Goal: Task Accomplishment & Management: Manage account settings

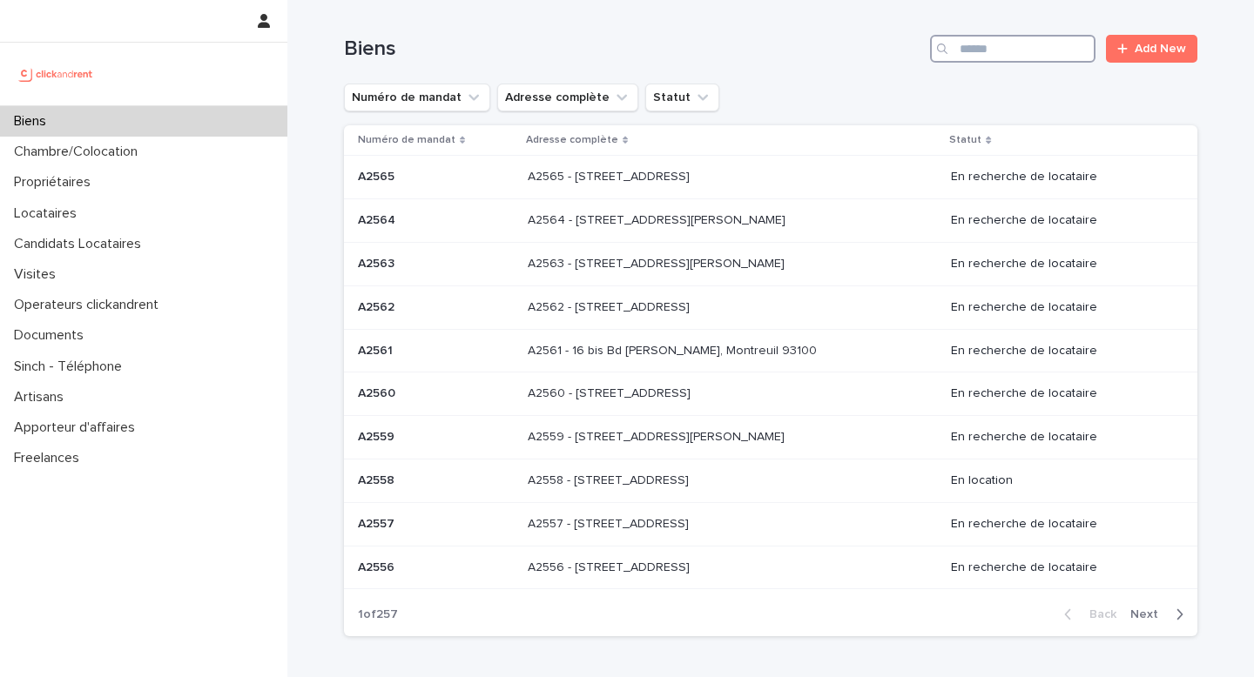
click at [1023, 57] on input "Search" at bounding box center [1012, 49] width 165 height 28
paste input "*****"
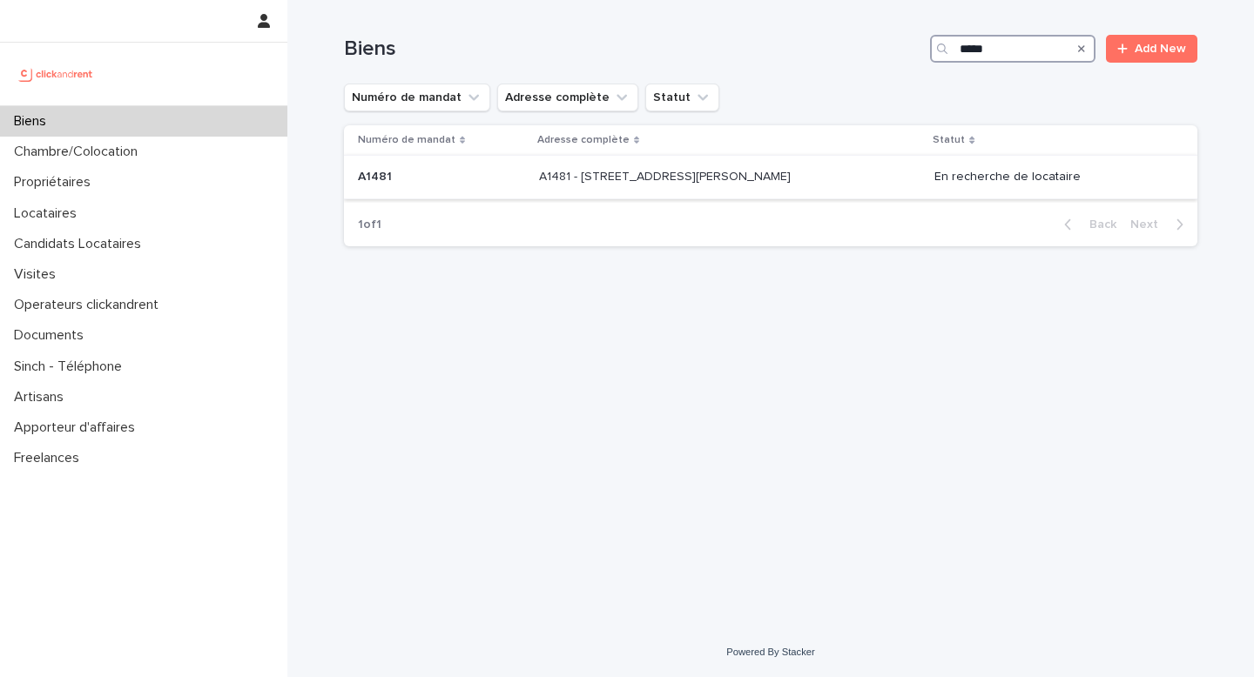
type input "*****"
click at [486, 187] on div "A1481 A1481" at bounding box center [441, 177] width 167 height 29
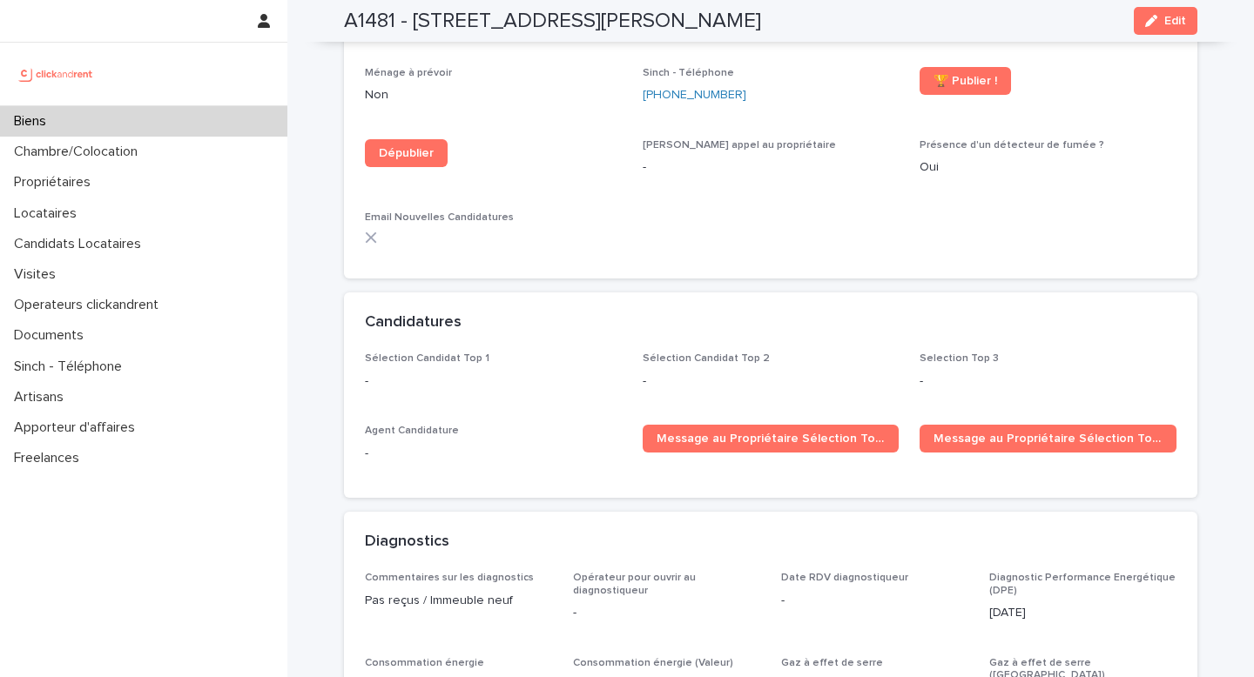
scroll to position [5199, 0]
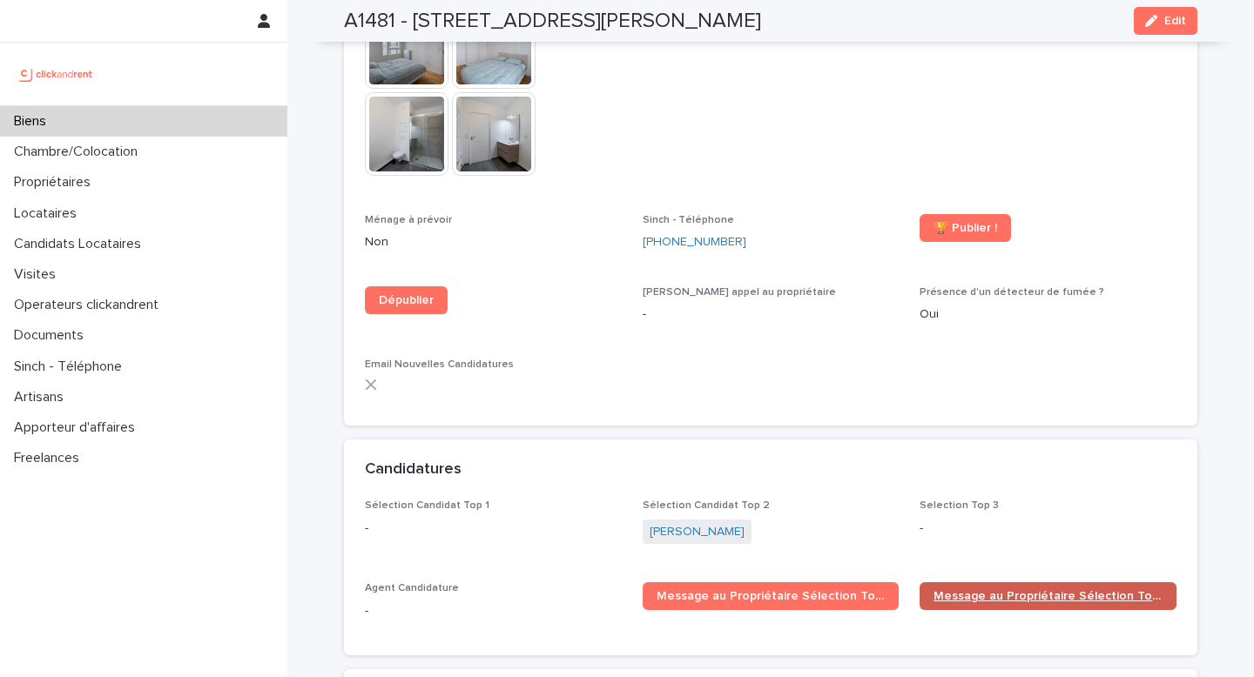
click at [972, 590] on span "Message au Propriétaire Sélection Top 2" at bounding box center [1047, 596] width 229 height 12
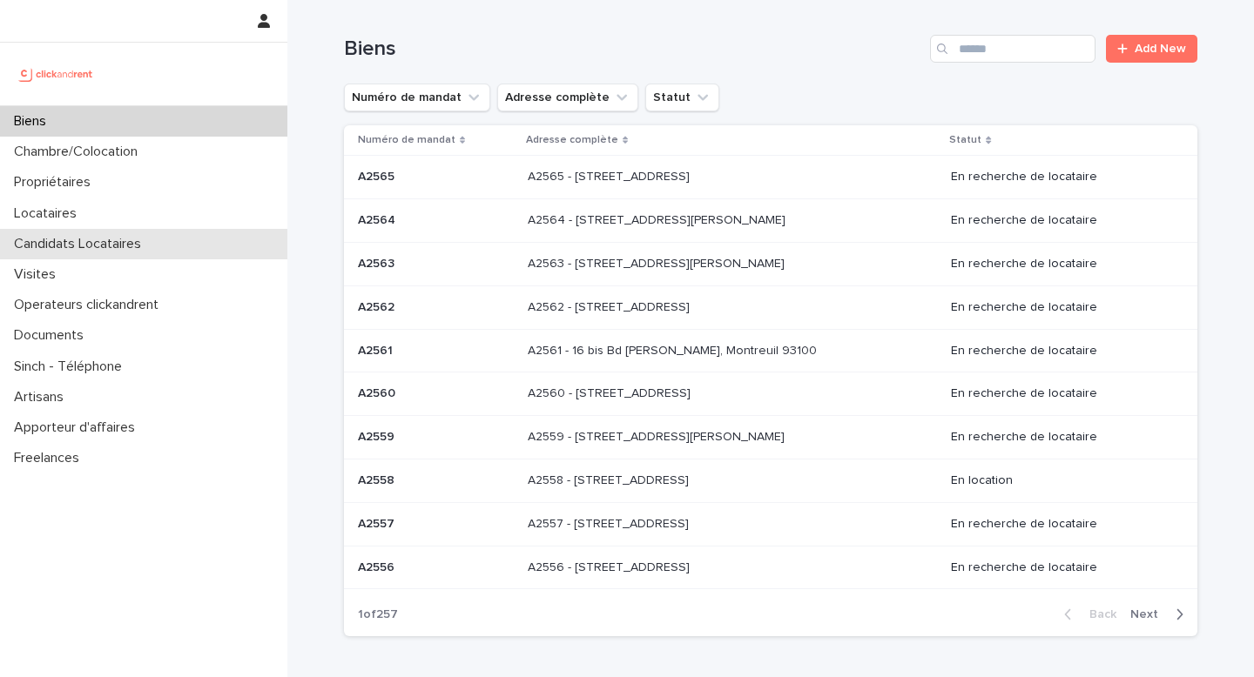
click at [124, 240] on p "Candidats Locataires" at bounding box center [81, 244] width 148 height 17
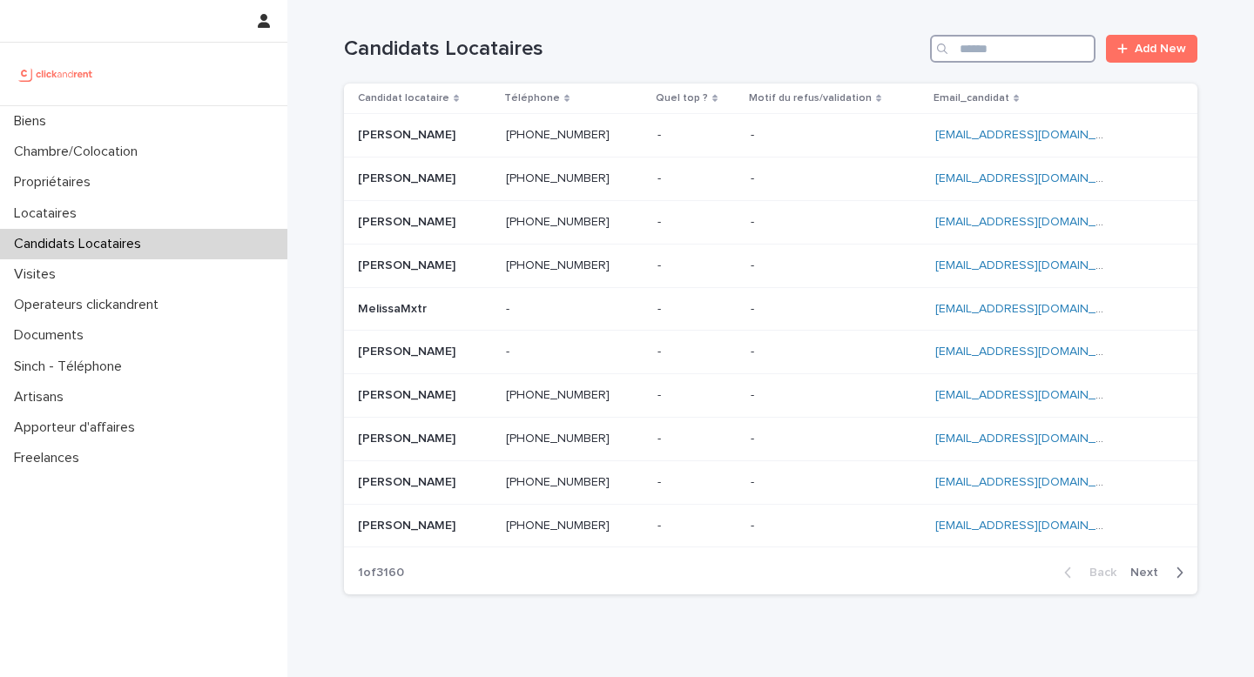
click at [1027, 55] on input "Search" at bounding box center [1012, 49] width 165 height 28
paste input "**********"
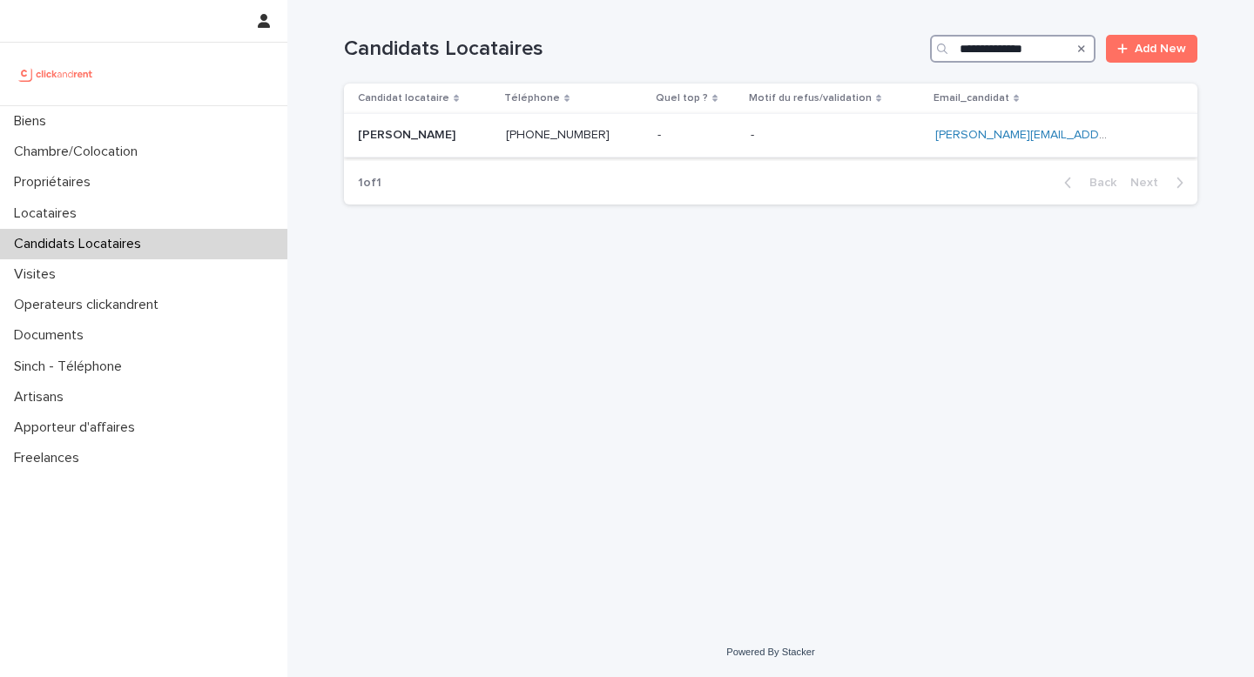
type input "**********"
click at [474, 131] on p at bounding box center [425, 135] width 134 height 15
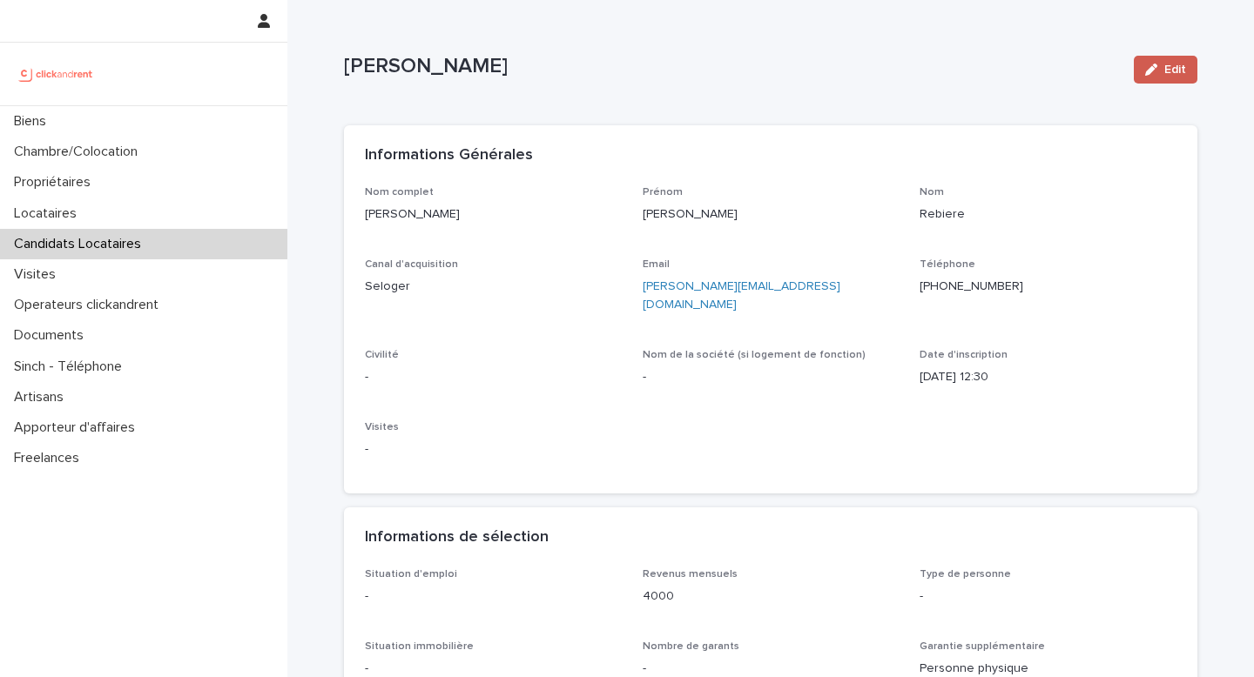
click at [1144, 78] on button "Edit" at bounding box center [1165, 70] width 64 height 28
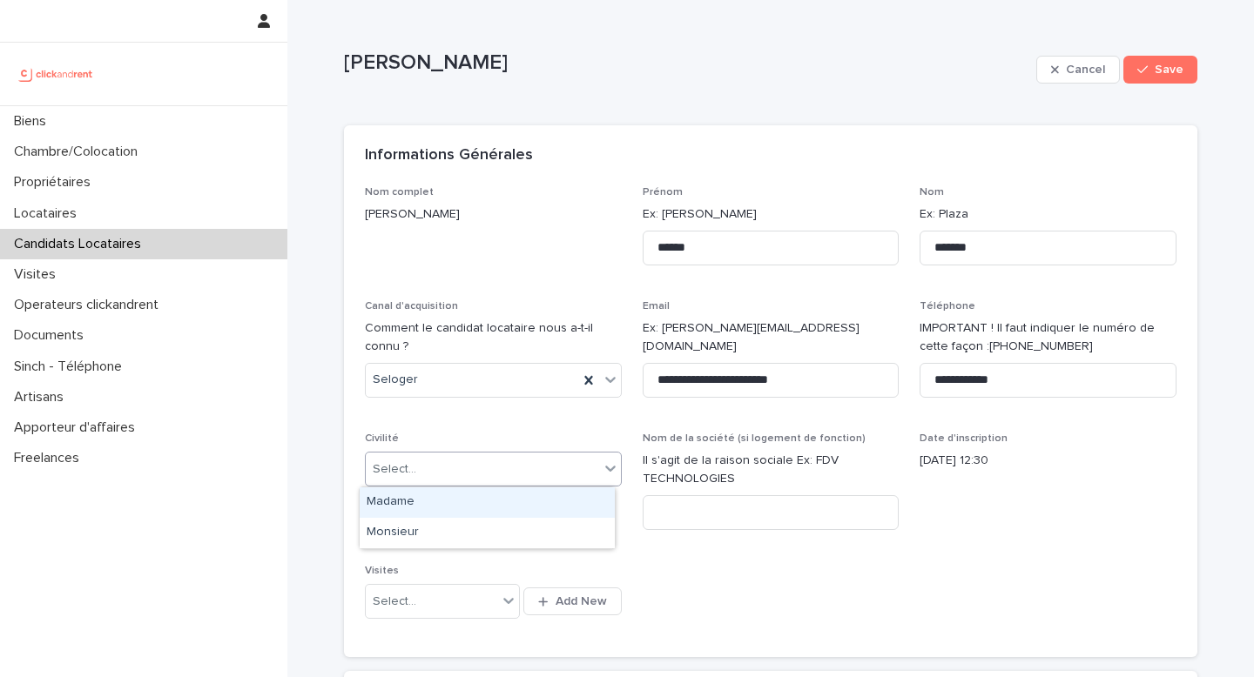
click at [439, 466] on div "Select..." at bounding box center [482, 469] width 233 height 29
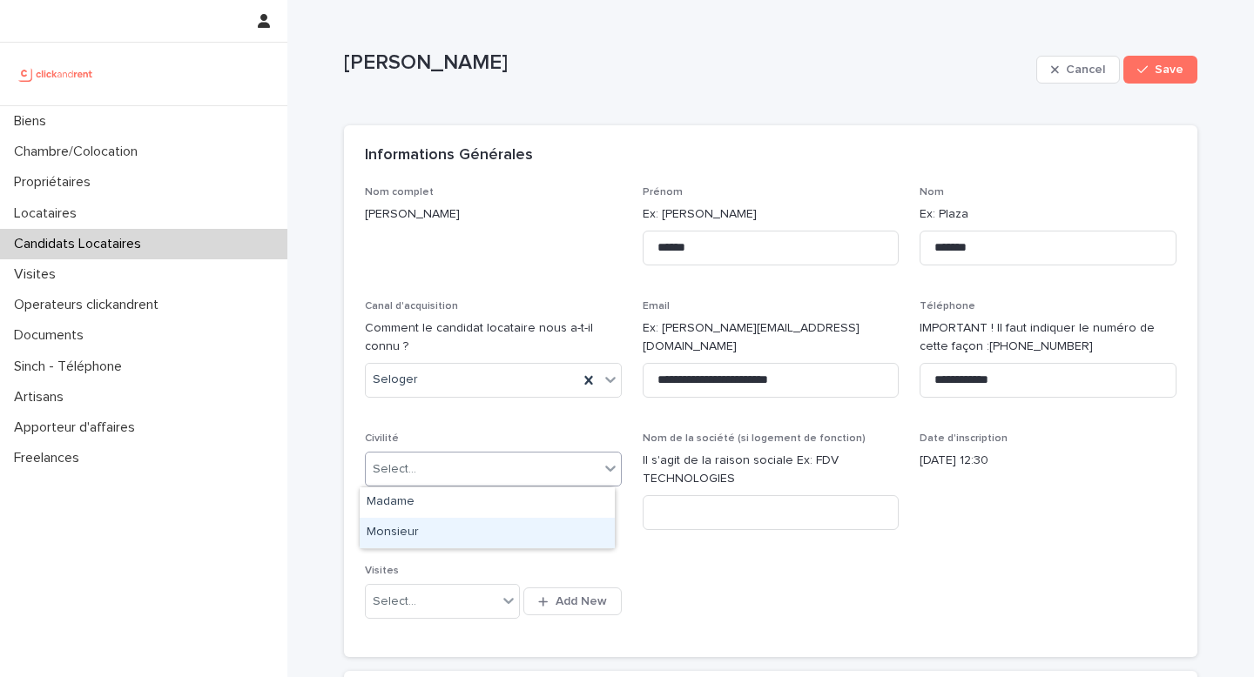
click at [421, 539] on div "Monsieur" at bounding box center [487, 533] width 255 height 30
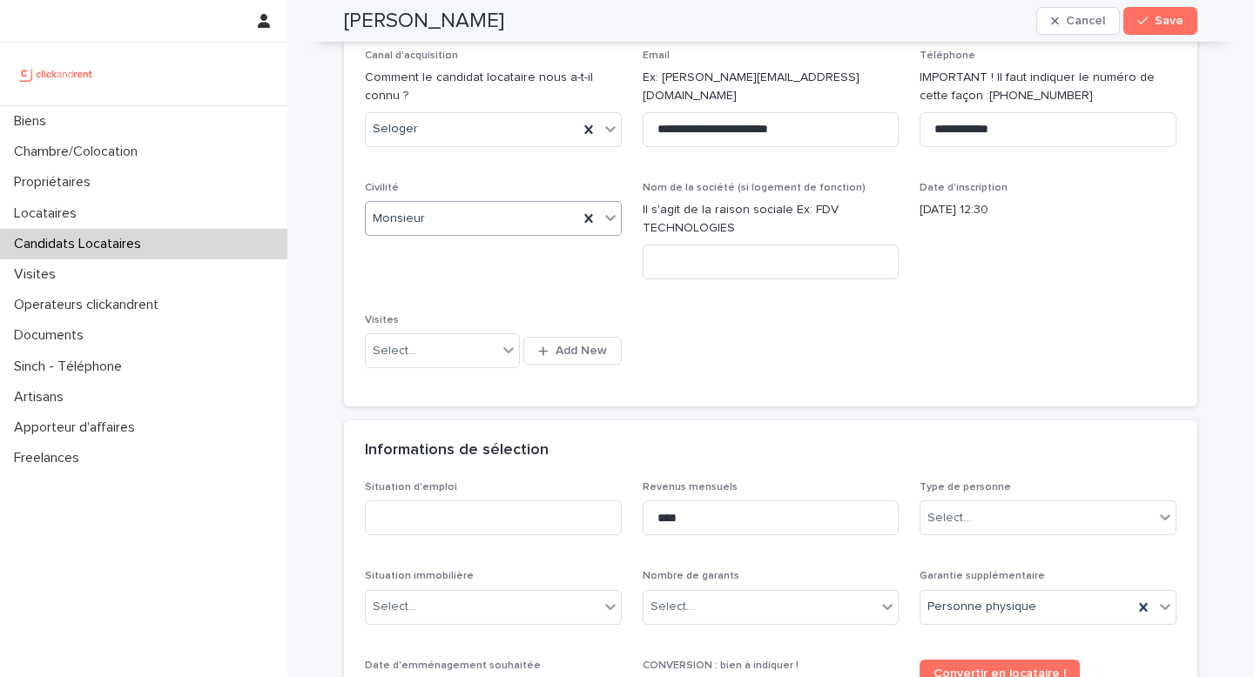
scroll to position [335, 0]
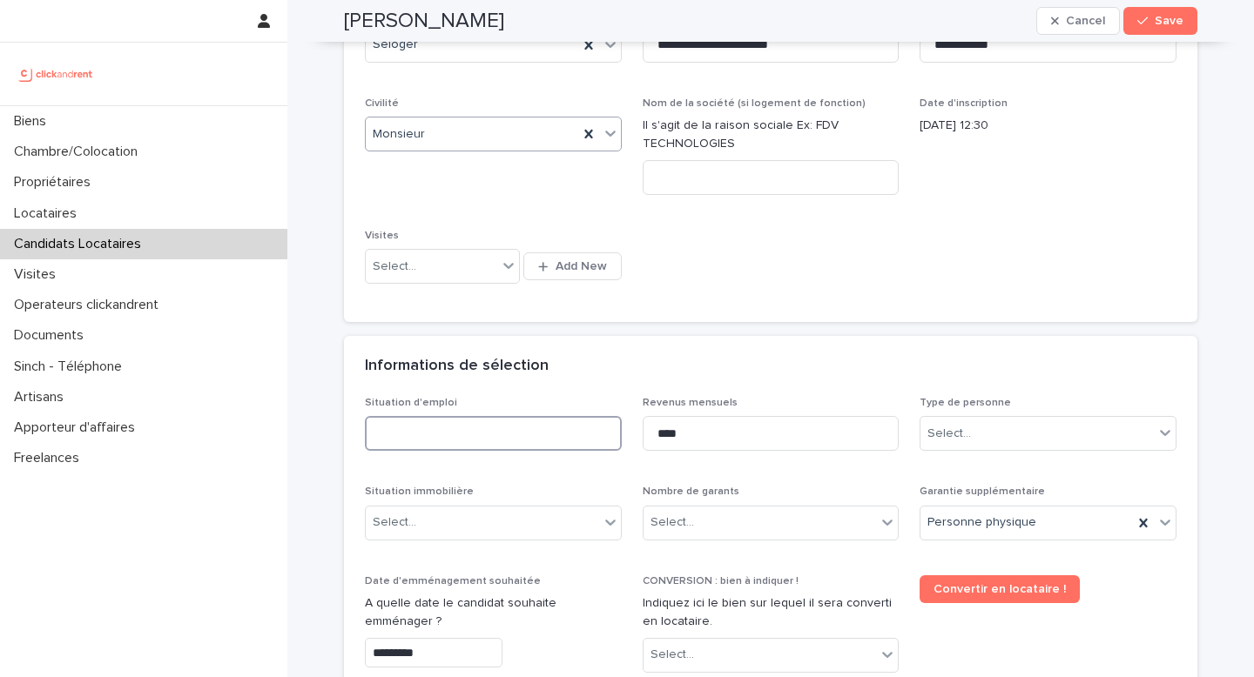
click at [428, 443] on input at bounding box center [493, 433] width 257 height 35
click at [716, 434] on input "****" at bounding box center [770, 433] width 257 height 35
drag, startPoint x: 690, startPoint y: 429, endPoint x: 657, endPoint y: 434, distance: 33.4
click at [657, 434] on input "****" at bounding box center [770, 433] width 257 height 35
click at [968, 424] on div "Select..." at bounding box center [1036, 434] width 233 height 29
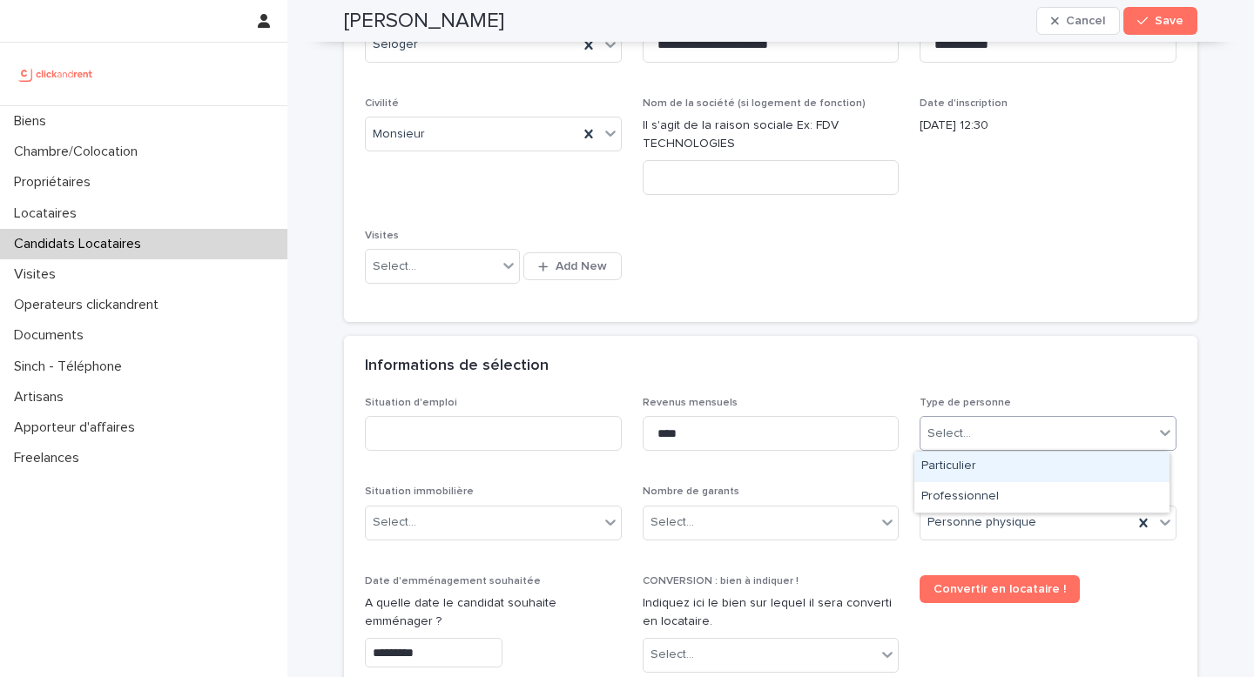
click at [959, 468] on div "Particulier" at bounding box center [1041, 467] width 255 height 30
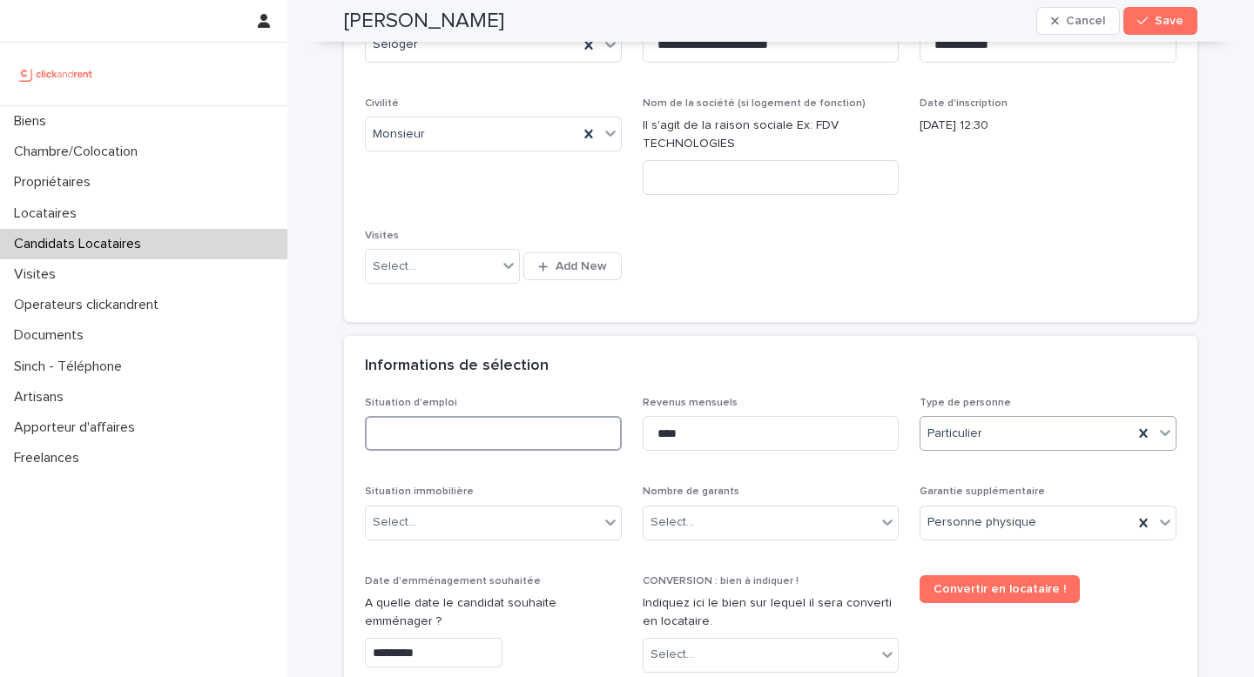
click at [451, 432] on input at bounding box center [493, 433] width 257 height 35
drag, startPoint x: 490, startPoint y: 431, endPoint x: 348, endPoint y: 431, distance: 141.9
paste input
type input "**********"
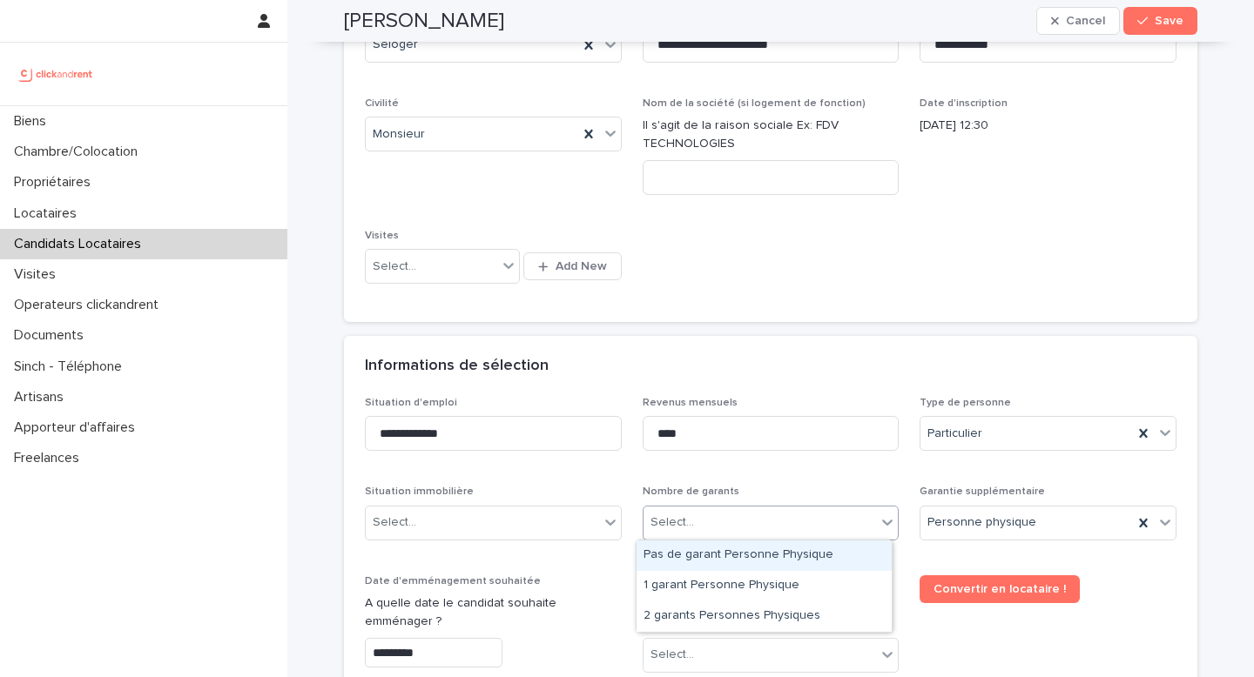
click at [696, 518] on input "text" at bounding box center [697, 522] width 2 height 15
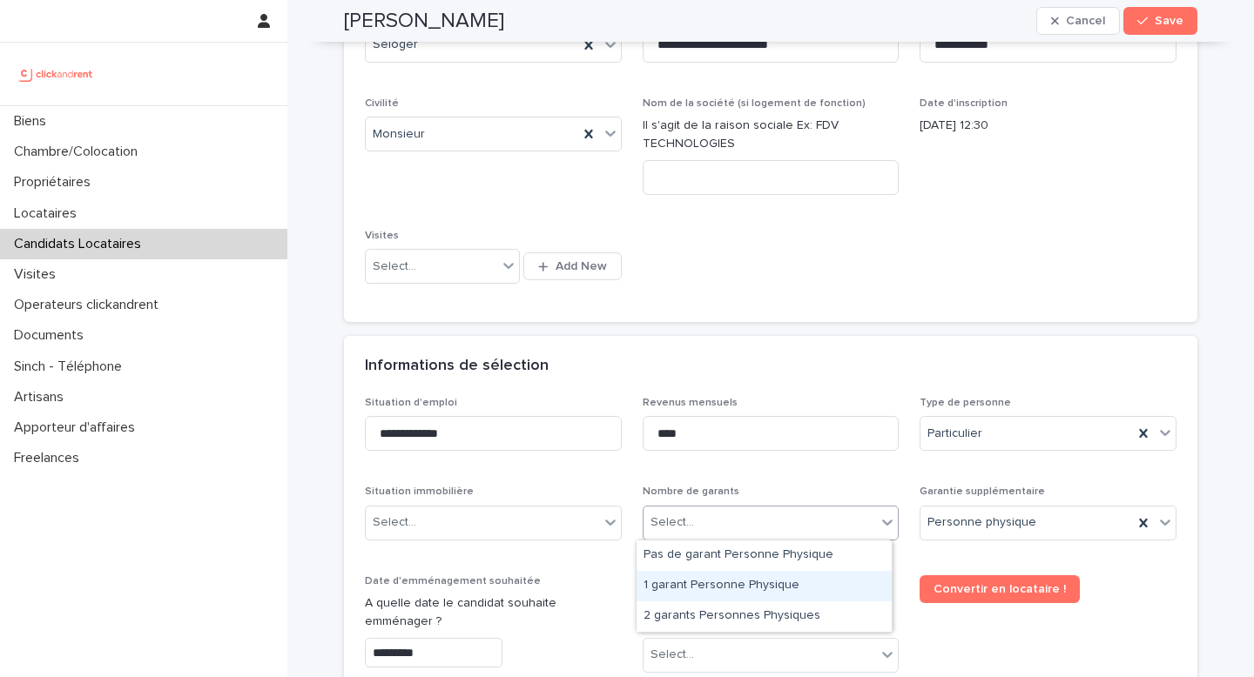
click at [731, 581] on div "1 garant Personne Physique" at bounding box center [763, 586] width 255 height 30
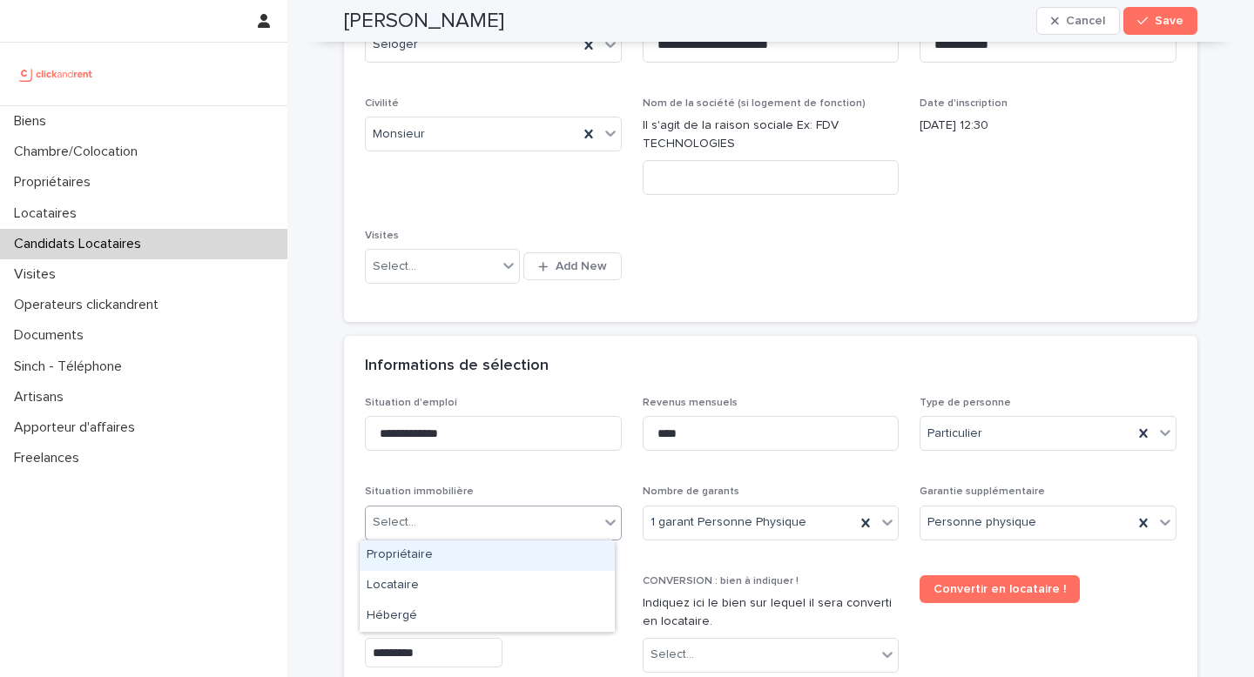
click at [496, 519] on div "Select..." at bounding box center [482, 522] width 233 height 29
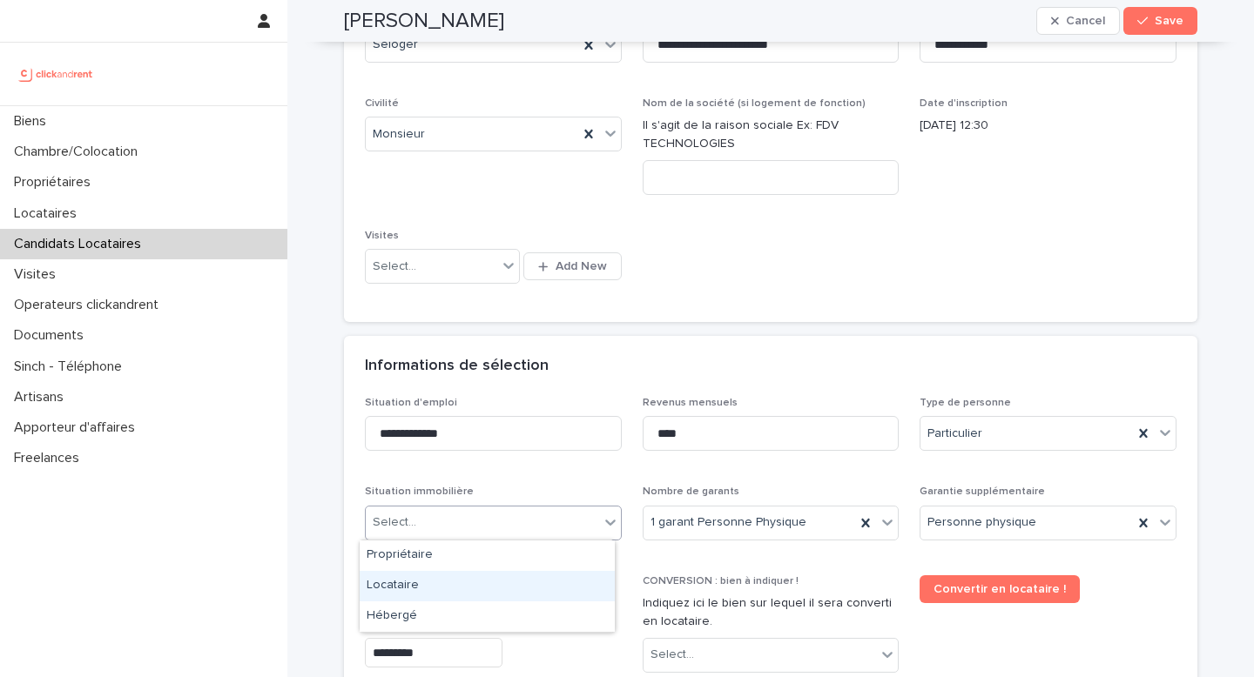
drag, startPoint x: 415, startPoint y: 588, endPoint x: 427, endPoint y: 379, distance: 210.2
click at [416, 588] on div "Locataire" at bounding box center [487, 586] width 255 height 30
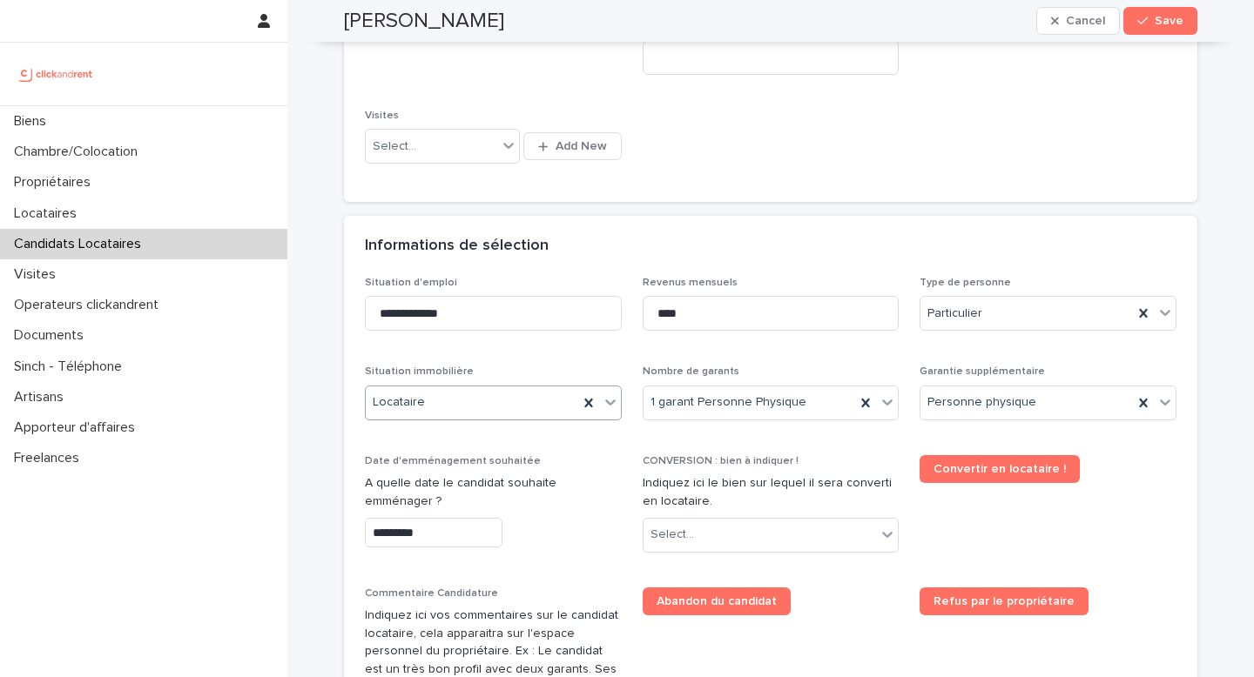
scroll to position [460, 0]
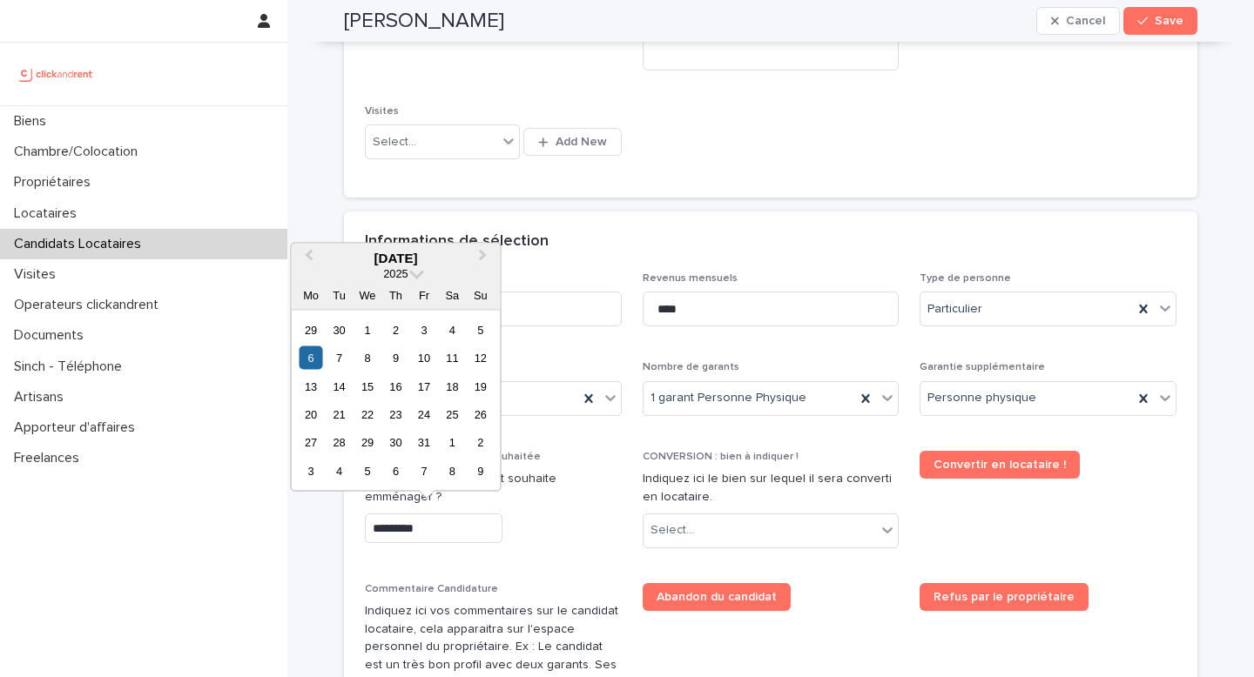
click at [422, 520] on input "*********" at bounding box center [434, 529] width 138 height 30
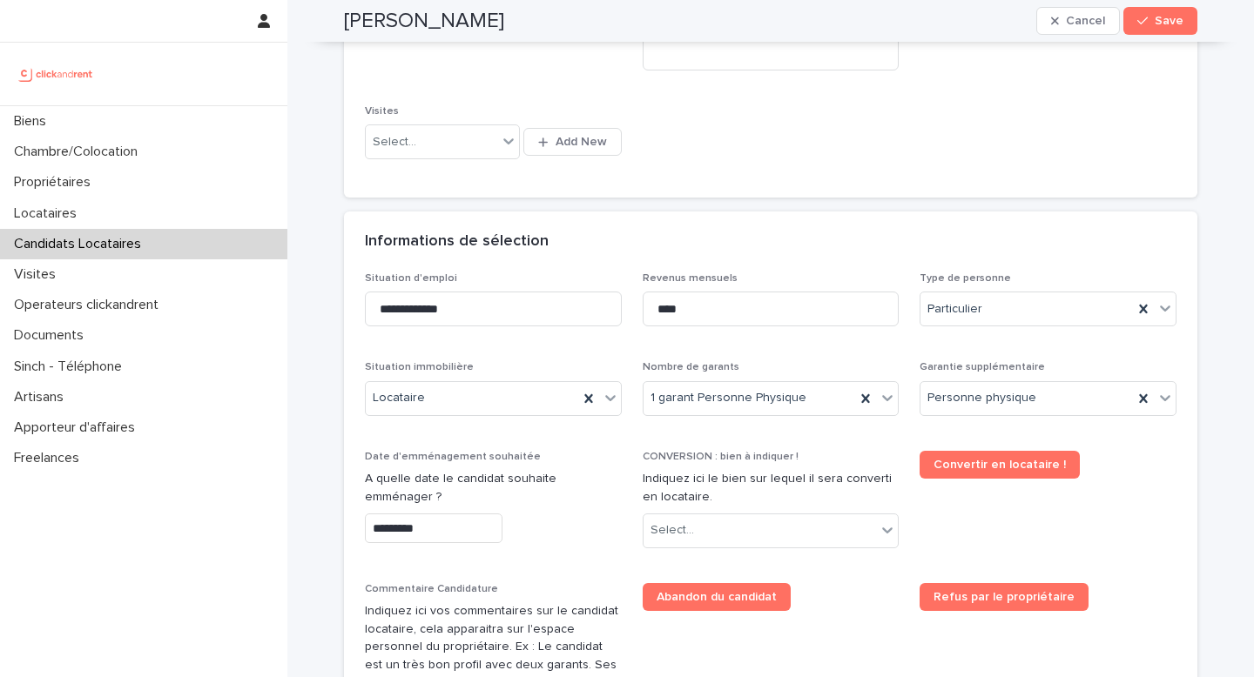
click at [566, 353] on div "**********" at bounding box center [770, 557] width 811 height 571
click at [689, 531] on div "Select..." at bounding box center [759, 530] width 233 height 29
type input "****"
click at [740, 562] on div "A1481 - 5 allée Anatoli Vaisser, Asnières-sur-Seine 92600" at bounding box center [763, 564] width 255 height 30
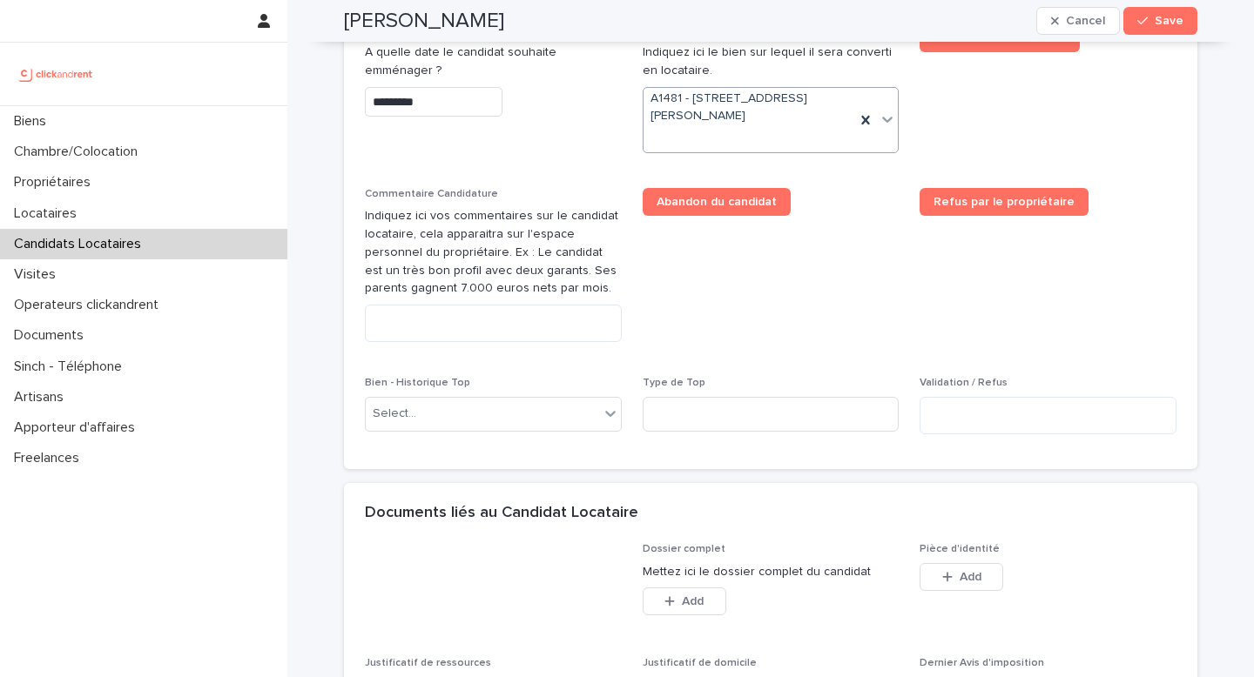
scroll to position [1019, 0]
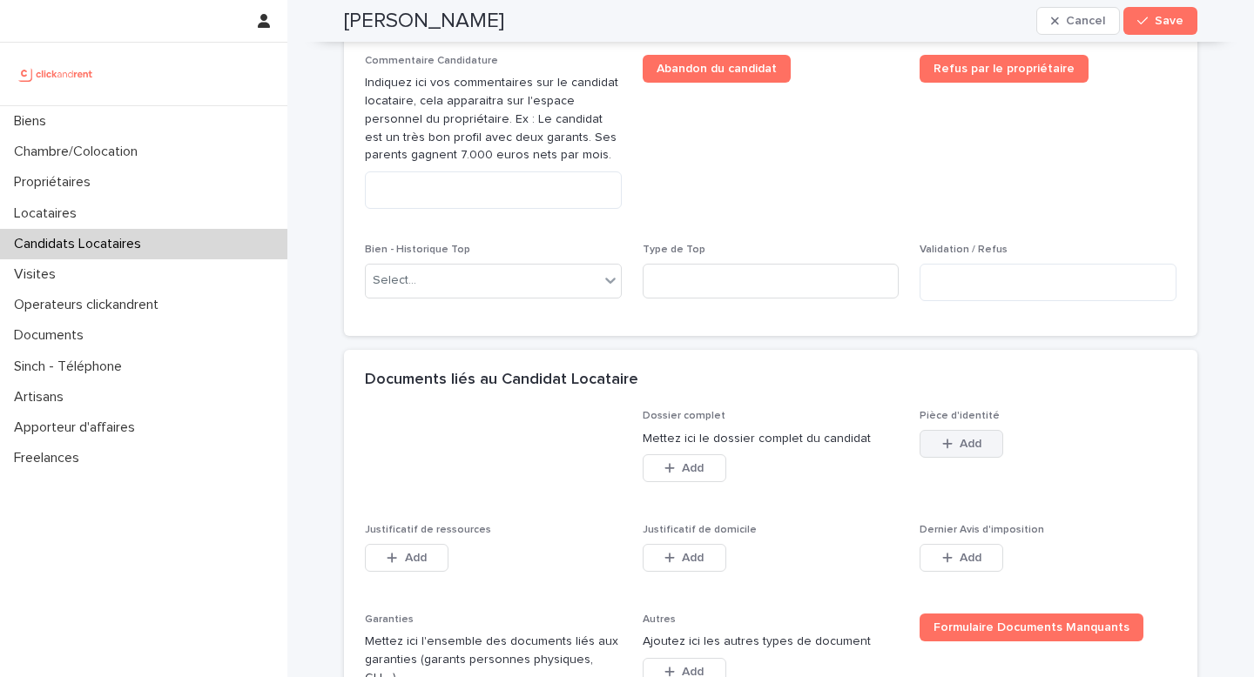
click at [956, 454] on button "Add" at bounding box center [961, 444] width 84 height 28
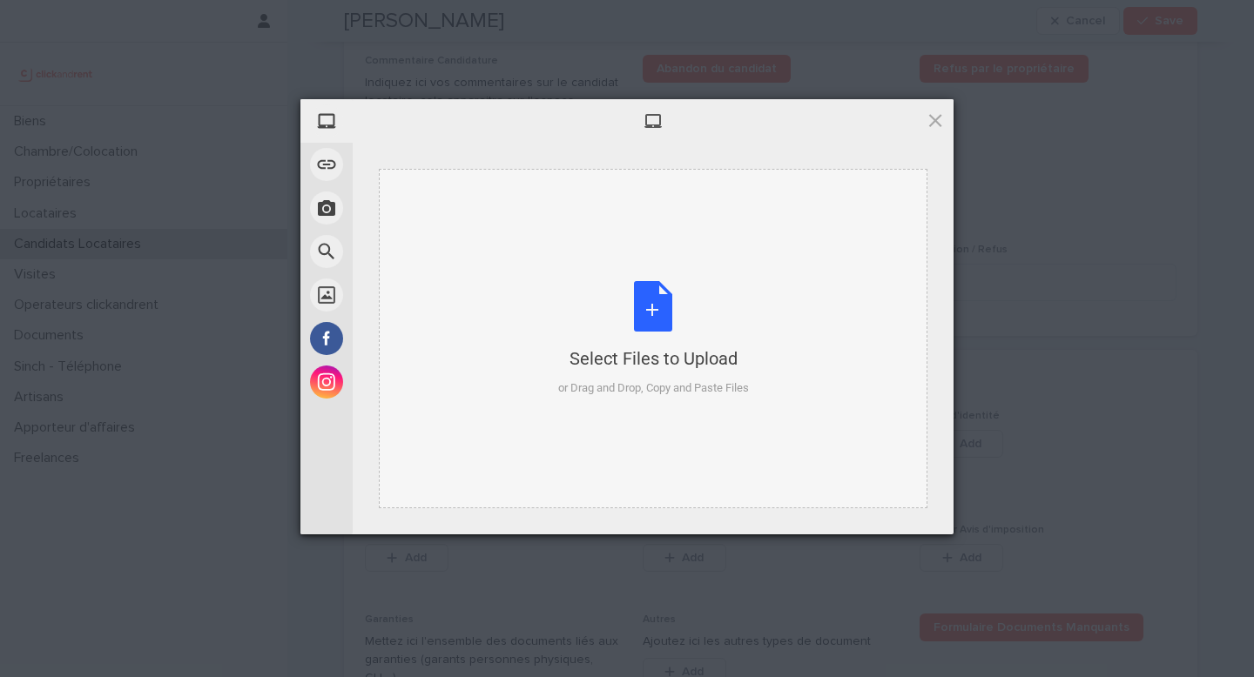
click at [627, 342] on div "Select Files to Upload or Drag and Drop, Copy and Paste Files" at bounding box center [653, 339] width 191 height 116
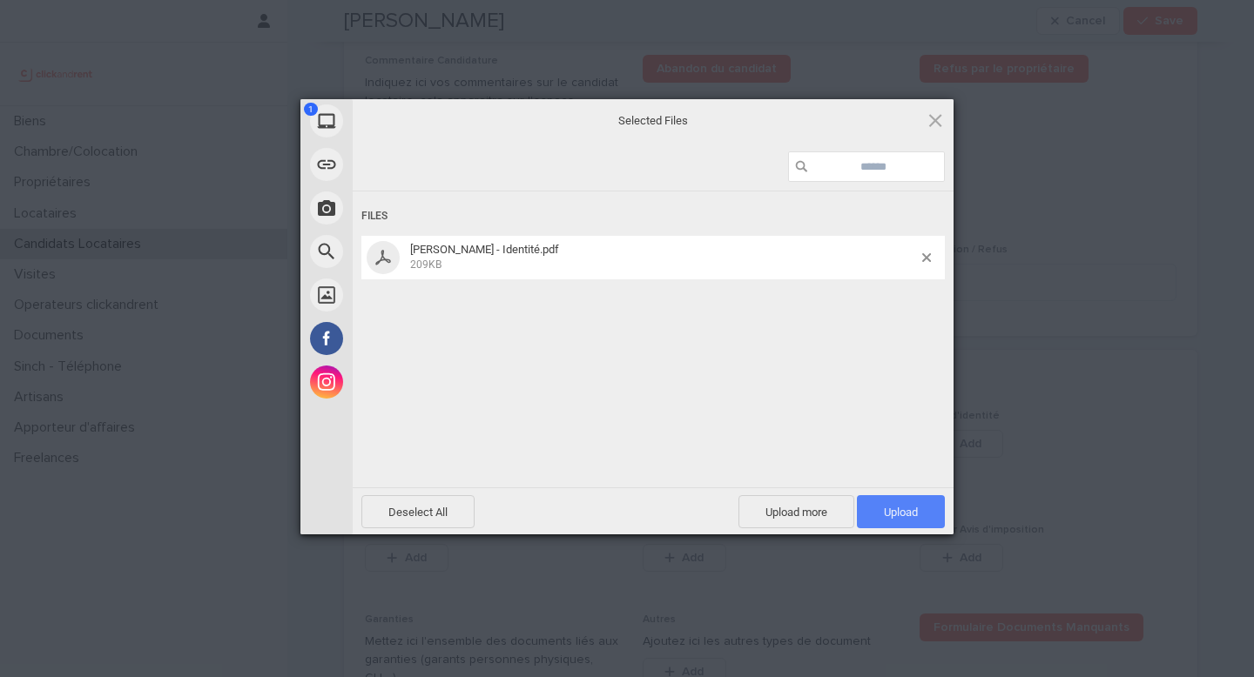
click at [904, 506] on span "Upload 1" at bounding box center [901, 512] width 34 height 13
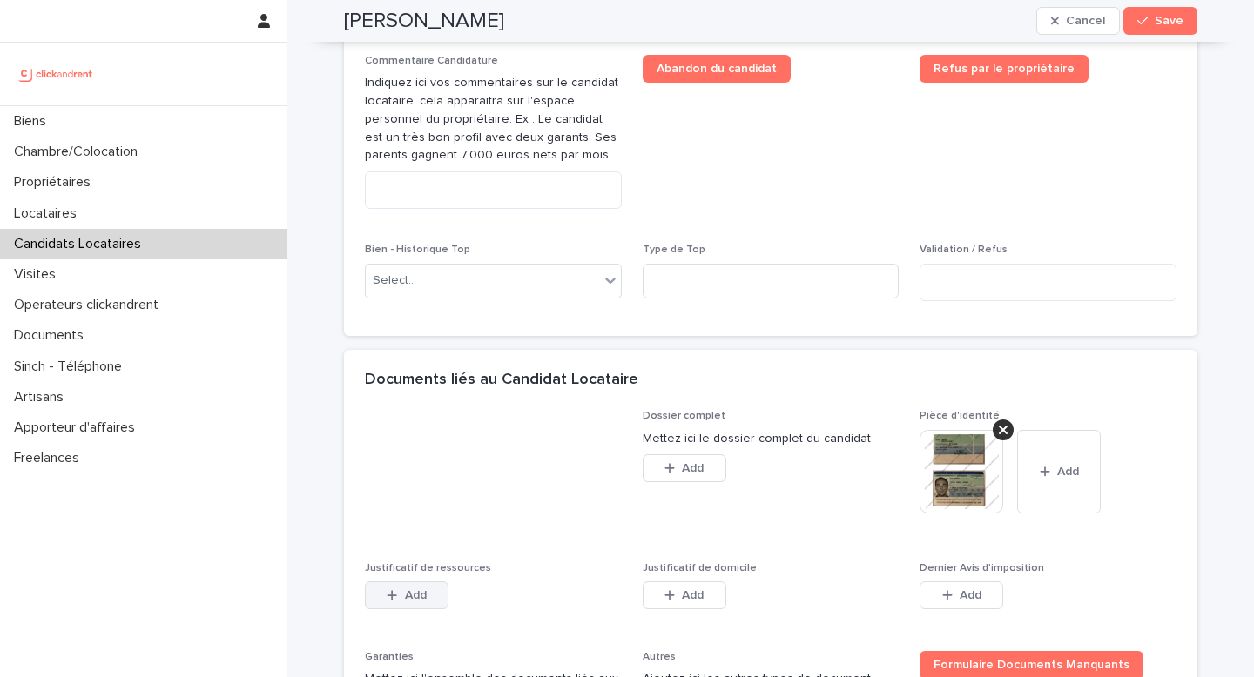
click at [400, 587] on button "Add" at bounding box center [407, 596] width 84 height 28
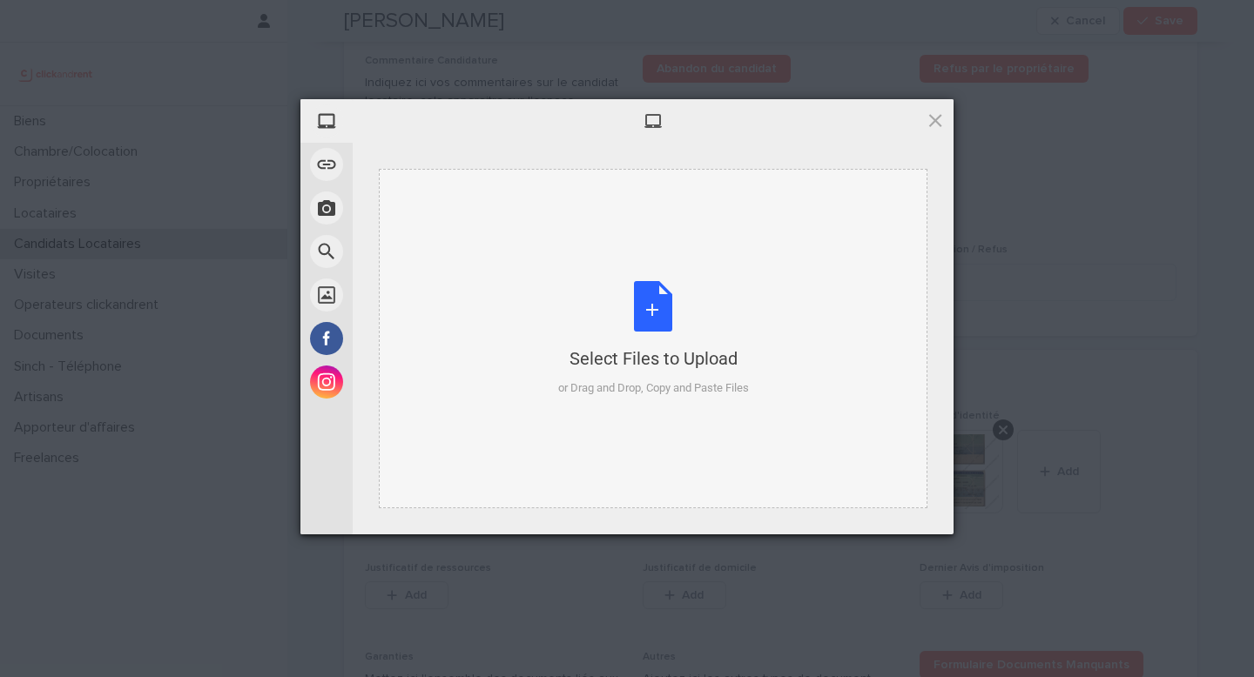
click at [579, 367] on div "Select Files to Upload" at bounding box center [653, 358] width 191 height 24
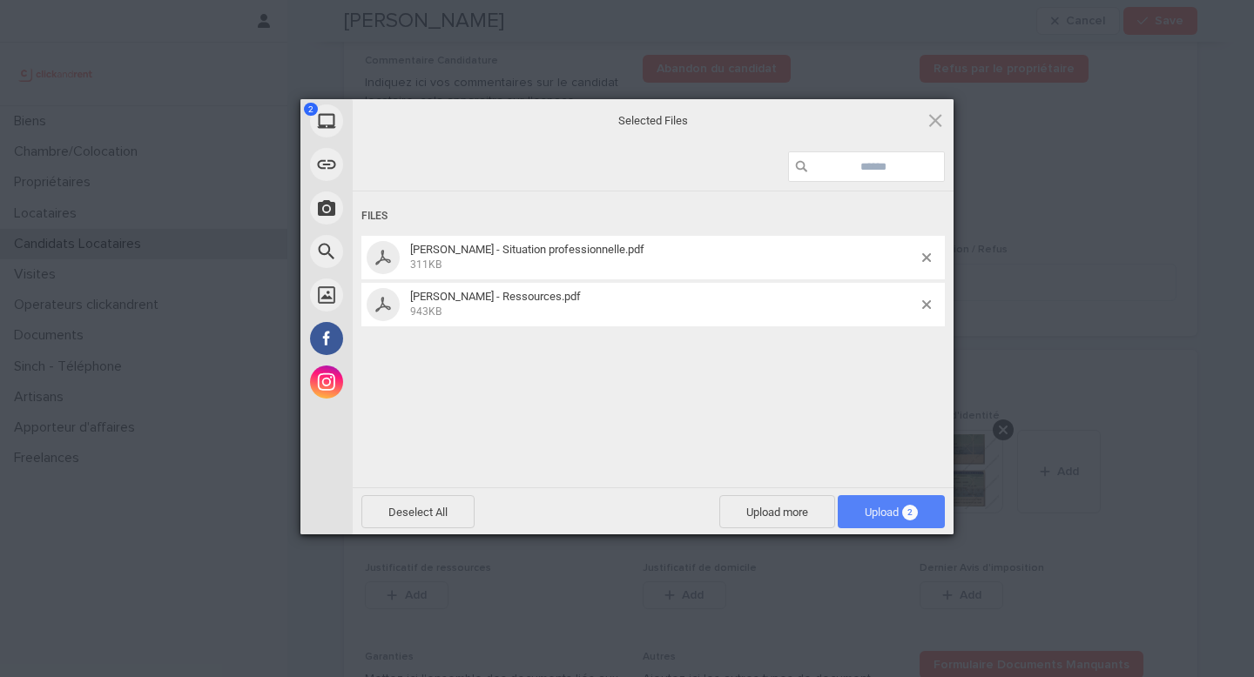
click at [898, 516] on span "Upload 2" at bounding box center [890, 512] width 53 height 13
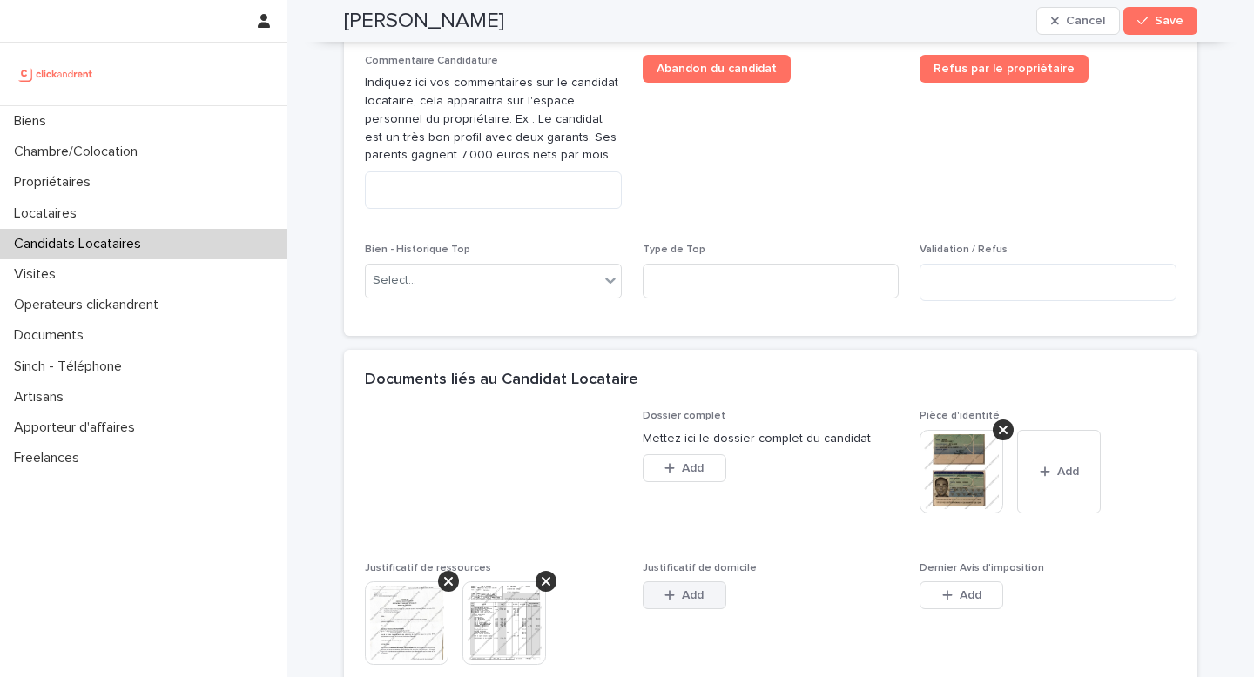
click at [689, 584] on button "Add" at bounding box center [684, 596] width 84 height 28
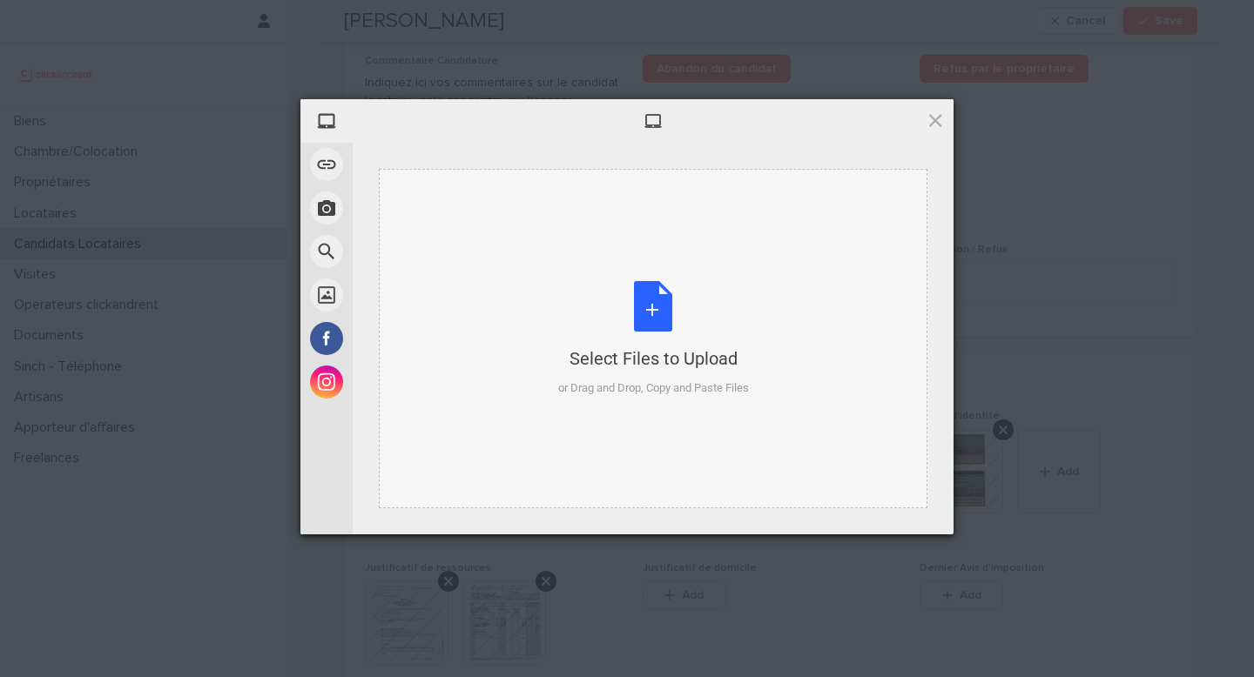
click at [589, 386] on div "or Drag and Drop, Copy and Paste Files" at bounding box center [653, 388] width 191 height 17
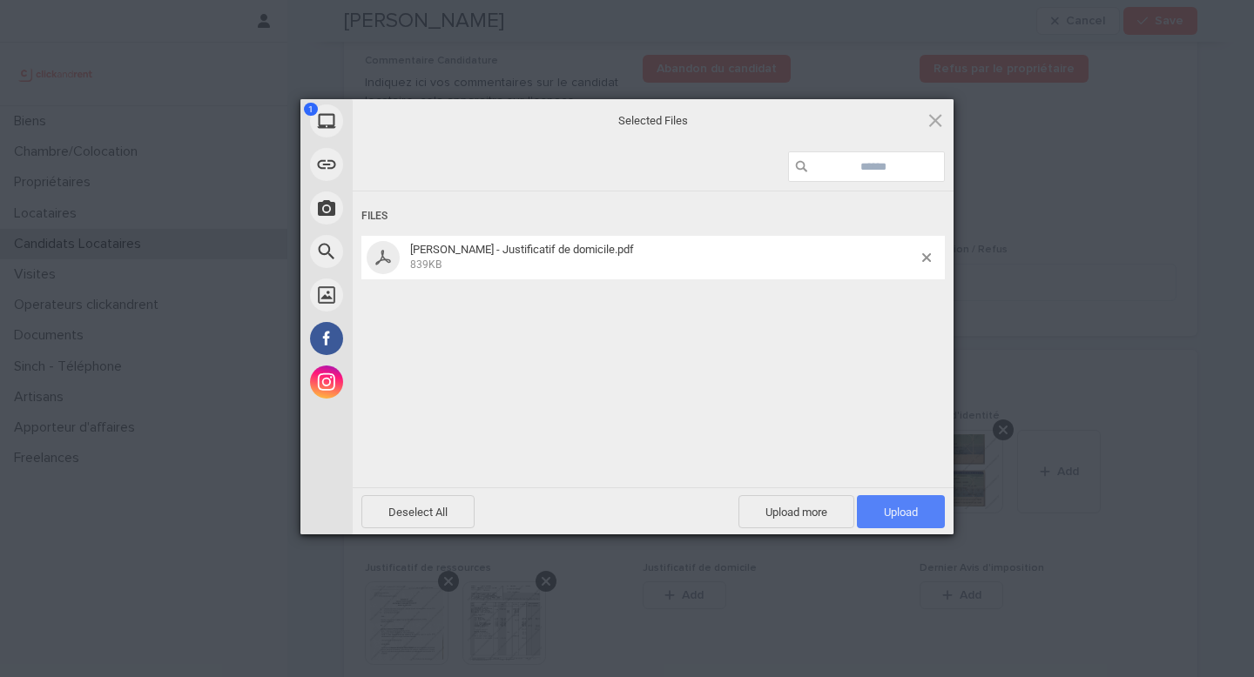
click at [928, 500] on span "Upload 1" at bounding box center [901, 511] width 88 height 33
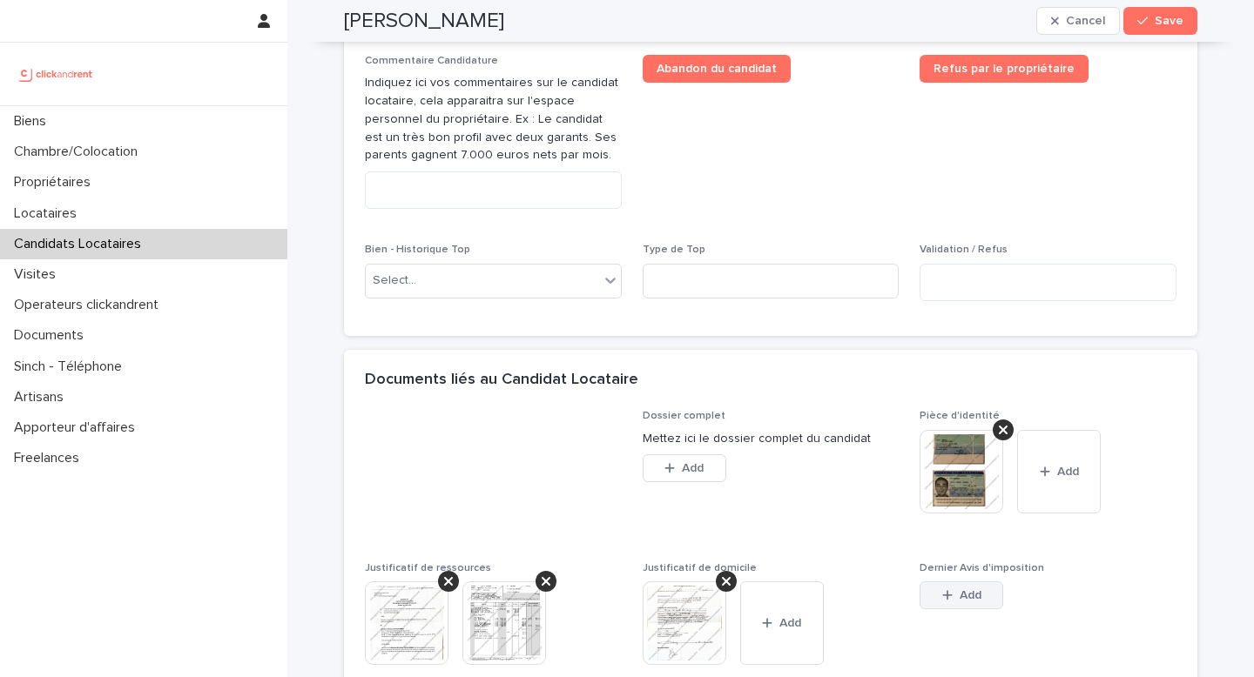
click at [941, 582] on button "Add" at bounding box center [961, 596] width 84 height 28
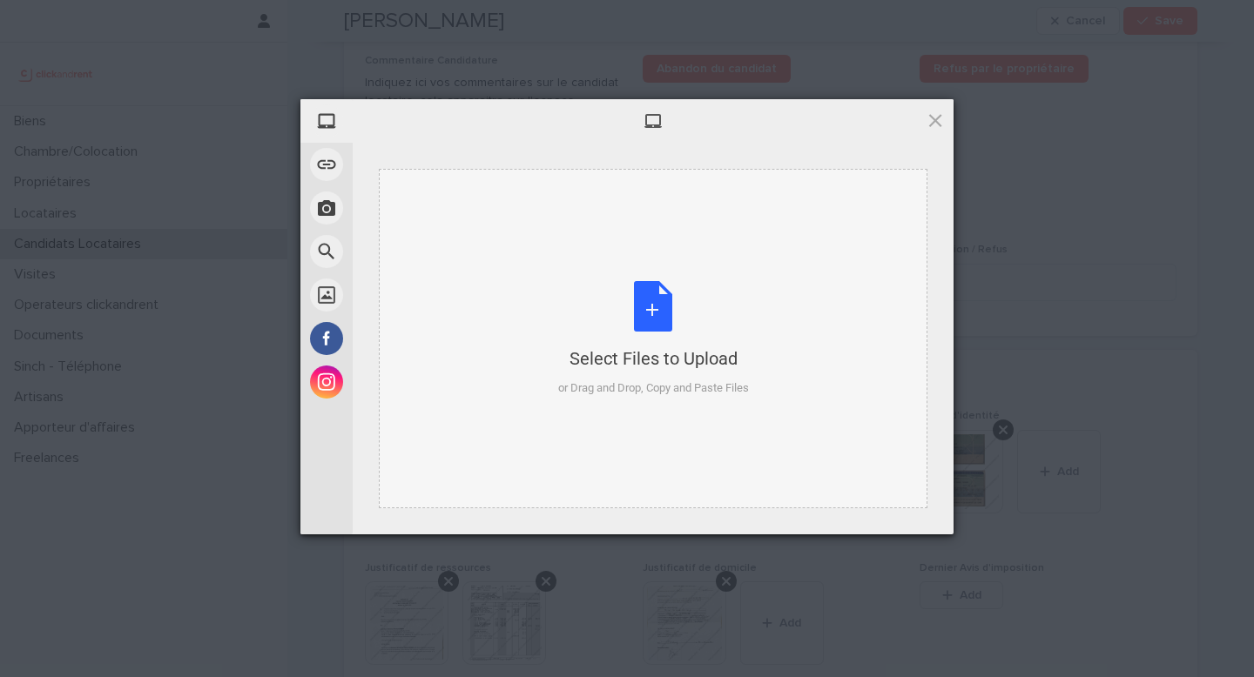
click at [597, 386] on div "or Drag and Drop, Copy and Paste Files" at bounding box center [653, 388] width 191 height 17
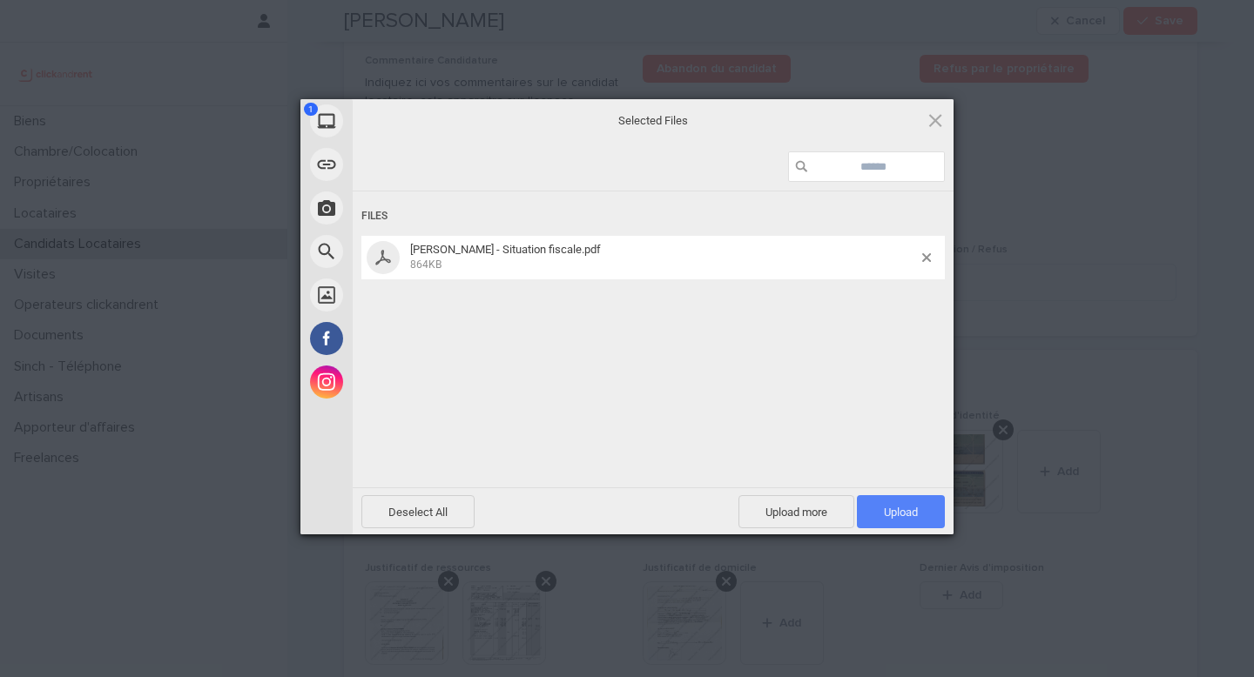
click at [894, 507] on span "Upload 1" at bounding box center [901, 512] width 34 height 13
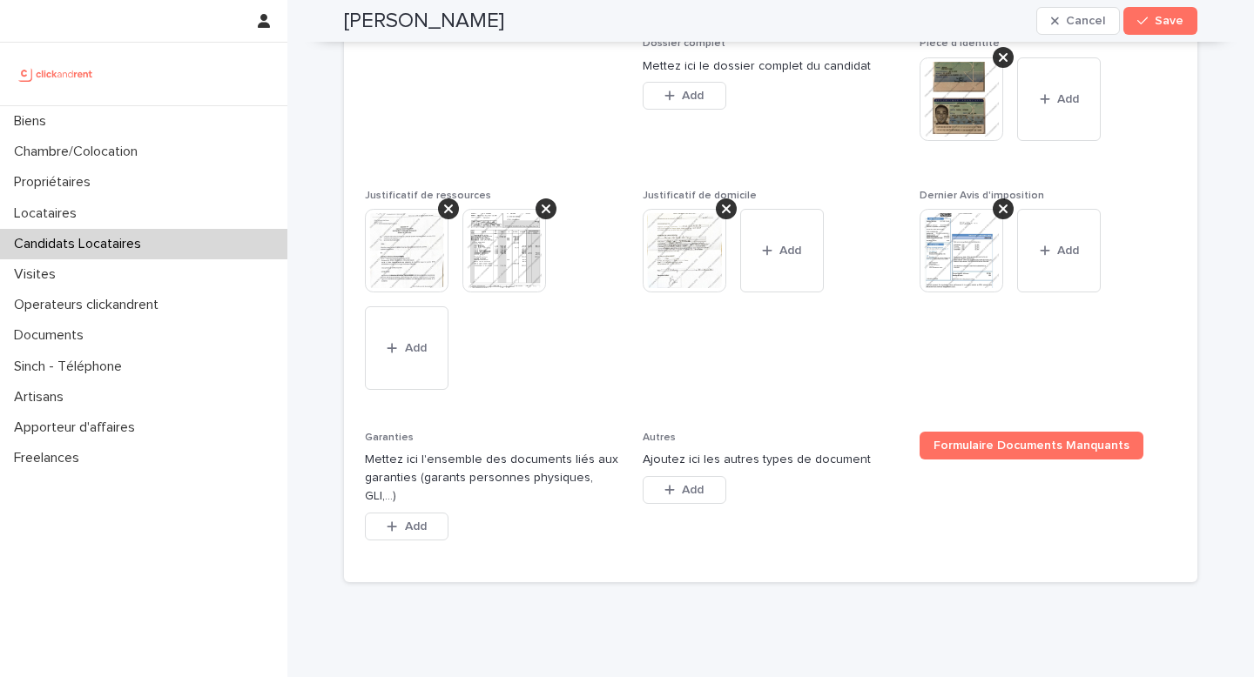
scroll to position [1429, 0]
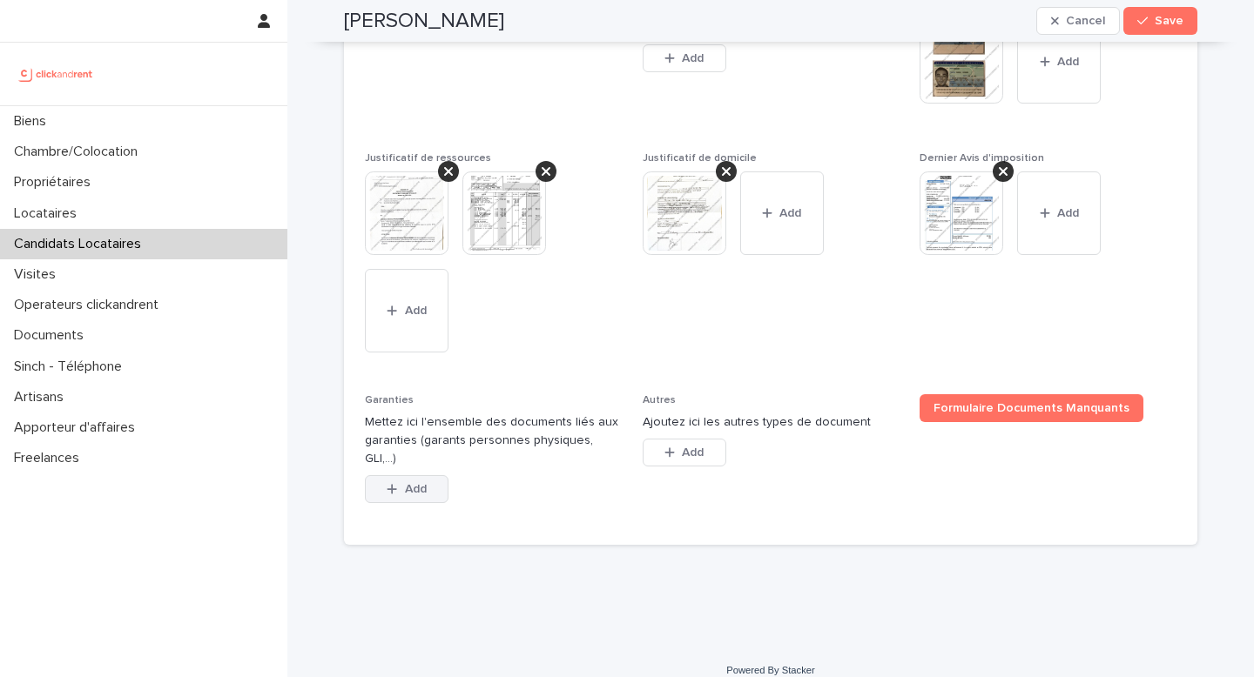
click at [415, 481] on button "Add" at bounding box center [407, 489] width 84 height 28
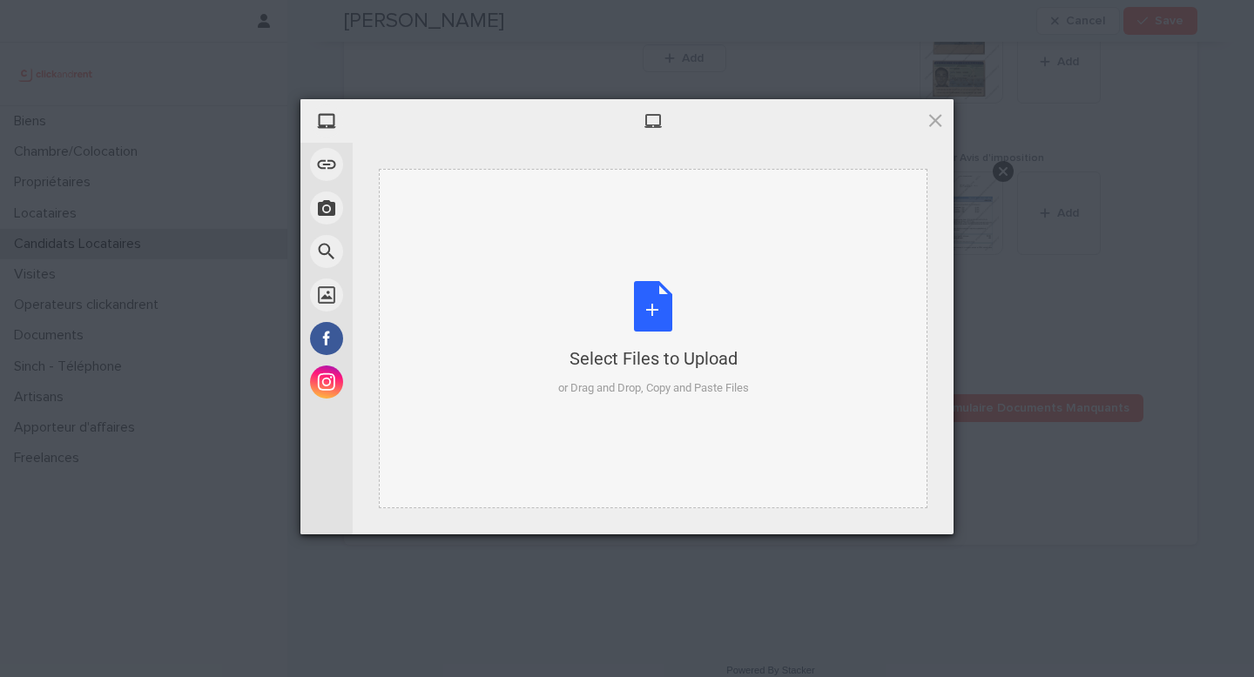
click at [656, 376] on div "Select Files to Upload or Drag and Drop, Copy and Paste Files" at bounding box center [653, 339] width 191 height 116
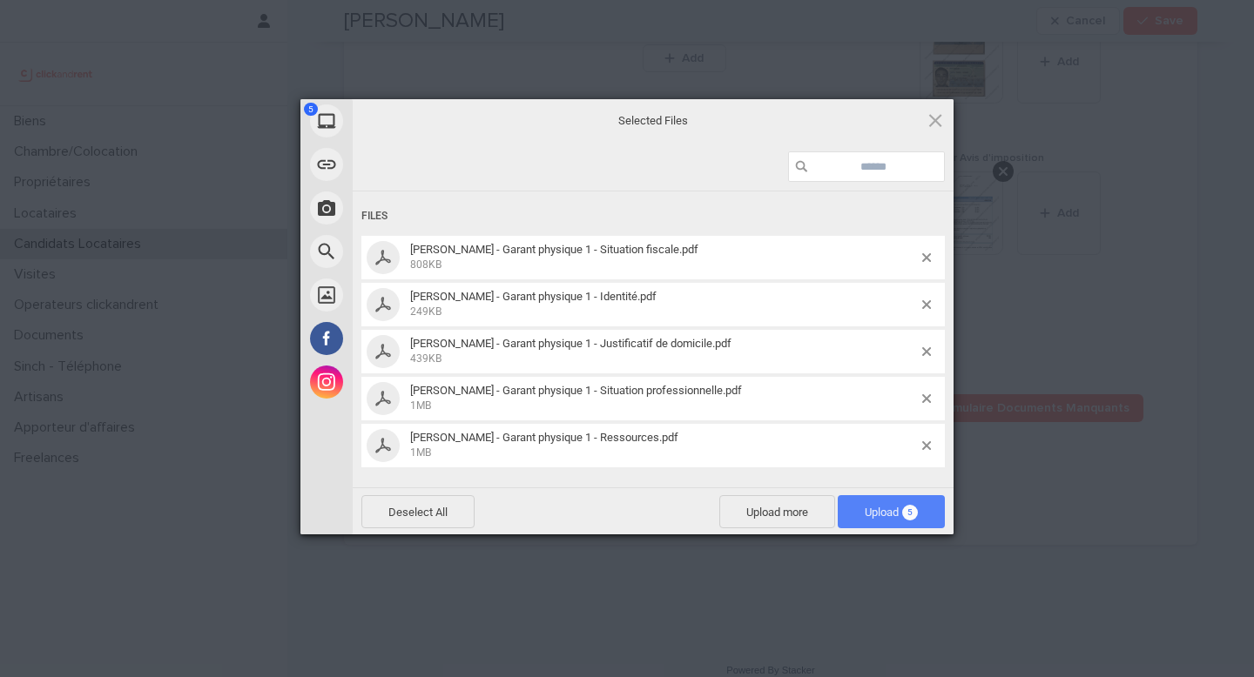
click at [910, 510] on span "5" at bounding box center [910, 513] width 16 height 16
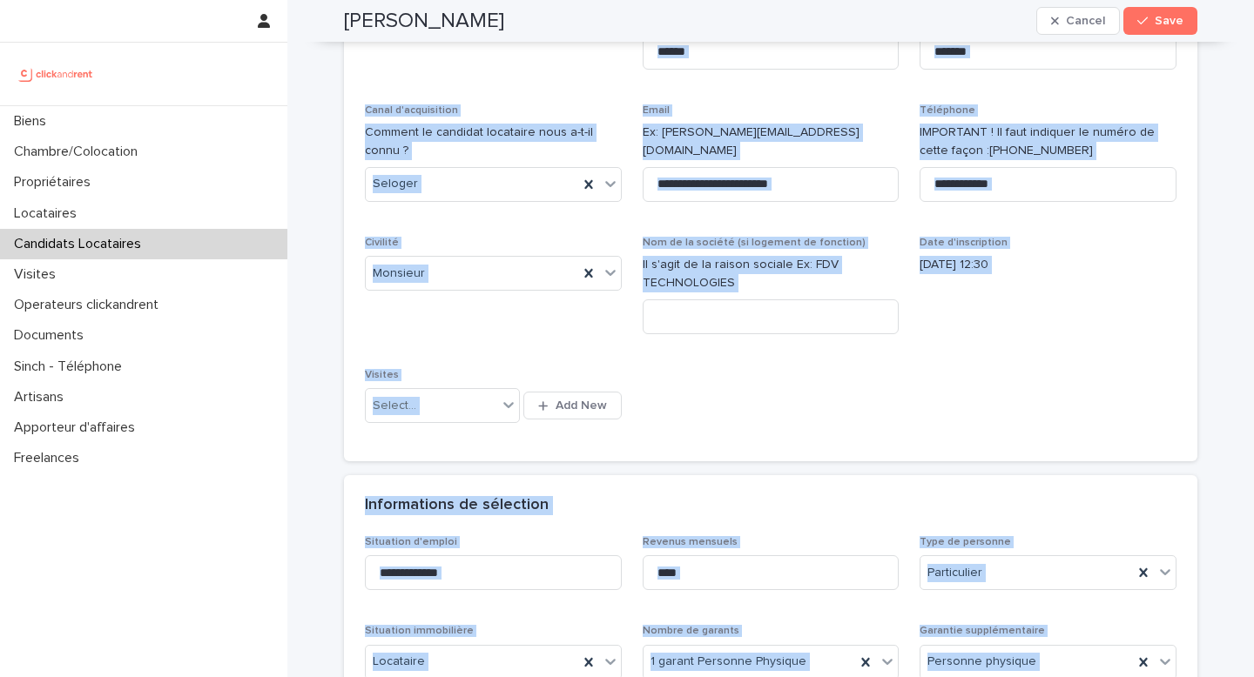
scroll to position [0, 0]
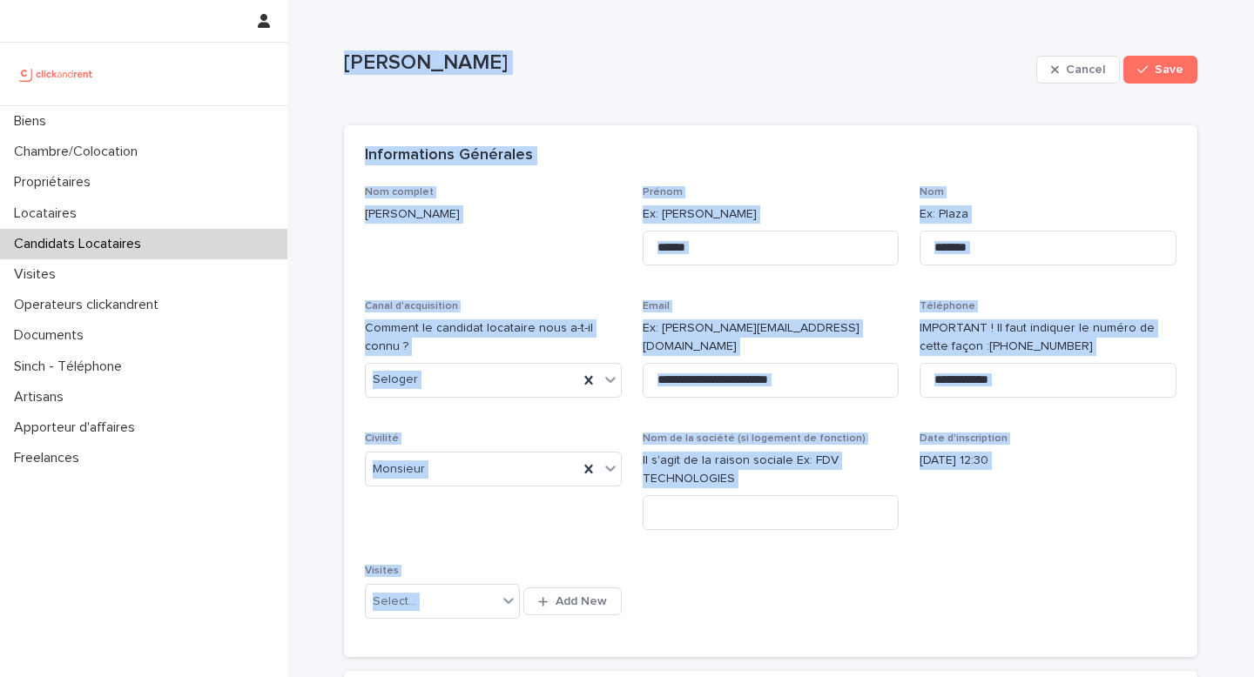
drag, startPoint x: 479, startPoint y: 380, endPoint x: 341, endPoint y: 59, distance: 349.4
copy div "Thomas Rebiere Cancel Save Sorry, there was an error saving your record. Please…"
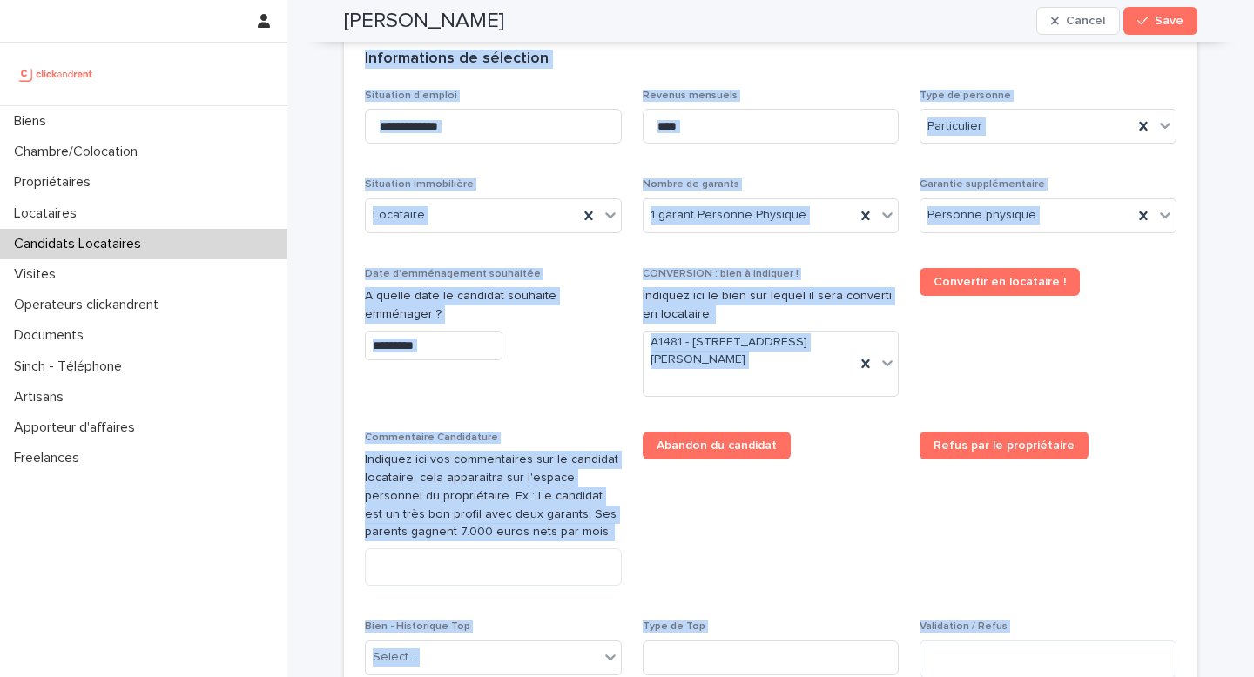
scroll to position [651, 0]
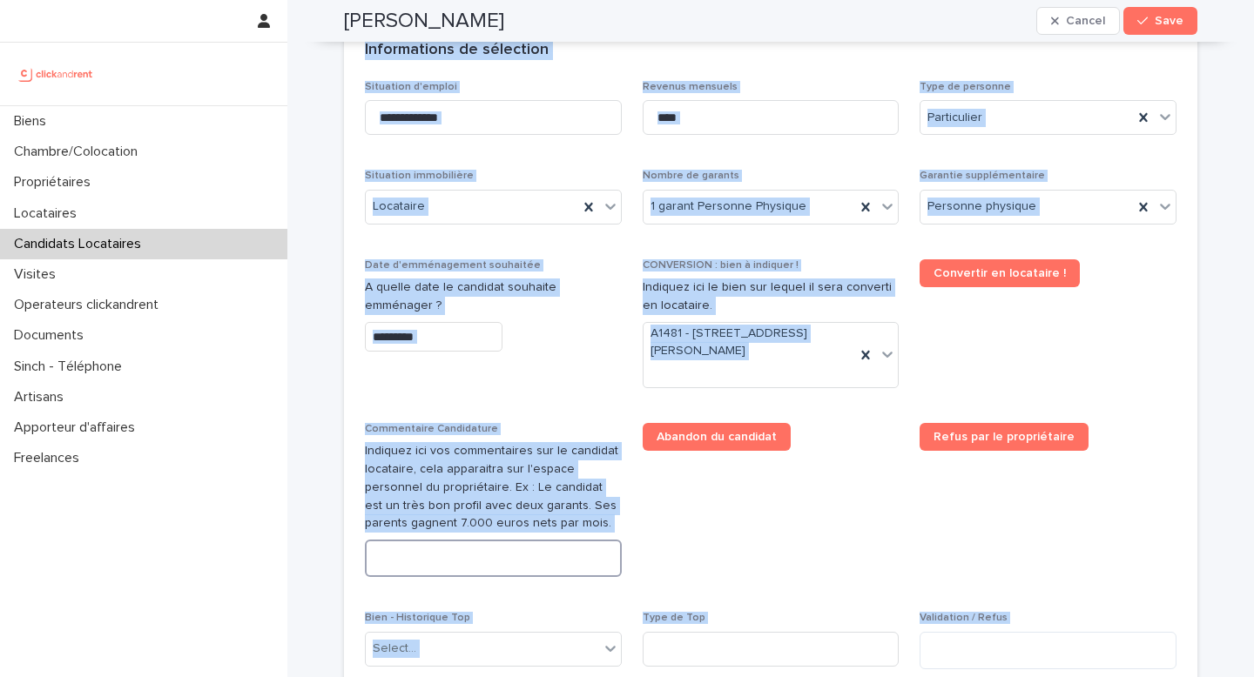
click at [461, 570] on textarea at bounding box center [493, 558] width 257 height 37
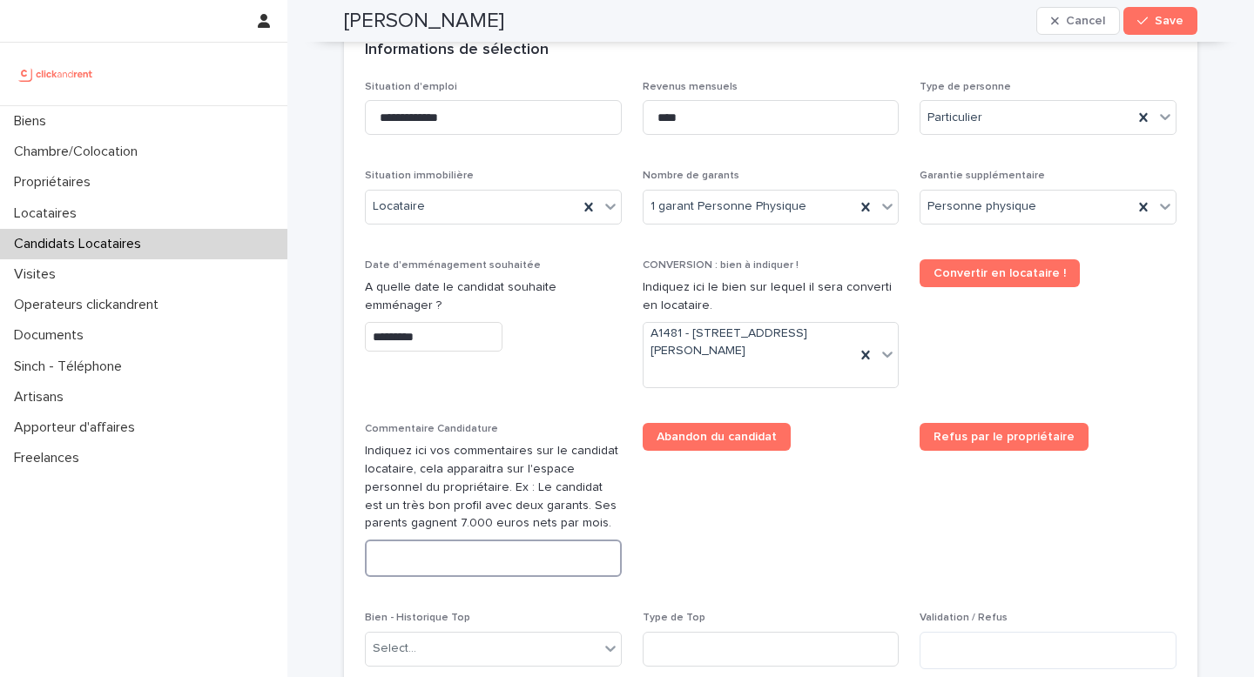
paste textarea "**********"
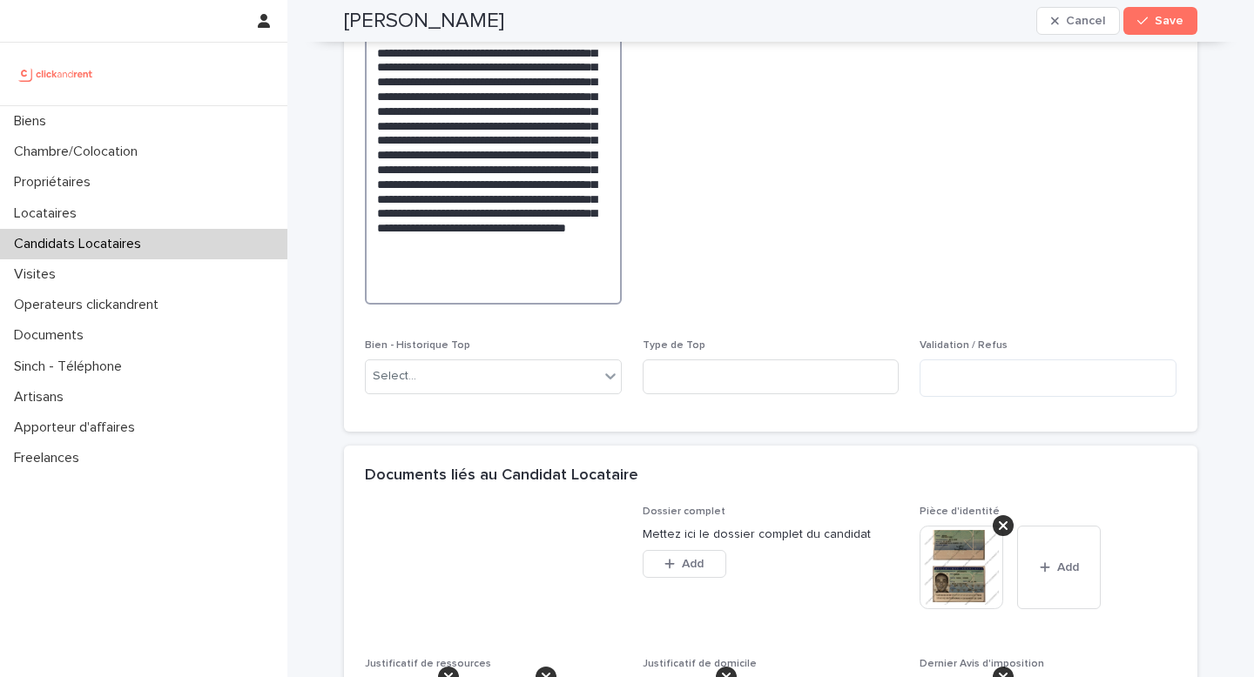
scroll to position [1214, 0]
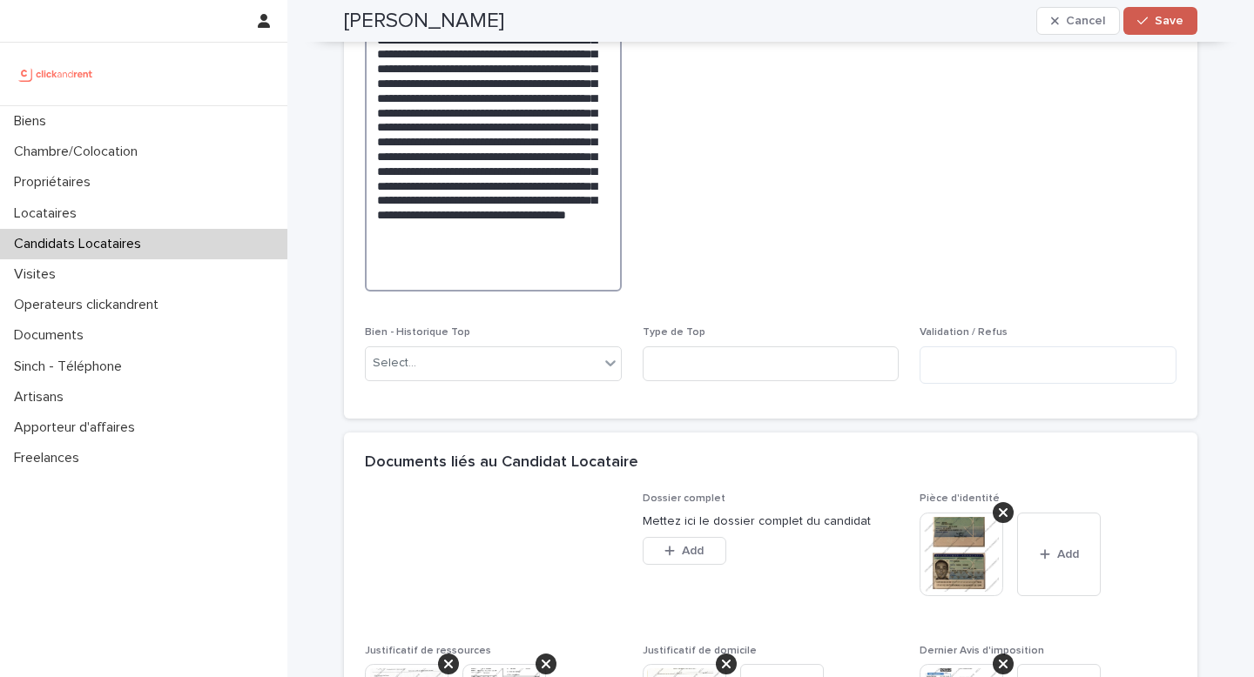
type textarea "**********"
click at [1158, 24] on span "Save" at bounding box center [1168, 21] width 29 height 12
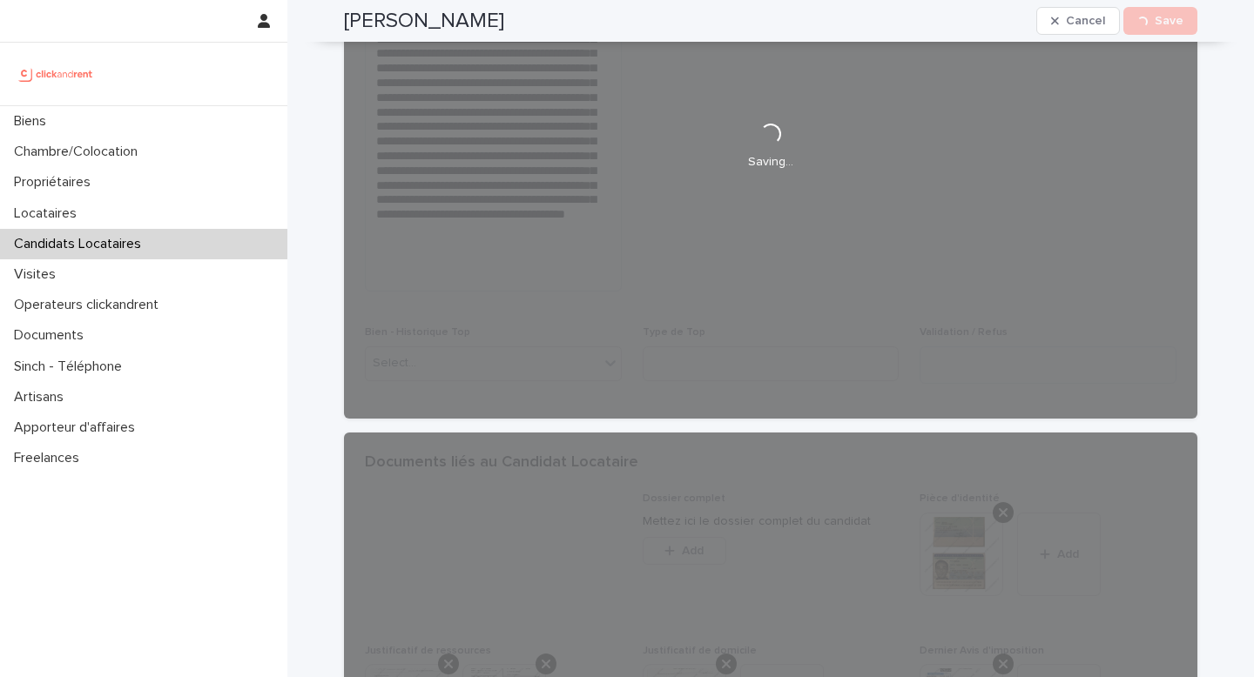
drag, startPoint x: 575, startPoint y: 27, endPoint x: 343, endPoint y: 20, distance: 232.5
click at [344, 20] on div "Thomas Rebiere Cancel Loading... Save" at bounding box center [770, 21] width 853 height 42
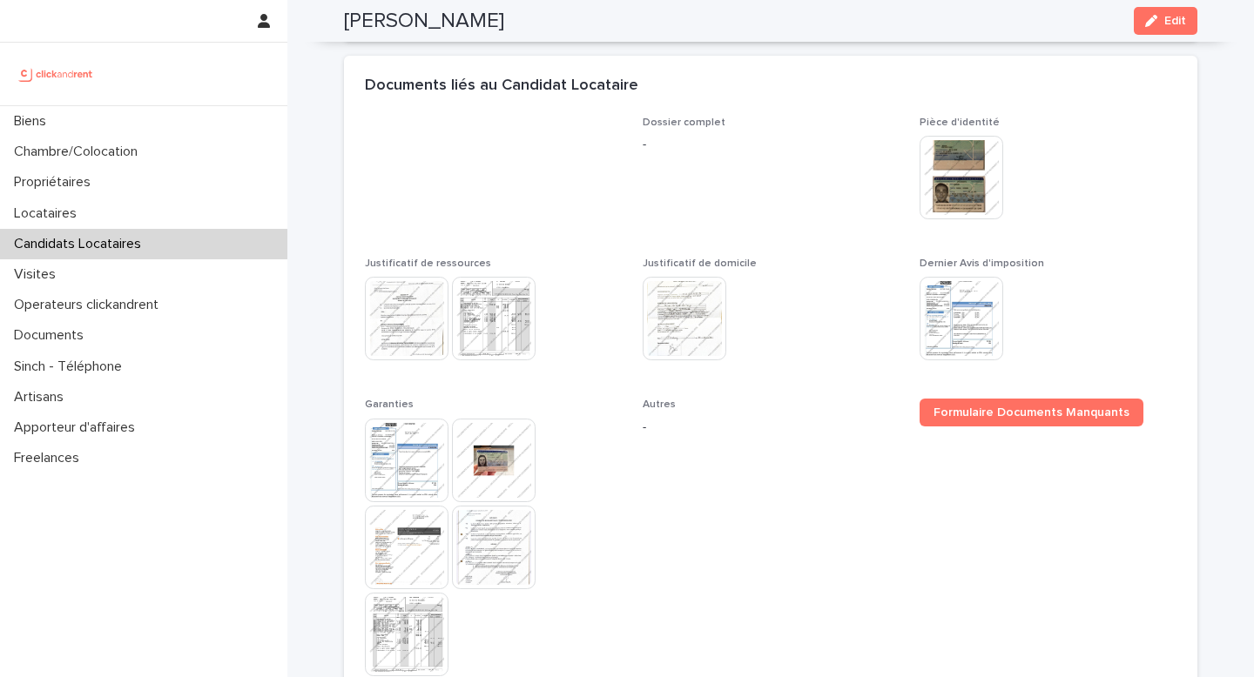
scroll to position [878, 0]
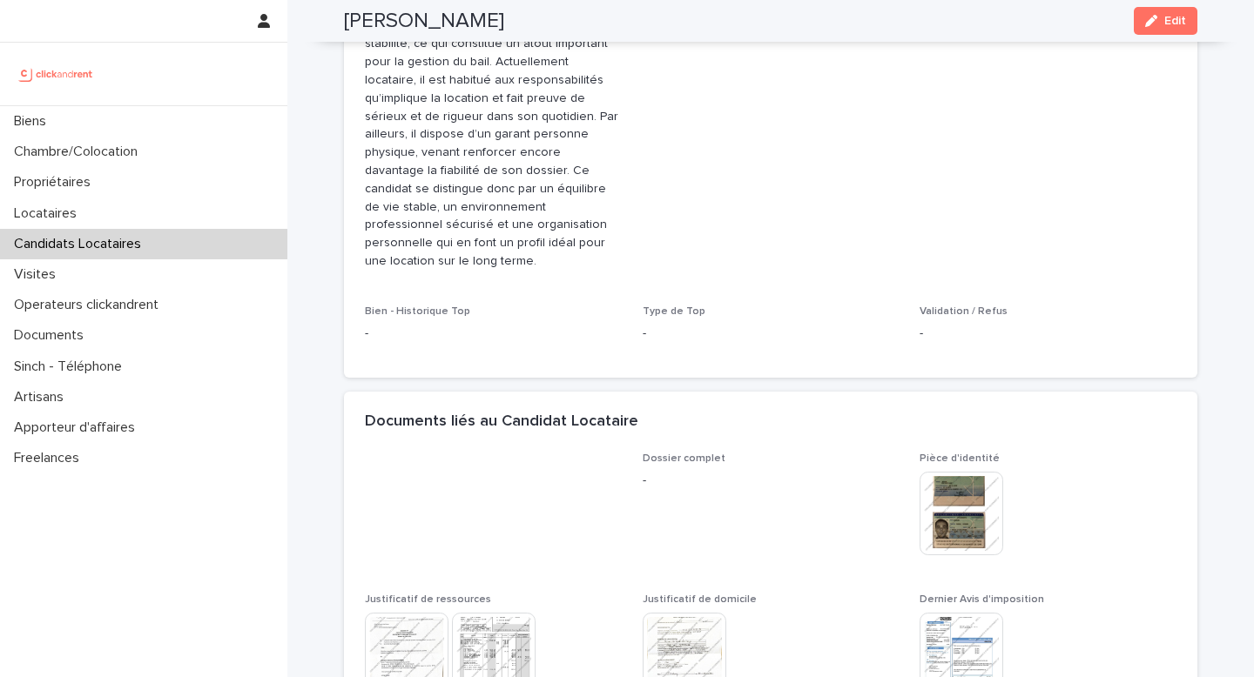
copy h2 "Thomas Rebiere"
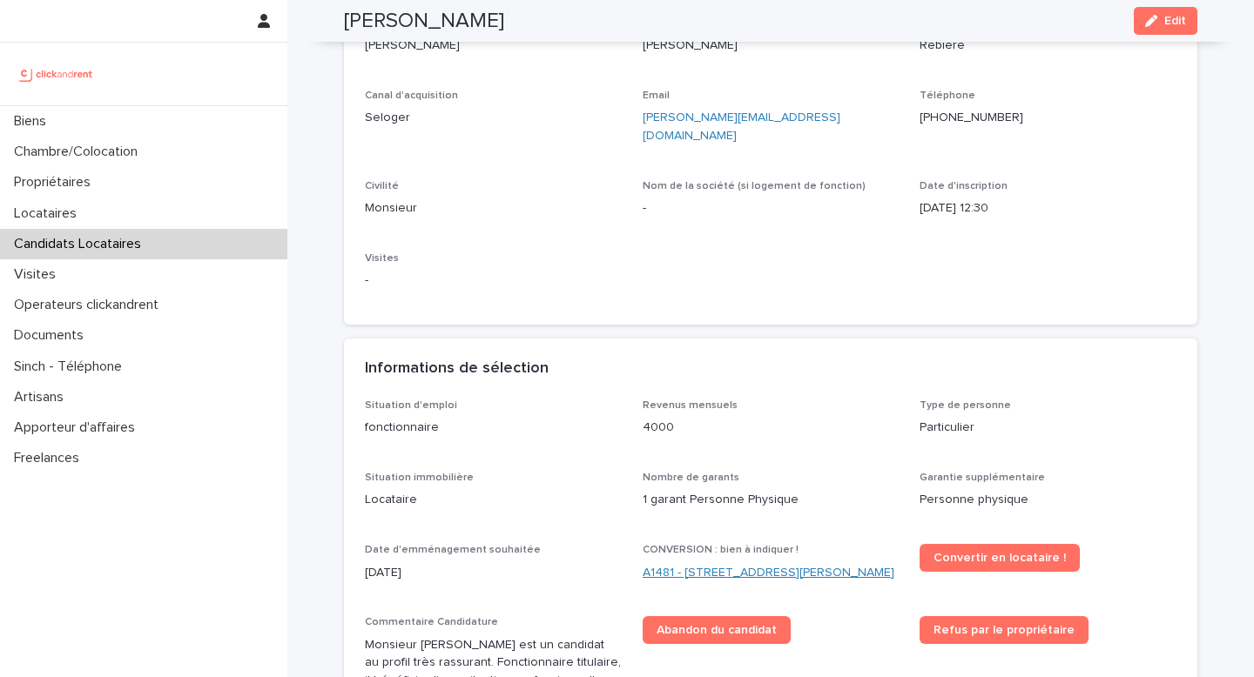
scroll to position [175, 0]
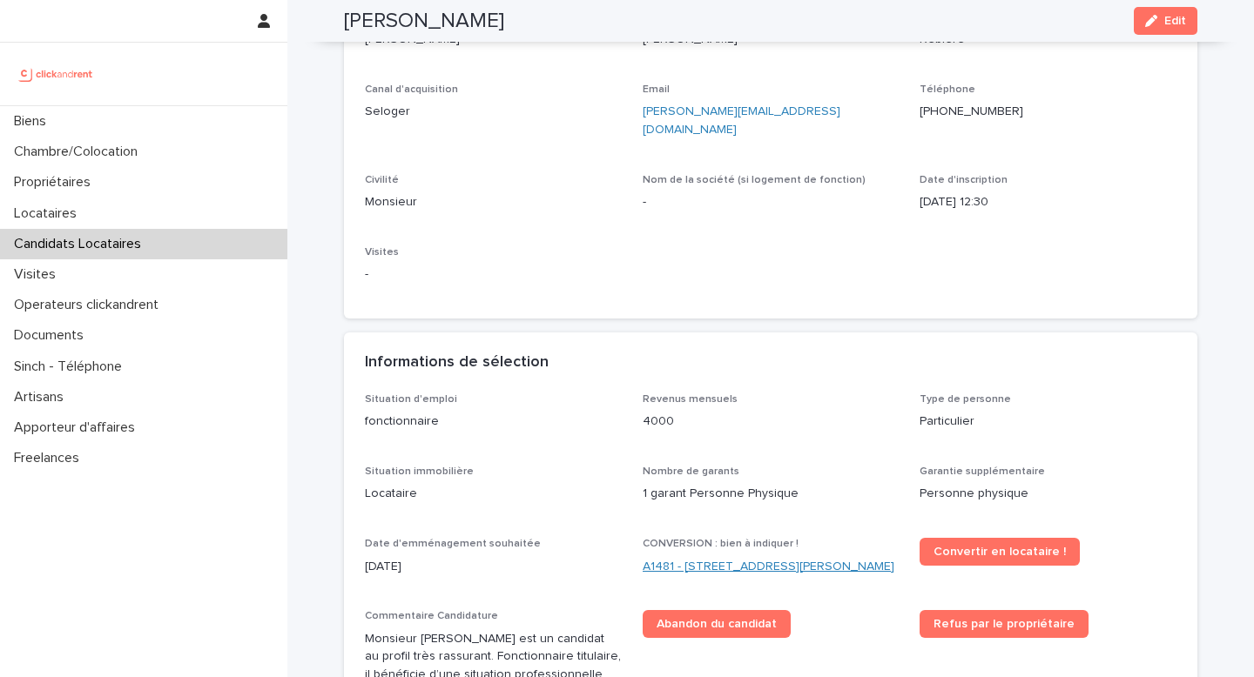
click at [695, 558] on link "A1481 - 5 allée Anatoli Vaisser, Asnières-sur-Seine 92600" at bounding box center [768, 567] width 252 height 18
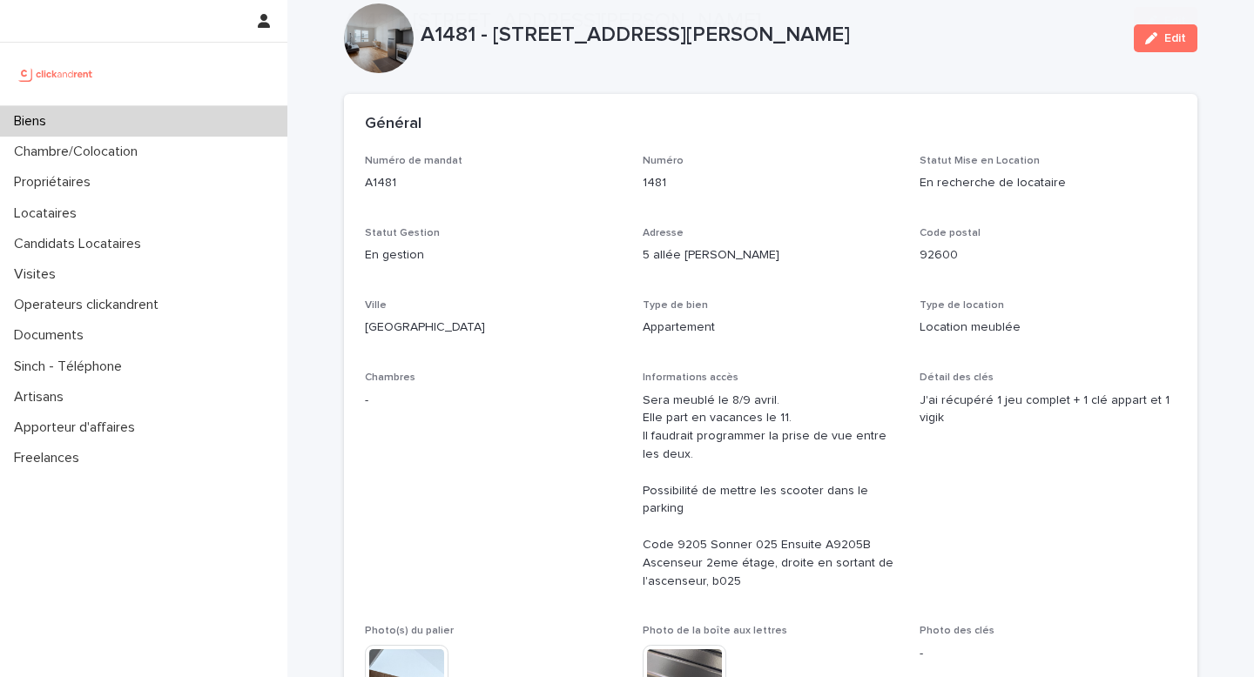
scroll to position [143, 0]
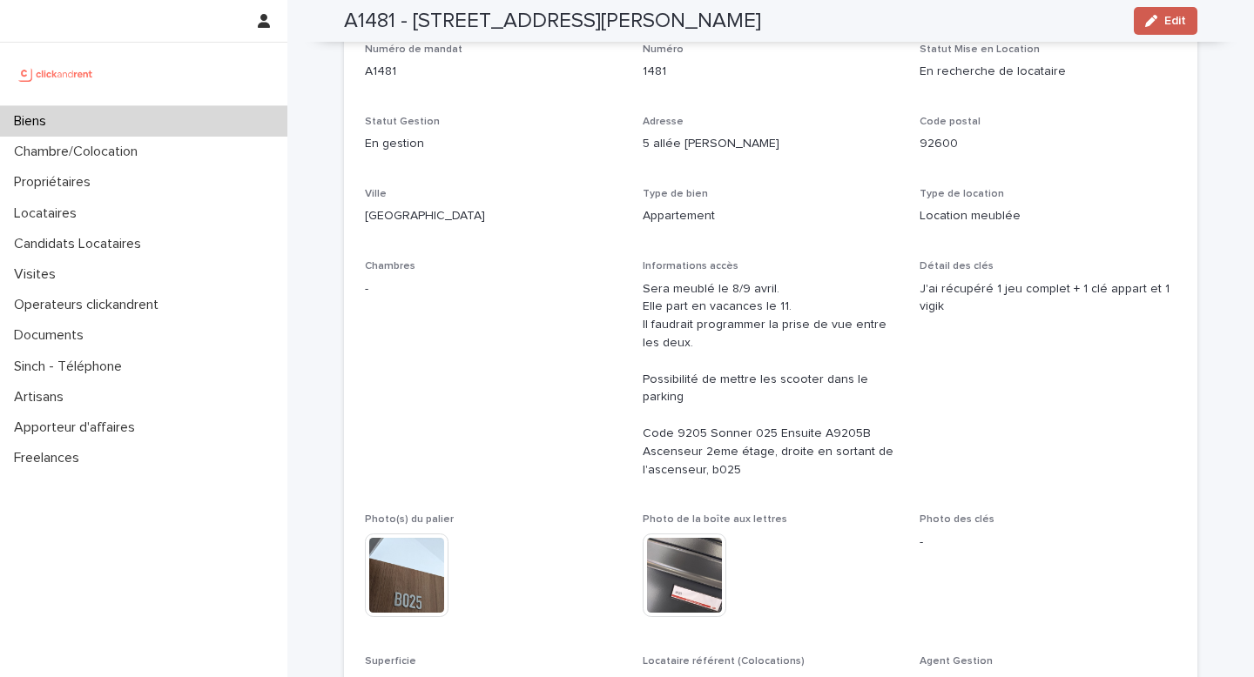
click at [1167, 30] on button "Edit" at bounding box center [1165, 21] width 64 height 28
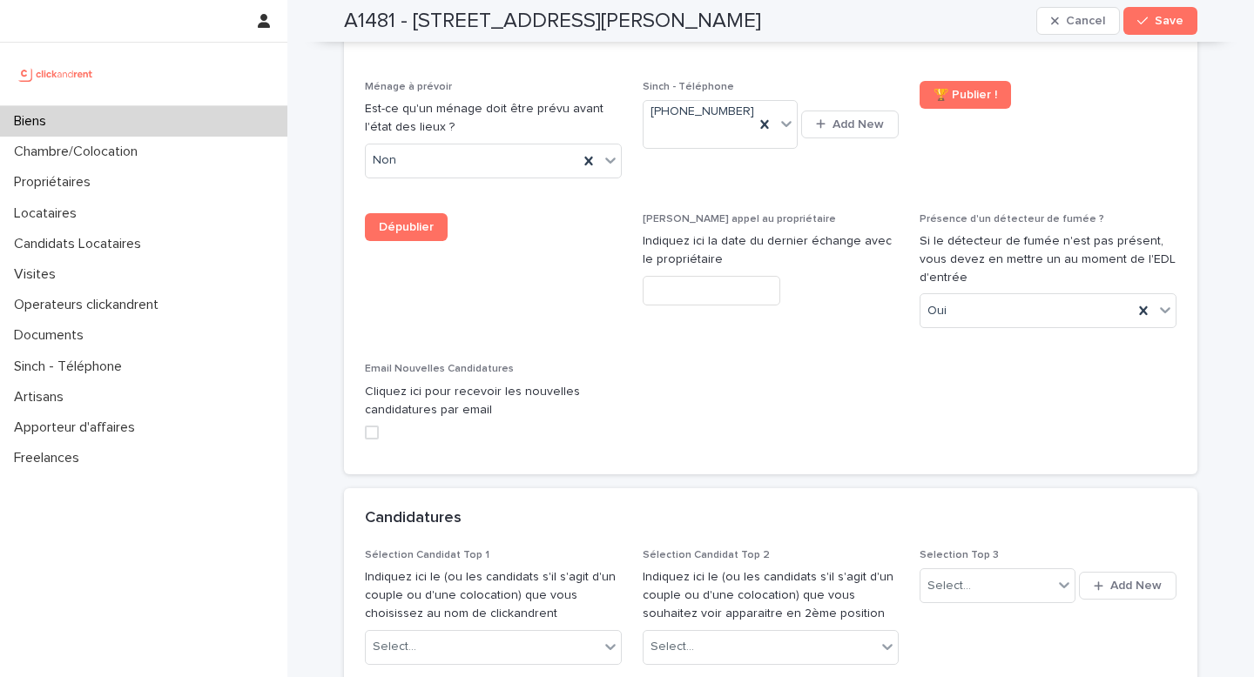
scroll to position [8229, 0]
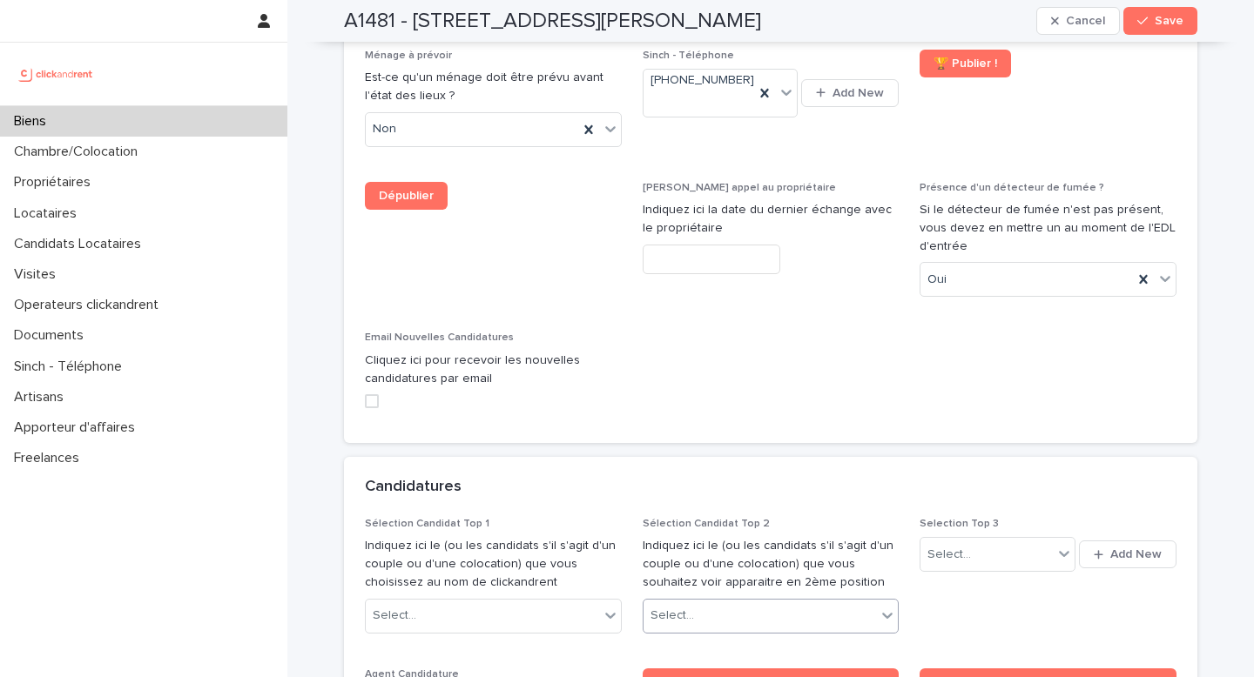
click at [703, 602] on div "Select..." at bounding box center [759, 616] width 233 height 29
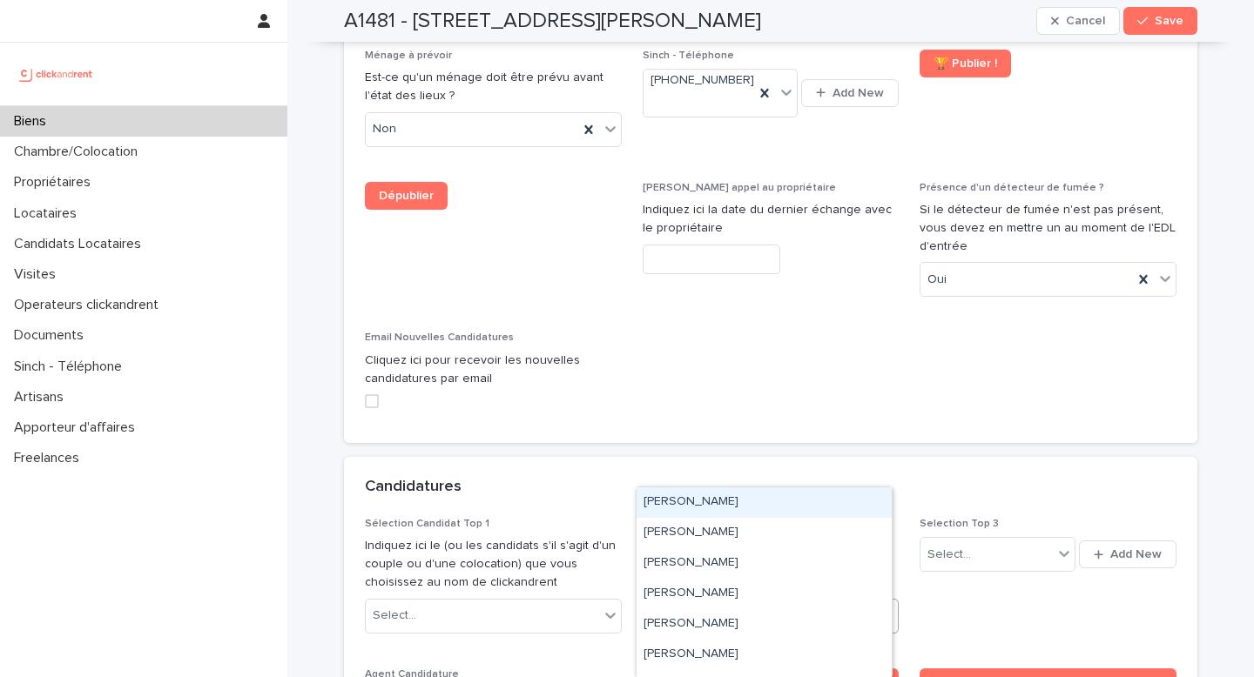
paste input "**********"
type input "**********"
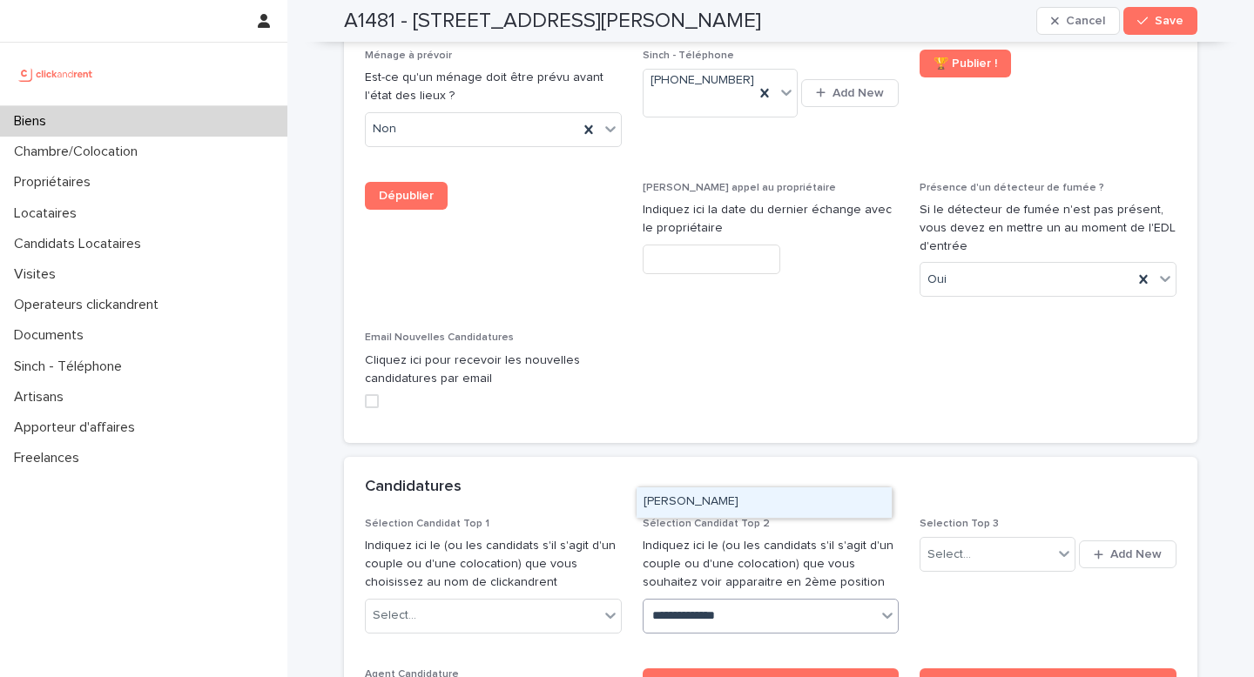
click at [760, 508] on div "Thomas Rebiere" at bounding box center [763, 502] width 255 height 30
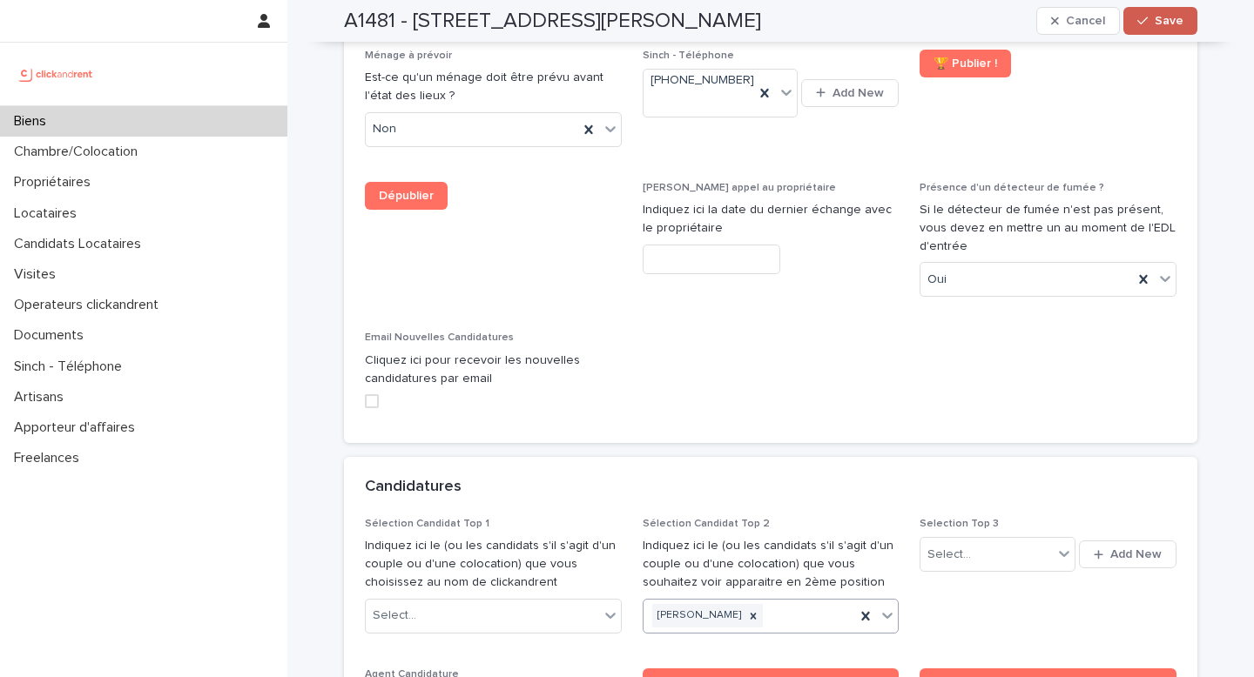
click at [1154, 15] on span "Save" at bounding box center [1168, 21] width 29 height 12
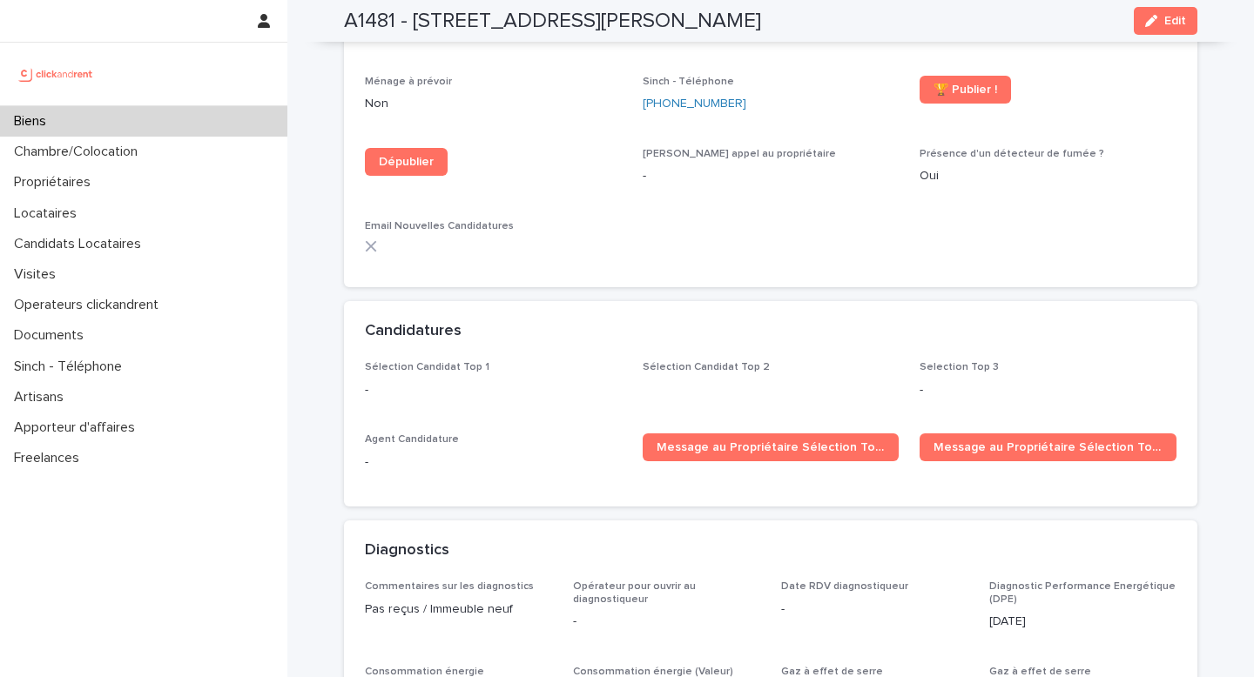
scroll to position [5355, 0]
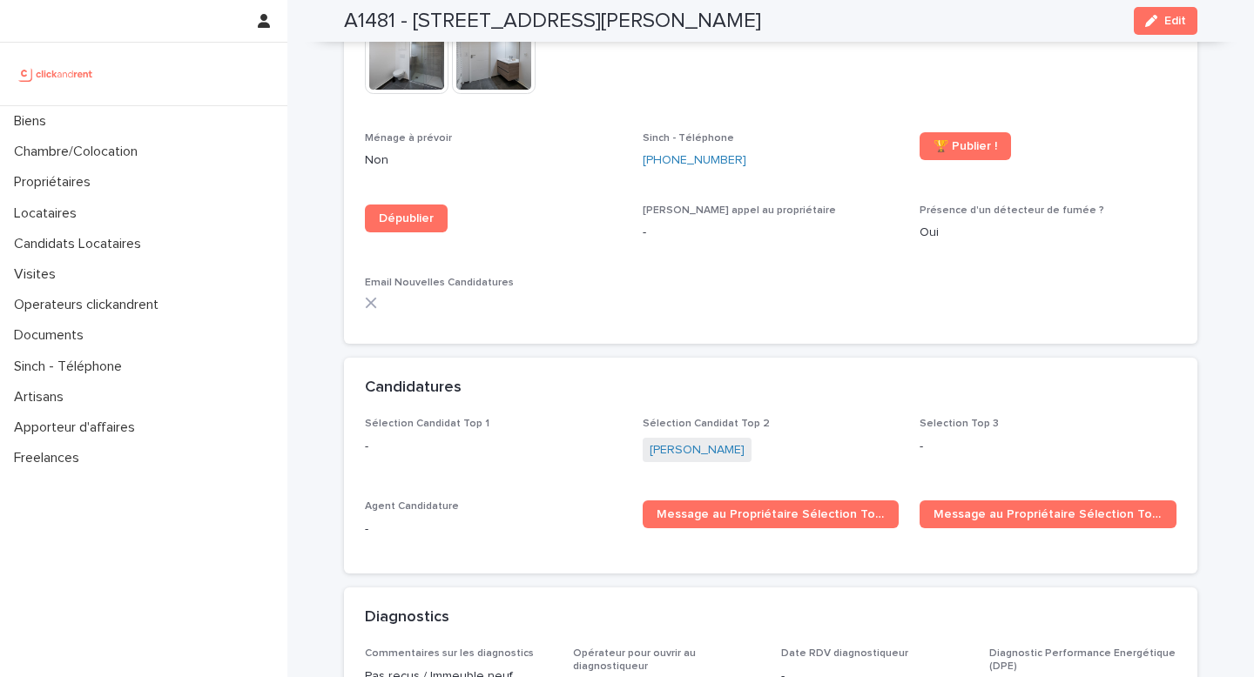
scroll to position [5470, 0]
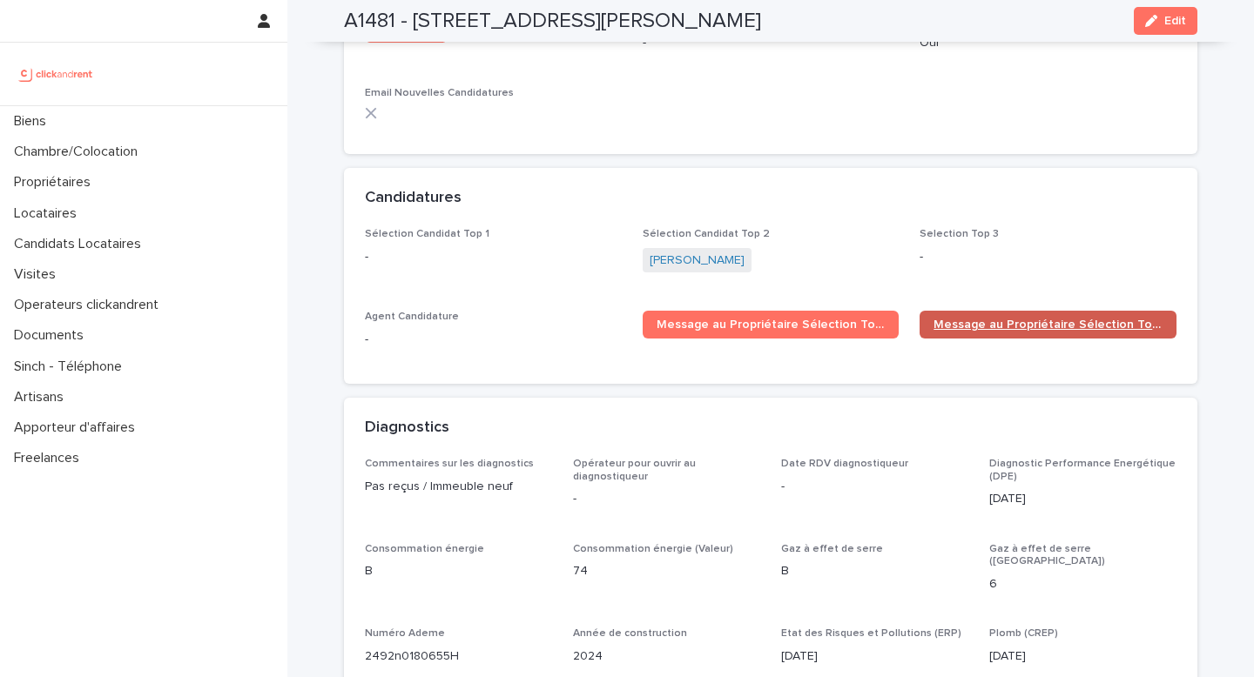
click at [1025, 319] on span "Message au Propriétaire Sélection Top 2" at bounding box center [1047, 325] width 229 height 12
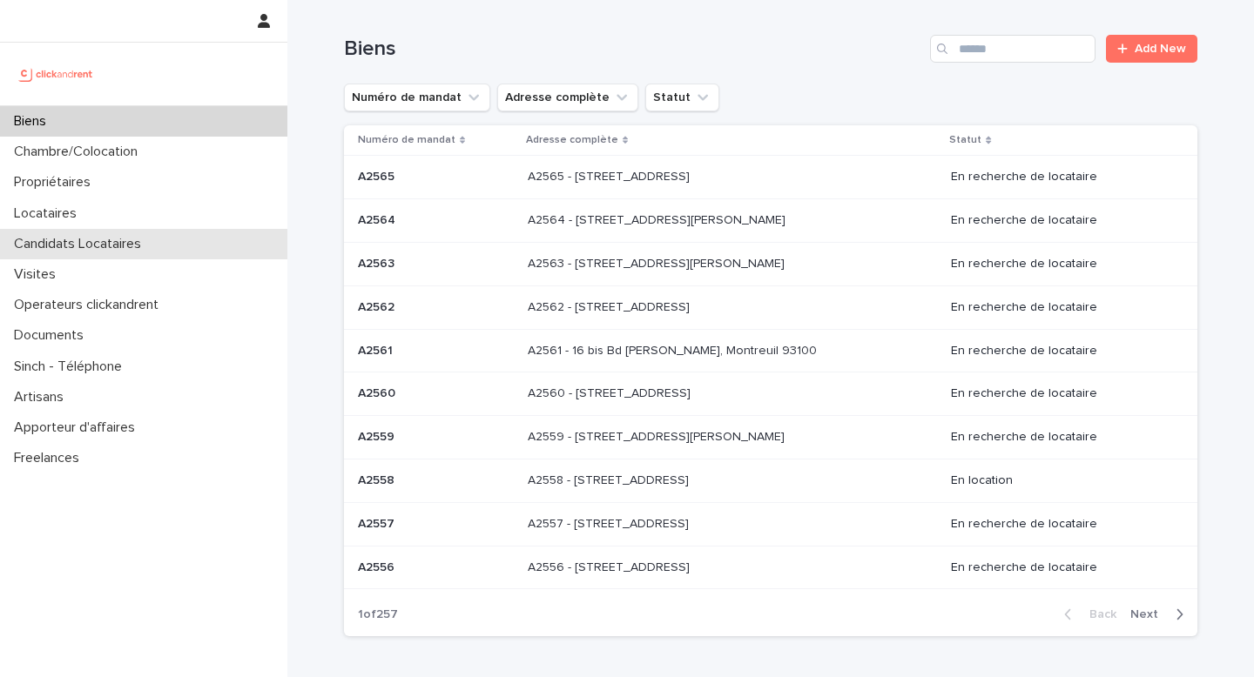
click at [107, 230] on div "Candidats Locataires" at bounding box center [143, 244] width 287 height 30
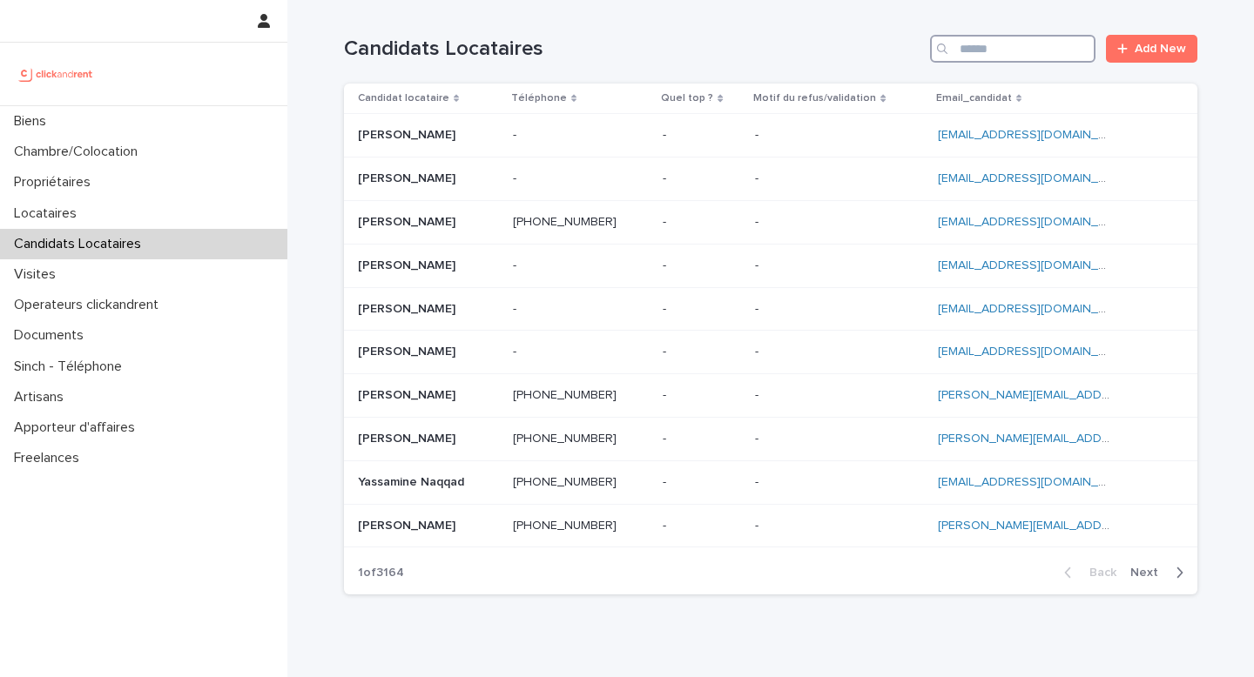
click at [985, 57] on input "Search" at bounding box center [1012, 49] width 165 height 28
paste input "**********"
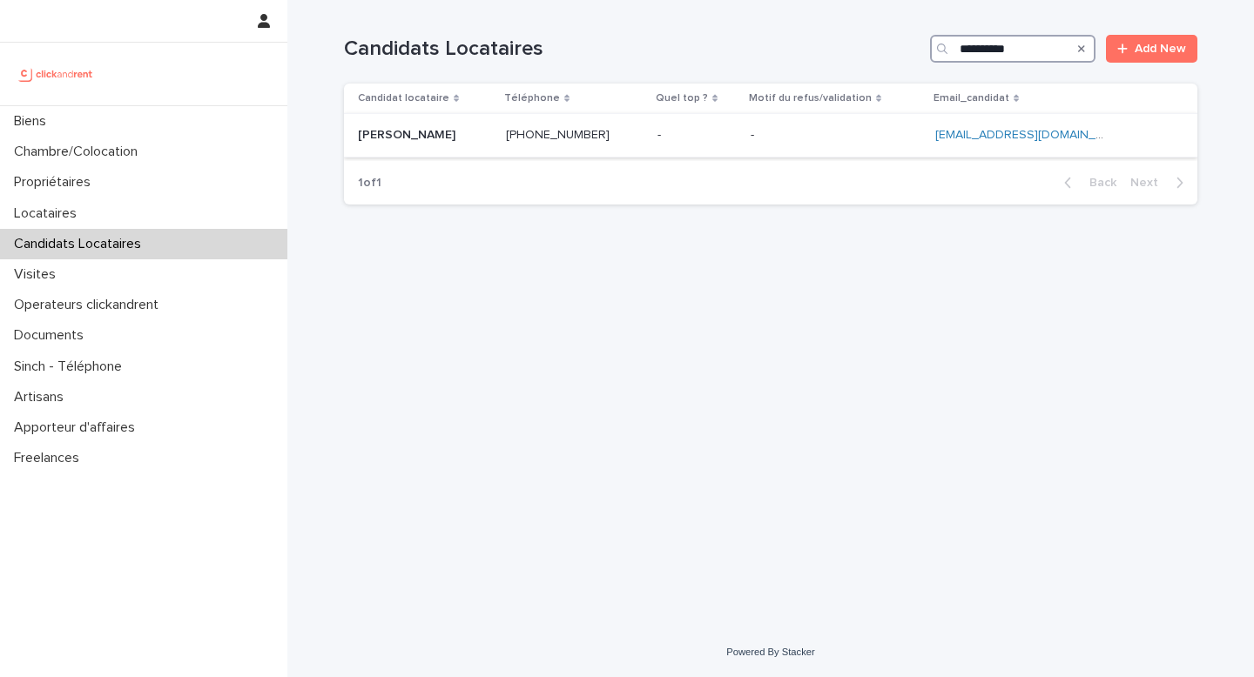
type input "**********"
click at [467, 136] on p at bounding box center [425, 135] width 134 height 15
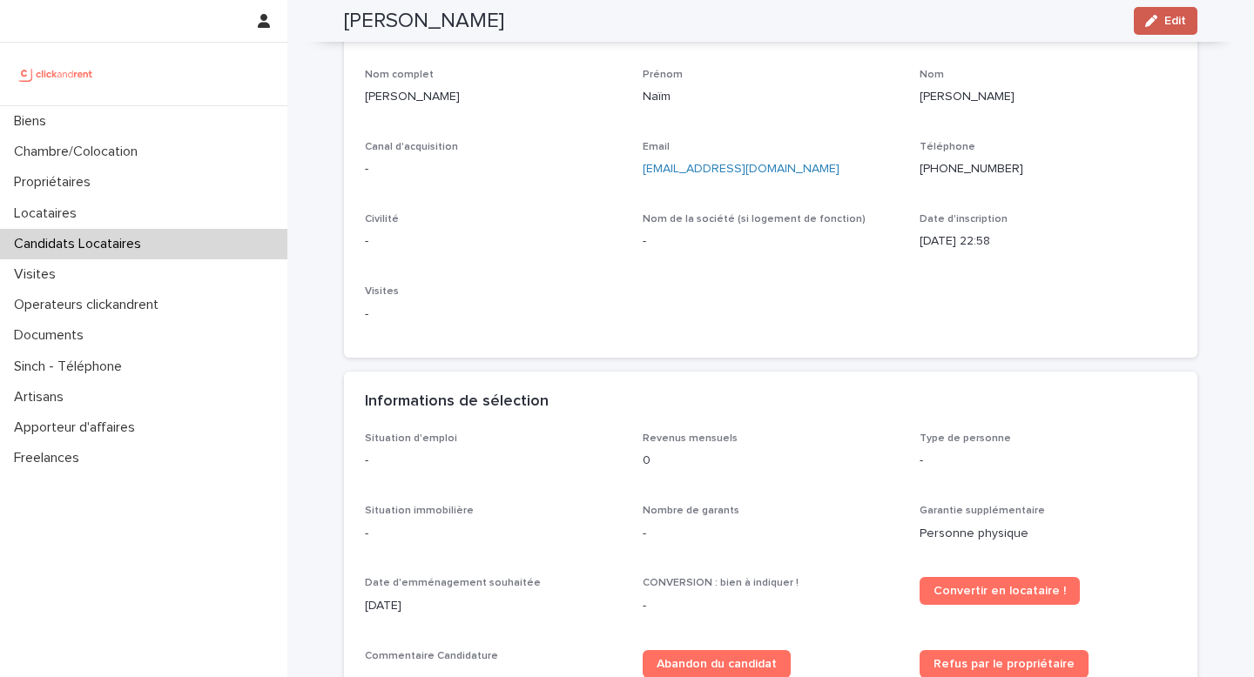
click at [1154, 30] on button "Edit" at bounding box center [1165, 21] width 64 height 28
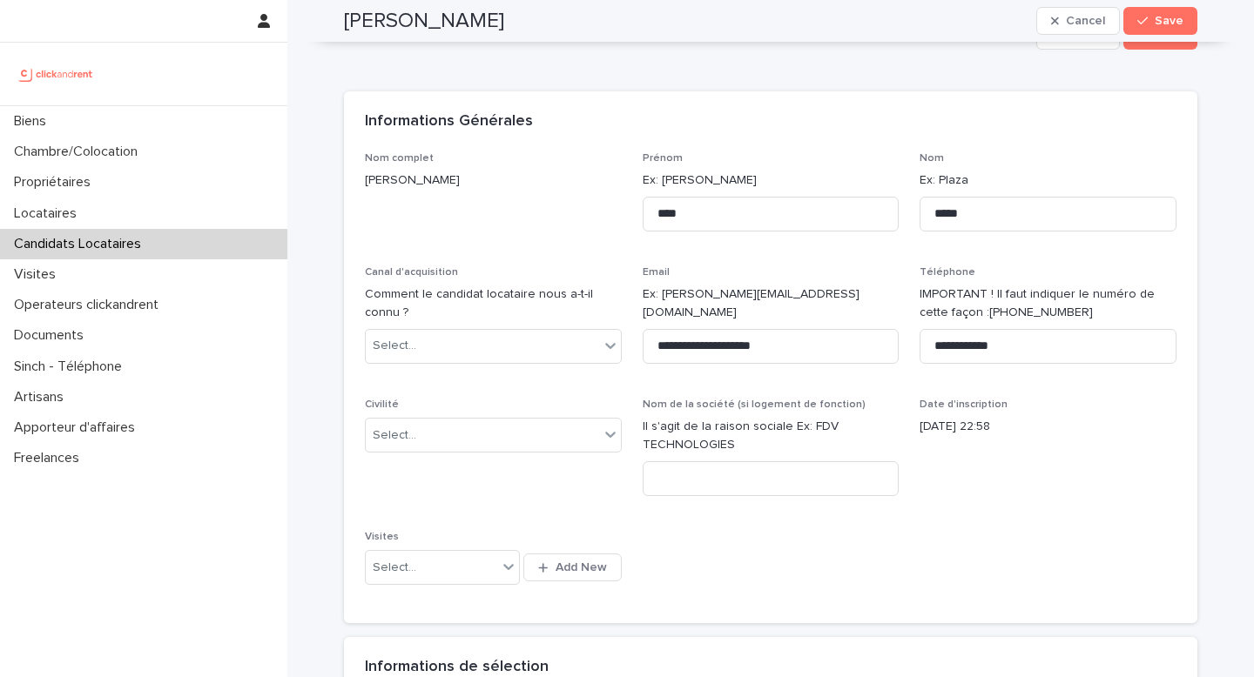
scroll to position [31, 0]
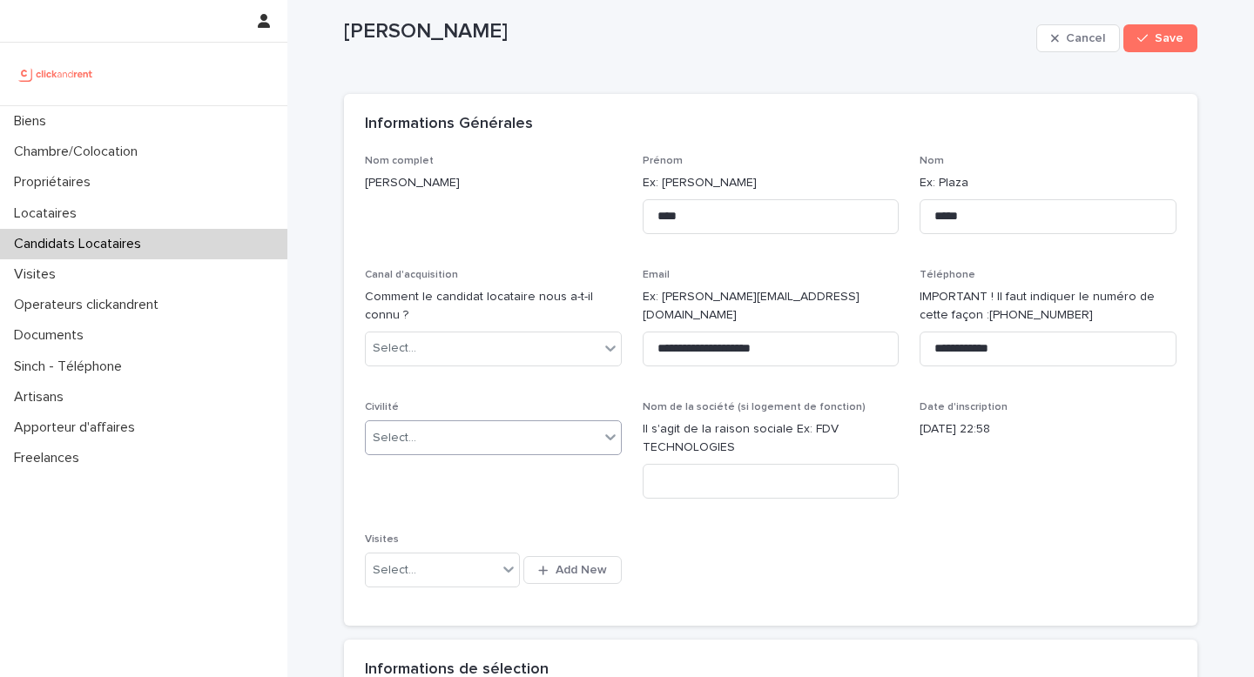
click at [460, 440] on div "Select..." at bounding box center [482, 438] width 233 height 29
click at [399, 506] on div "Monsieur" at bounding box center [487, 502] width 255 height 30
click at [439, 333] on div "Select..." at bounding box center [493, 349] width 257 height 35
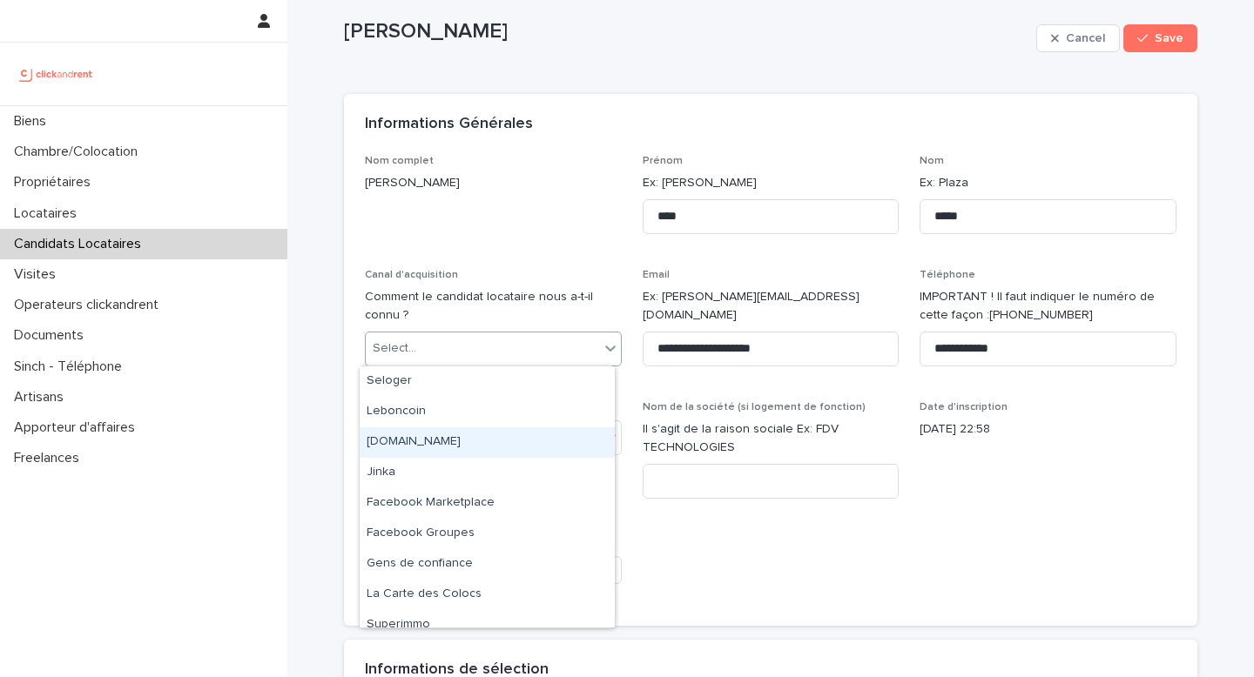
click at [457, 441] on div "clickandrent.fr" at bounding box center [487, 442] width 255 height 30
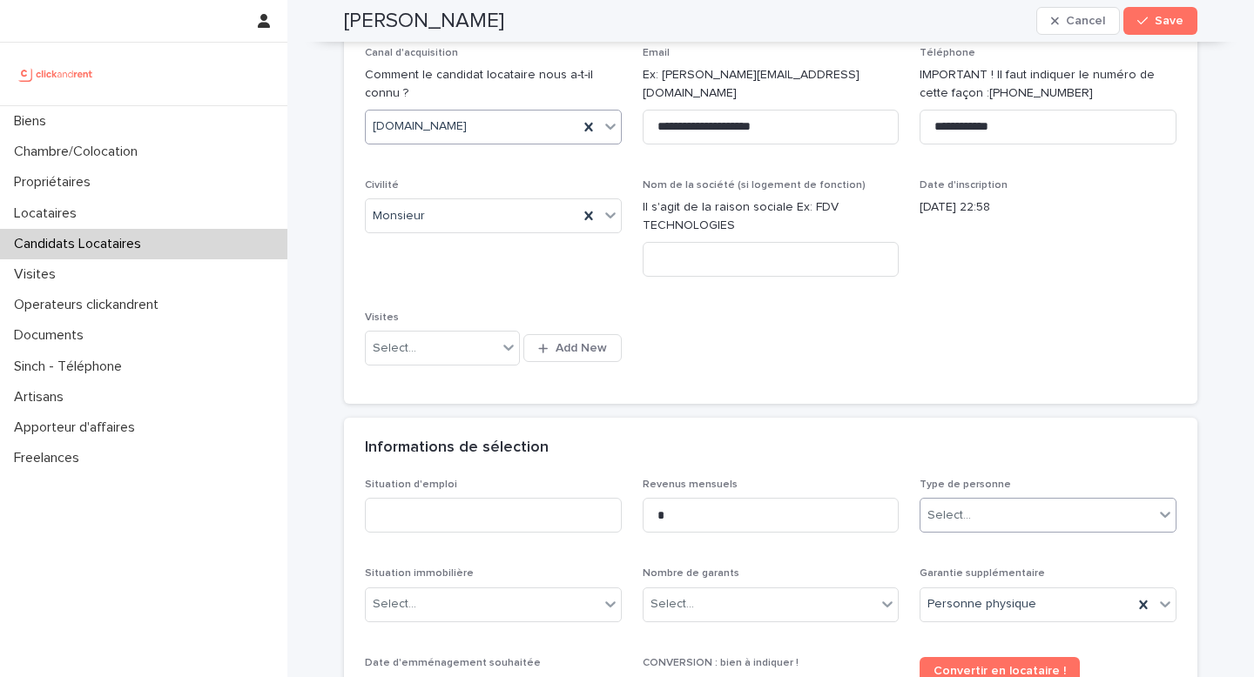
scroll to position [255, 0]
click at [968, 516] on div "Select..." at bounding box center [1036, 514] width 233 height 29
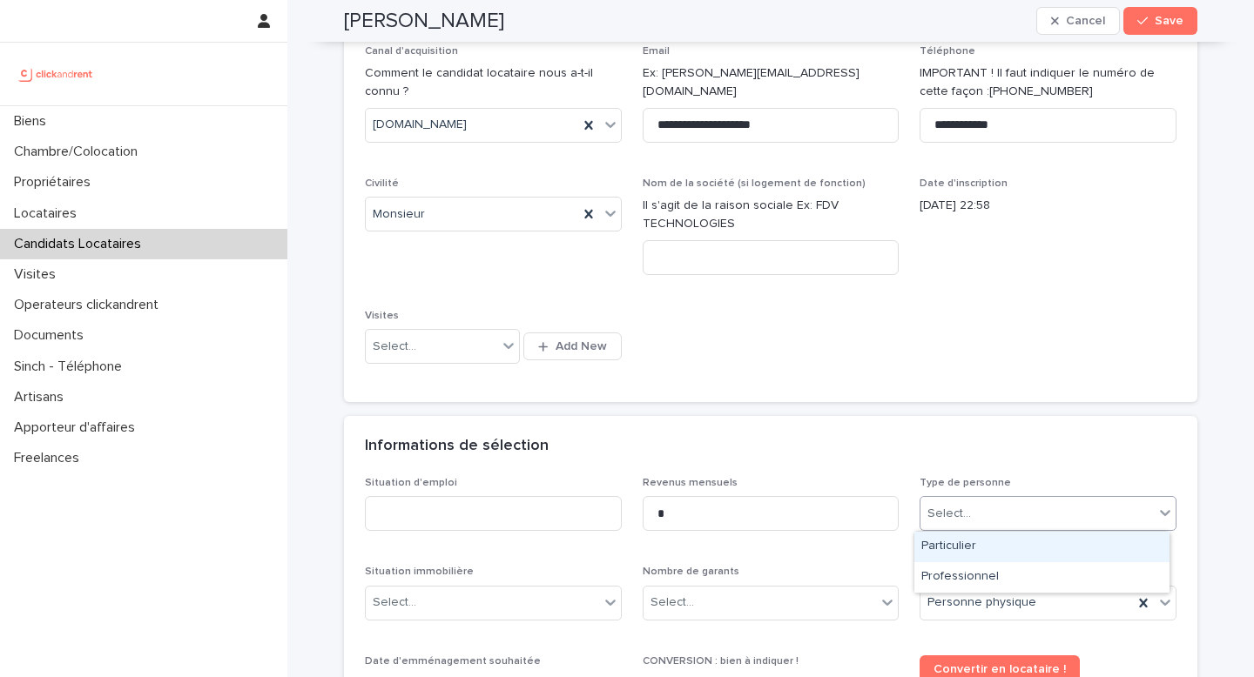
click at [977, 549] on div "Particulier" at bounding box center [1041, 547] width 255 height 30
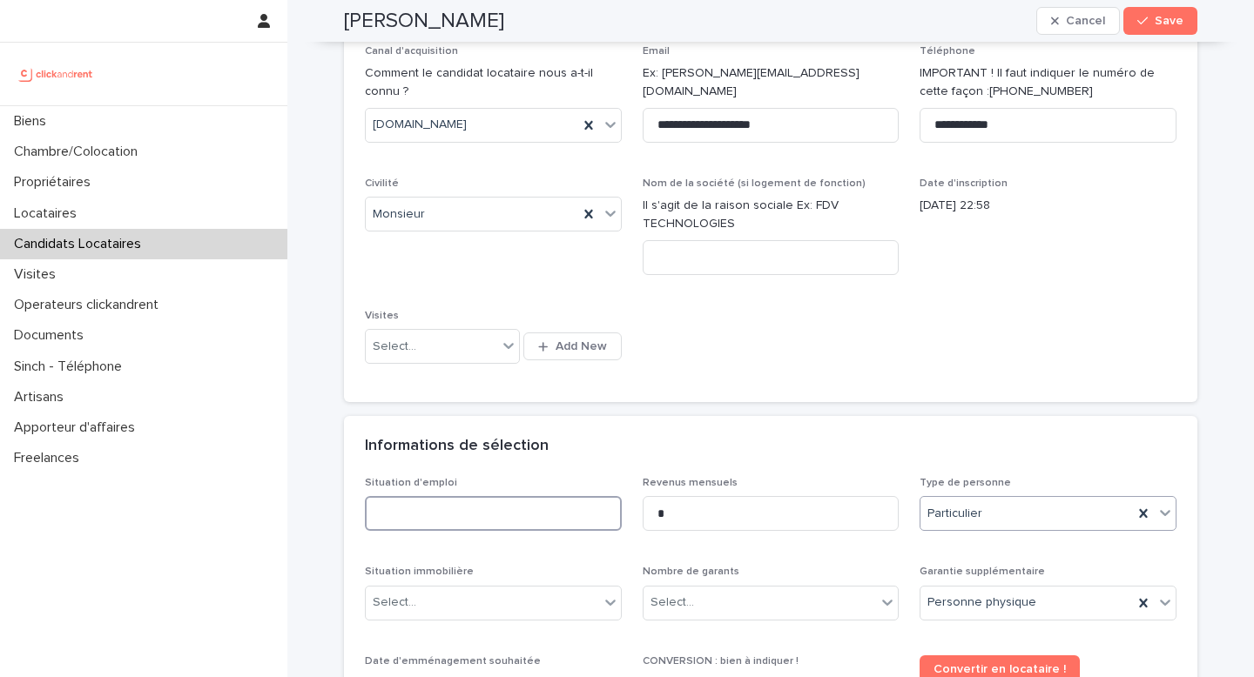
click at [560, 501] on input at bounding box center [493, 513] width 257 height 35
type input "********"
click at [825, 598] on div "Select..." at bounding box center [759, 602] width 233 height 29
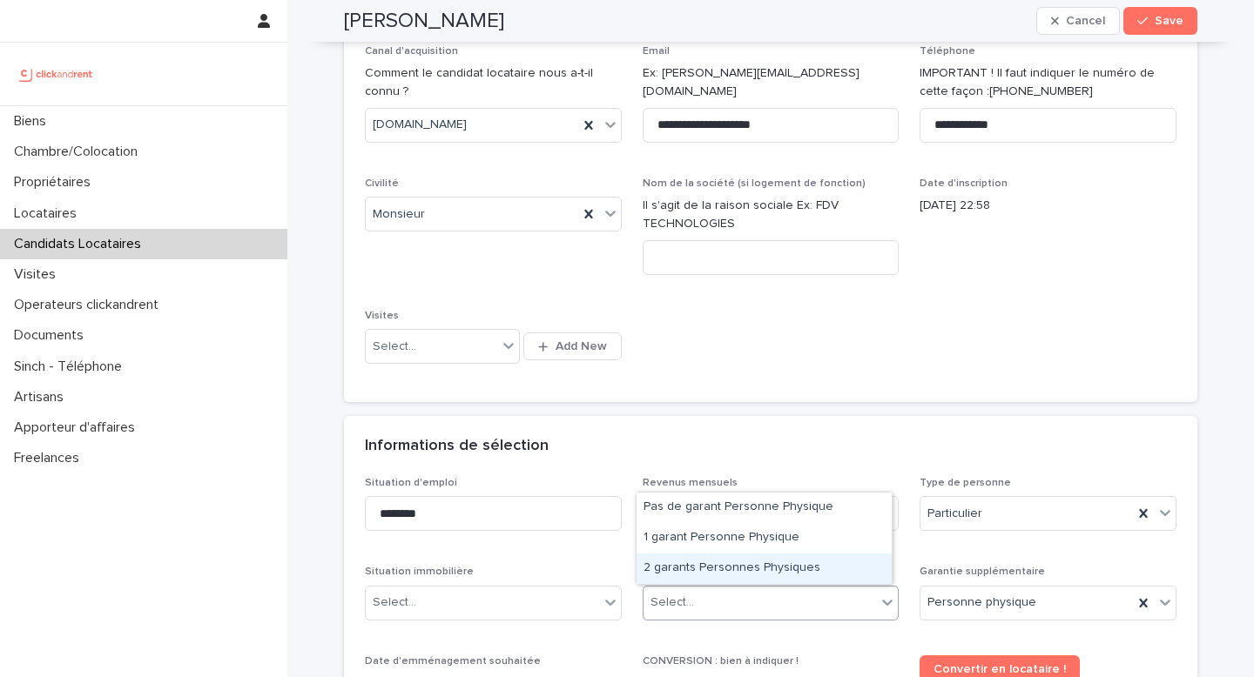
click at [724, 575] on div "2 garants Personnes Physiques" at bounding box center [763, 569] width 255 height 30
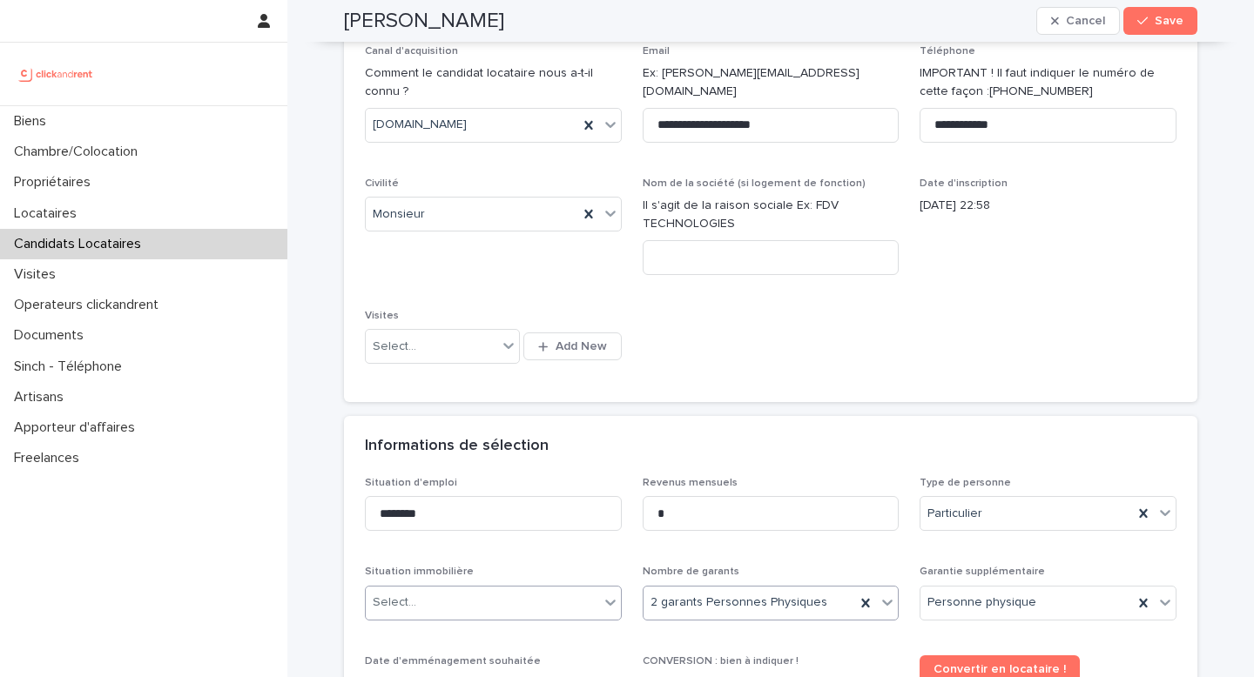
click at [533, 607] on div "Select..." at bounding box center [482, 602] width 233 height 29
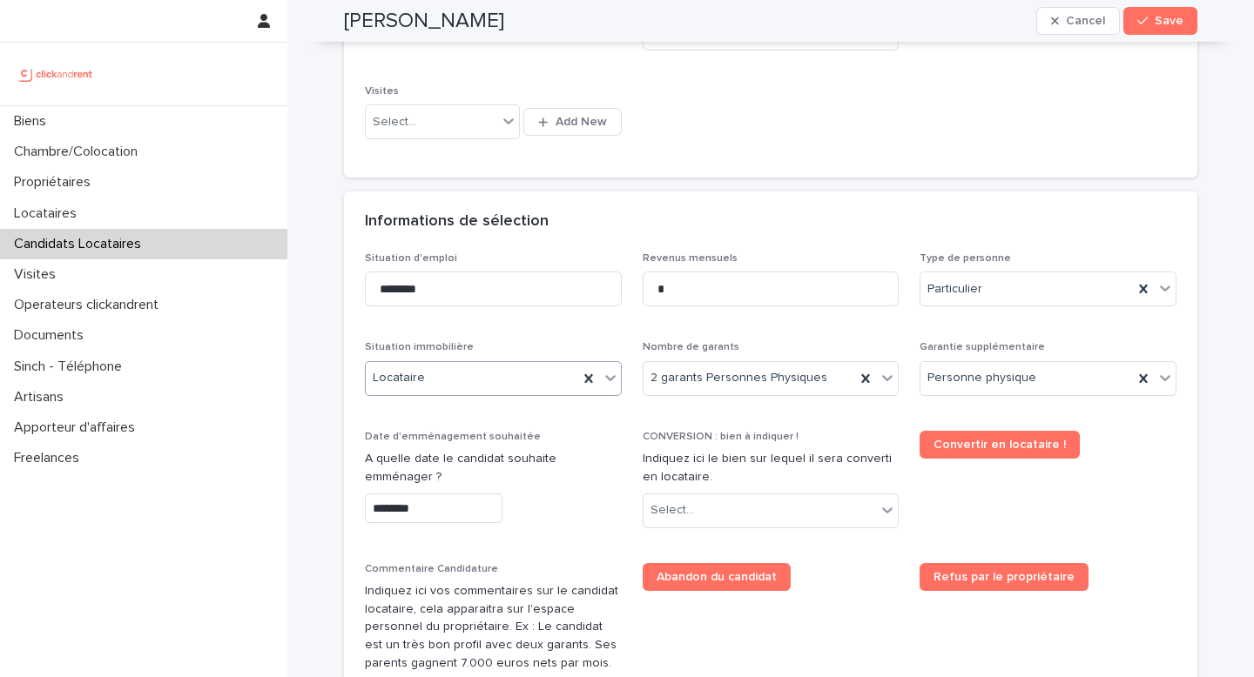
scroll to position [597, 0]
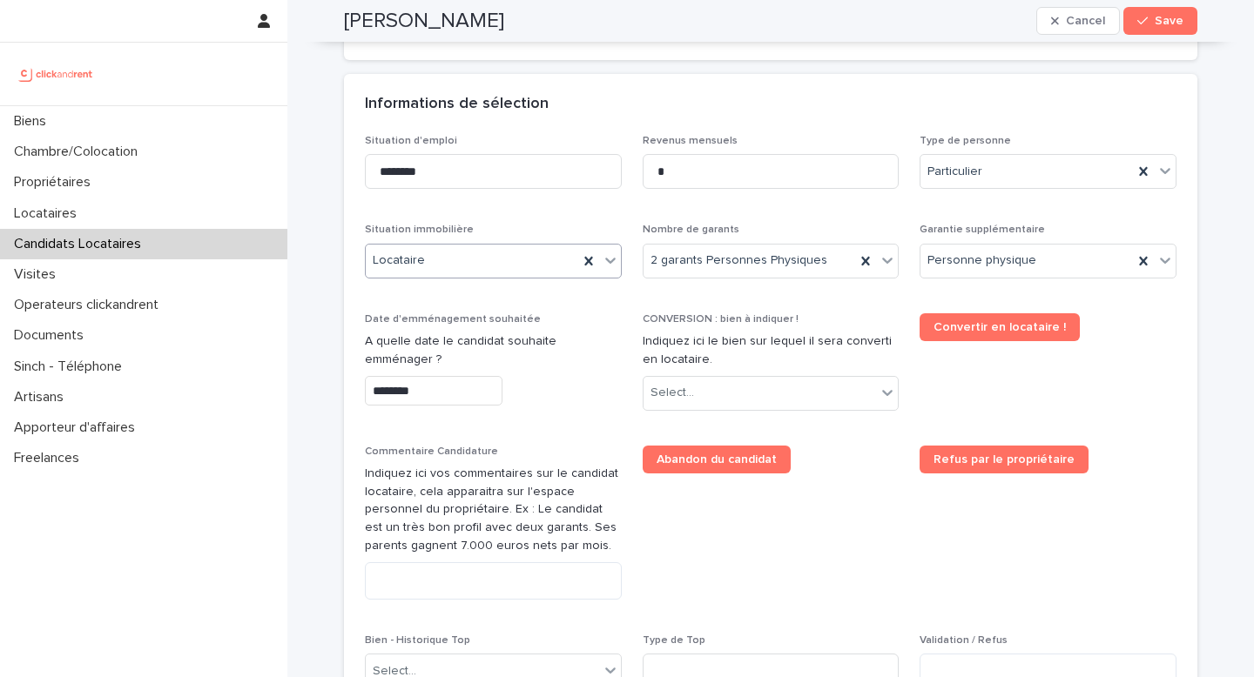
click at [427, 391] on input "********" at bounding box center [434, 391] width 138 height 30
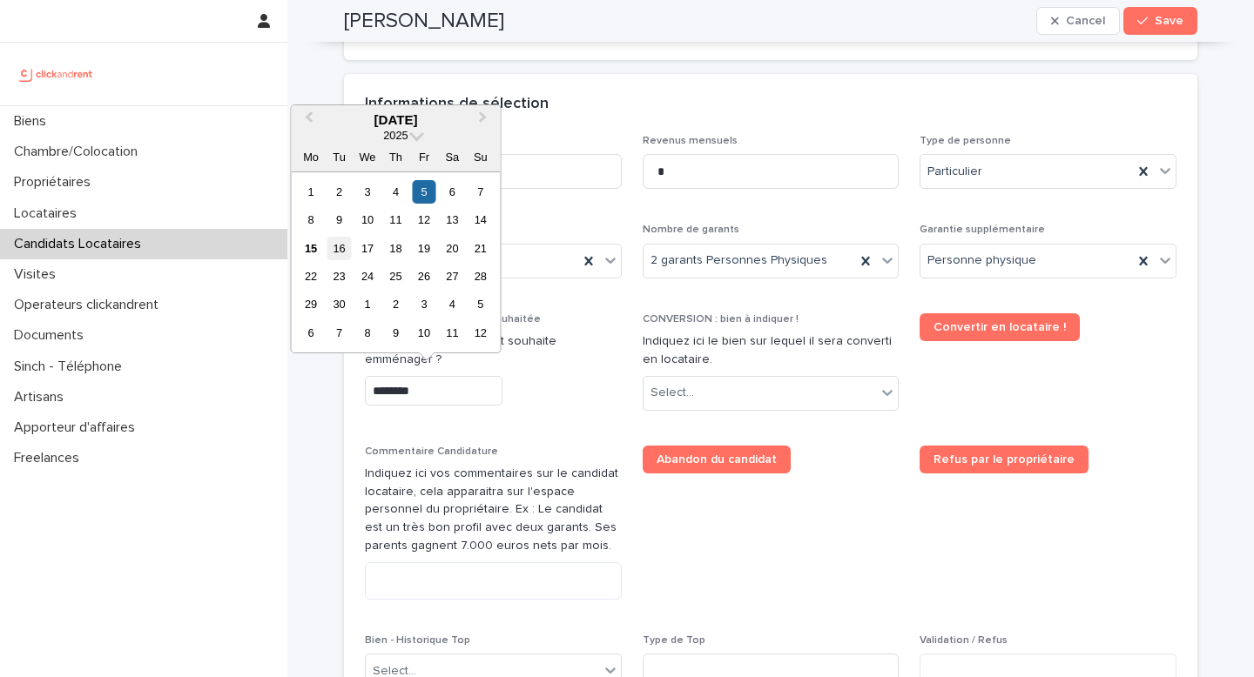
click at [345, 251] on div "16" at bounding box center [339, 249] width 24 height 24
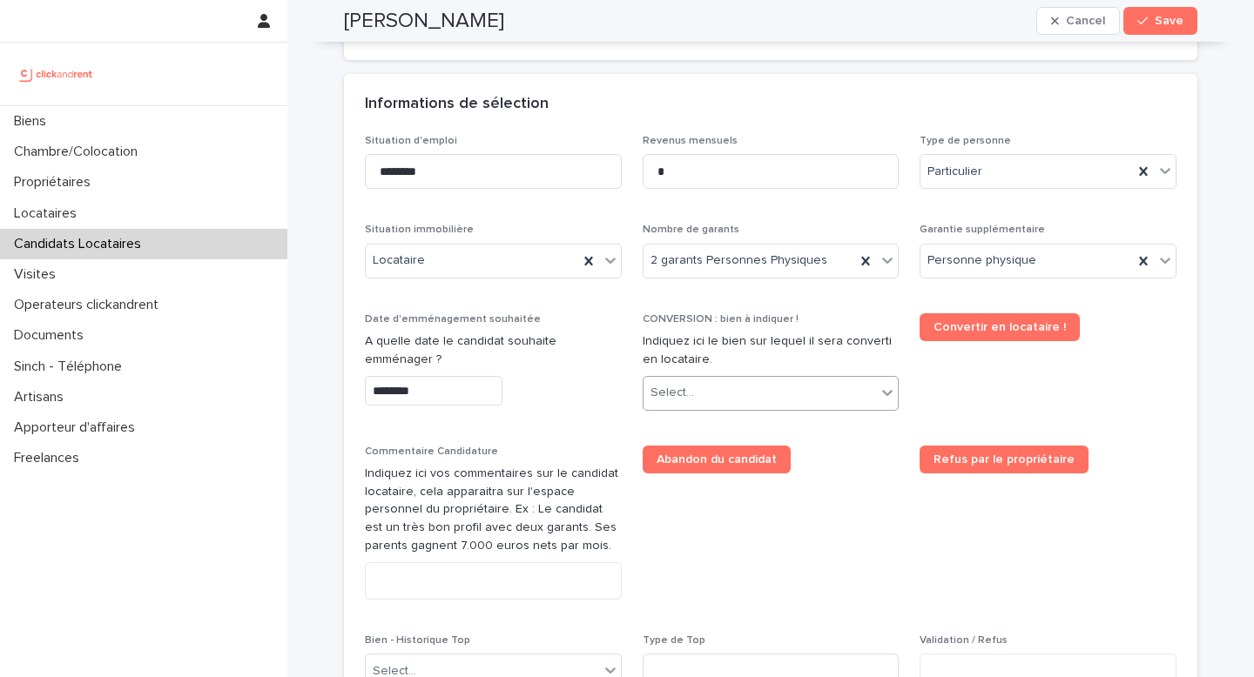
type input "*********"
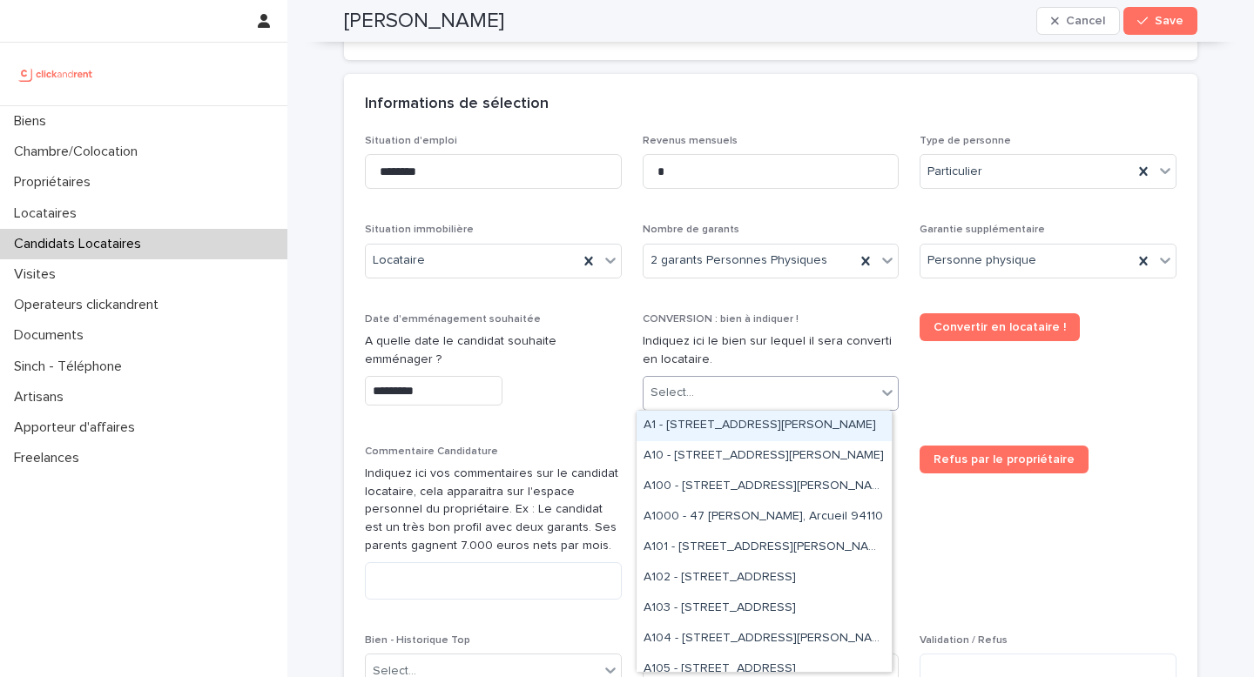
click at [692, 403] on div "Select..." at bounding box center [759, 393] width 233 height 29
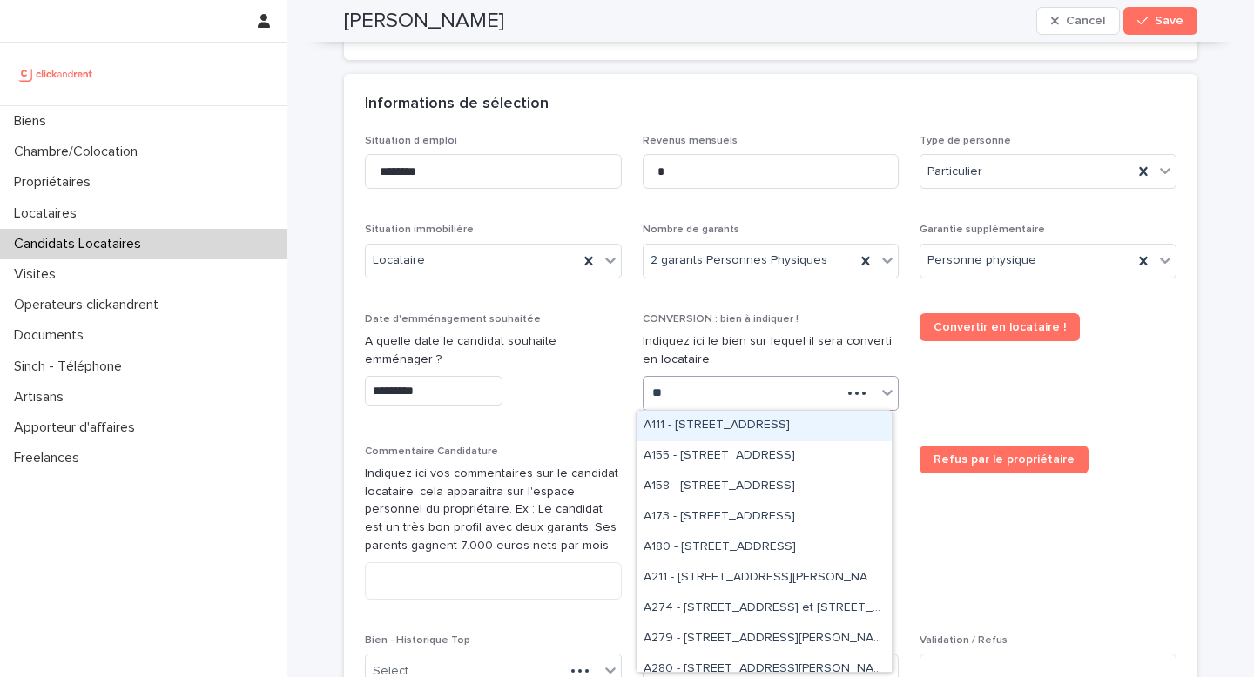
type input "***"
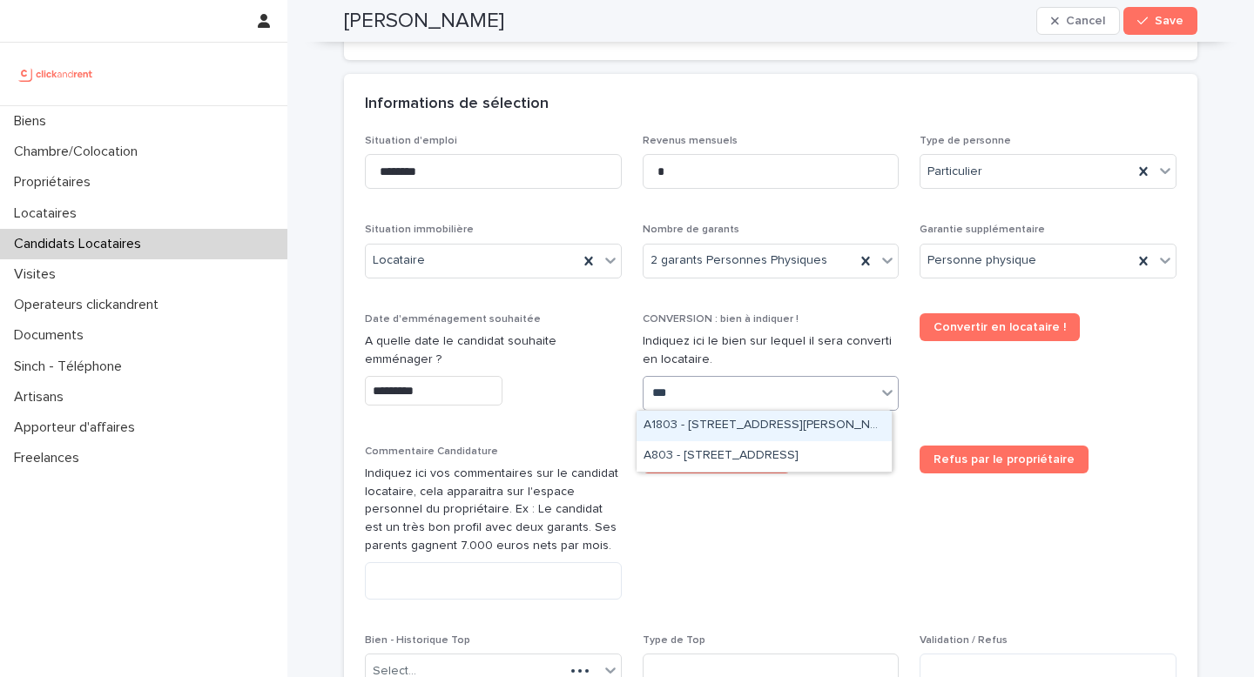
click at [797, 431] on div "A1803 - 335 boulevard Jean-Jacques Bosc, Bordeaux 33800" at bounding box center [763, 426] width 255 height 30
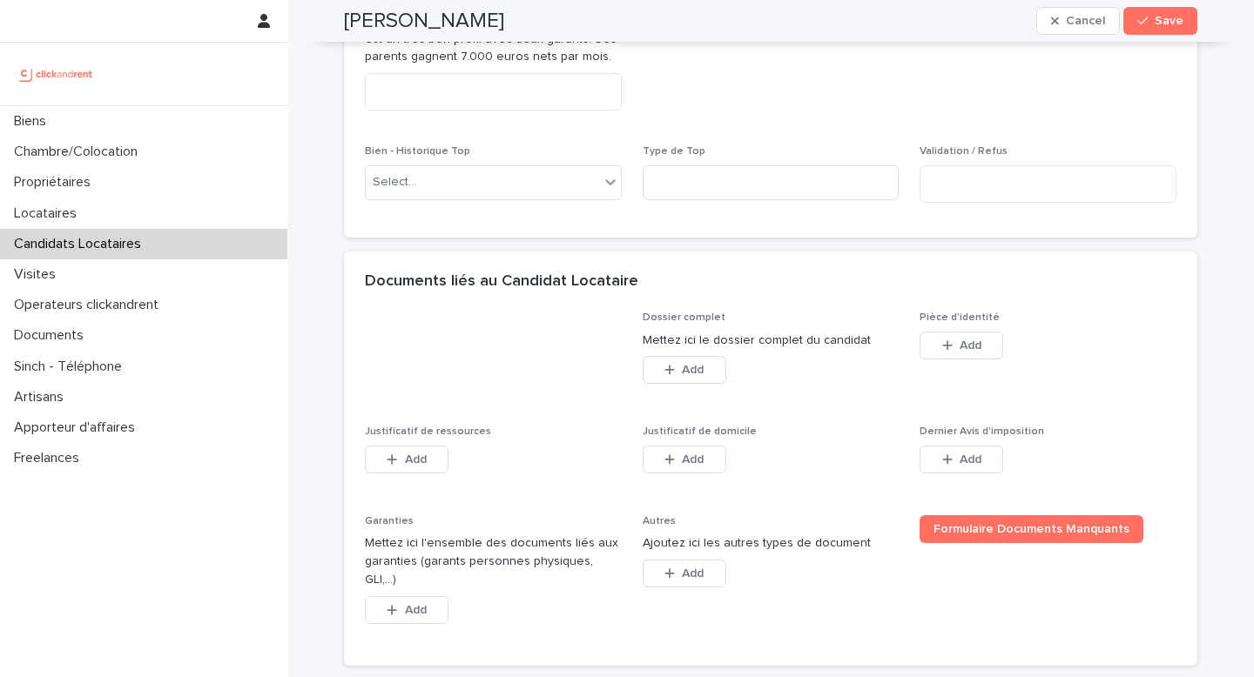
scroll to position [1120, 0]
click at [950, 336] on button "Add" at bounding box center [961, 343] width 84 height 28
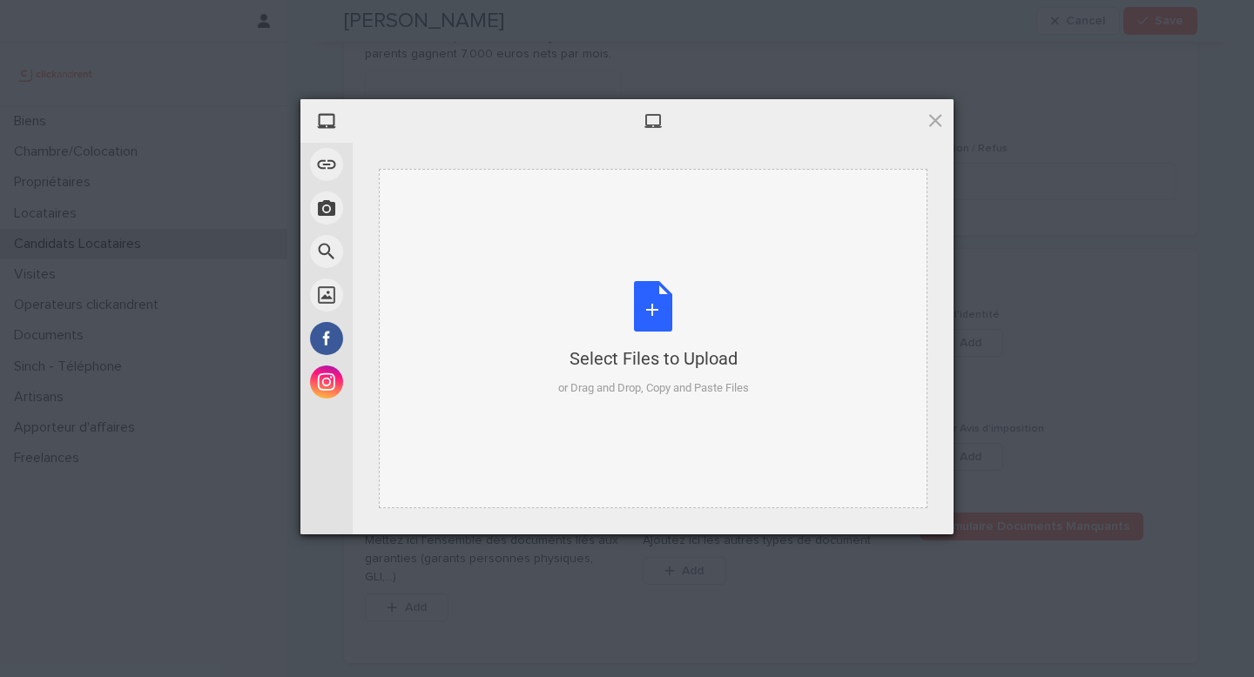
click at [762, 372] on div "Select Files to Upload or Drag and Drop, Copy and Paste Files" at bounding box center [653, 339] width 548 height 340
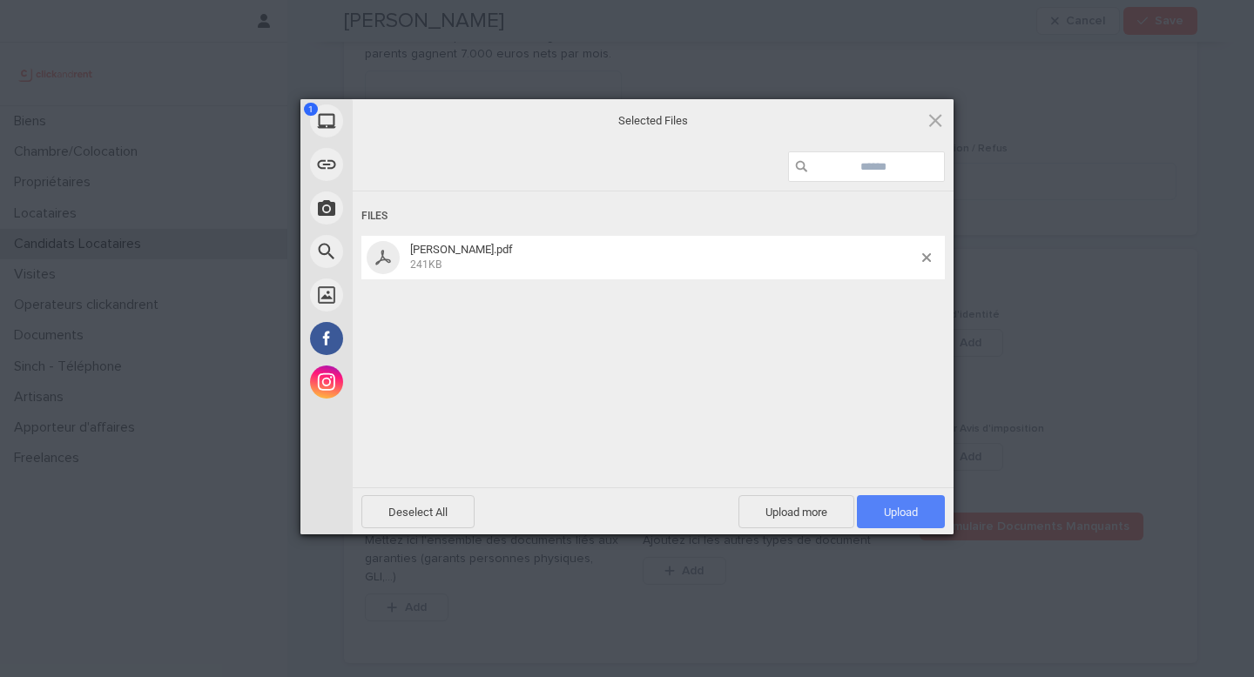
click at [904, 518] on span "Upload 1" at bounding box center [901, 511] width 88 height 33
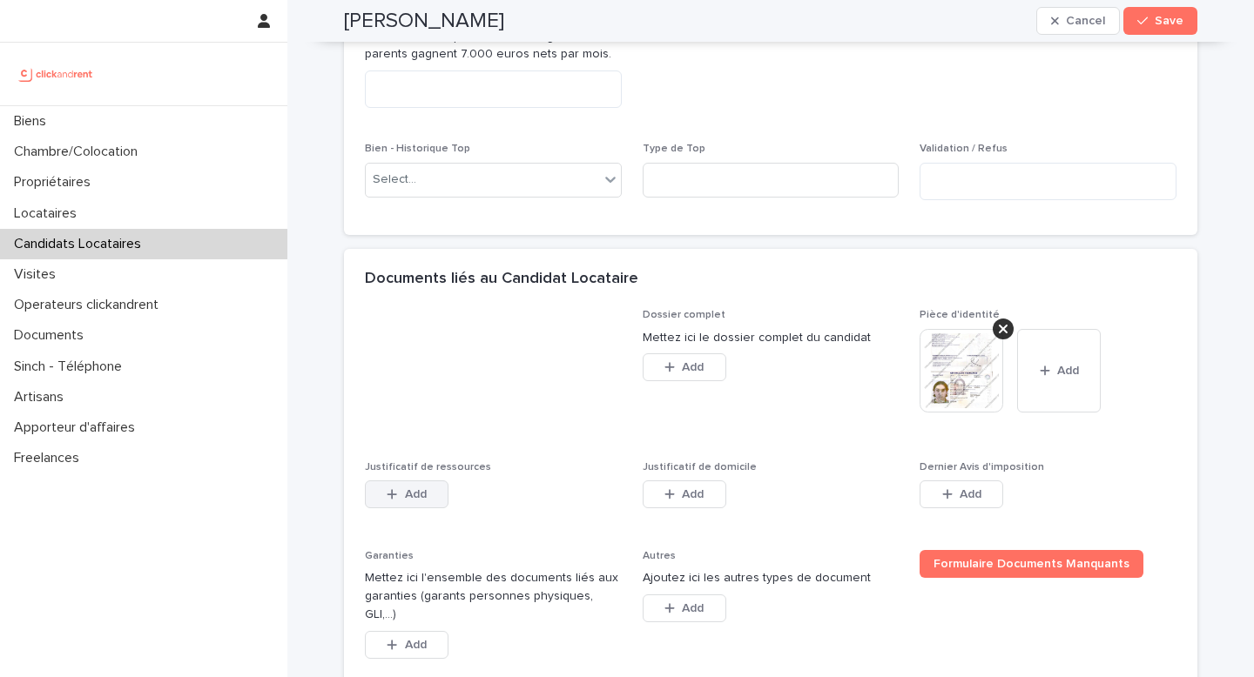
click at [392, 507] on button "Add" at bounding box center [407, 495] width 84 height 28
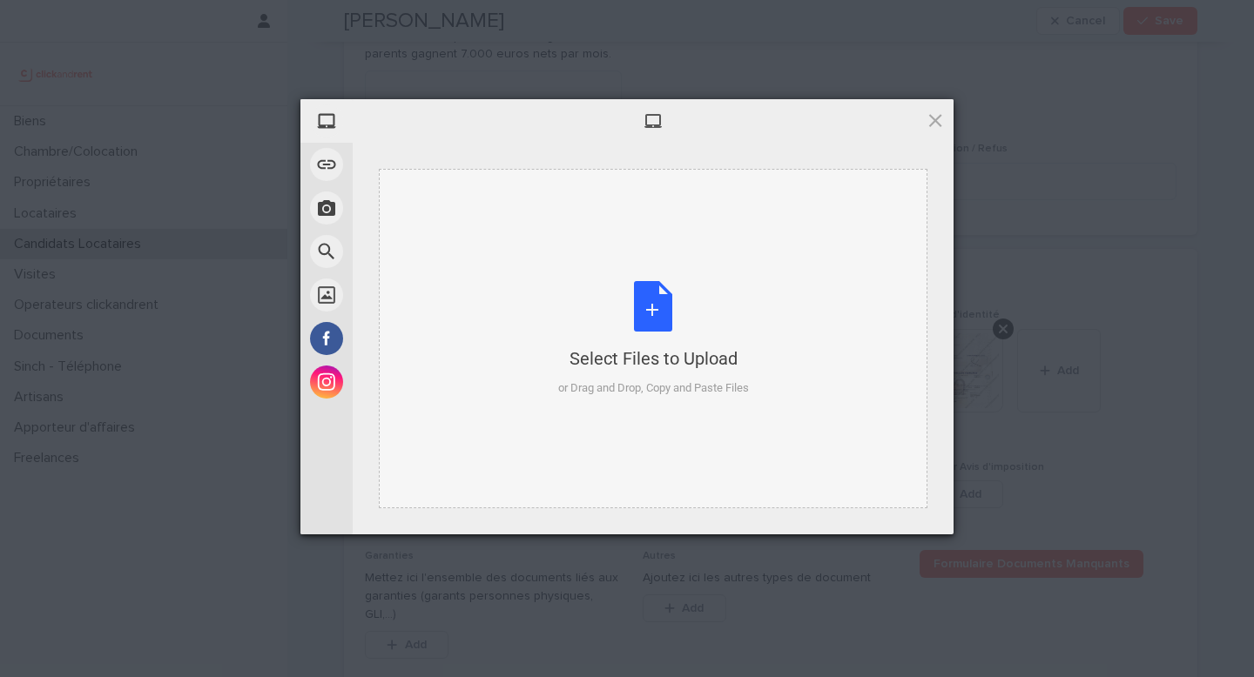
click at [625, 390] on div "or Drag and Drop, Copy and Paste Files" at bounding box center [653, 388] width 191 height 17
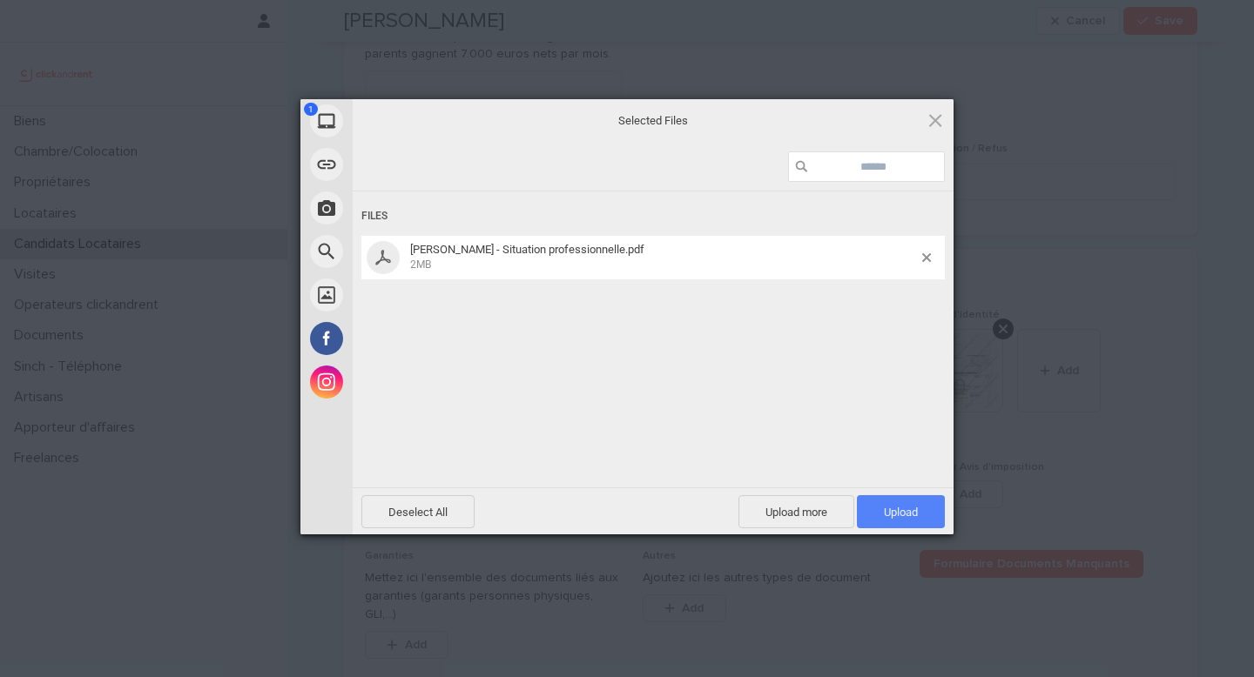
click at [881, 522] on span "Upload 1" at bounding box center [901, 511] width 88 height 33
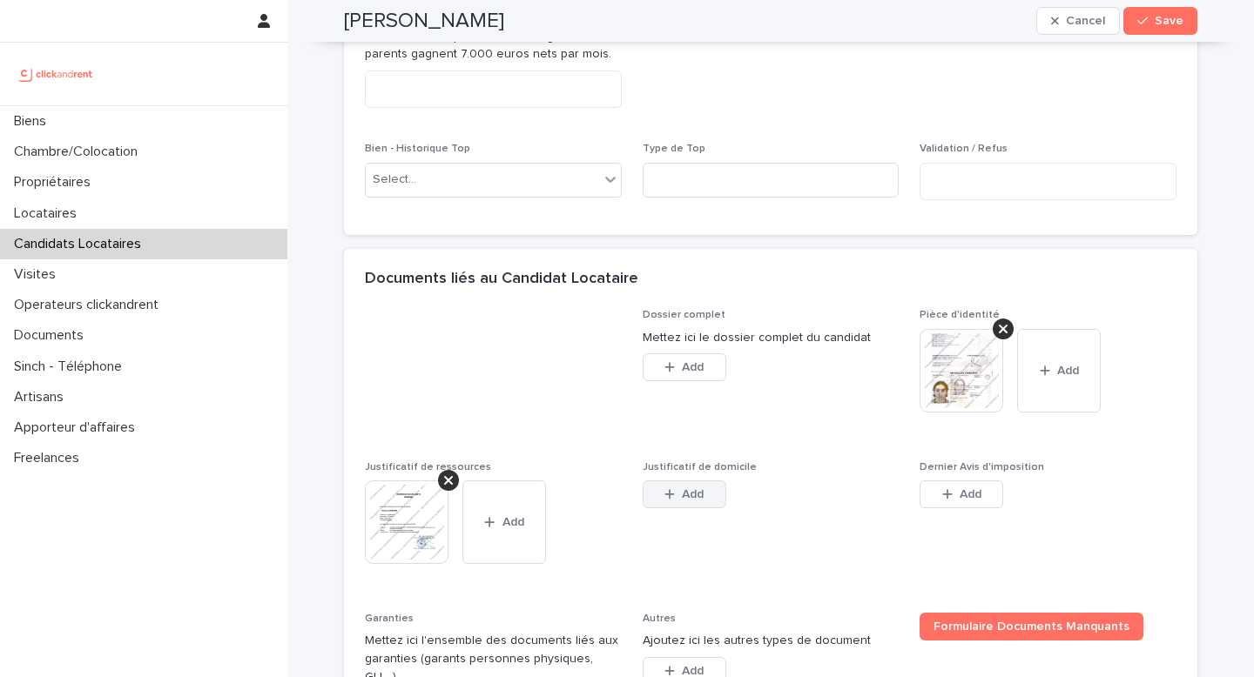
click at [681, 504] on button "Add" at bounding box center [684, 495] width 84 height 28
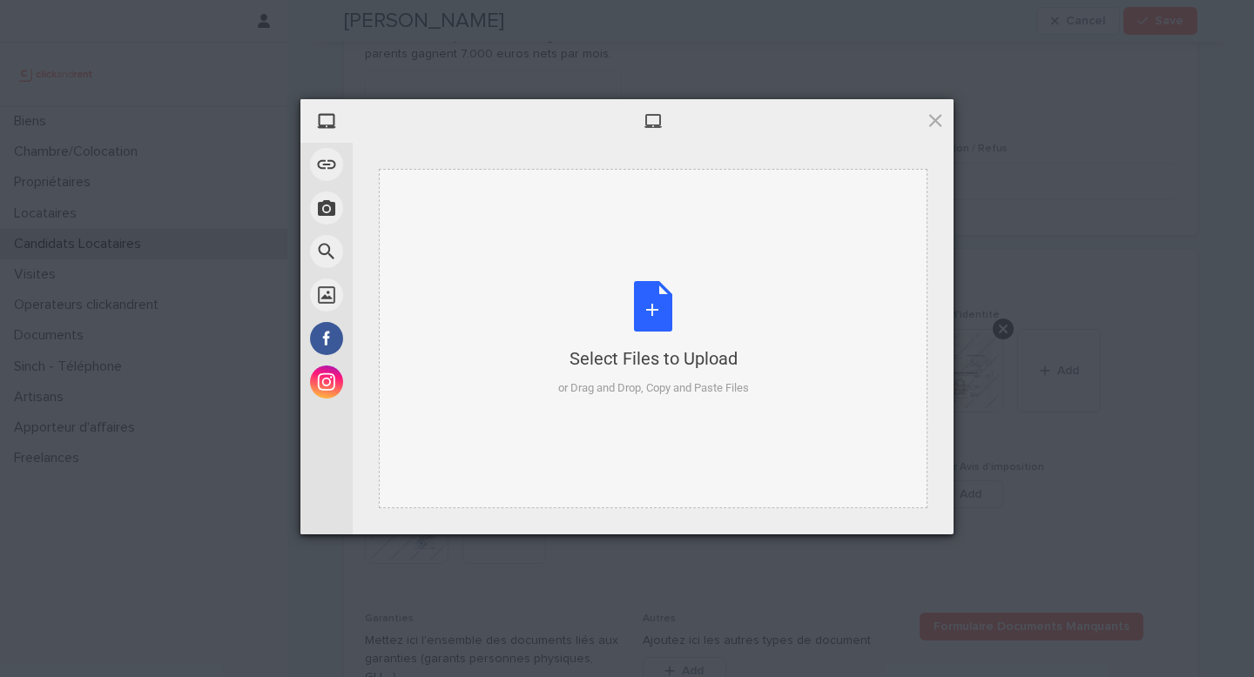
click at [617, 384] on div "or Drag and Drop, Copy and Paste Files" at bounding box center [653, 388] width 191 height 17
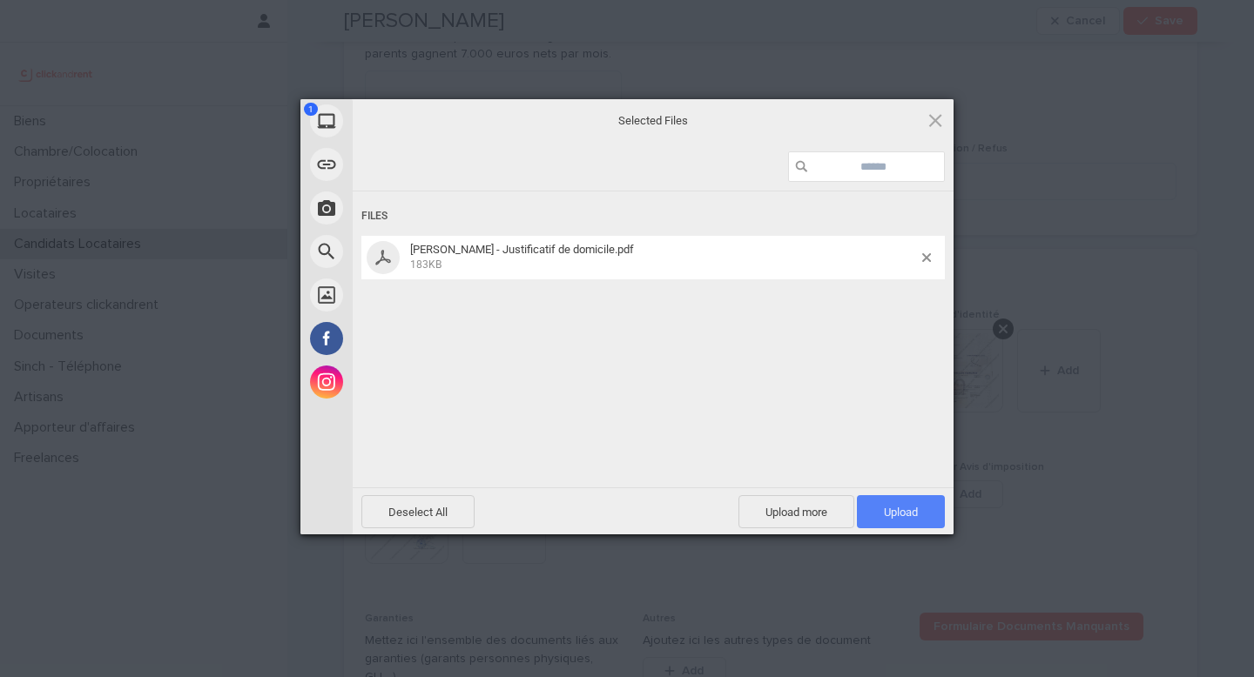
click at [918, 511] on span "Upload 1" at bounding box center [901, 511] width 88 height 33
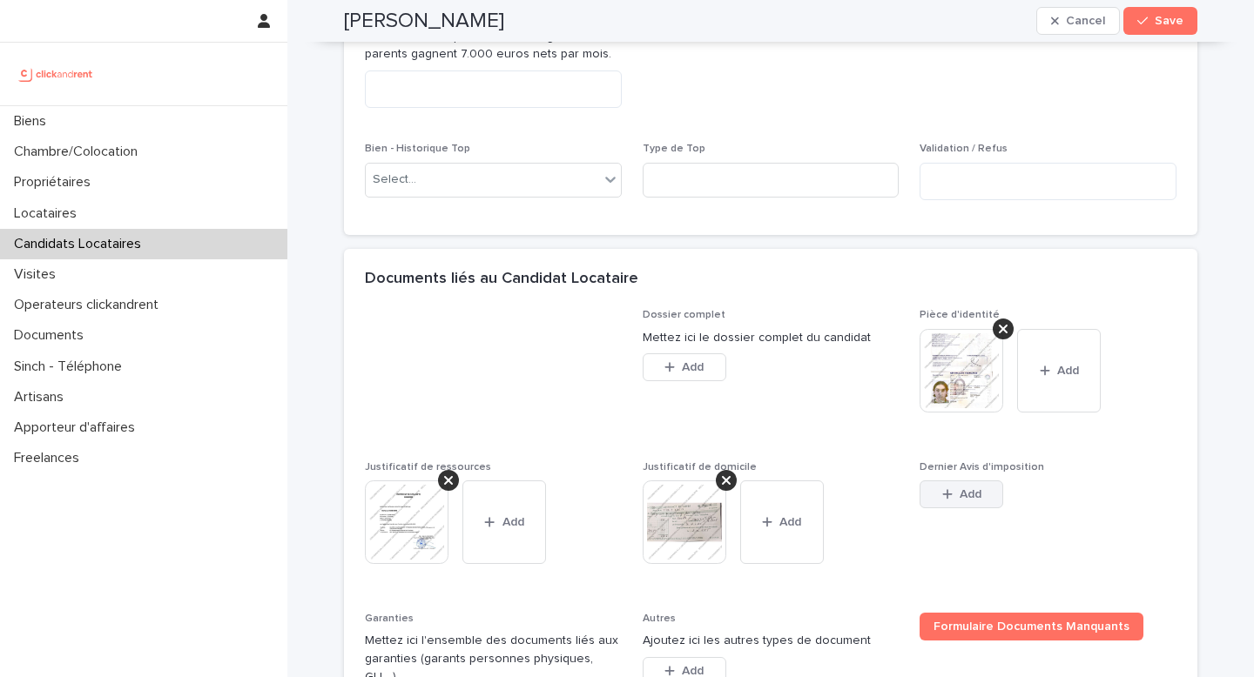
click at [942, 499] on icon "button" at bounding box center [947, 494] width 10 height 12
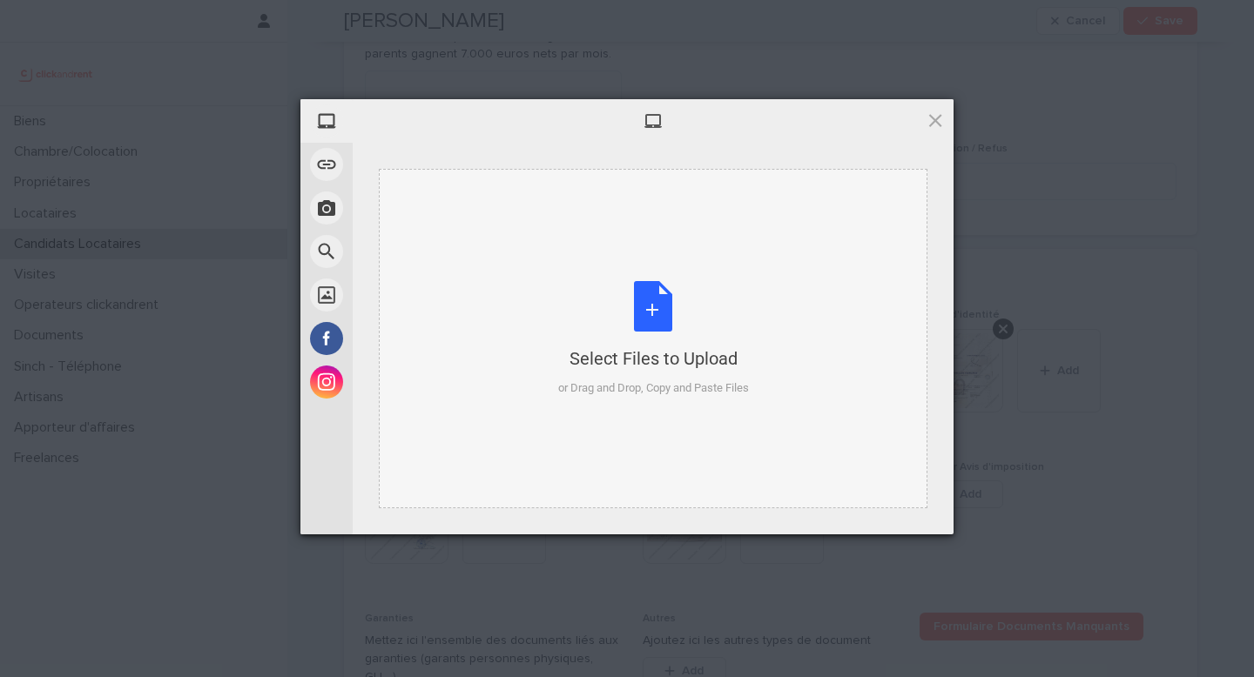
click at [711, 387] on div "or Drag and Drop, Copy and Paste Files" at bounding box center [653, 388] width 191 height 17
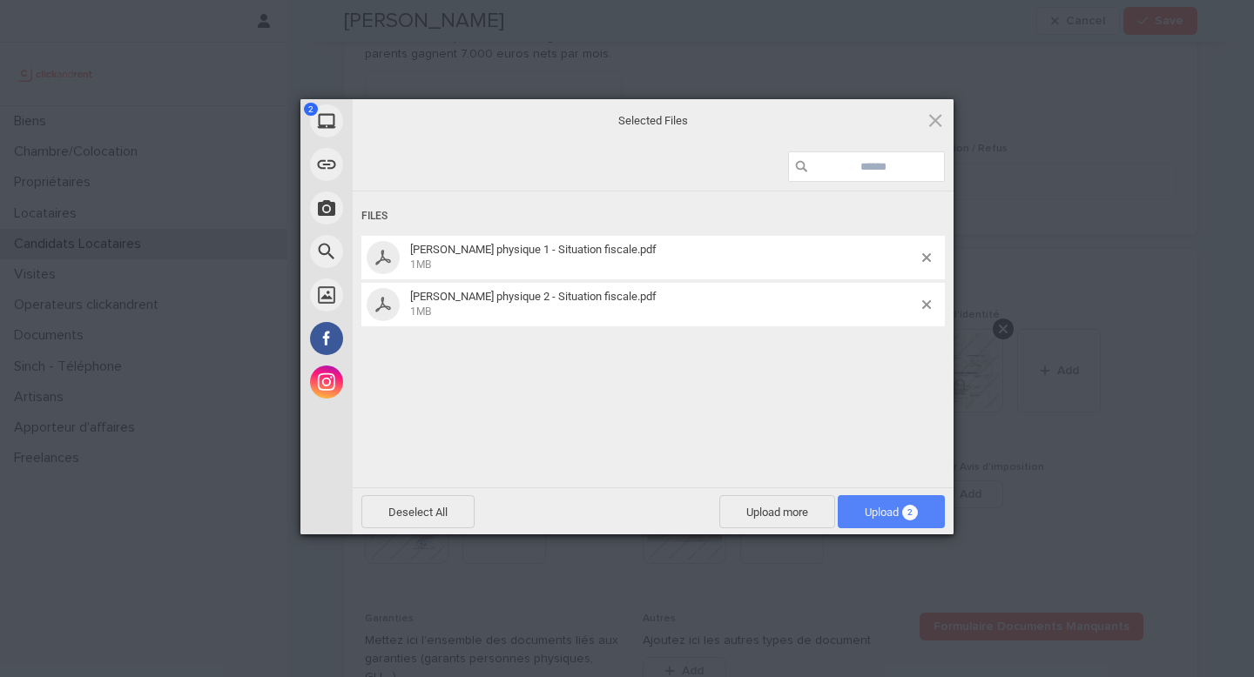
click at [894, 514] on span "Upload 2" at bounding box center [890, 512] width 53 height 13
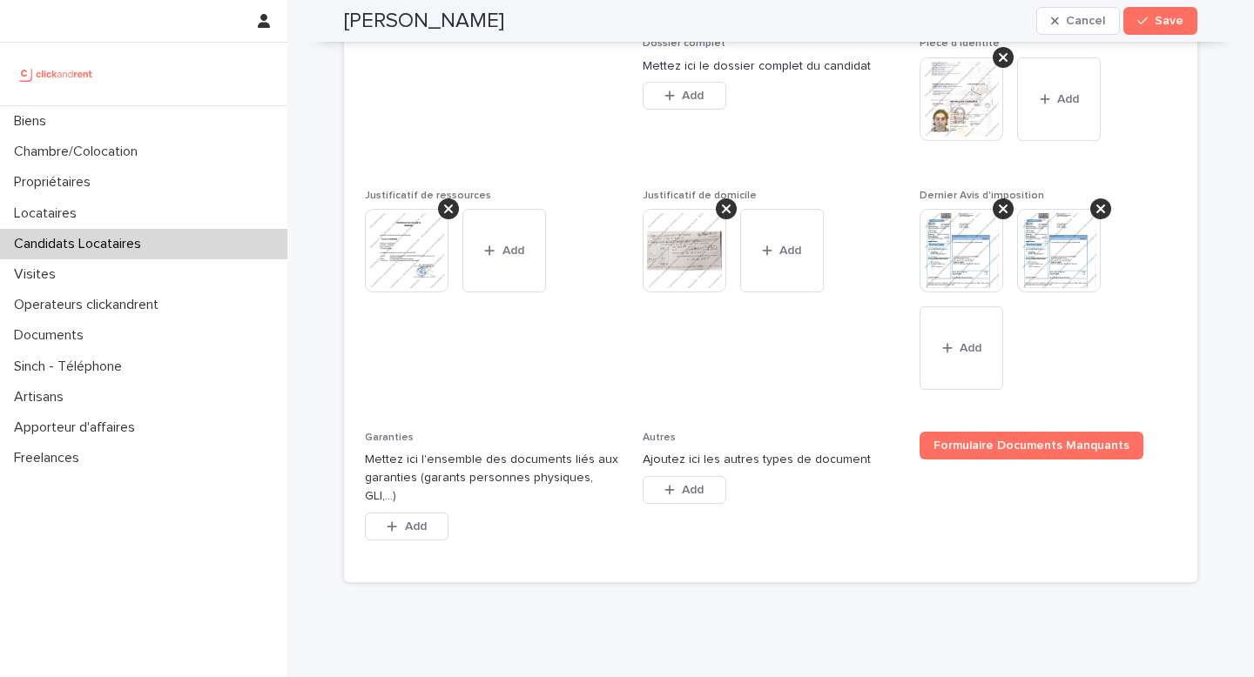
scroll to position [1404, 0]
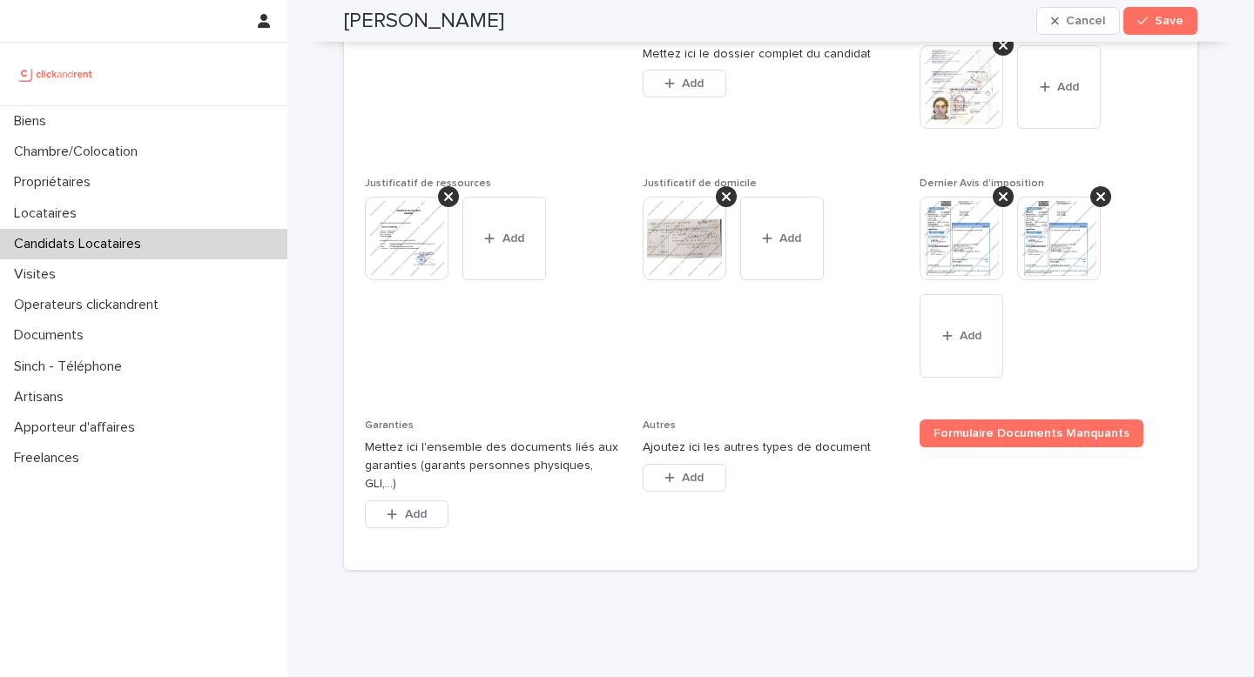
click at [444, 501] on div "This file cannot be opened Download File Add" at bounding box center [493, 518] width 257 height 35
click at [416, 508] on span "Add" at bounding box center [416, 514] width 22 height 12
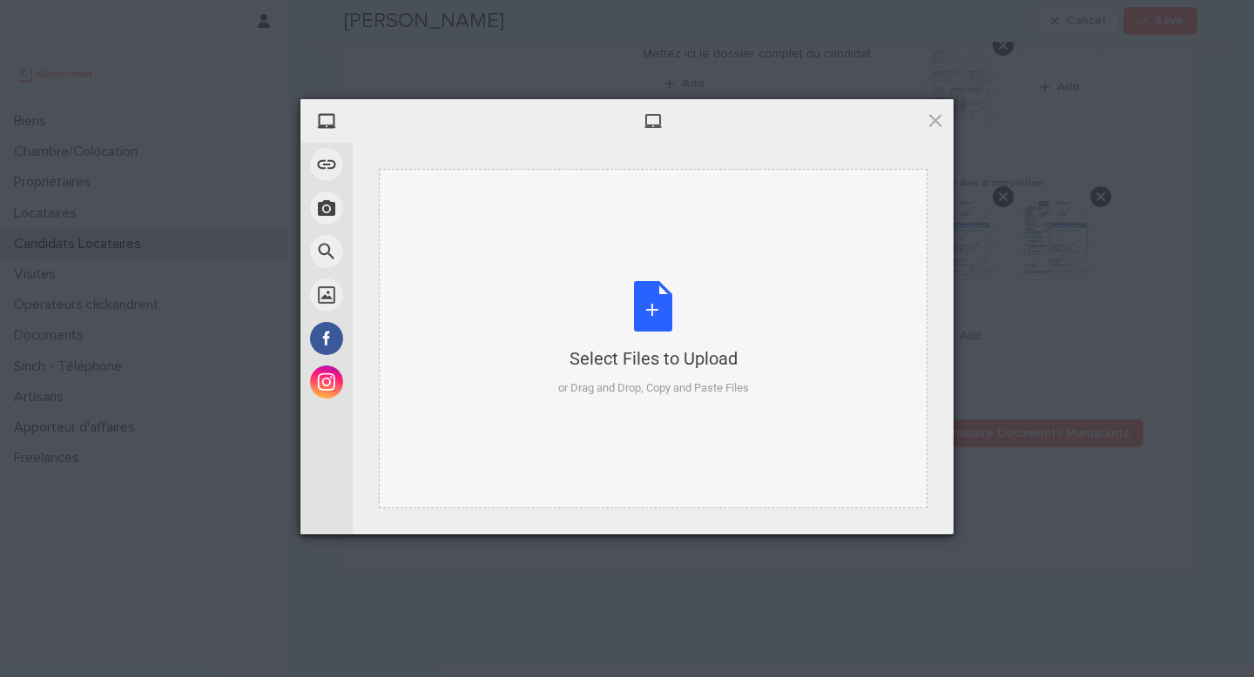
click at [514, 306] on div "Select Files to Upload or Drag and Drop, Copy and Paste Files" at bounding box center [653, 339] width 548 height 340
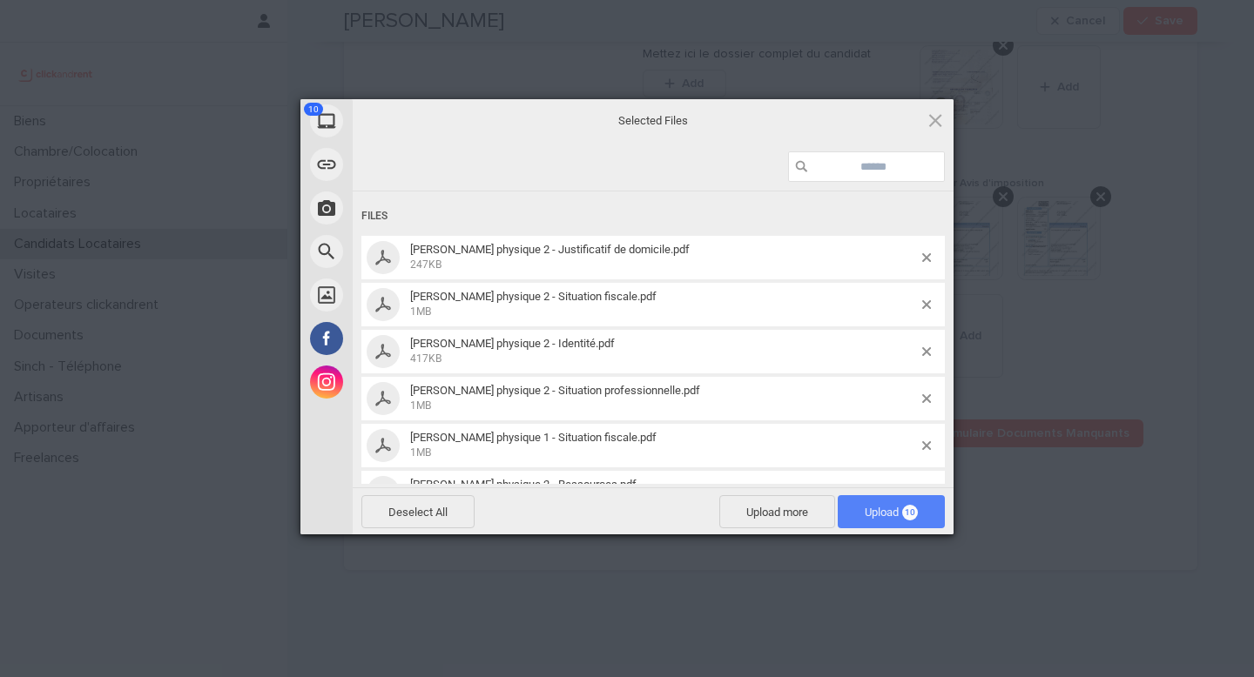
click at [887, 519] on span "Upload 10" at bounding box center [890, 511] width 107 height 33
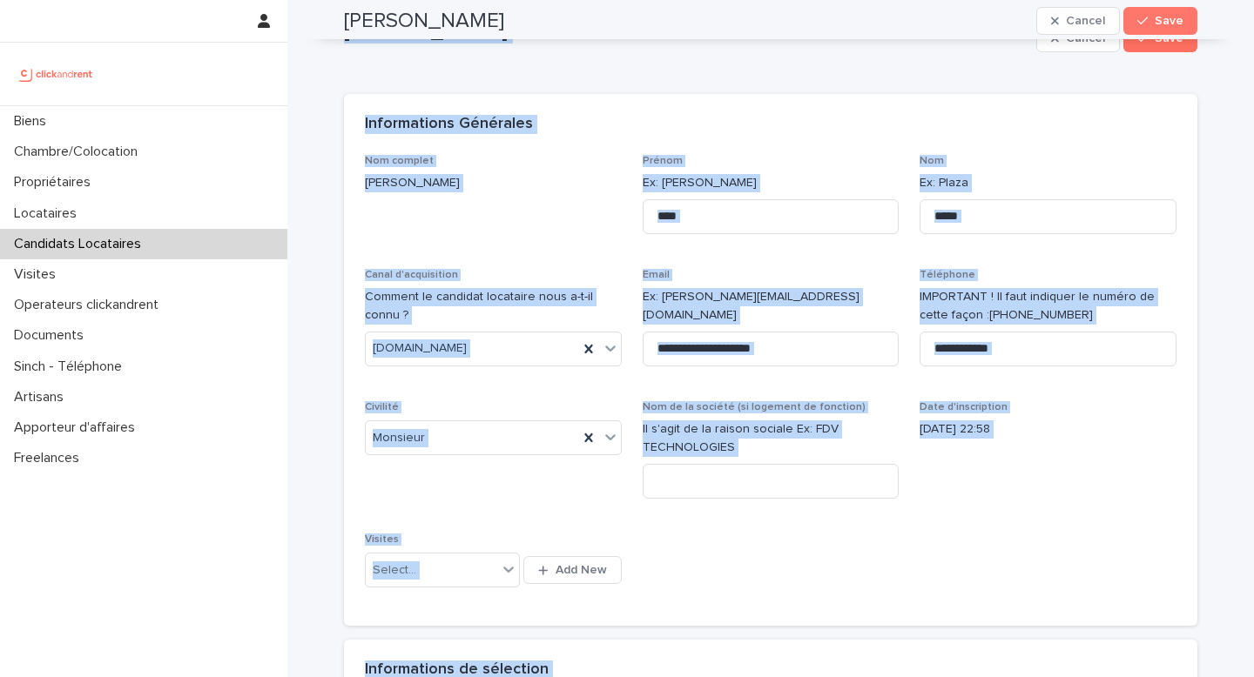
scroll to position [0, 0]
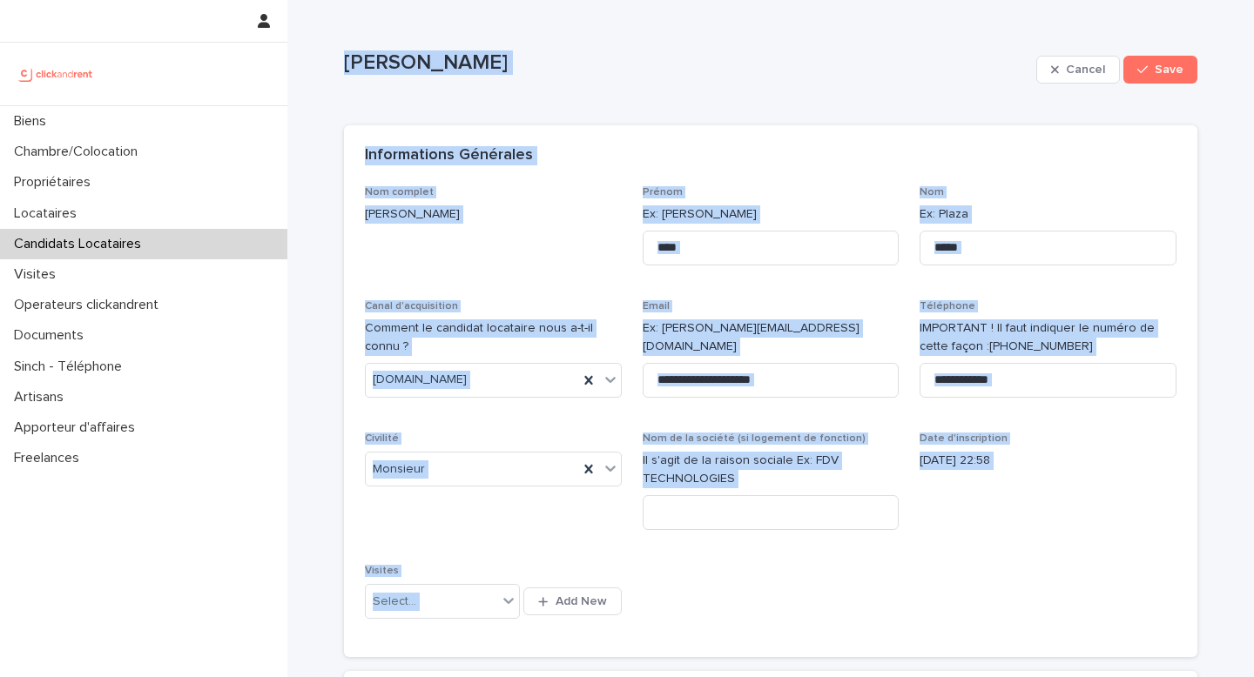
drag, startPoint x: 592, startPoint y: 505, endPoint x: 331, endPoint y: 32, distance: 540.0
click at [835, 413] on div "**********" at bounding box center [770, 411] width 811 height 451
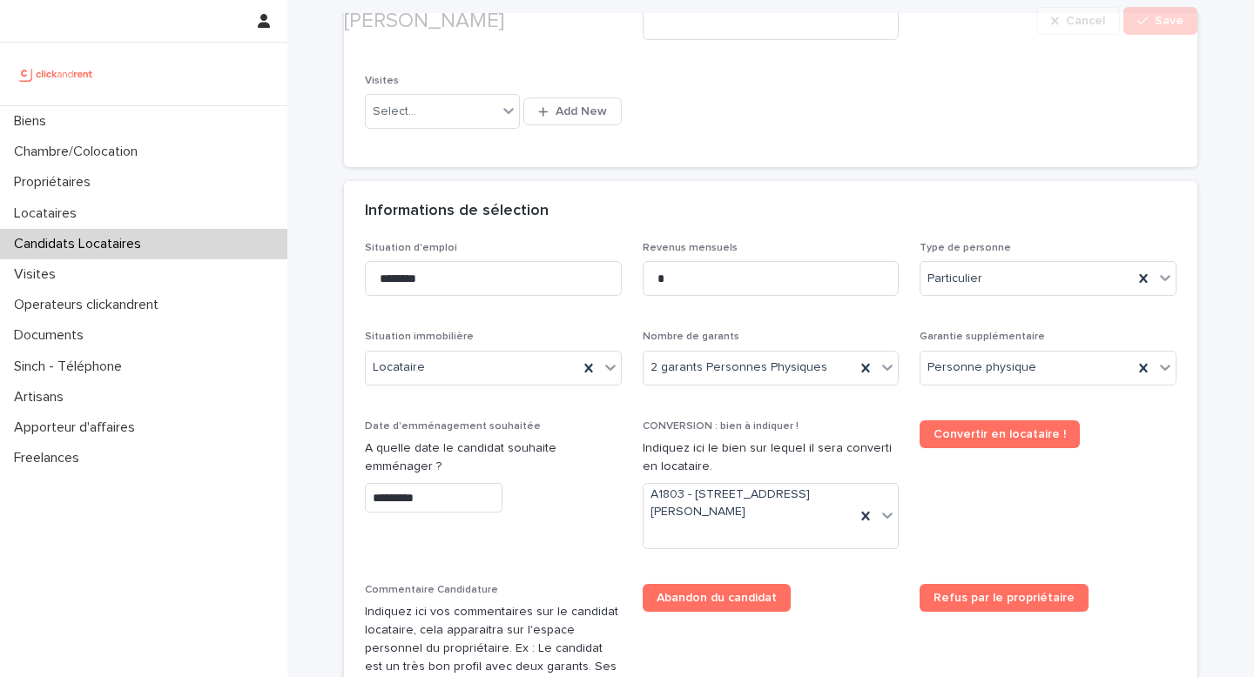
scroll to position [858, 0]
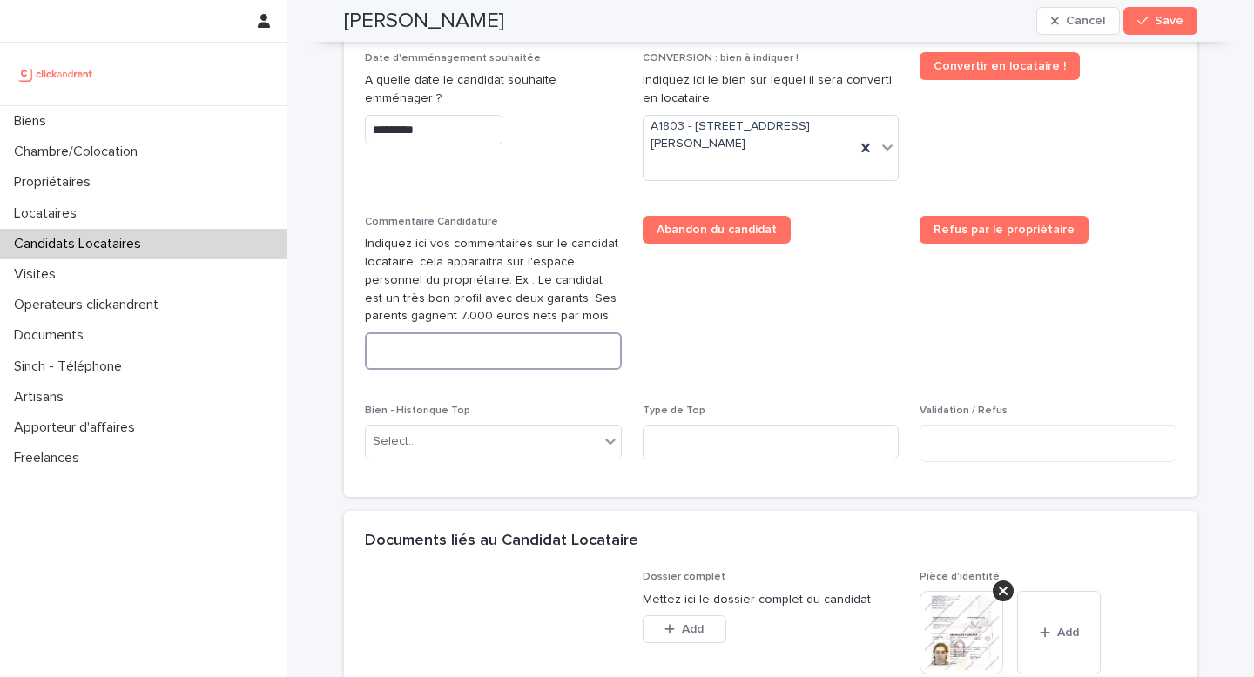
click at [422, 355] on textarea at bounding box center [493, 351] width 257 height 37
paste textarea "**********"
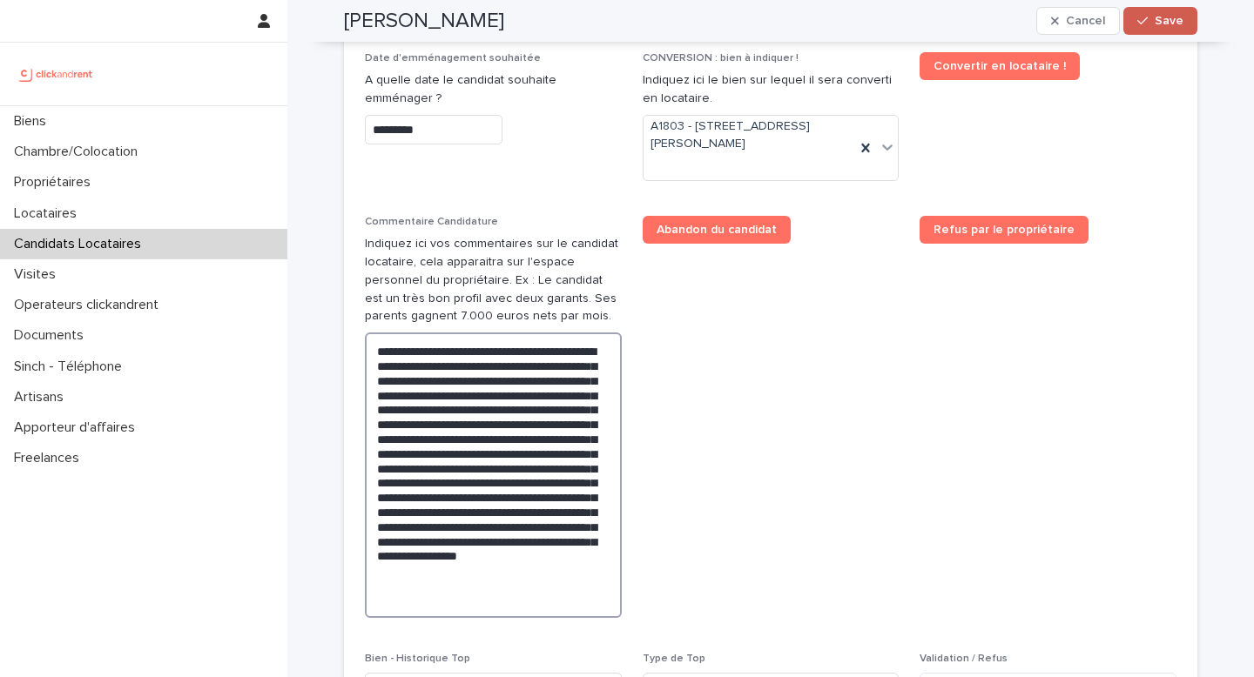
type textarea "**********"
click at [1146, 22] on div "button" at bounding box center [1145, 21] width 17 height 12
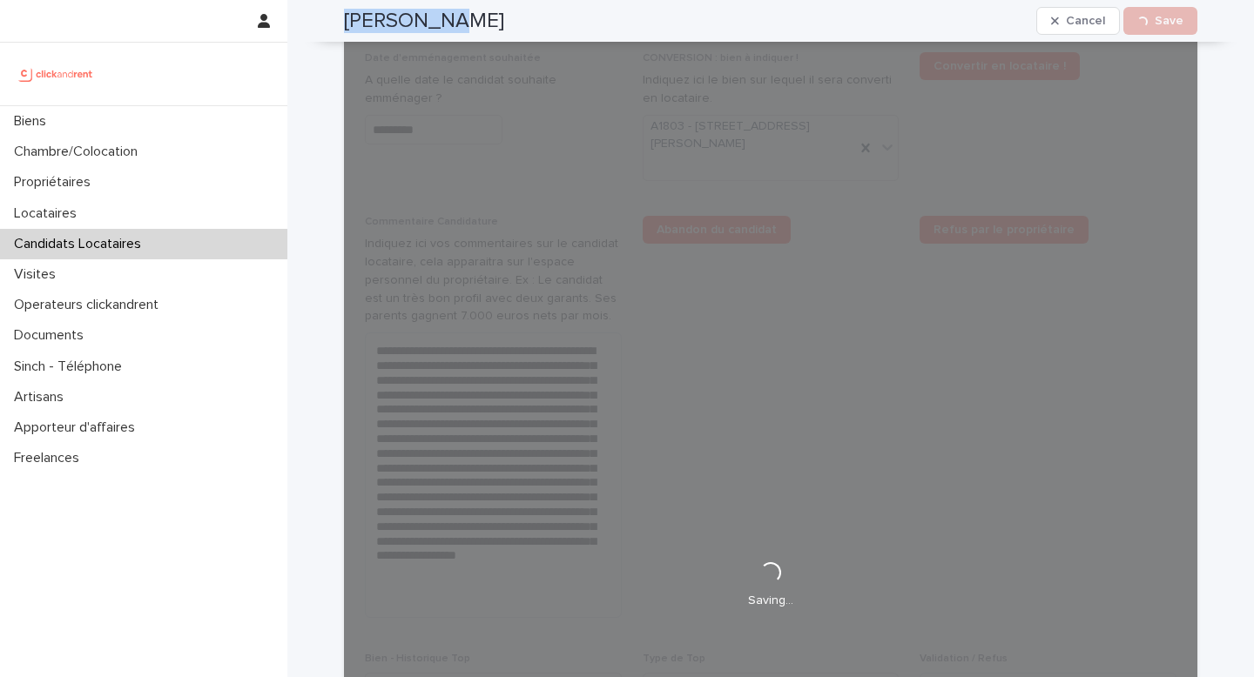
drag, startPoint x: 446, startPoint y: 29, endPoint x: 338, endPoint y: 21, distance: 108.2
click at [344, 21] on div "Naïm Idris Cancel Loading... Save" at bounding box center [770, 21] width 853 height 42
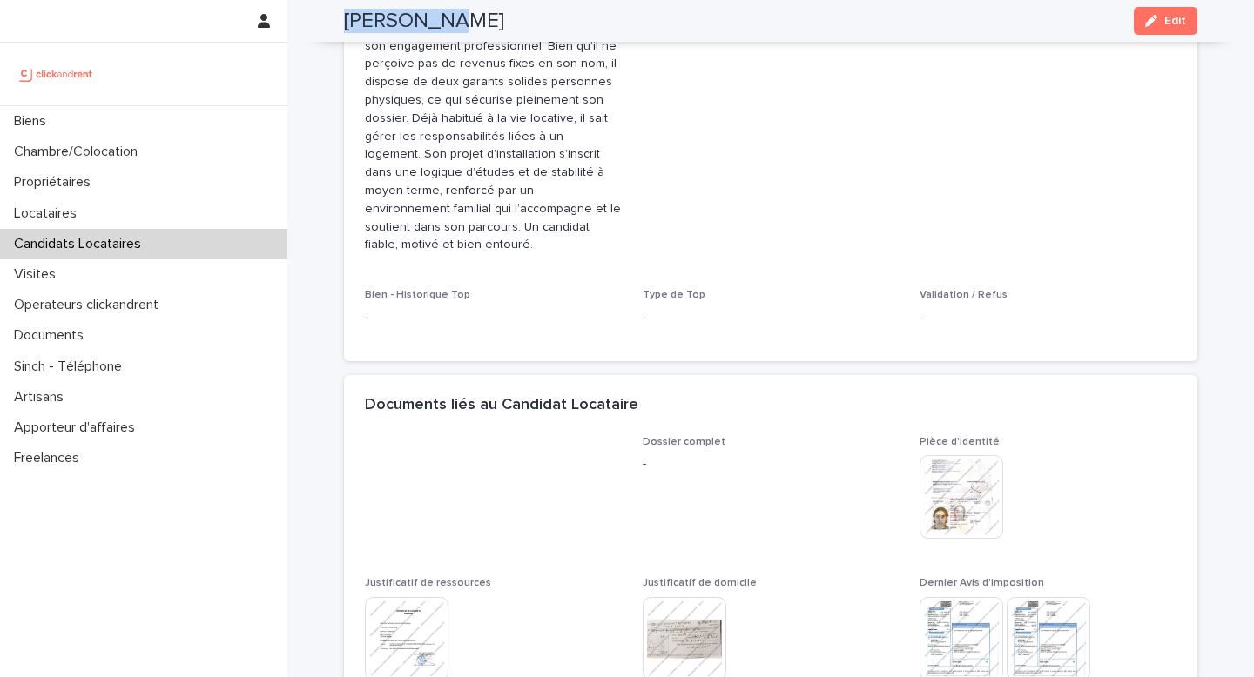
scroll to position [509, 0]
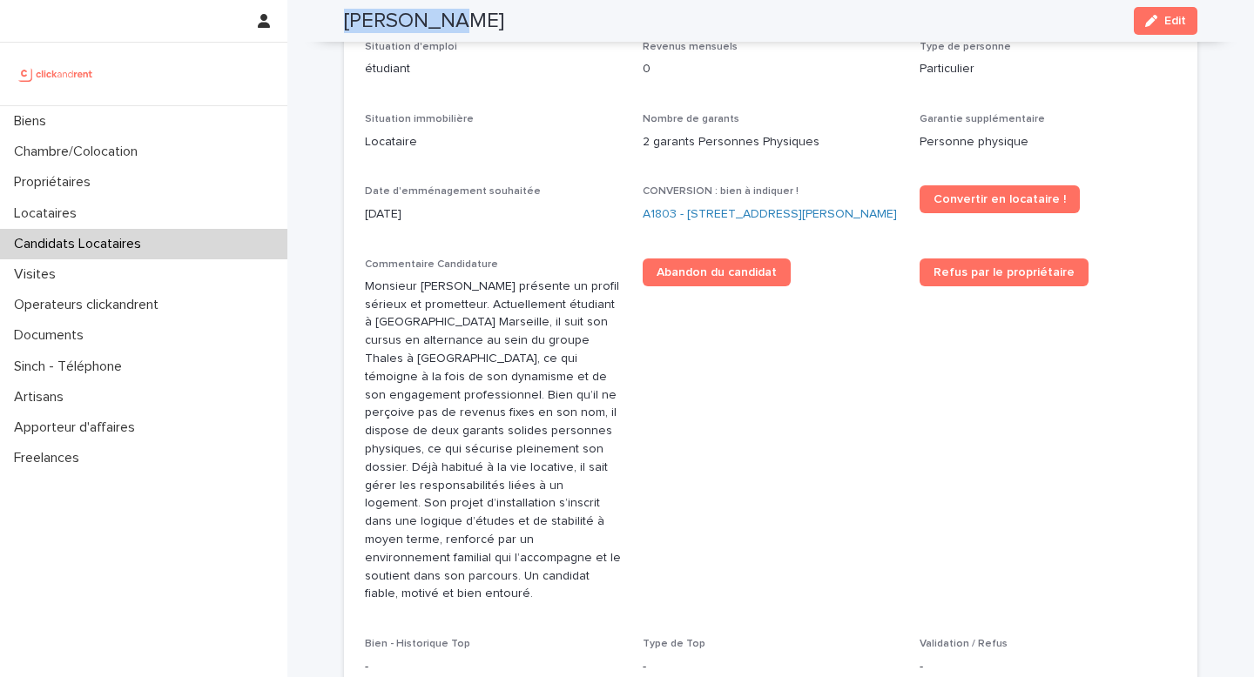
copy h2 "Naïm Idris"
click at [701, 211] on link "A1803 - 335 boulevard Jean-Jacques Bosc, Bordeaux 33800" at bounding box center [769, 214] width 254 height 18
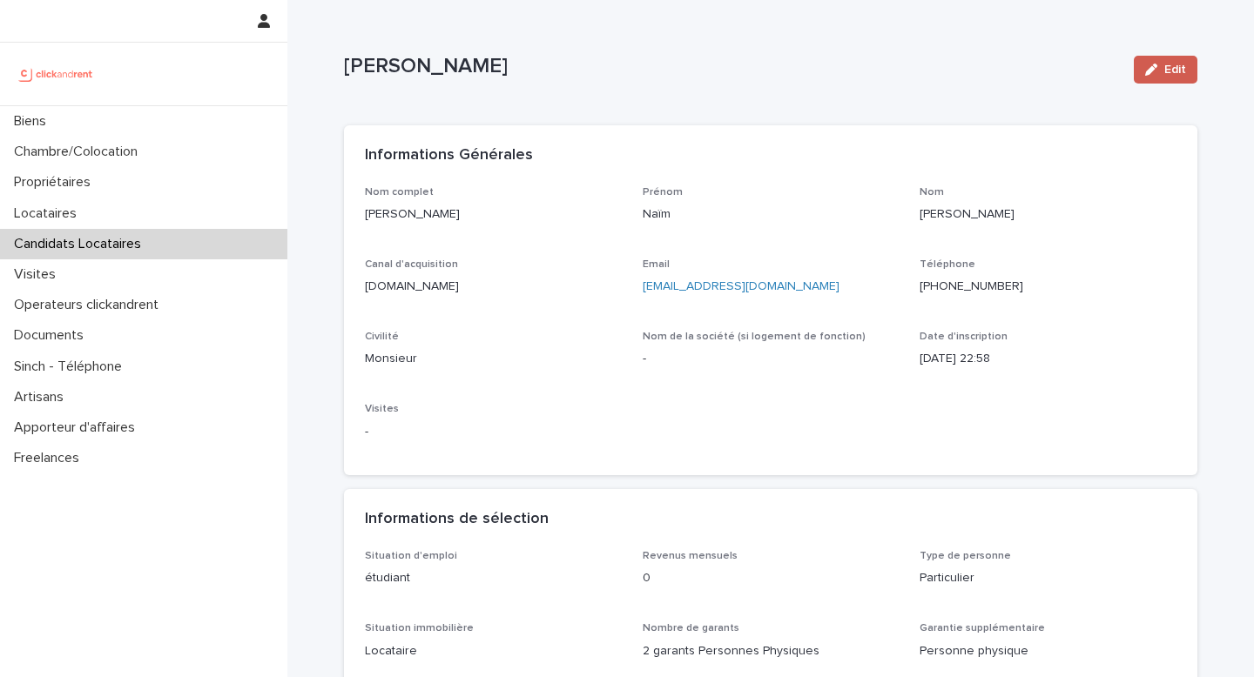
click at [1157, 77] on button "Edit" at bounding box center [1165, 70] width 64 height 28
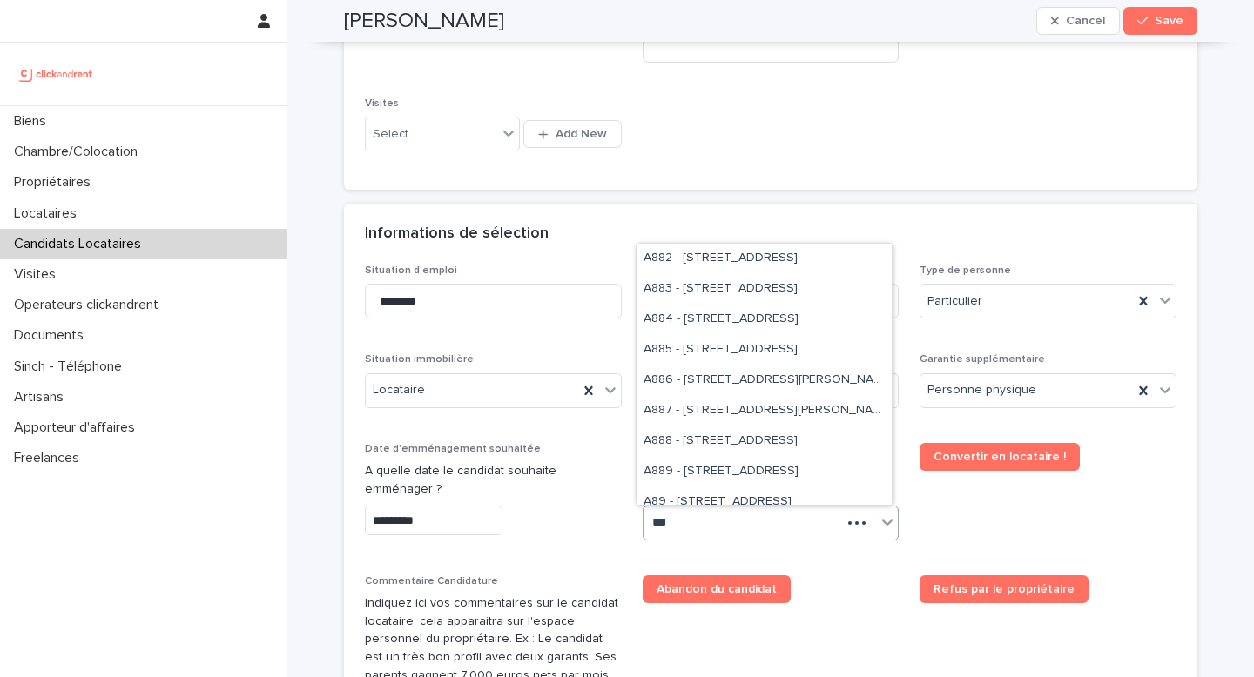
scroll to position [74, 0]
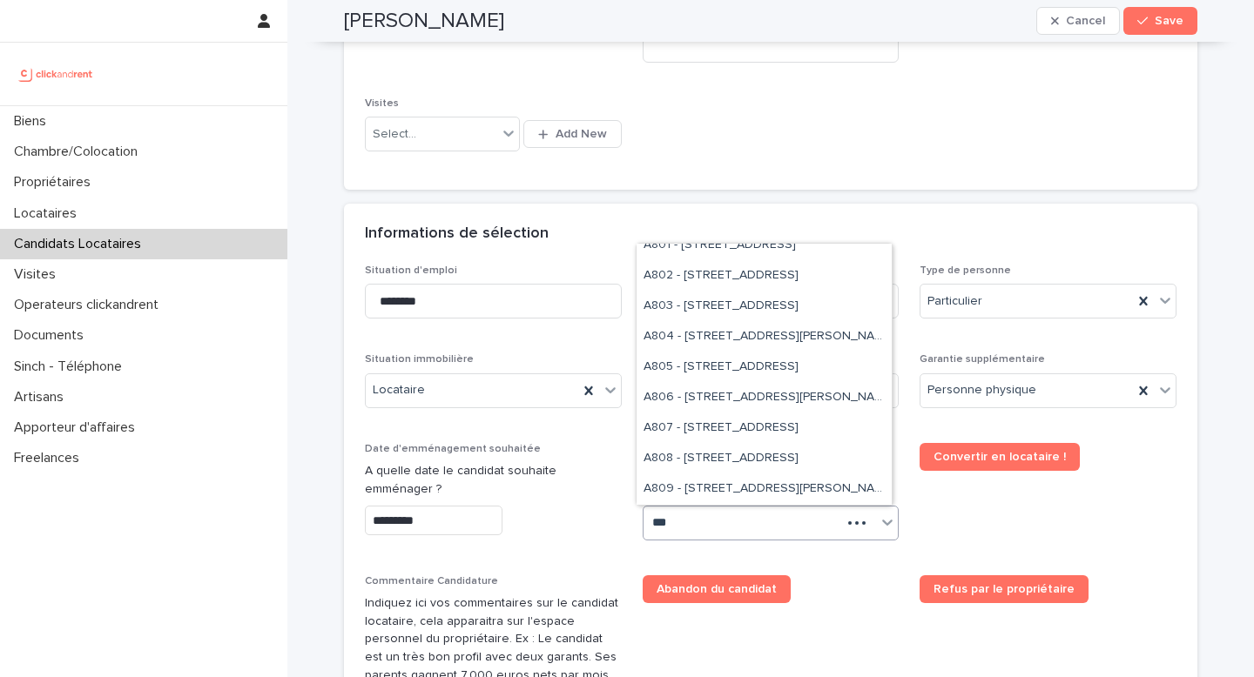
type input "****"
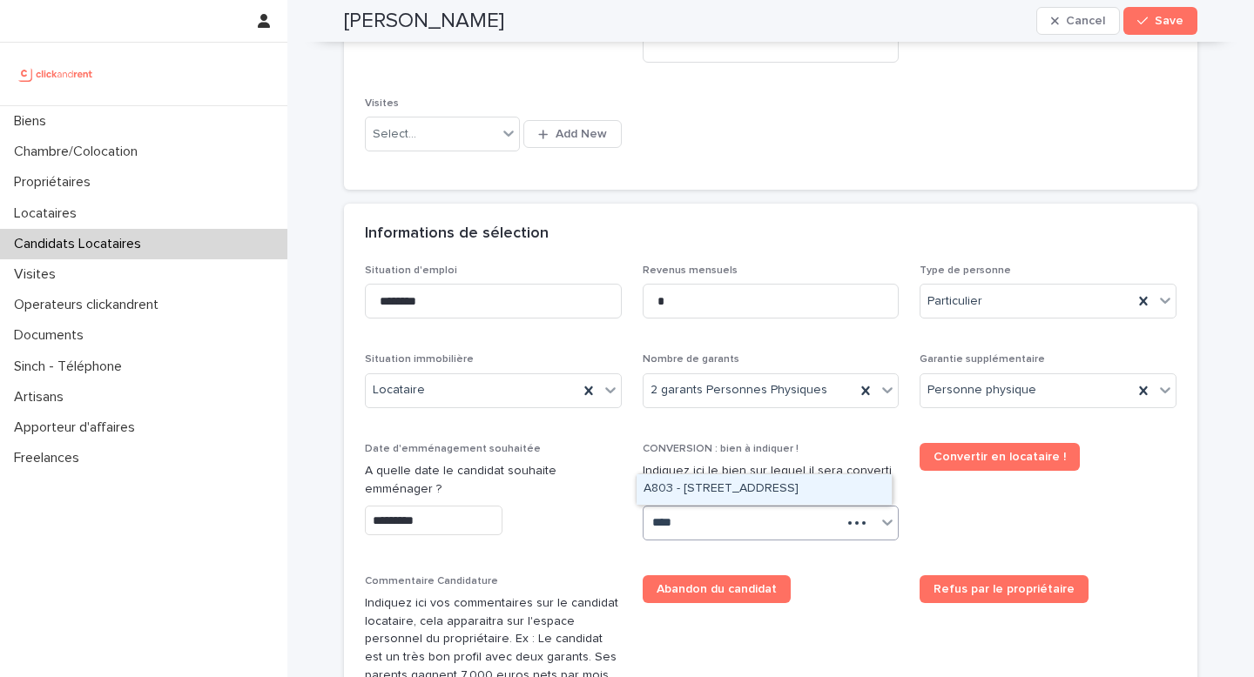
click at [720, 500] on div "A803 - 1 rue Château Payan, Marseille 13005" at bounding box center [763, 489] width 255 height 30
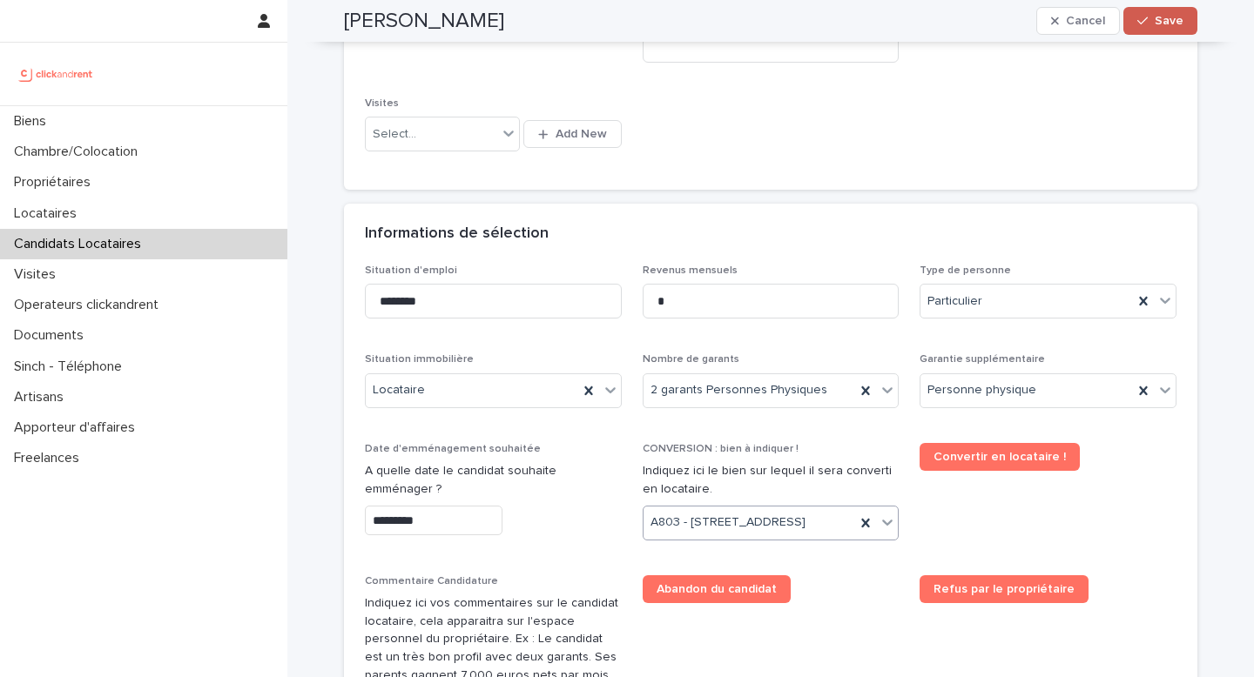
click at [1146, 28] on button "Save" at bounding box center [1160, 21] width 74 height 28
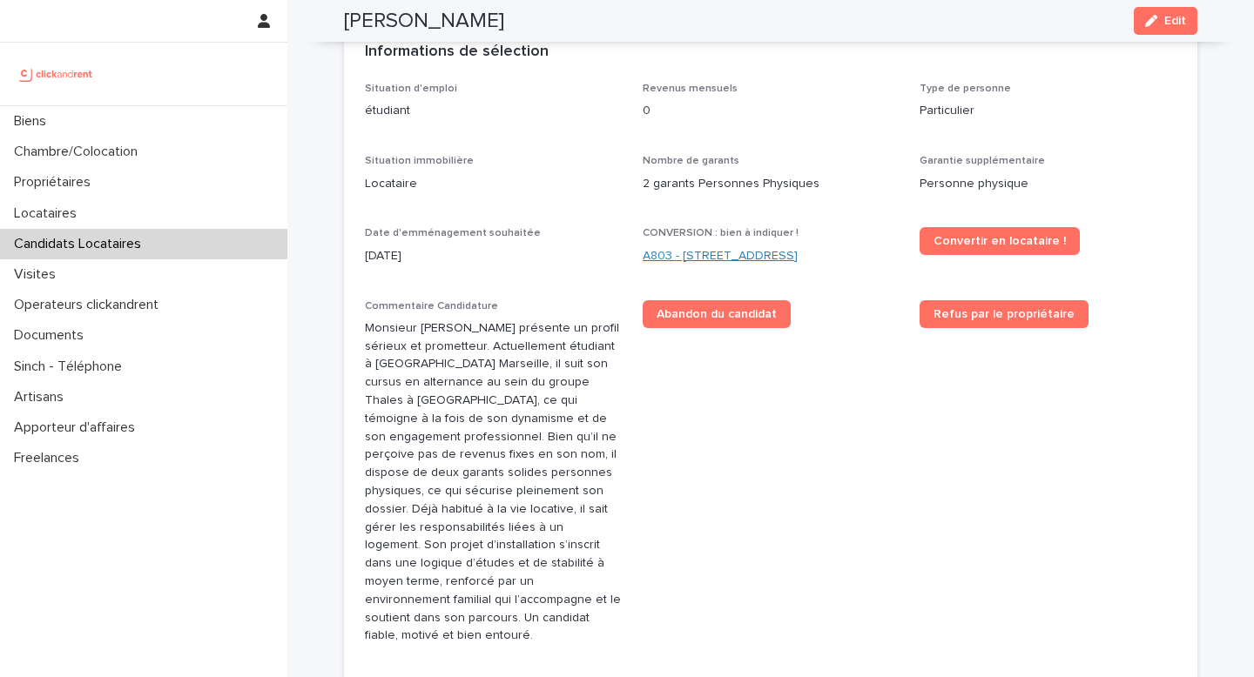
click at [714, 249] on link "A803 - 1 rue Château Payan, Marseille 13005" at bounding box center [719, 256] width 155 height 18
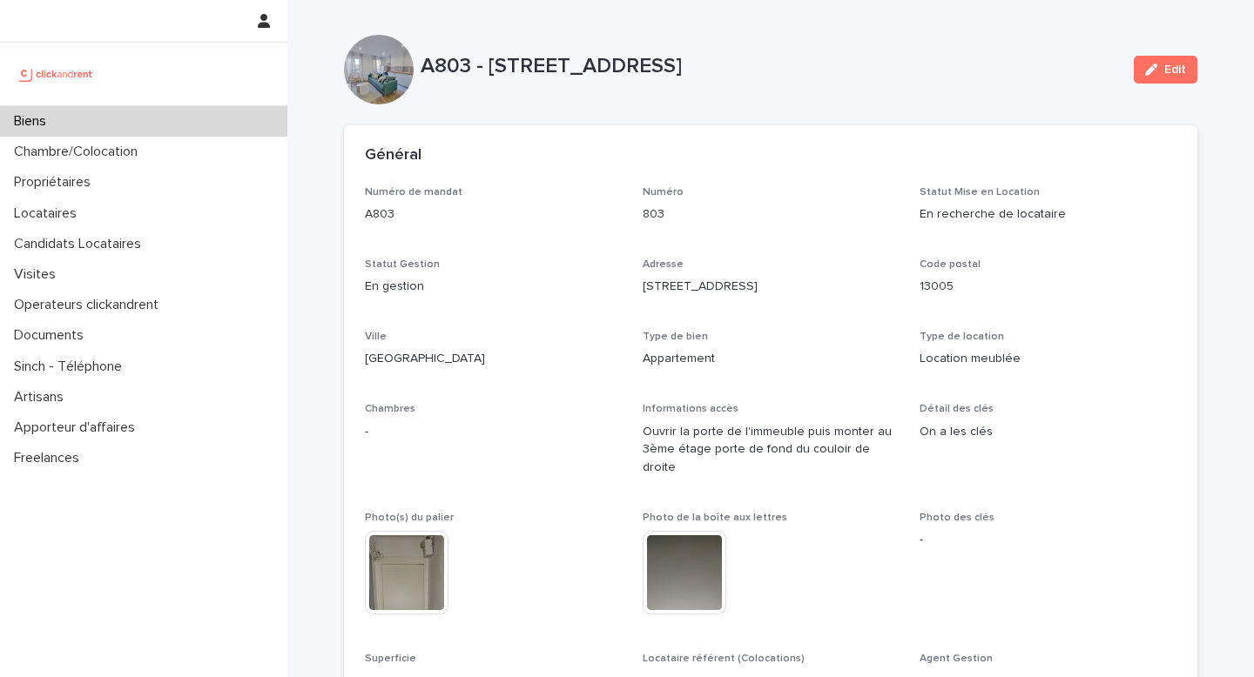
click at [1126, 64] on div "Edit" at bounding box center [1161, 70] width 71 height 28
click at [1134, 66] on button "Edit" at bounding box center [1165, 70] width 64 height 28
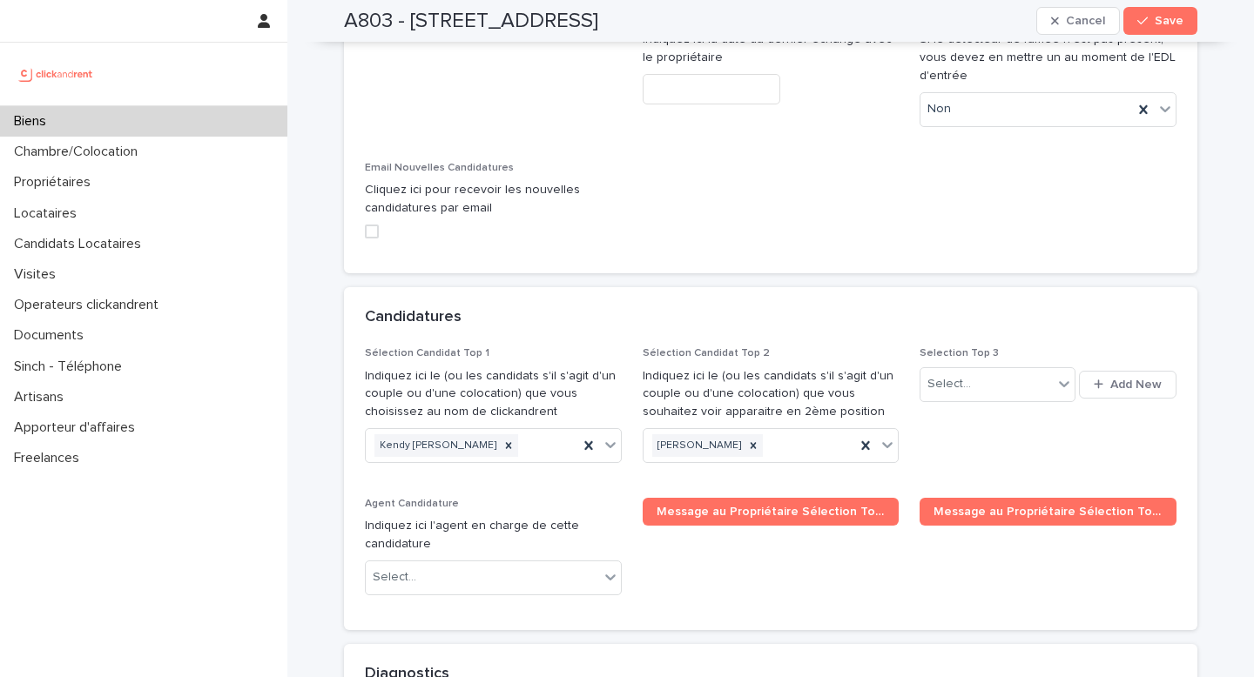
scroll to position [8067, 0]
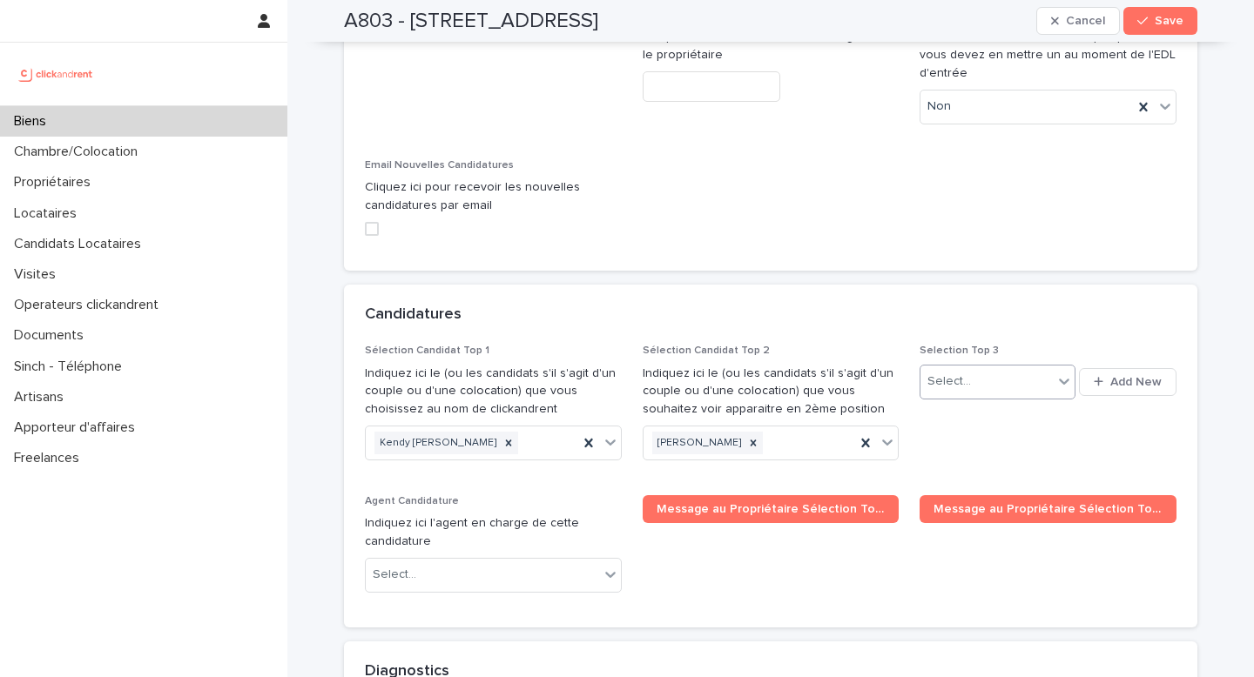
click at [1001, 367] on div "Select..." at bounding box center [985, 381] width 131 height 29
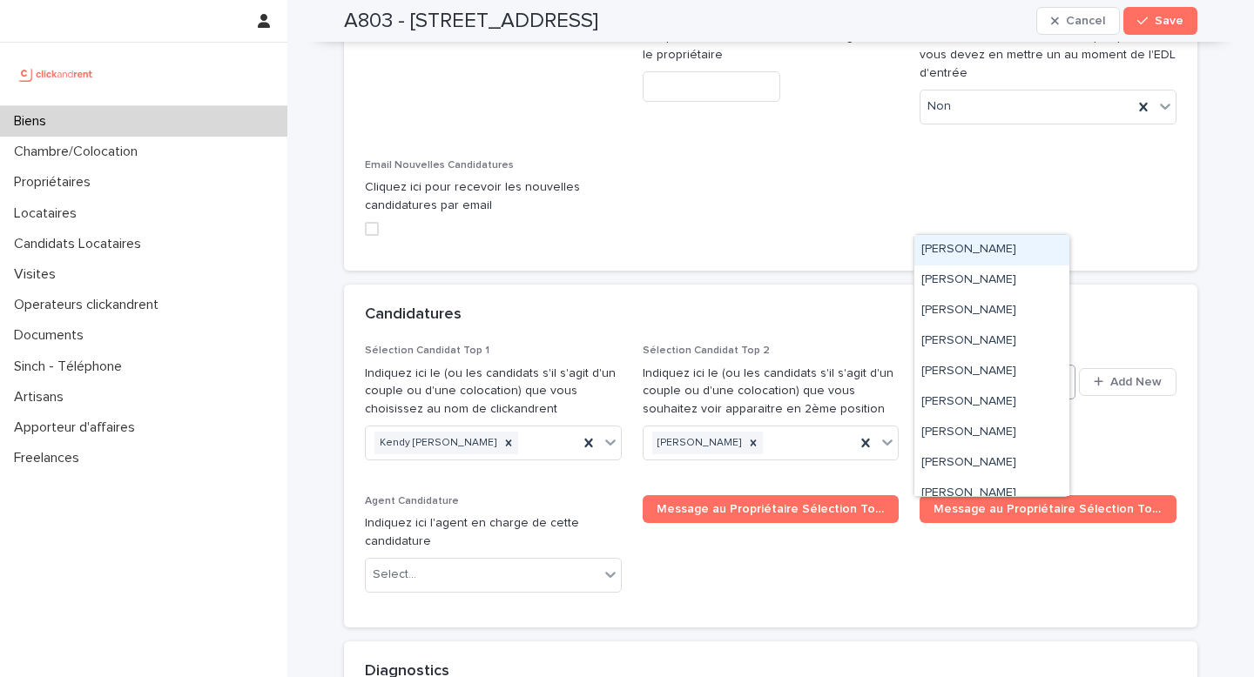
paste input "**********"
type input "**********"
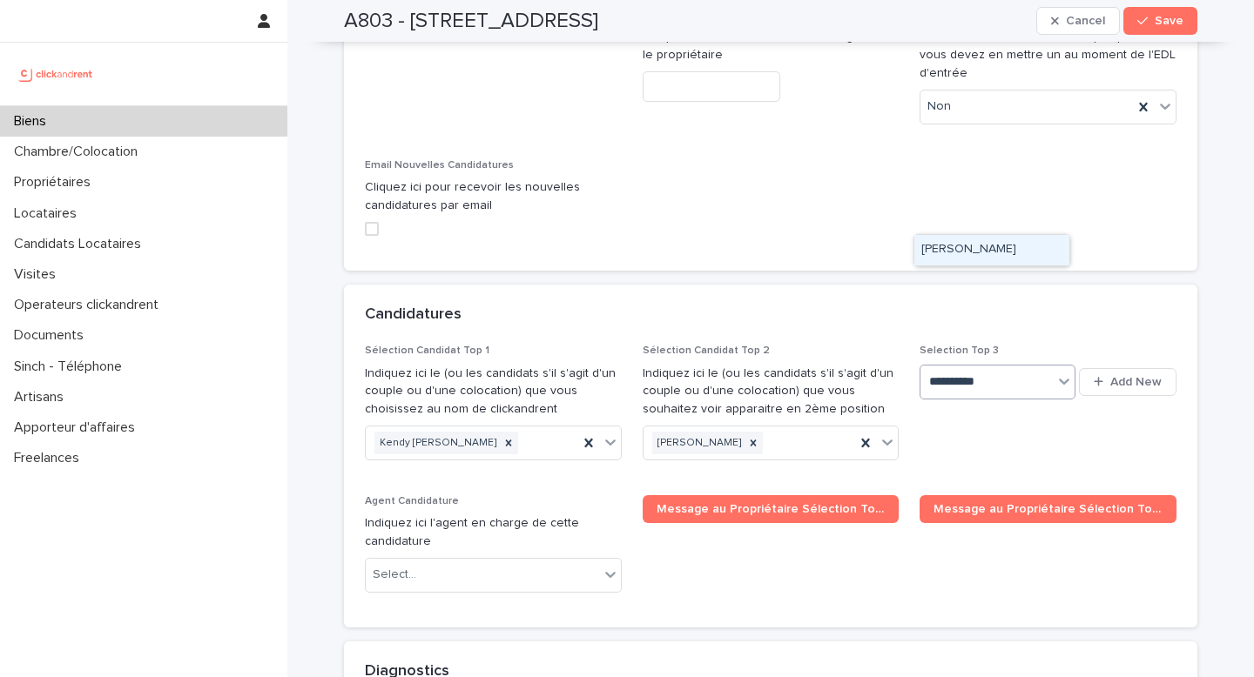
click at [1005, 259] on div "Naïm Idris" at bounding box center [991, 250] width 155 height 30
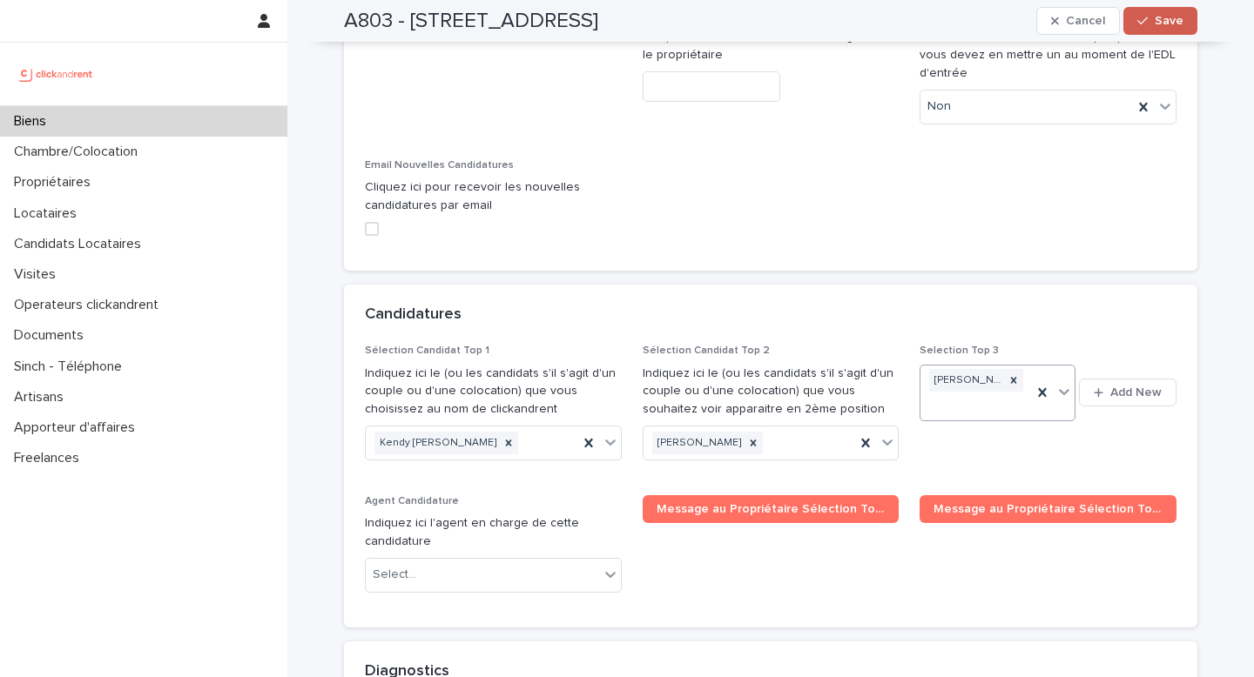
click at [1154, 21] on span "Save" at bounding box center [1168, 21] width 29 height 12
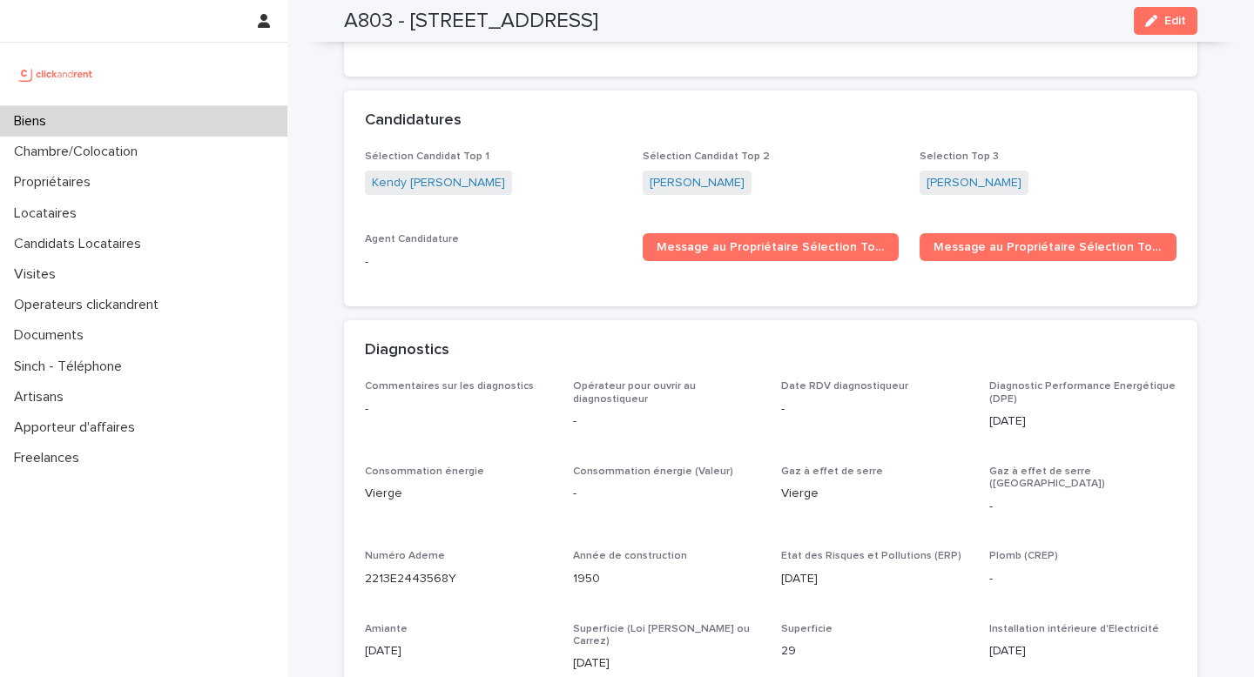
scroll to position [4949, 0]
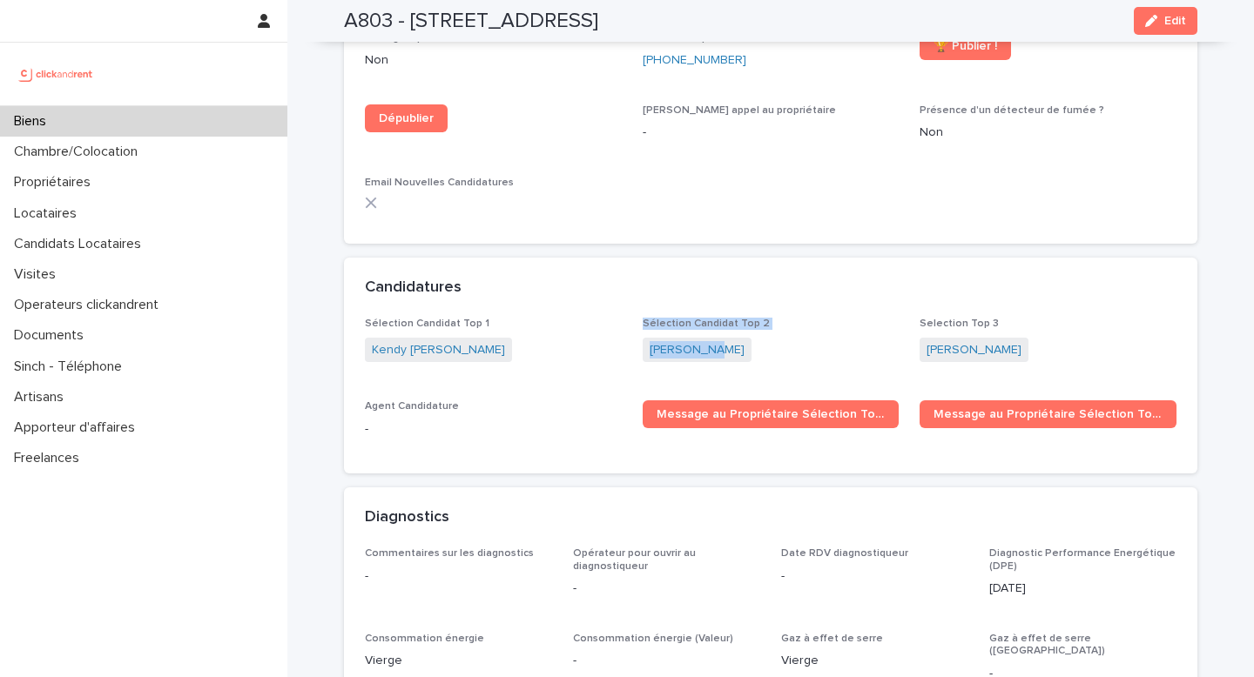
drag, startPoint x: 733, startPoint y: 292, endPoint x: 622, endPoint y: 298, distance: 110.7
click at [622, 318] on div "Sélection Candidat Top 1 Kendy Lane melo Sélection Candidat Top 2 Sonia Ayah Se…" at bounding box center [770, 385] width 811 height 134
copy div "Sélection Candidat Top 2 Sonia Ayah"
click at [723, 318] on div "Sélection Candidat Top 2 Sonia Ayah" at bounding box center [770, 349] width 257 height 62
drag, startPoint x: 733, startPoint y: 296, endPoint x: 640, endPoint y: 298, distance: 93.2
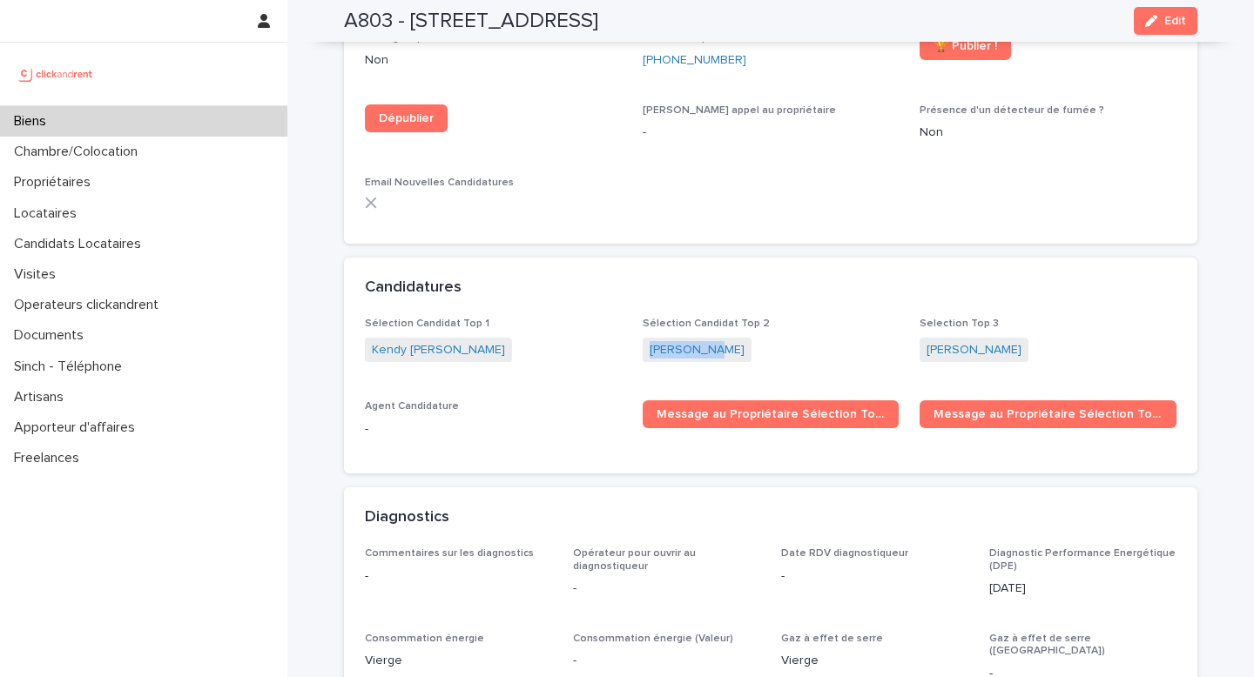
click at [642, 338] on div "Sonia Ayah" at bounding box center [770, 352] width 257 height 29
copy link "Sonia Ayah"
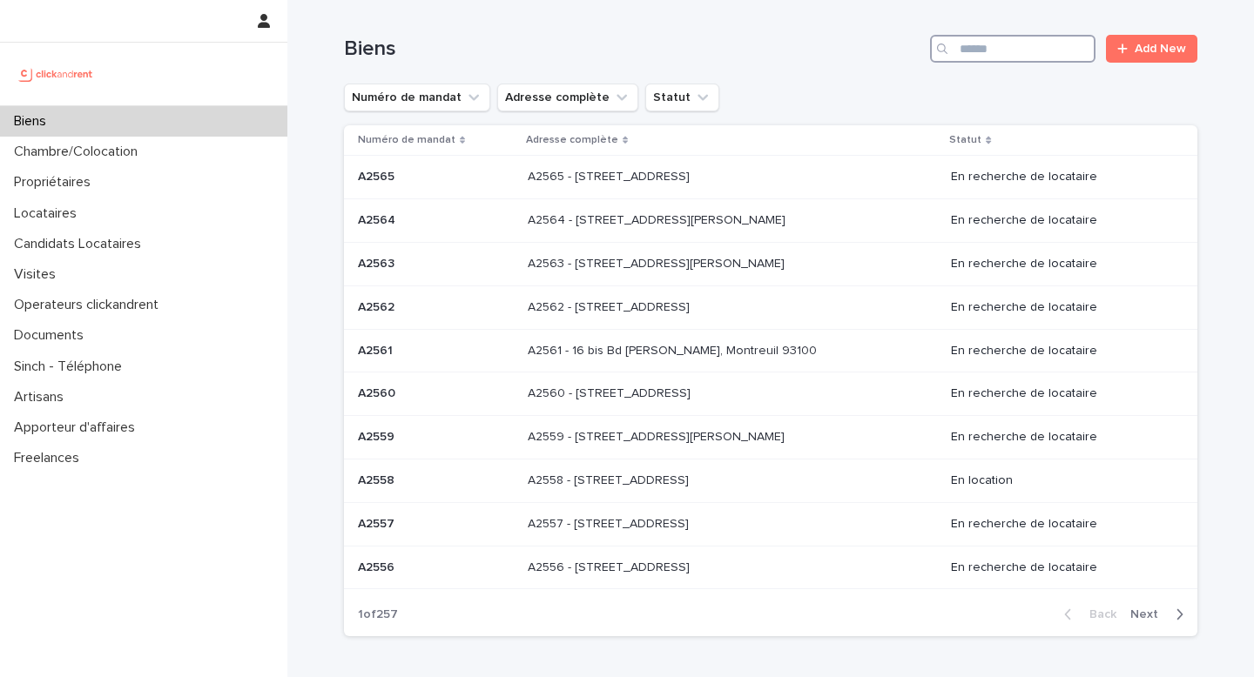
click at [1030, 56] on input "Search" at bounding box center [1012, 49] width 165 height 28
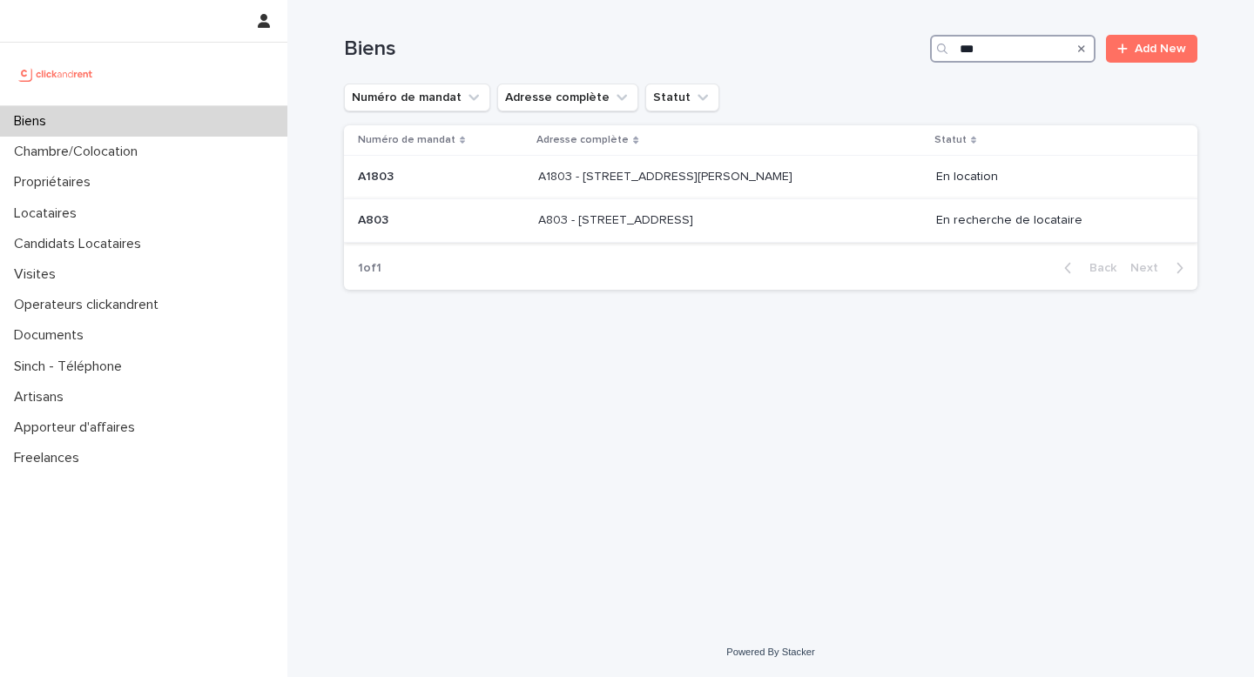
type input "***"
click at [448, 216] on p at bounding box center [441, 220] width 166 height 15
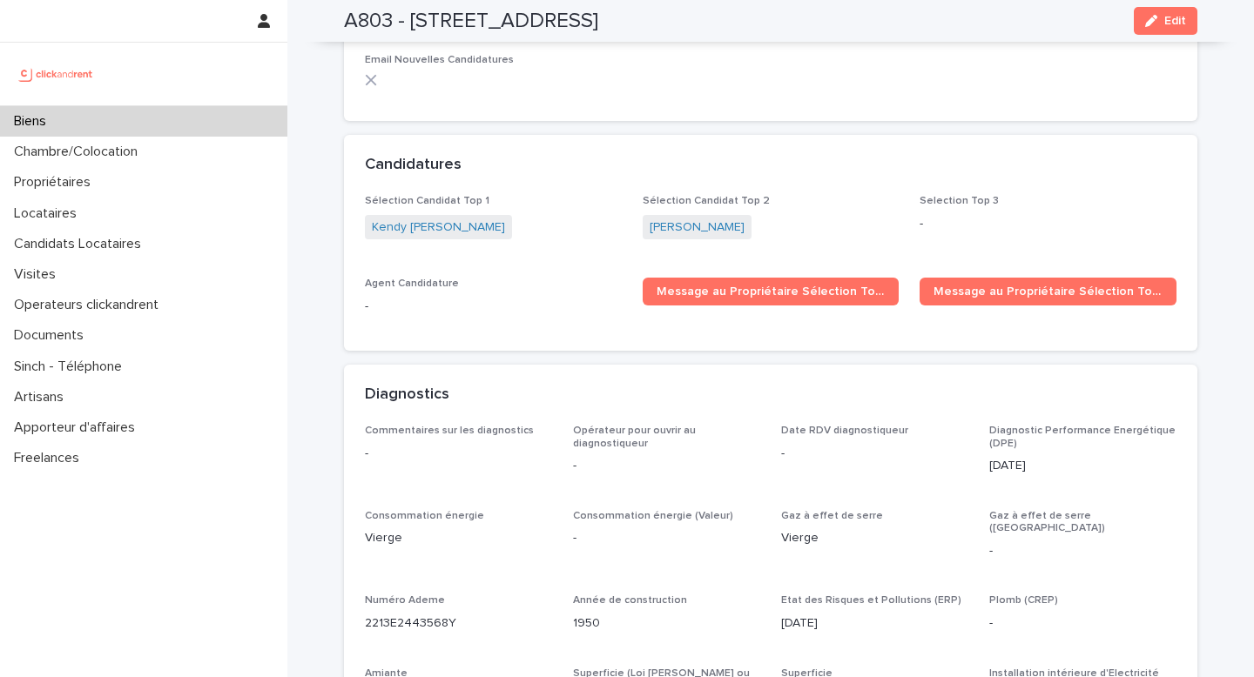
scroll to position [5072, 0]
drag, startPoint x: 720, startPoint y: 165, endPoint x: 627, endPoint y: 175, distance: 93.7
click at [627, 195] on div "Sélection Candidat Top 1 [PERSON_NAME] Sélection Candidat Top 2 [PERSON_NAME] S…" at bounding box center [770, 262] width 811 height 134
click at [151, 124] on div "Biens" at bounding box center [143, 121] width 287 height 30
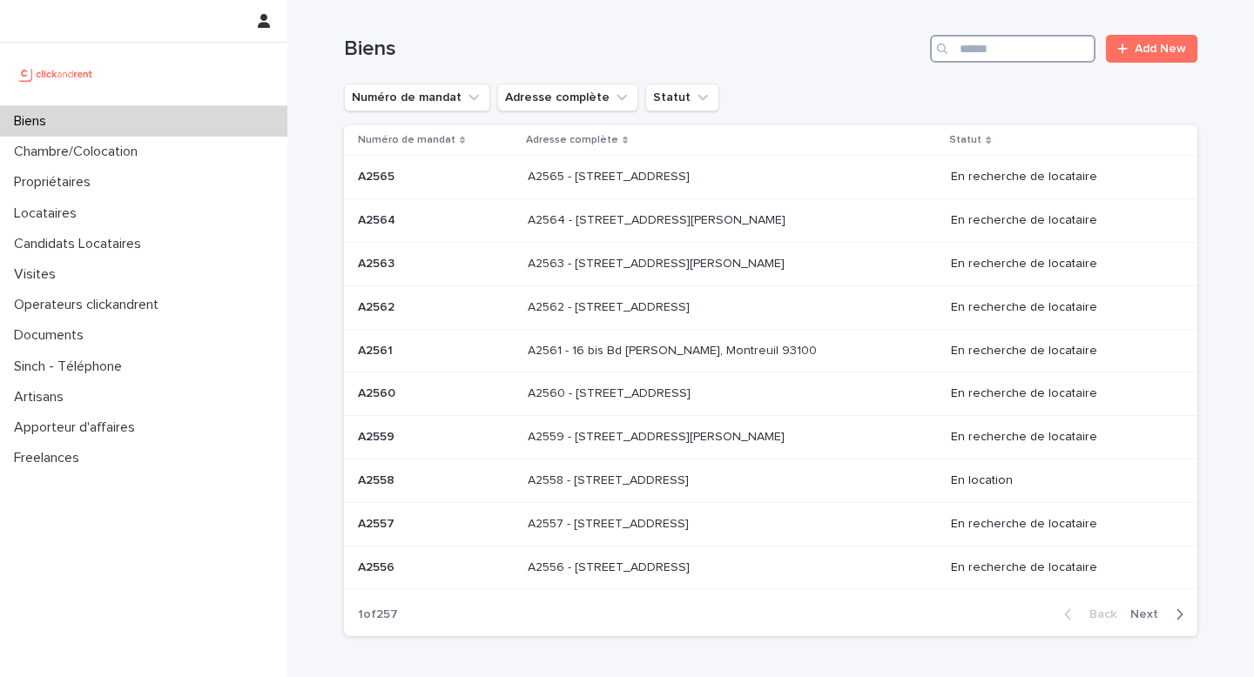
click at [996, 44] on input "Search" at bounding box center [1012, 49] width 165 height 28
paste input "*****"
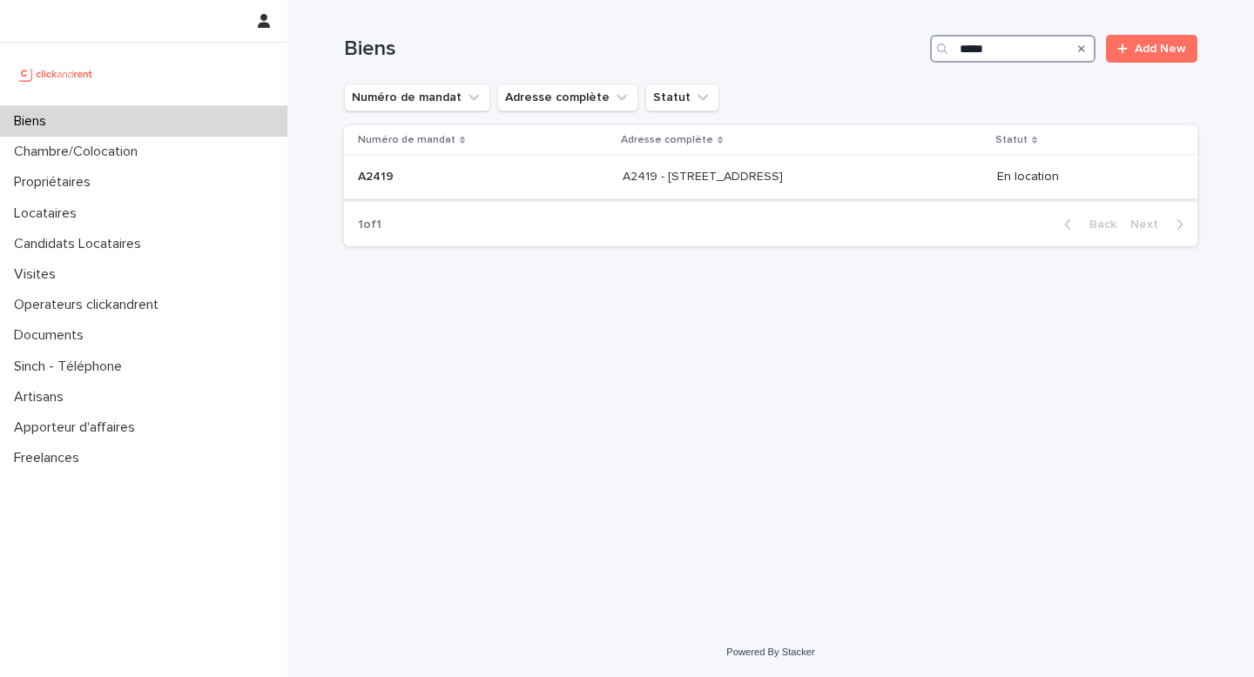
type input "*****"
click at [642, 189] on div "A2419 - 64 boulevard Pasteur, Amiens 80000 A2419 - 64 boulevard Pasteur, Amiens…" at bounding box center [802, 177] width 360 height 29
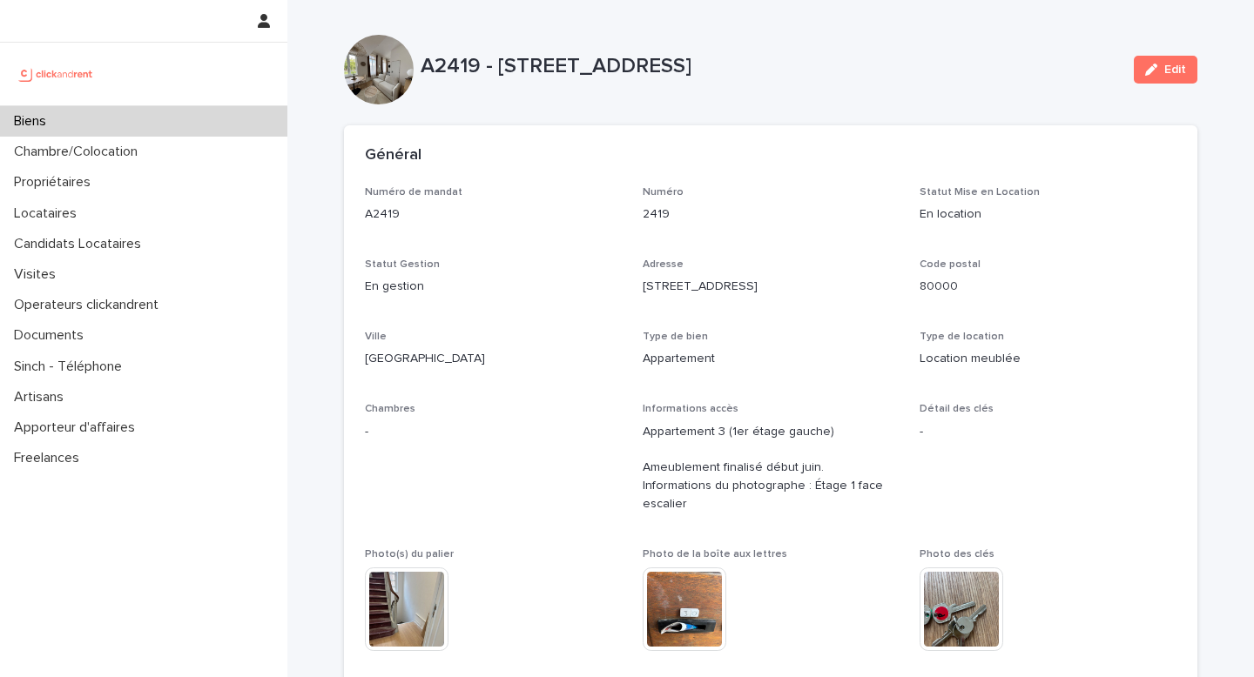
click at [200, 116] on div "Biens" at bounding box center [143, 121] width 287 height 30
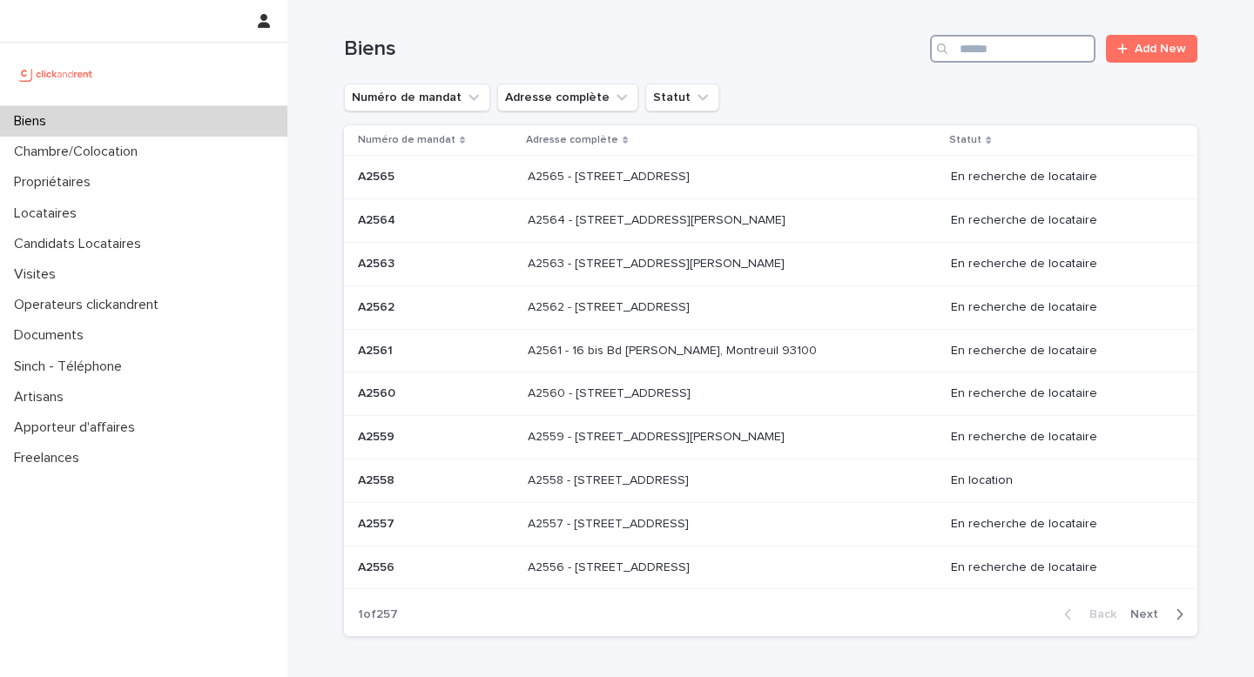
click at [1007, 45] on input "Search" at bounding box center [1012, 49] width 165 height 28
type input "****"
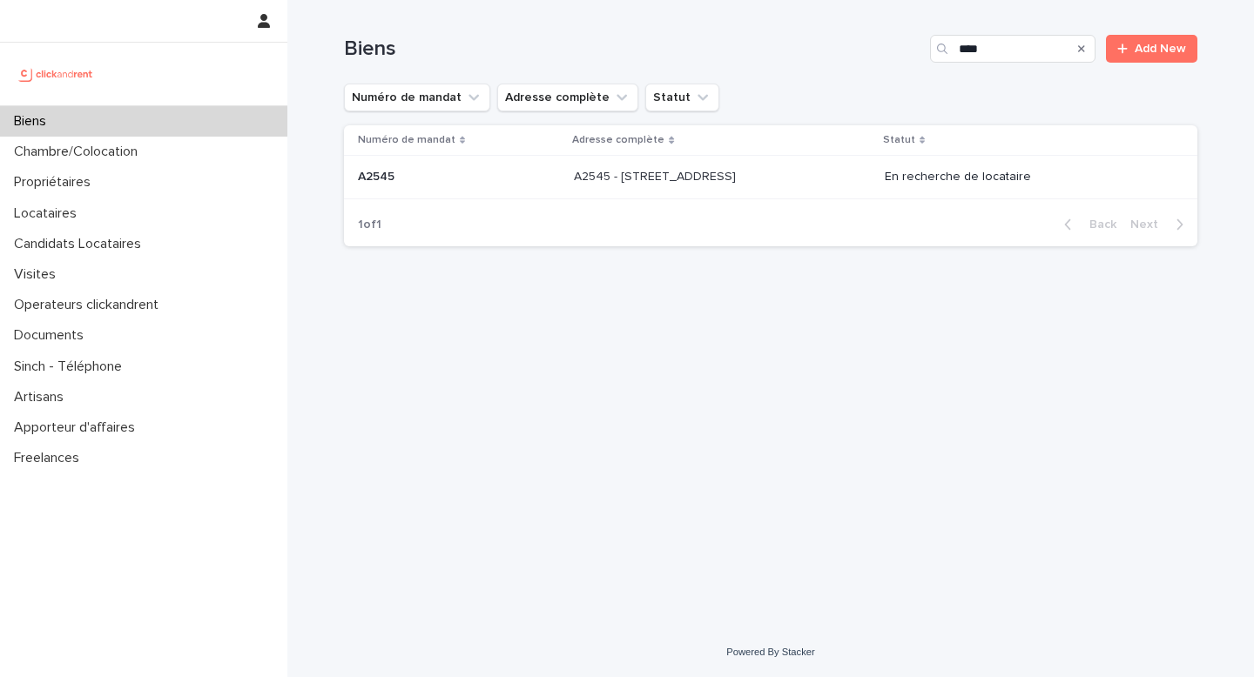
click at [871, 182] on div "A2545 - 45 Rue de Tourtille, Paris 75020 A2545 - 45 Rue de Tourtille, Paris 750…" at bounding box center [722, 177] width 297 height 29
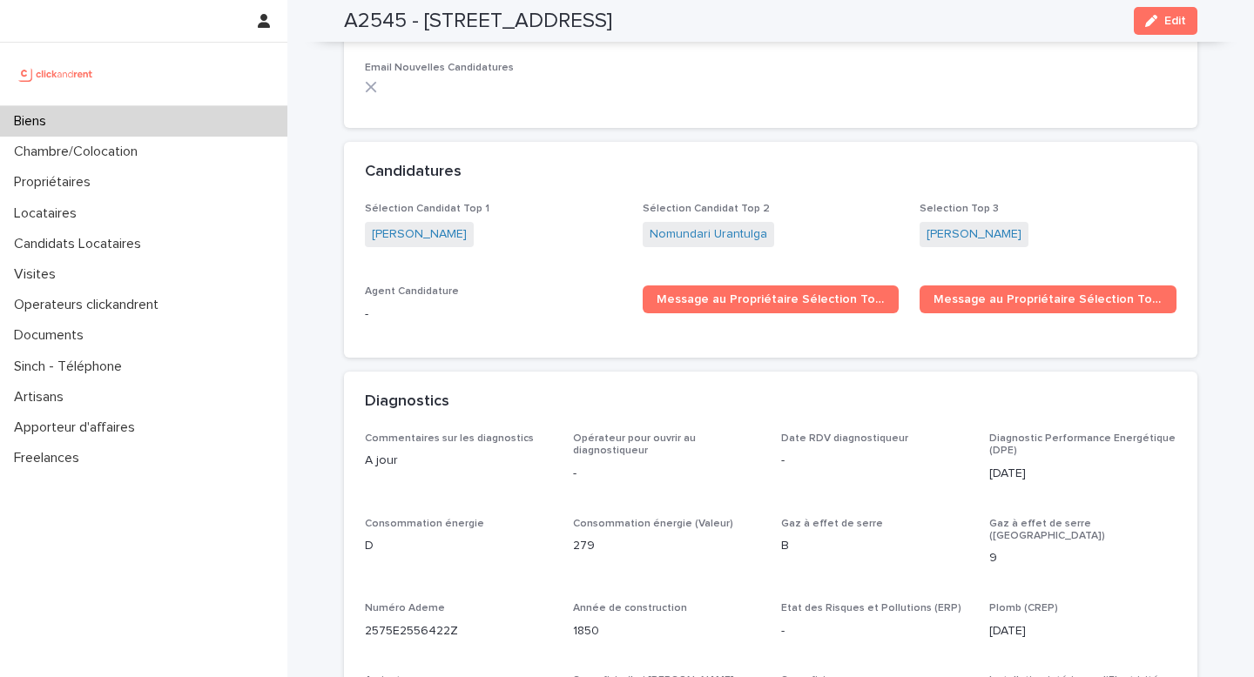
scroll to position [4705, 0]
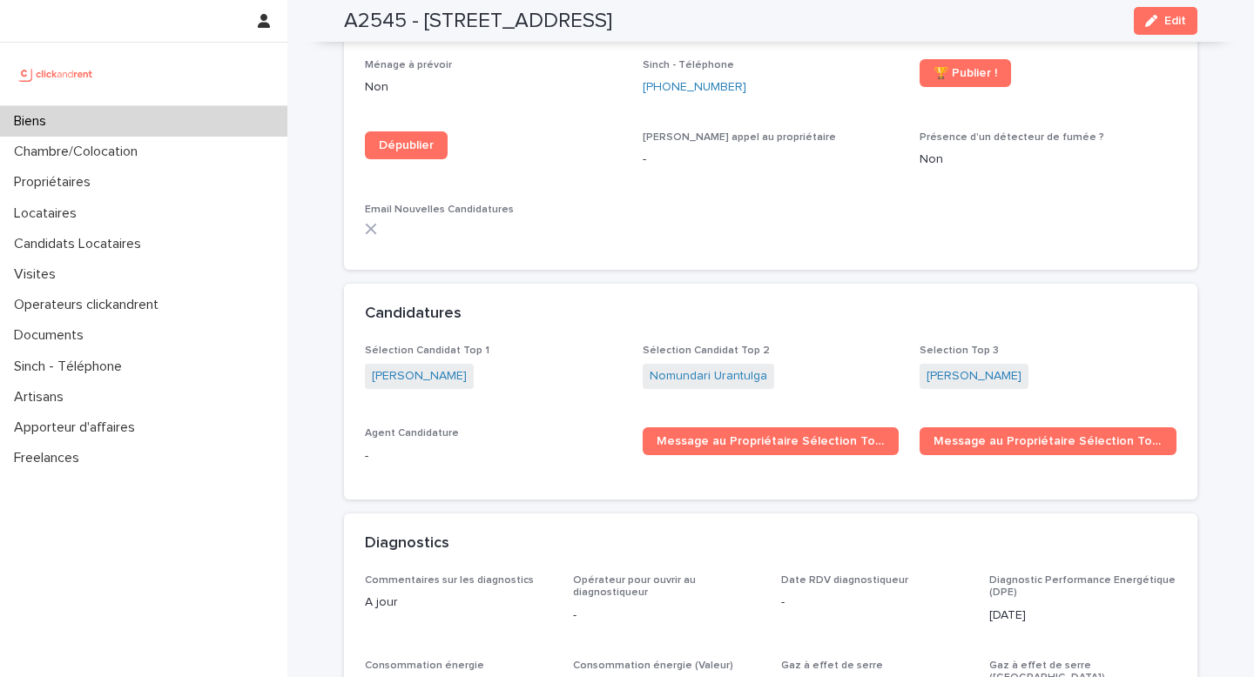
click at [96, 119] on div "Biens" at bounding box center [143, 121] width 287 height 30
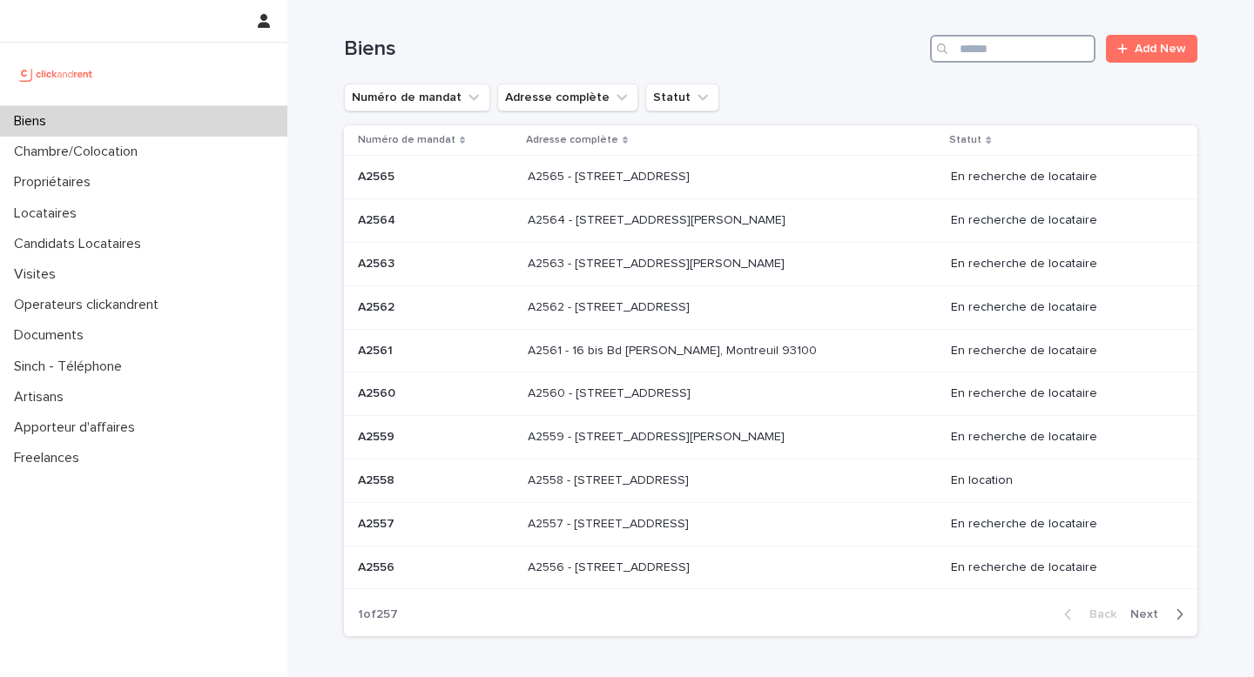
click at [1011, 53] on input "Search" at bounding box center [1012, 49] width 165 height 28
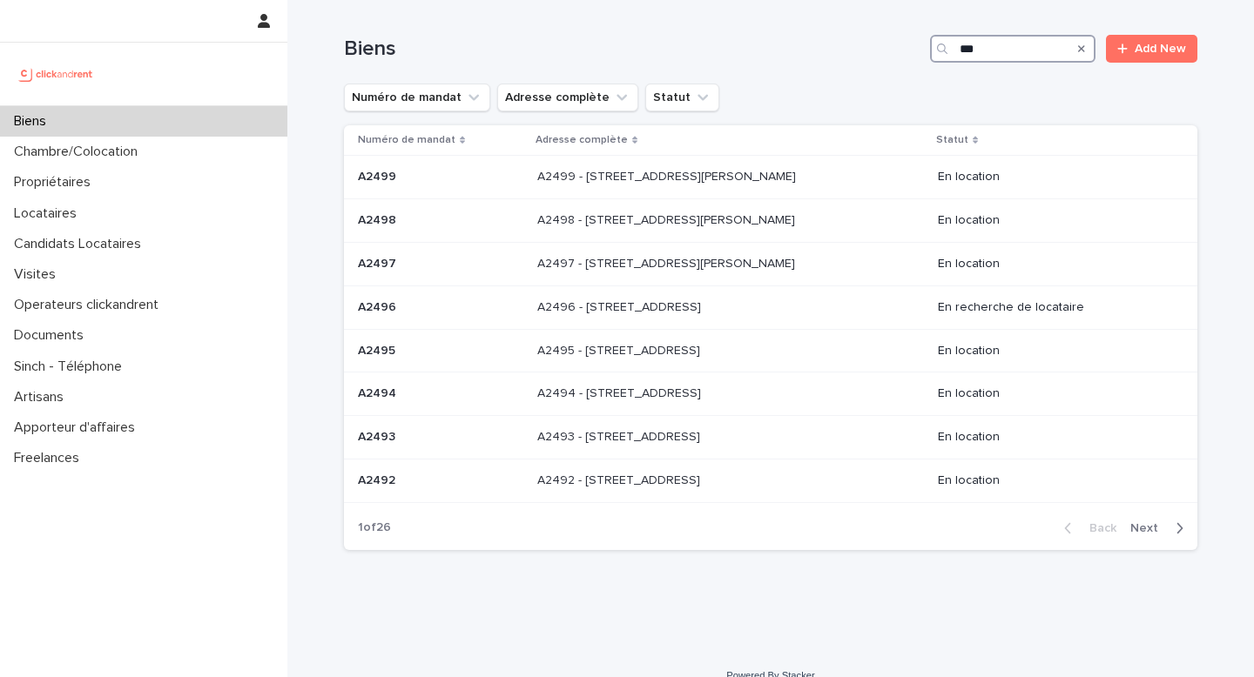
type input "****"
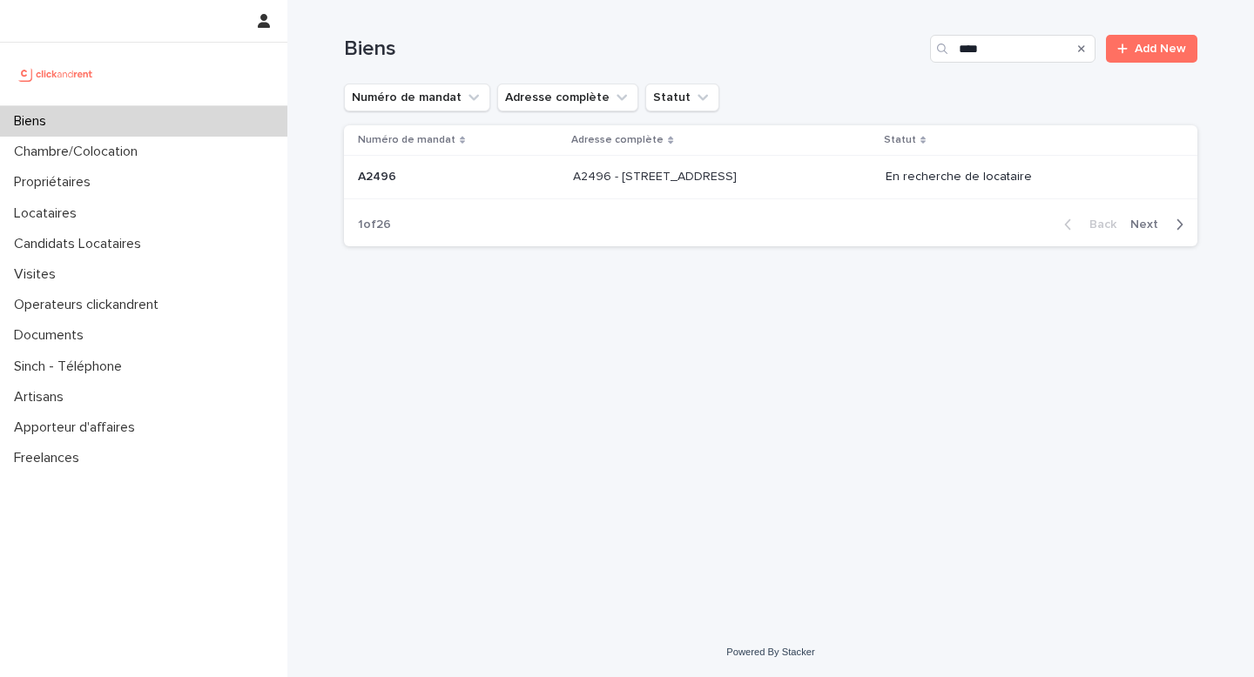
click at [709, 194] on td "A2496 - 85 rue de l'Ourcq, Paris 75019 A2496 - 85 rue de l'Ourcq, Paris 75019" at bounding box center [722, 178] width 313 height 44
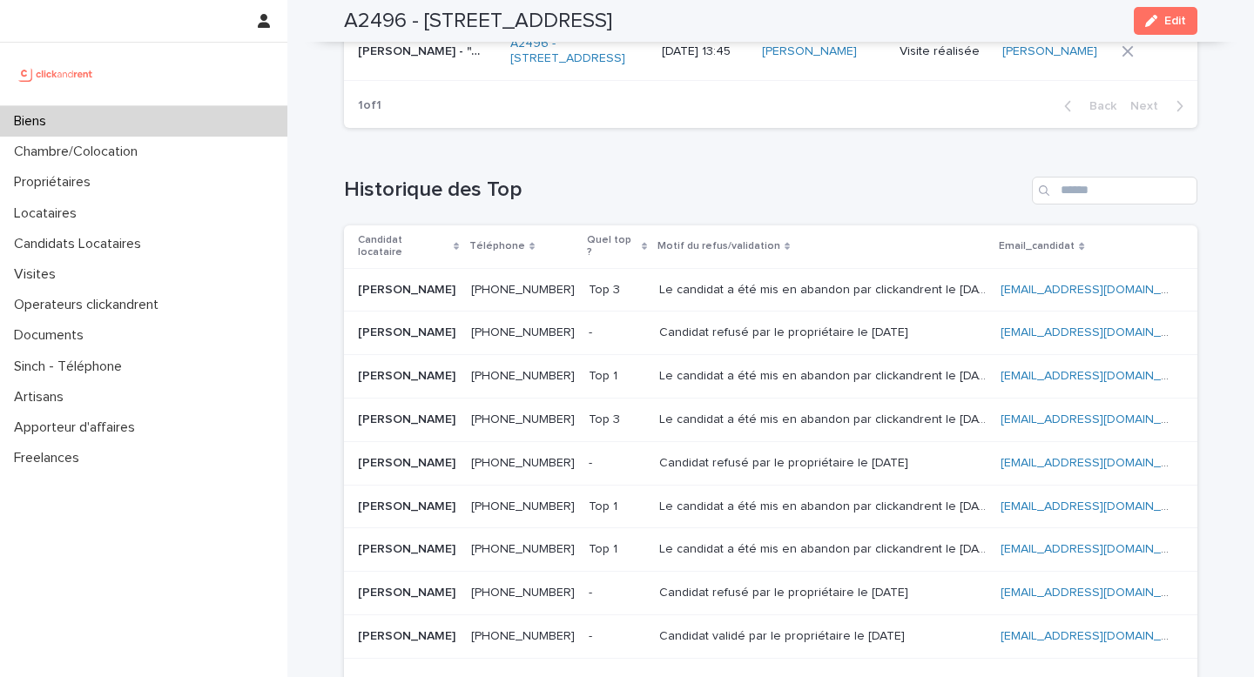
scroll to position [7554, 0]
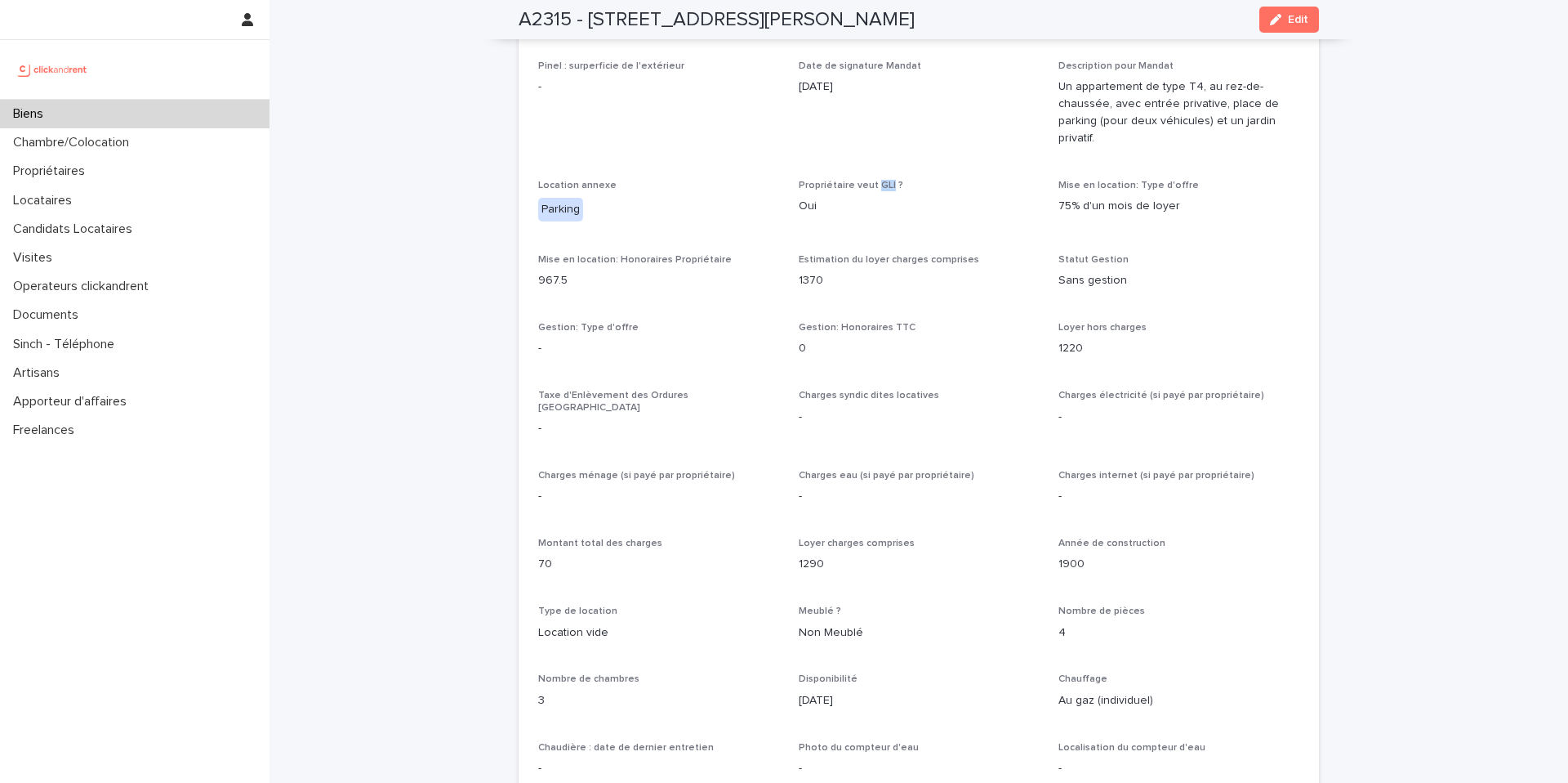
scroll to position [1240, 0]
click at [173, 110] on div "Biens" at bounding box center [134, 114] width 269 height 28
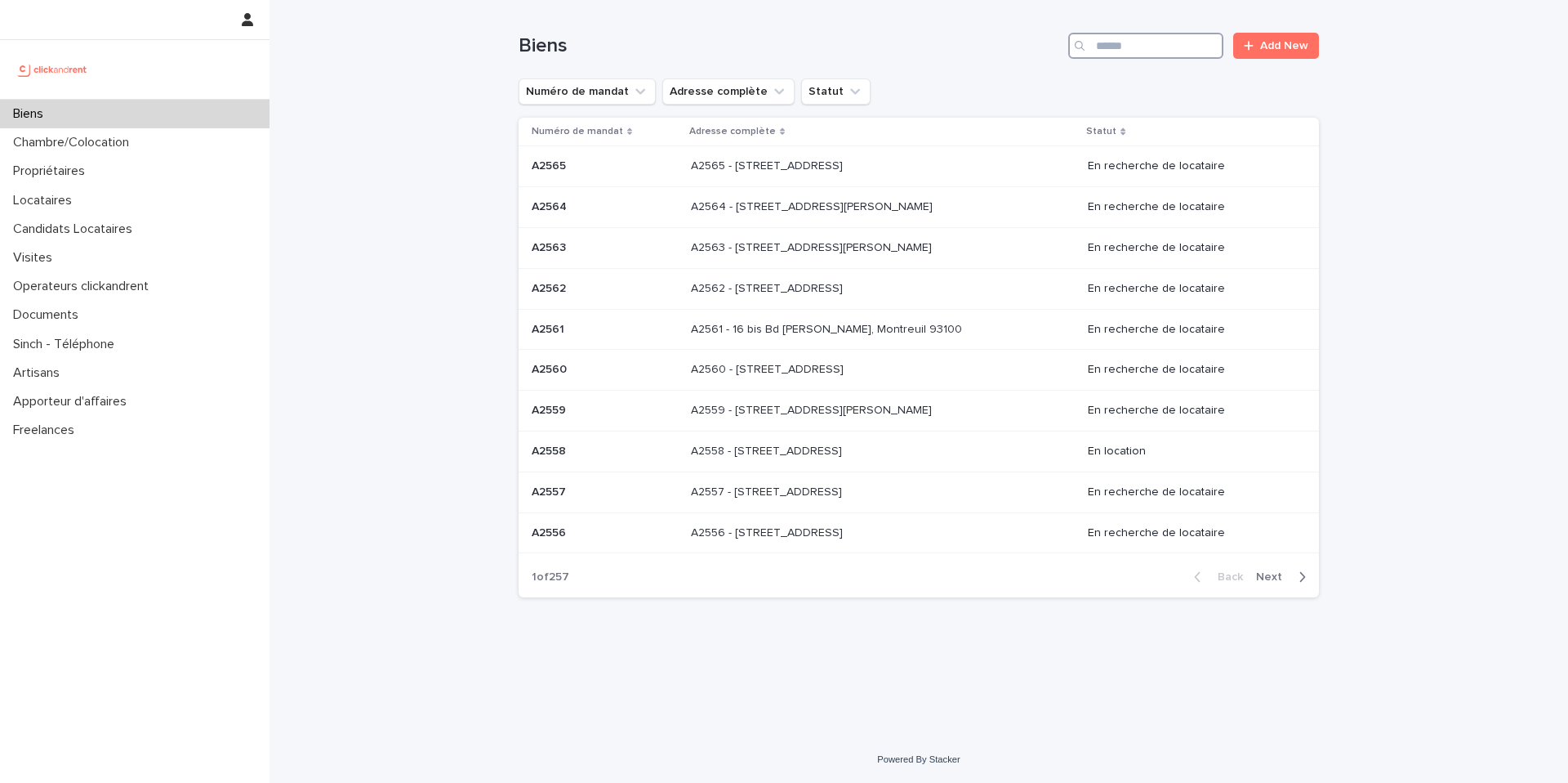
click at [1188, 54] on input "Search" at bounding box center [1146, 46] width 155 height 26
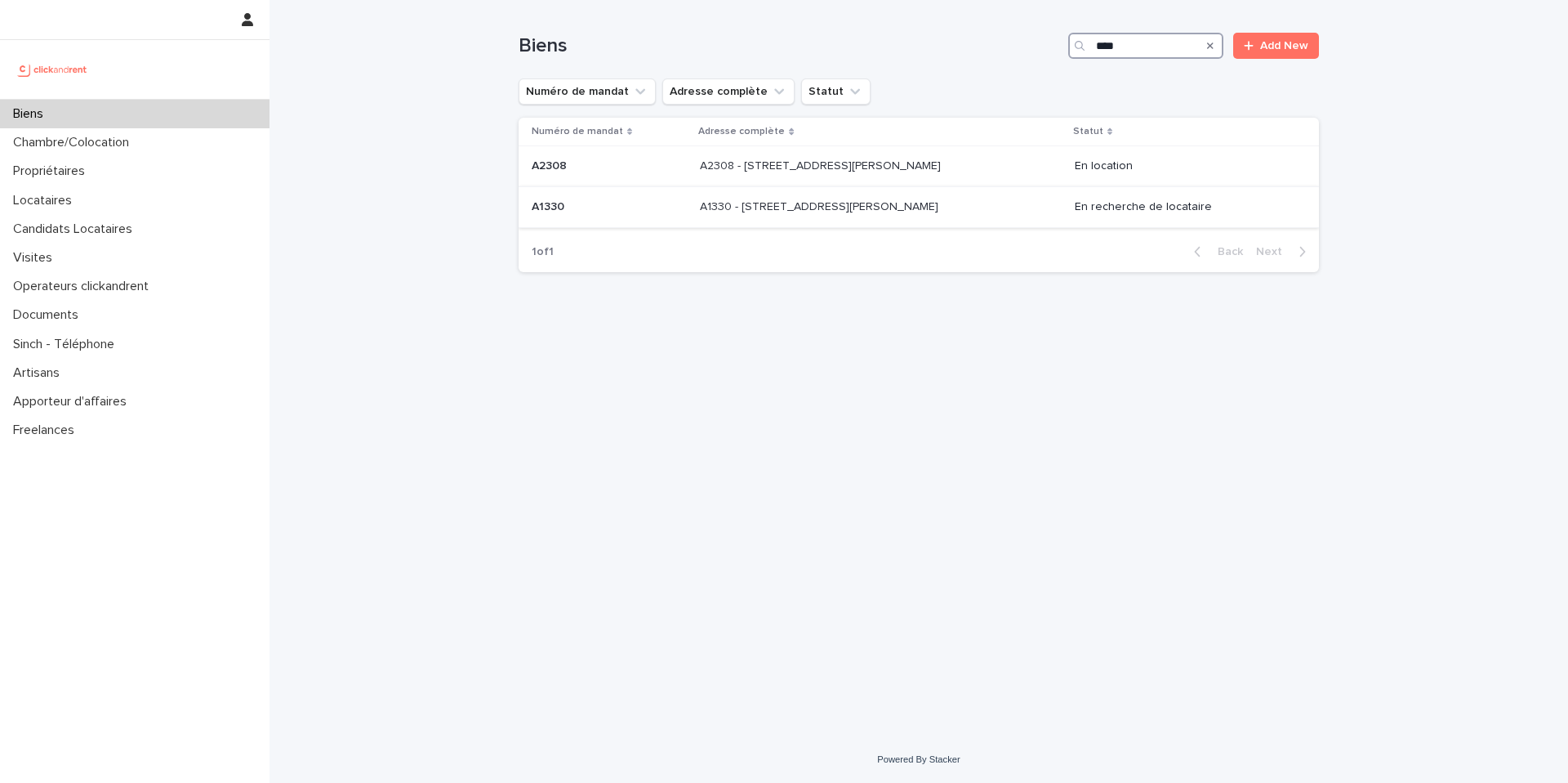
type input "****"
click at [976, 215] on div "A1330 - [STREET_ADDRESS][PERSON_NAME] - [STREET_ADDRESS][PERSON_NAME]" at bounding box center [881, 207] width 362 height 27
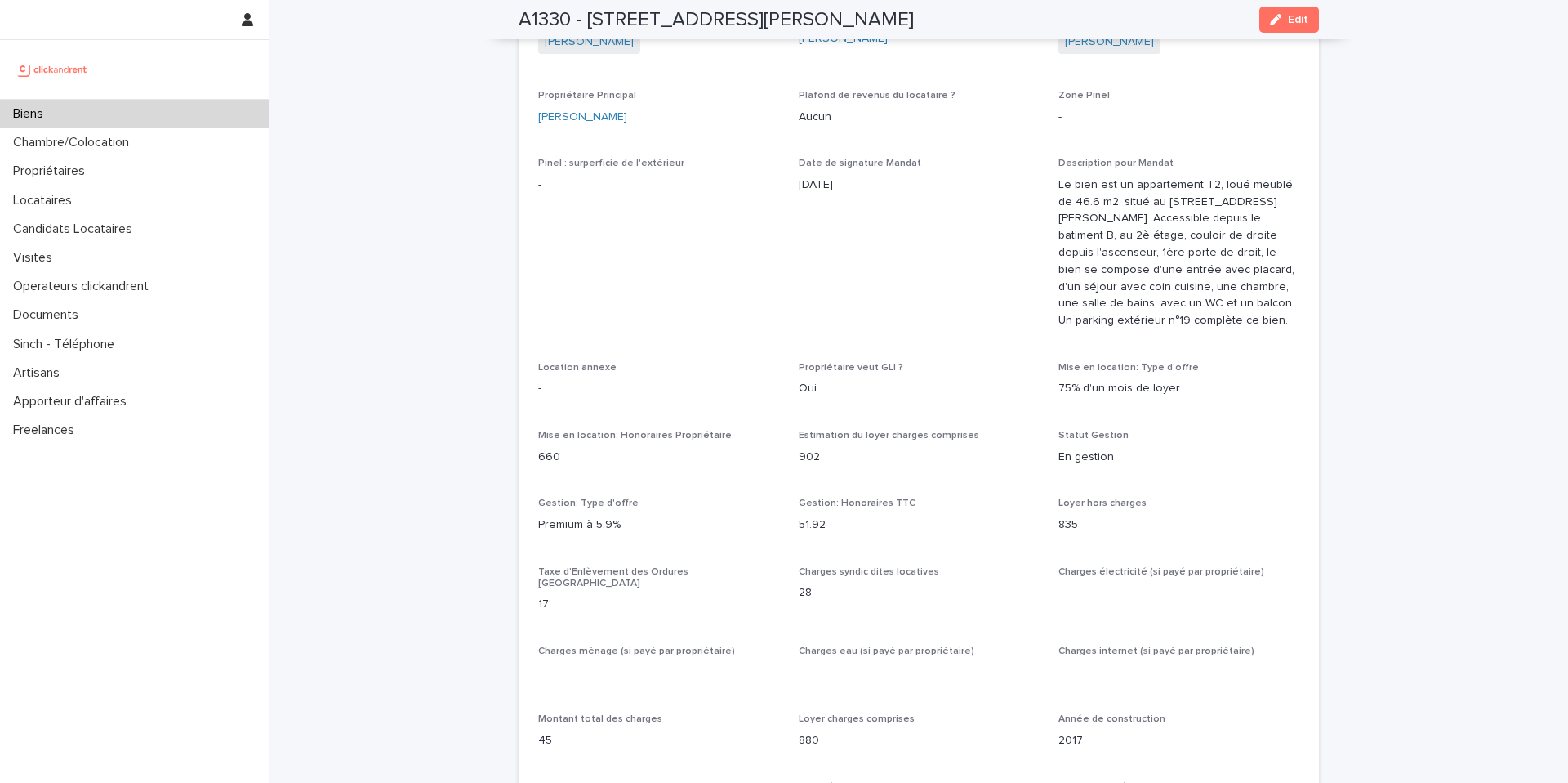
scroll to position [1344, 0]
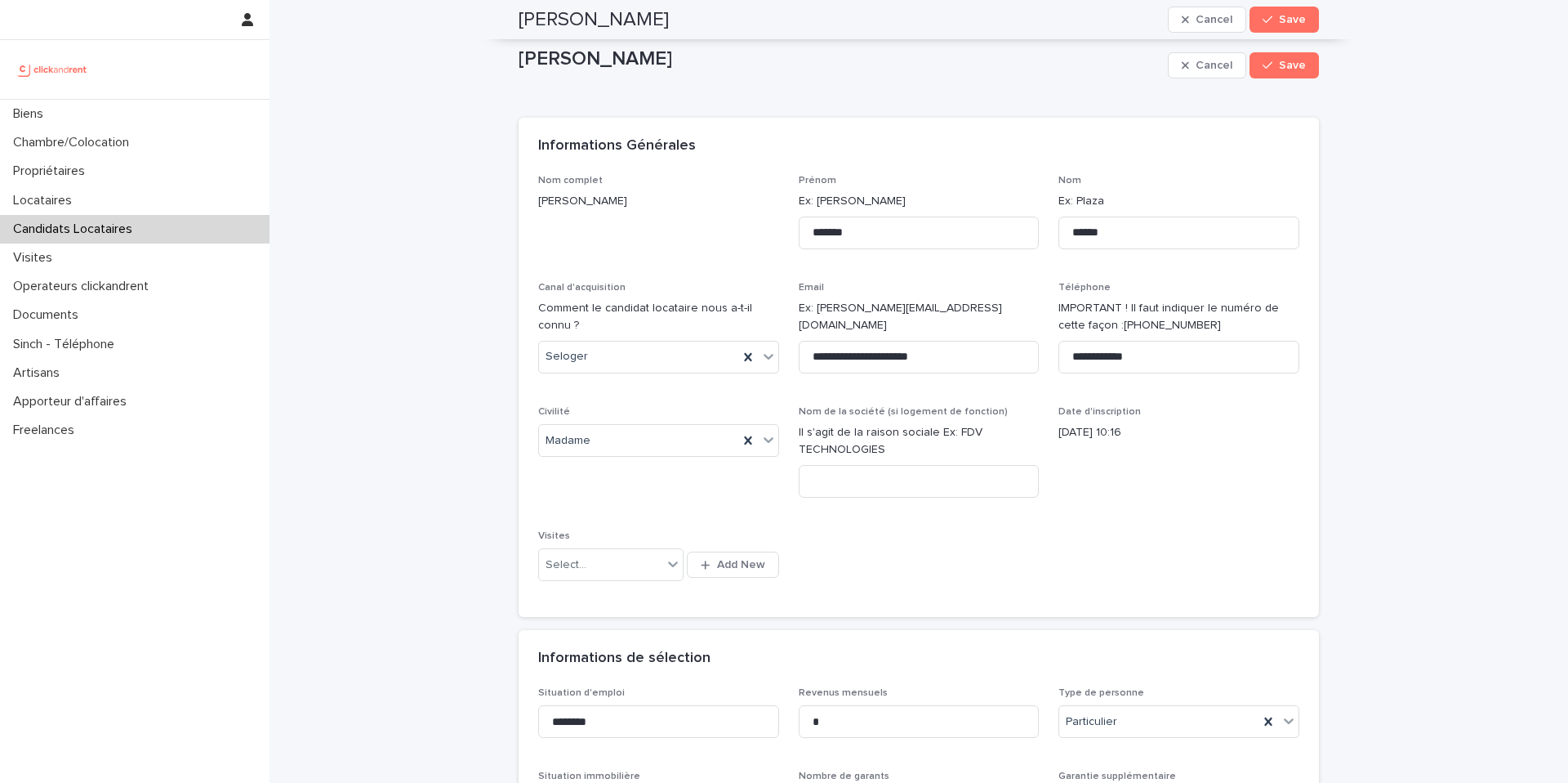
scroll to position [972, 0]
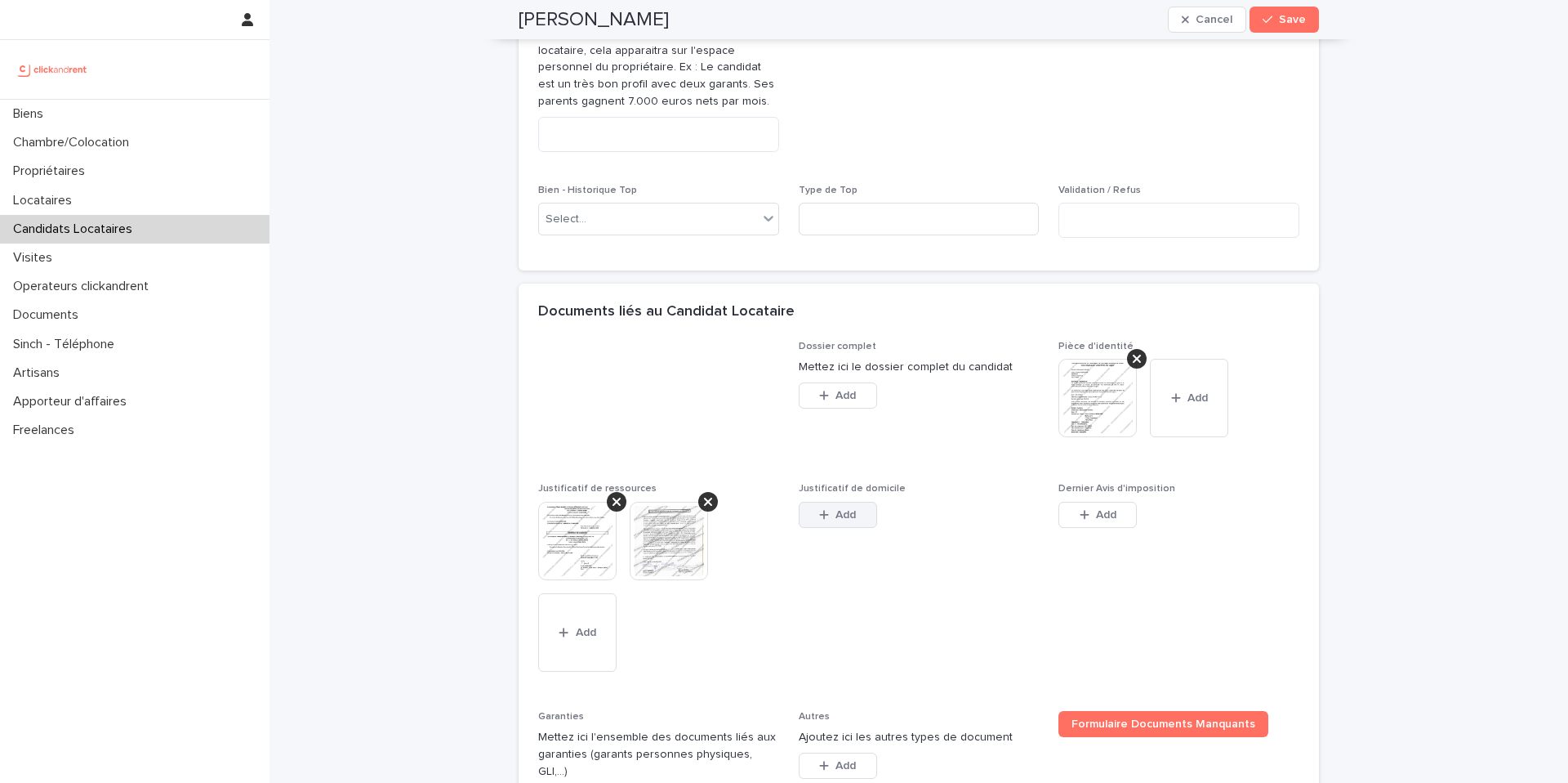
click at [846, 521] on span "Add" at bounding box center [846, 514] width 21 height 11
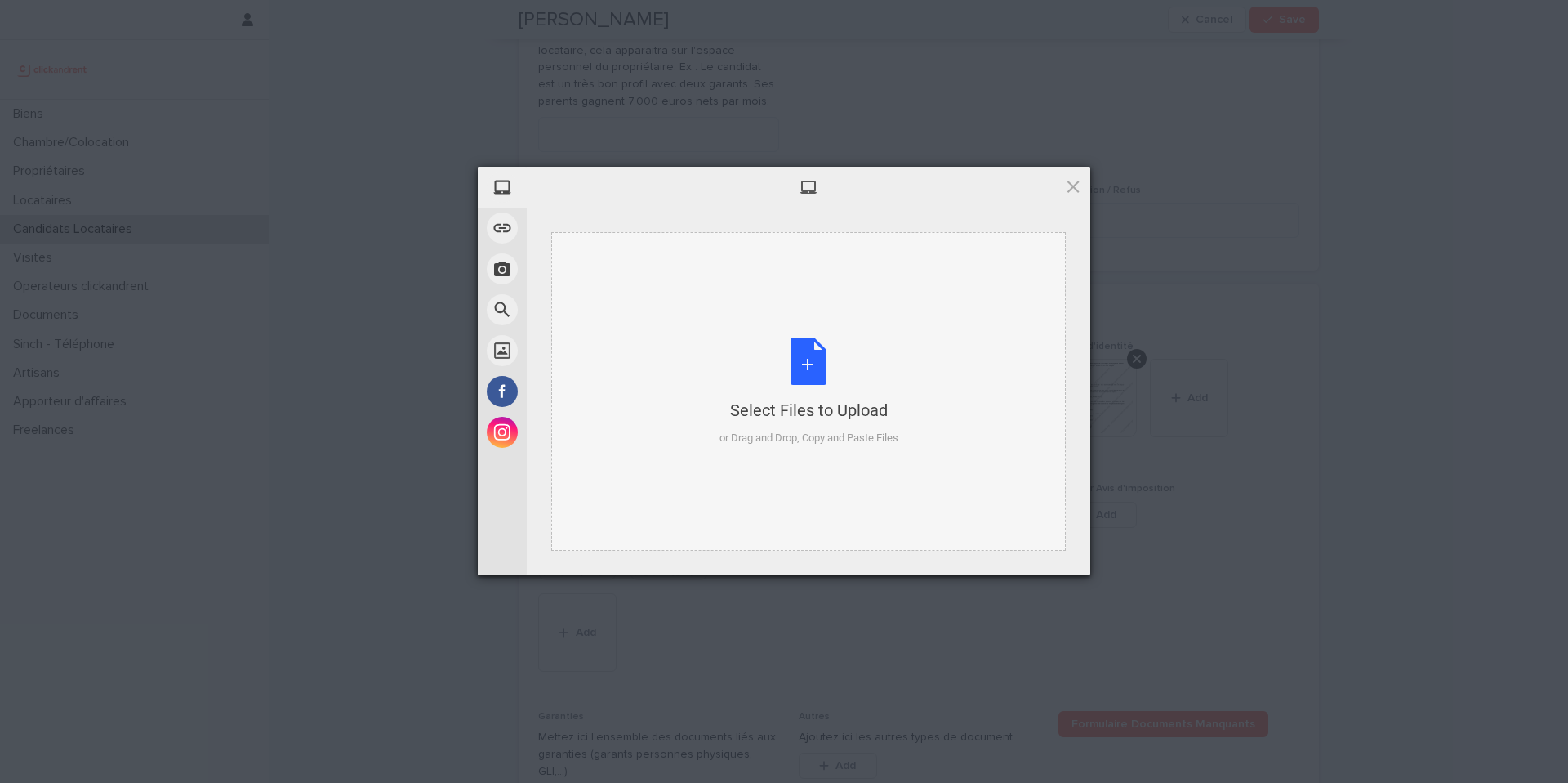
click at [799, 378] on div "Select Files to Upload or Drag and Drop, Copy and Paste Files" at bounding box center [809, 392] width 179 height 109
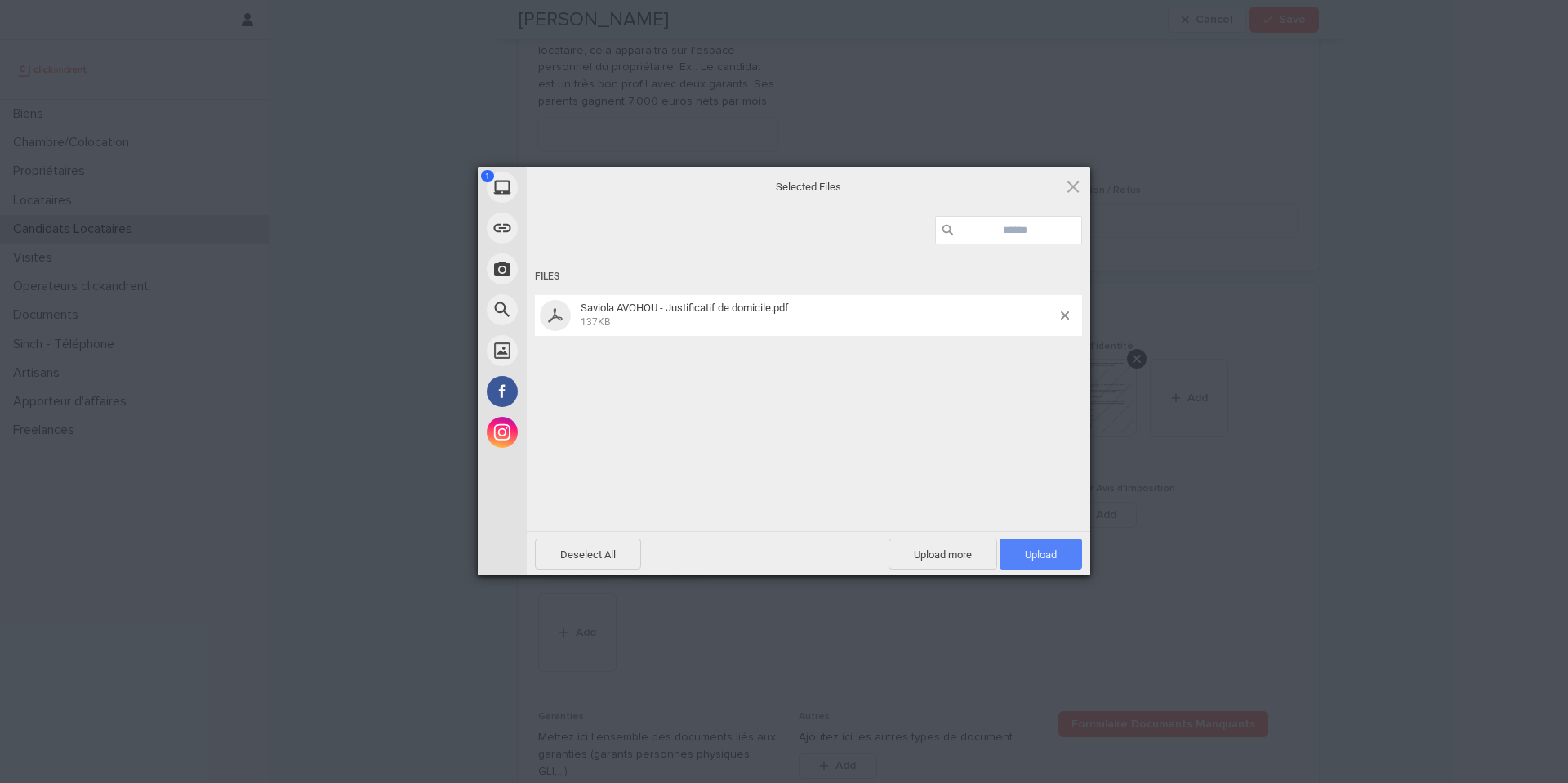
click at [1015, 561] on span "Upload 1" at bounding box center [1042, 554] width 83 height 31
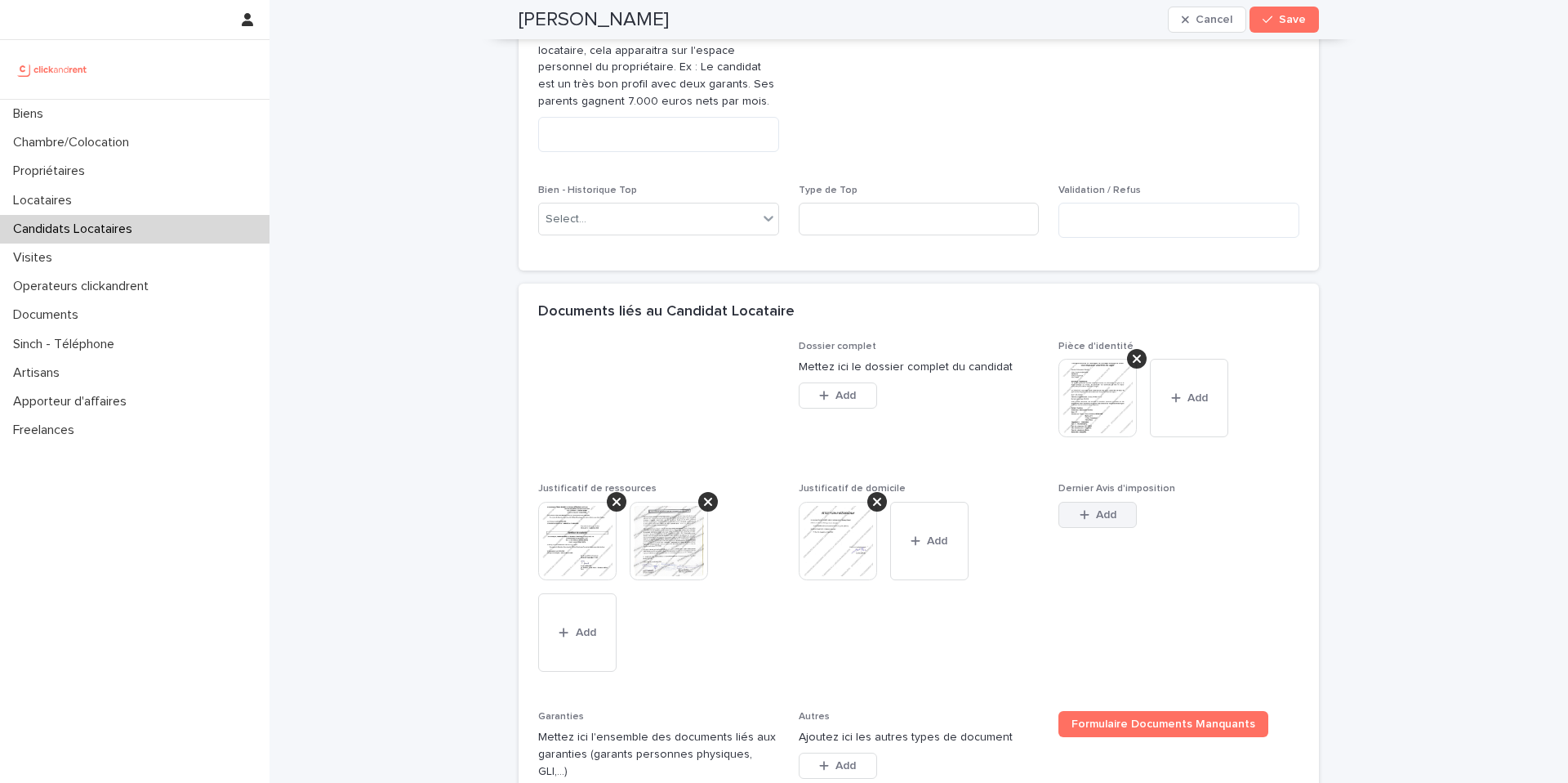
click at [1115, 521] on span "Add" at bounding box center [1106, 514] width 21 height 11
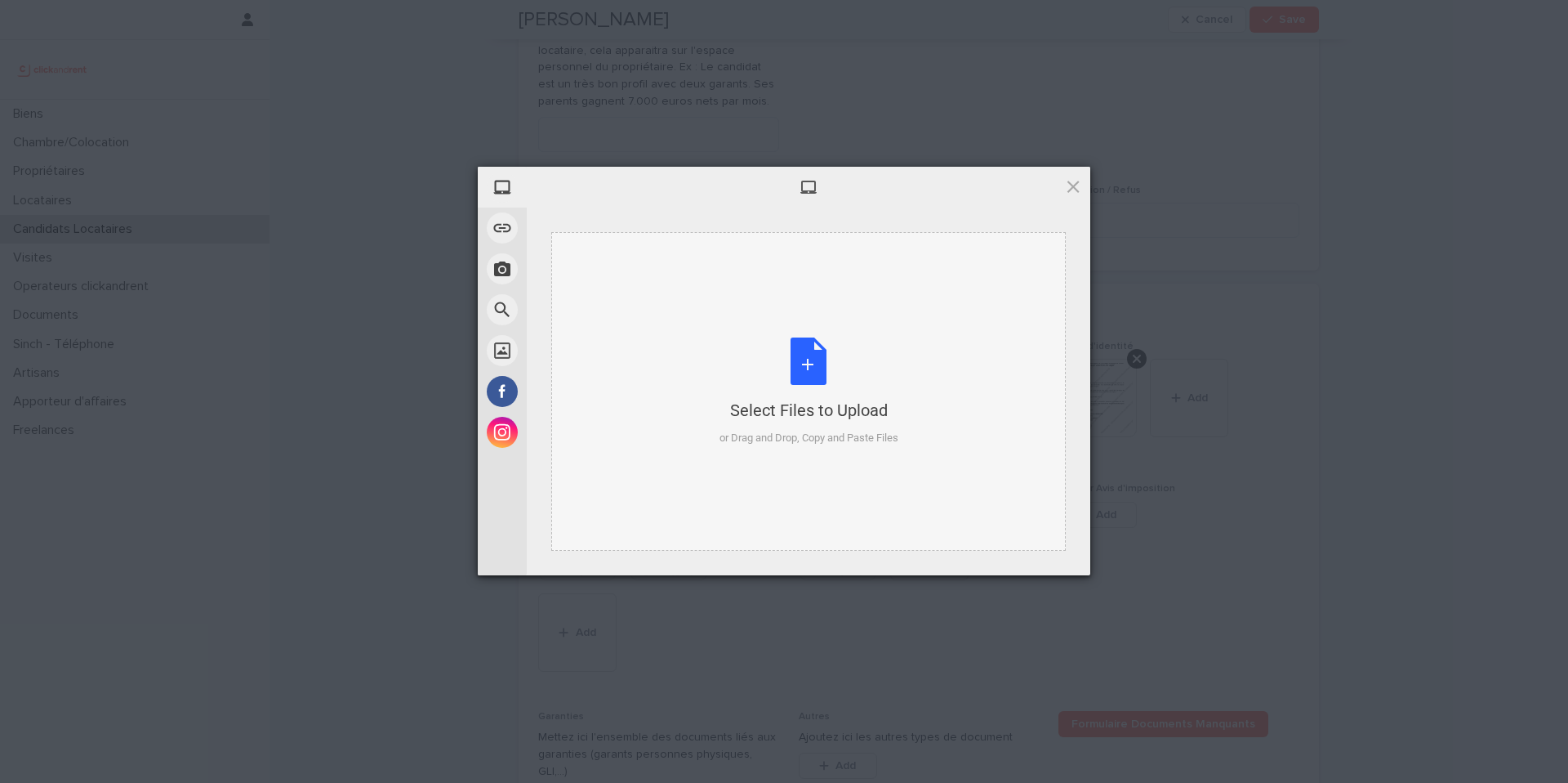
click at [818, 422] on div "Select Files to Upload or Drag and Drop, Copy and Paste Files" at bounding box center [809, 392] width 179 height 109
click at [1084, 185] on div at bounding box center [808, 188] width 564 height 41
click at [1058, 192] on div at bounding box center [808, 188] width 564 height 41
click at [1071, 190] on span at bounding box center [1073, 186] width 18 height 18
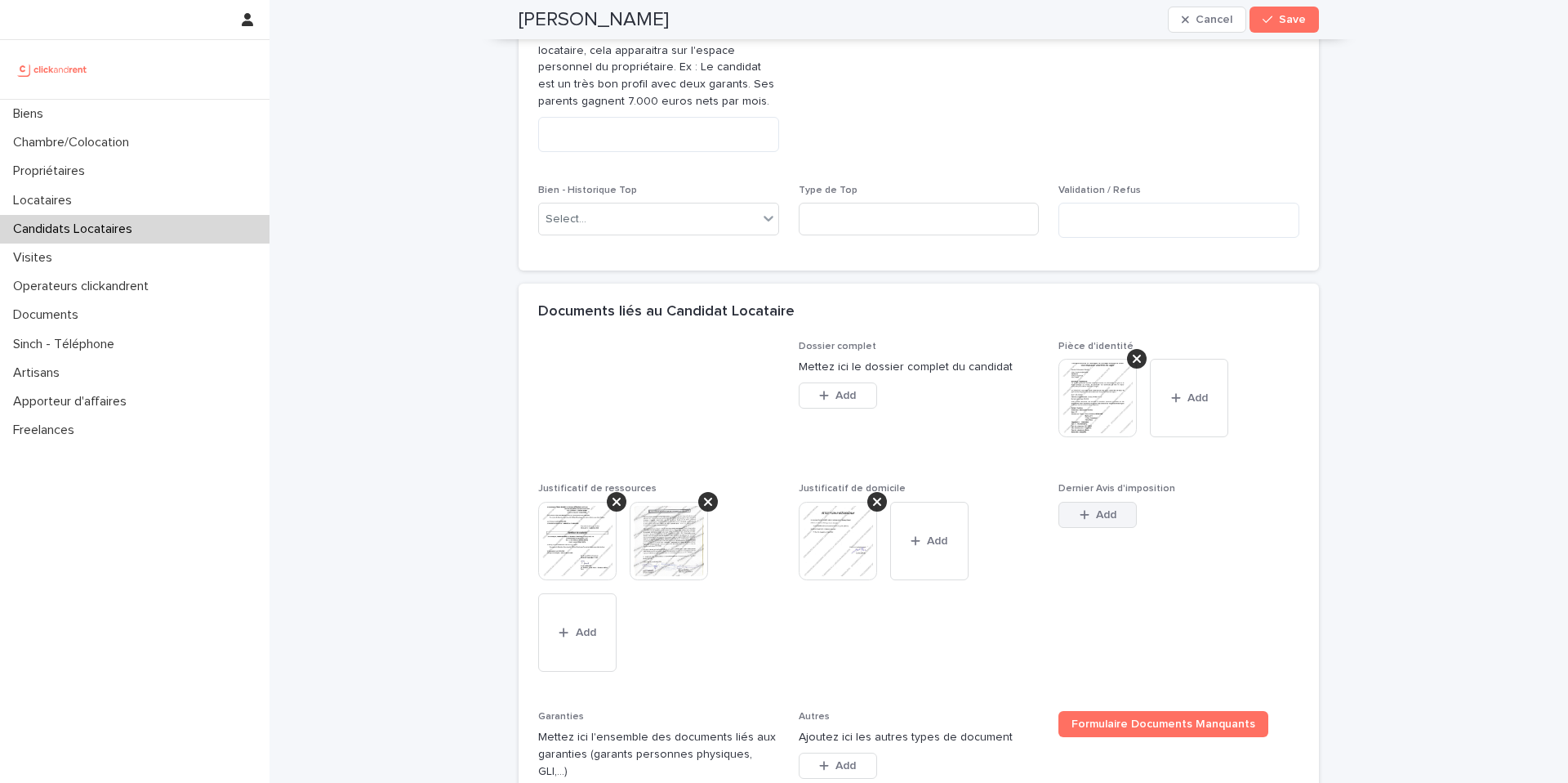
click at [1088, 521] on icon "button" at bounding box center [1085, 514] width 9 height 11
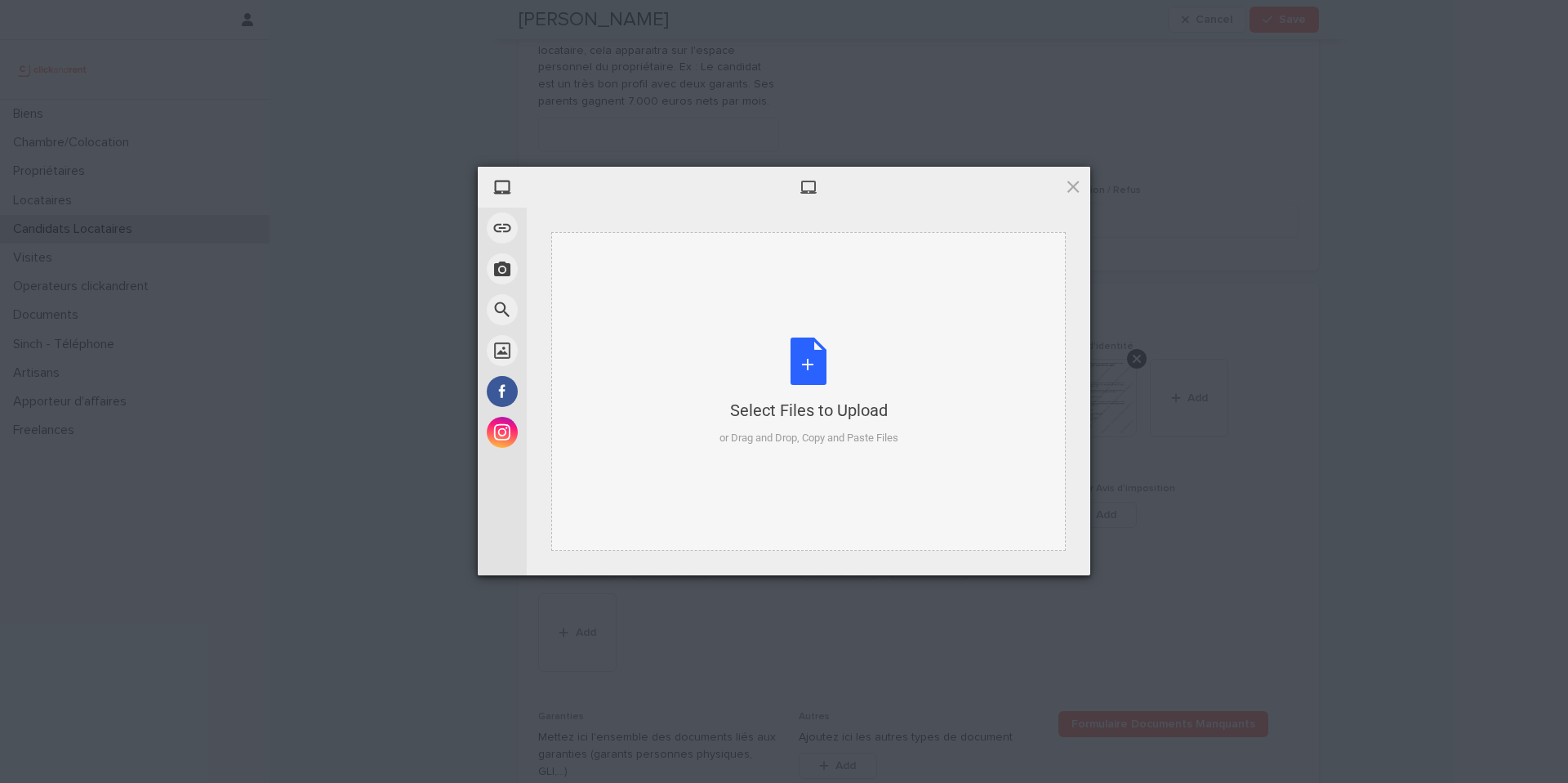
click at [819, 360] on div "Select Files to Upload or Drag and Drop, Copy and Paste Files" at bounding box center [809, 392] width 179 height 109
click at [1208, 421] on div "My Device Link (URL) Take Photo Web Search Unsplash Facebook Instagram Select F…" at bounding box center [784, 392] width 1568 height 783
click at [1082, 188] on div at bounding box center [808, 188] width 564 height 41
click at [1068, 186] on span at bounding box center [1073, 186] width 18 height 18
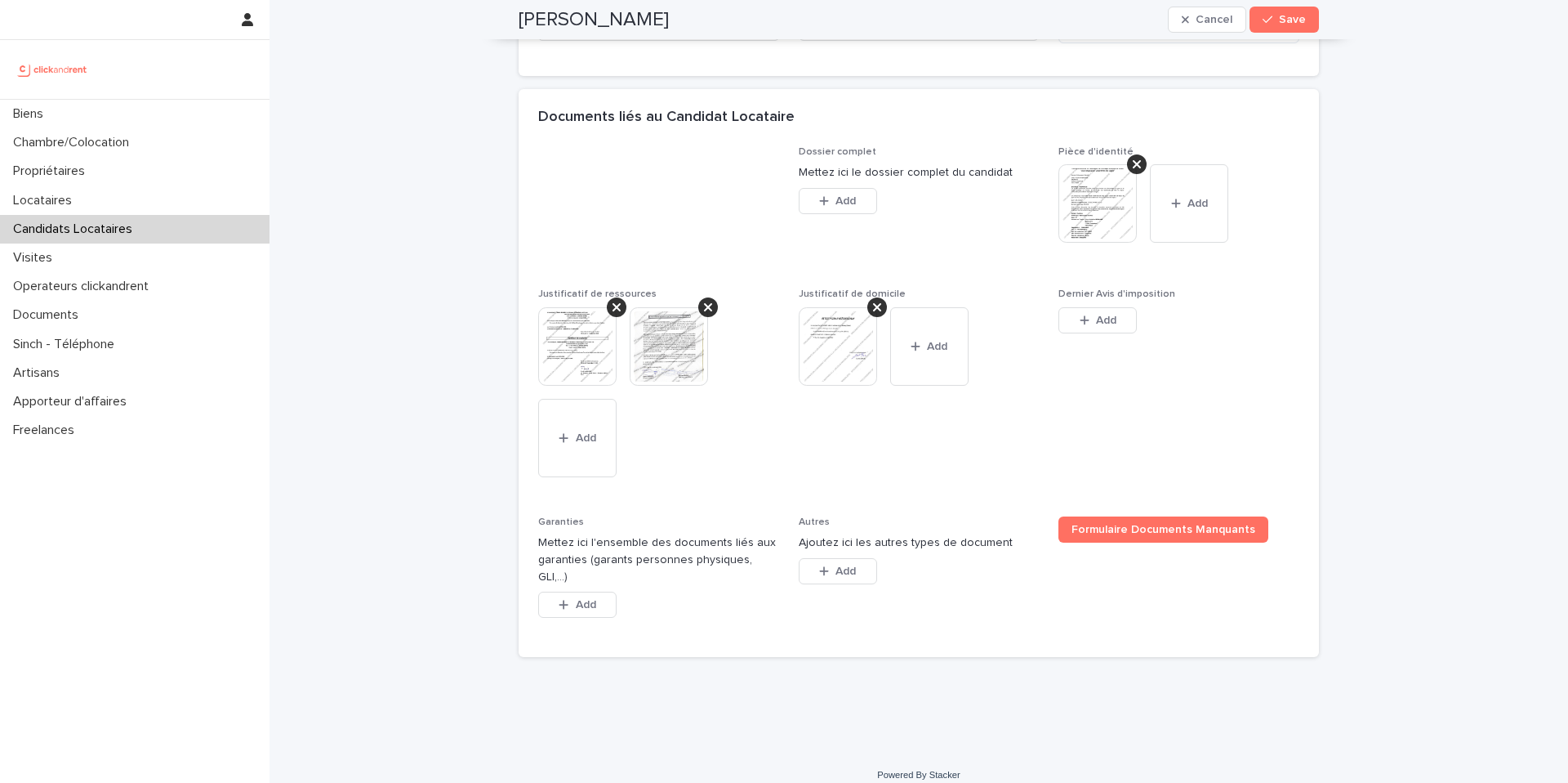
scroll to position [1195, 0]
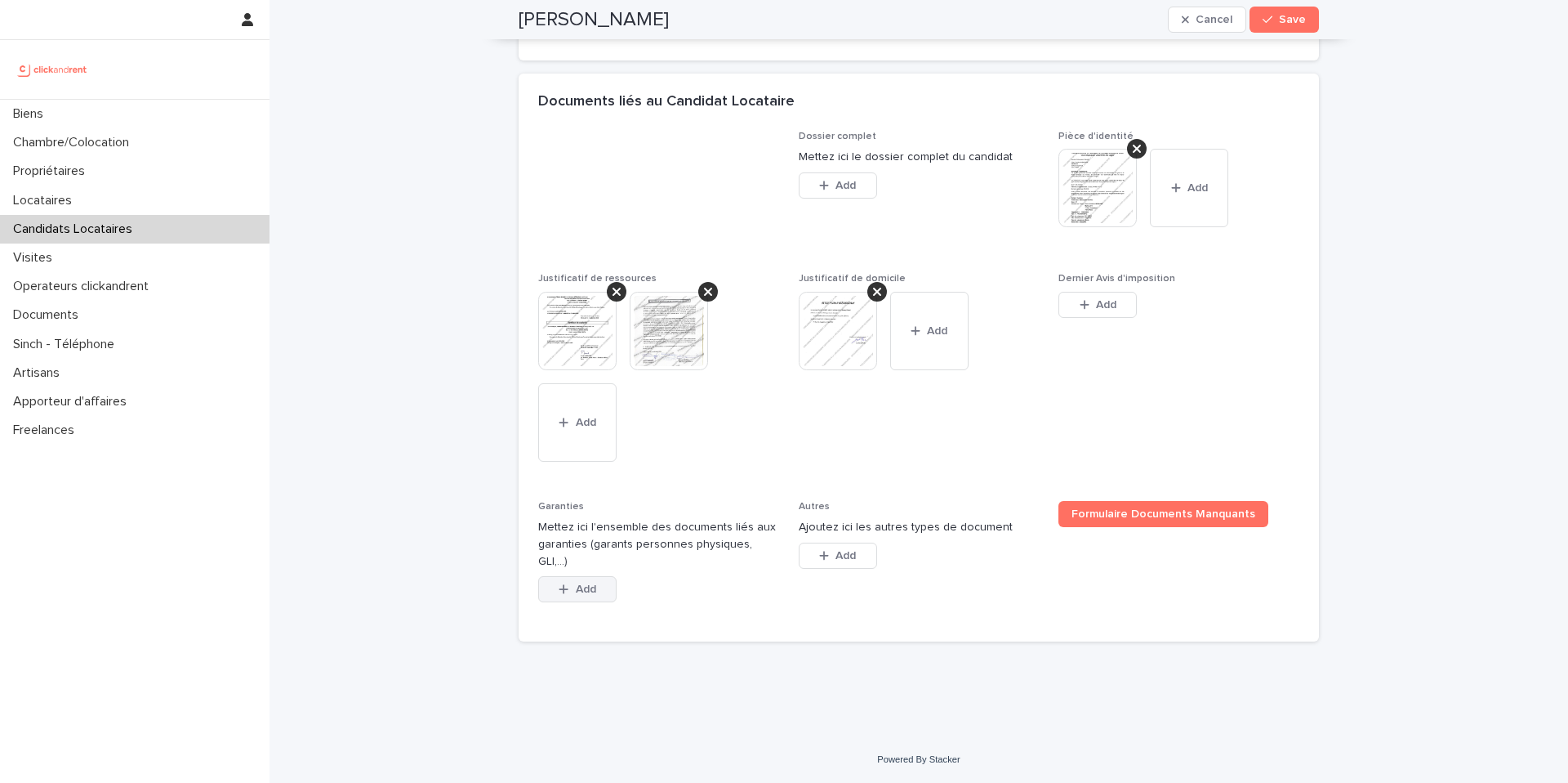
click at [588, 592] on span "Add" at bounding box center [586, 590] width 21 height 11
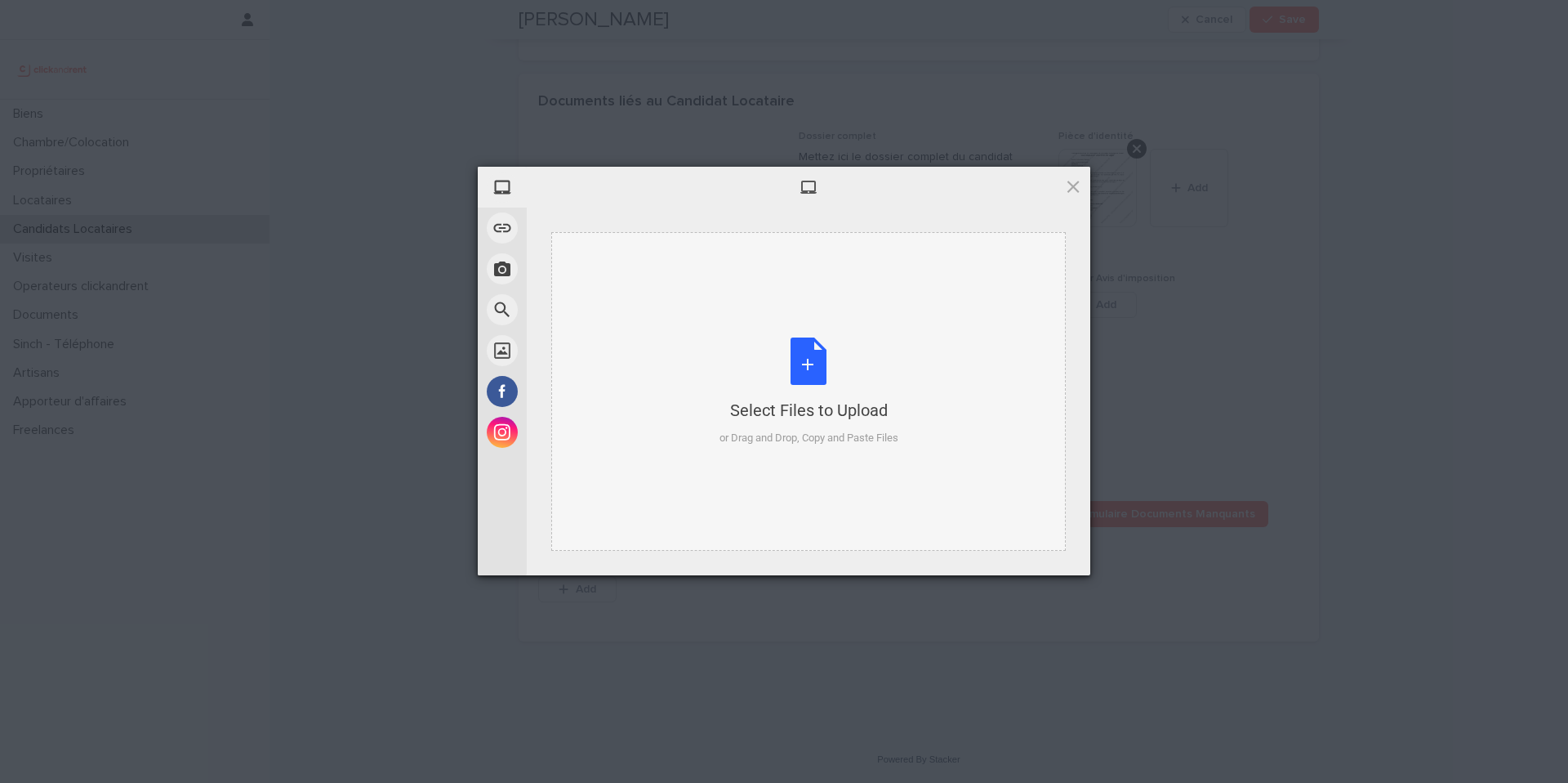
click at [799, 394] on div "Select Files to Upload or Drag and Drop, Copy and Paste Files" at bounding box center [809, 392] width 179 height 109
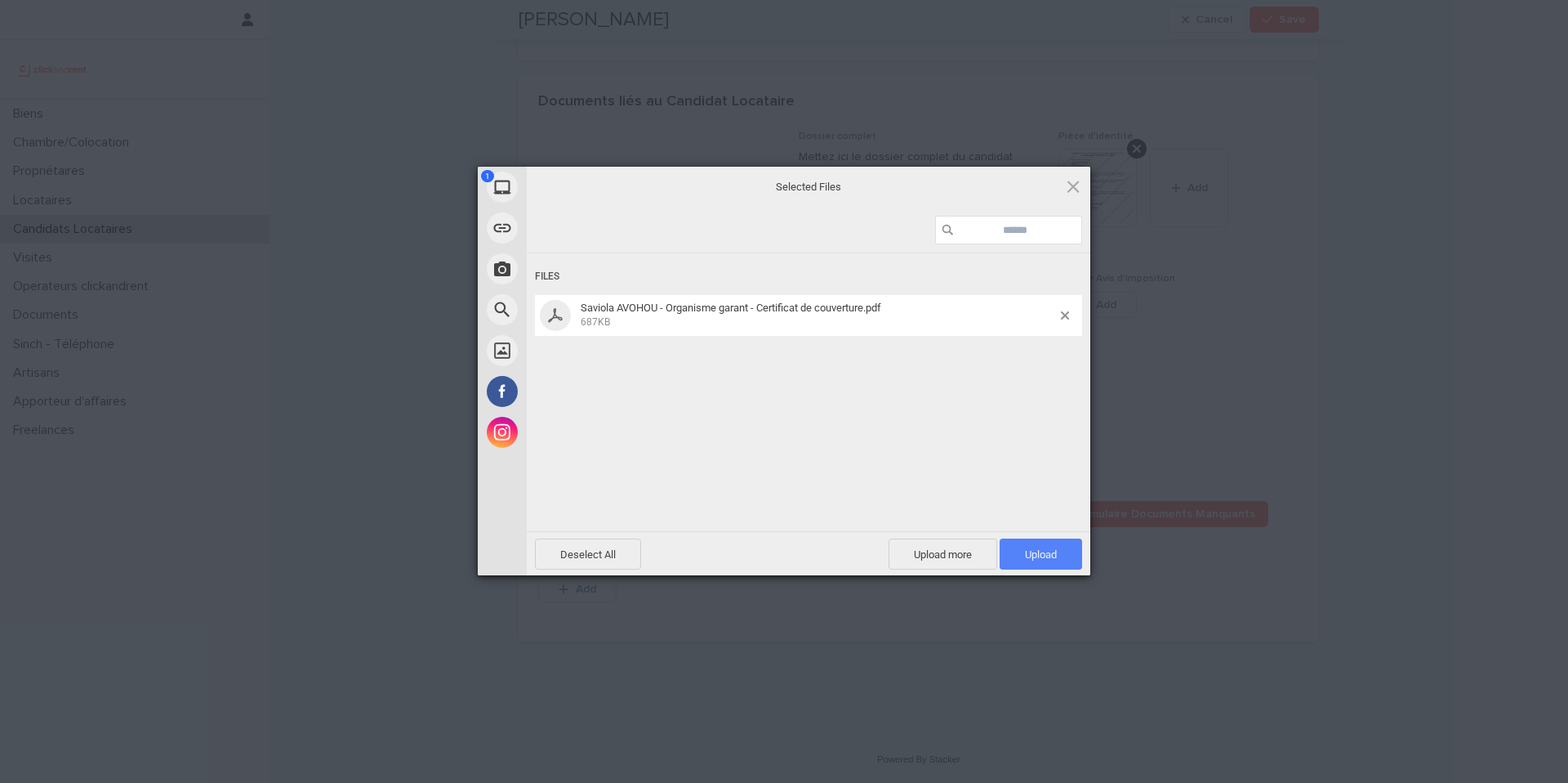
click at [1057, 568] on span "Upload 1" at bounding box center [1042, 554] width 83 height 31
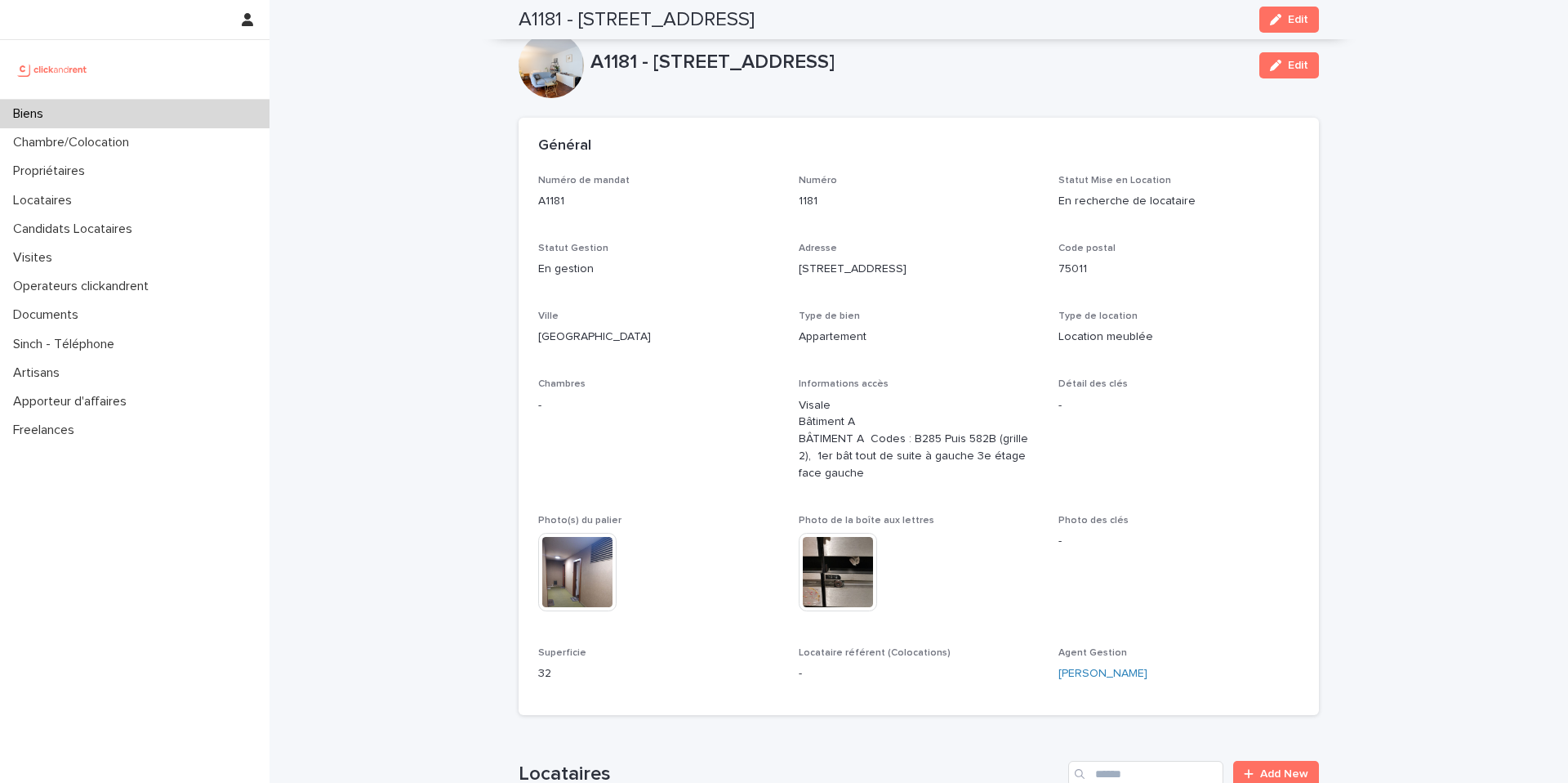
scroll to position [4580, 0]
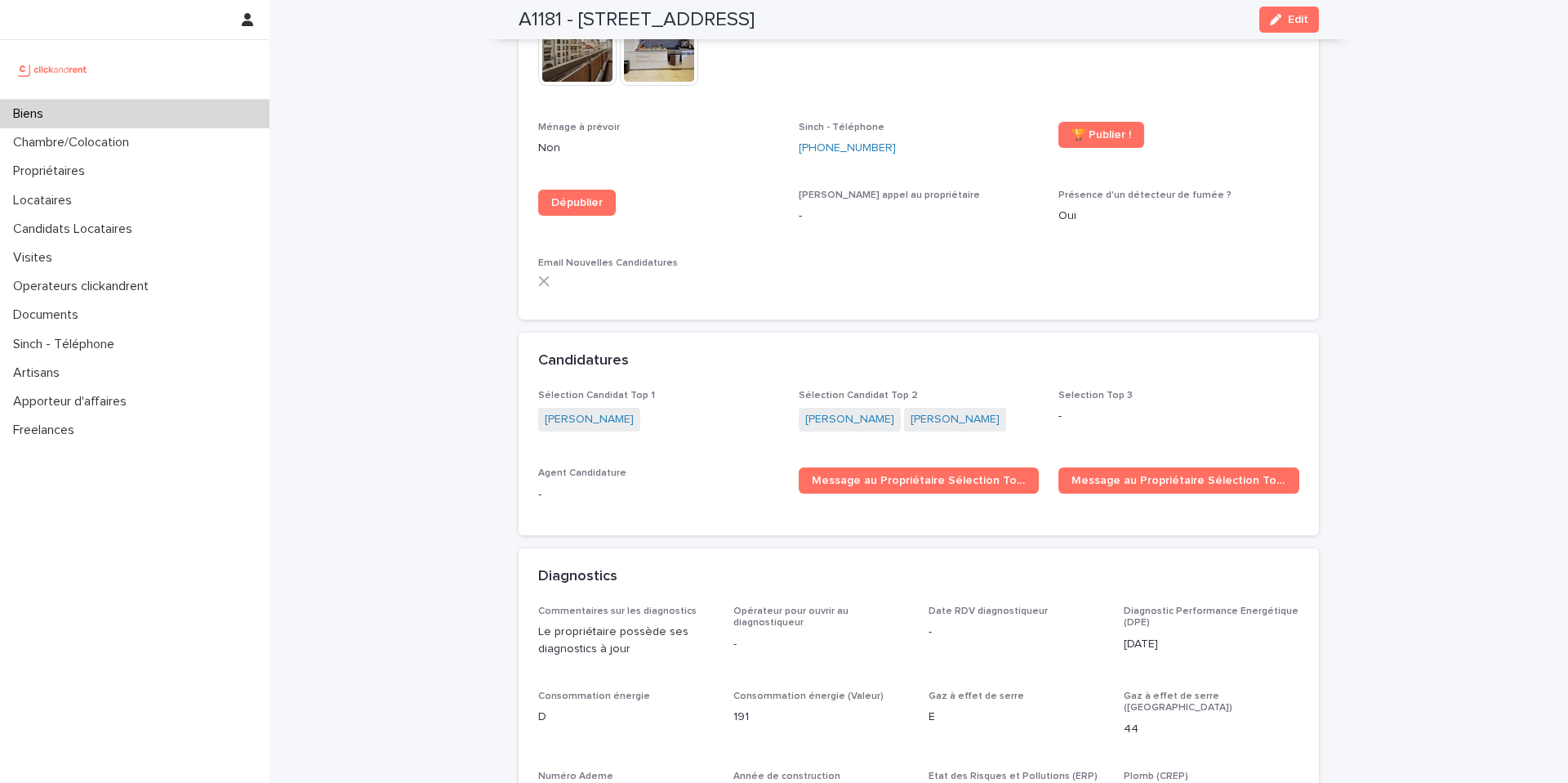
click at [168, 115] on div "Biens" at bounding box center [134, 114] width 269 height 28
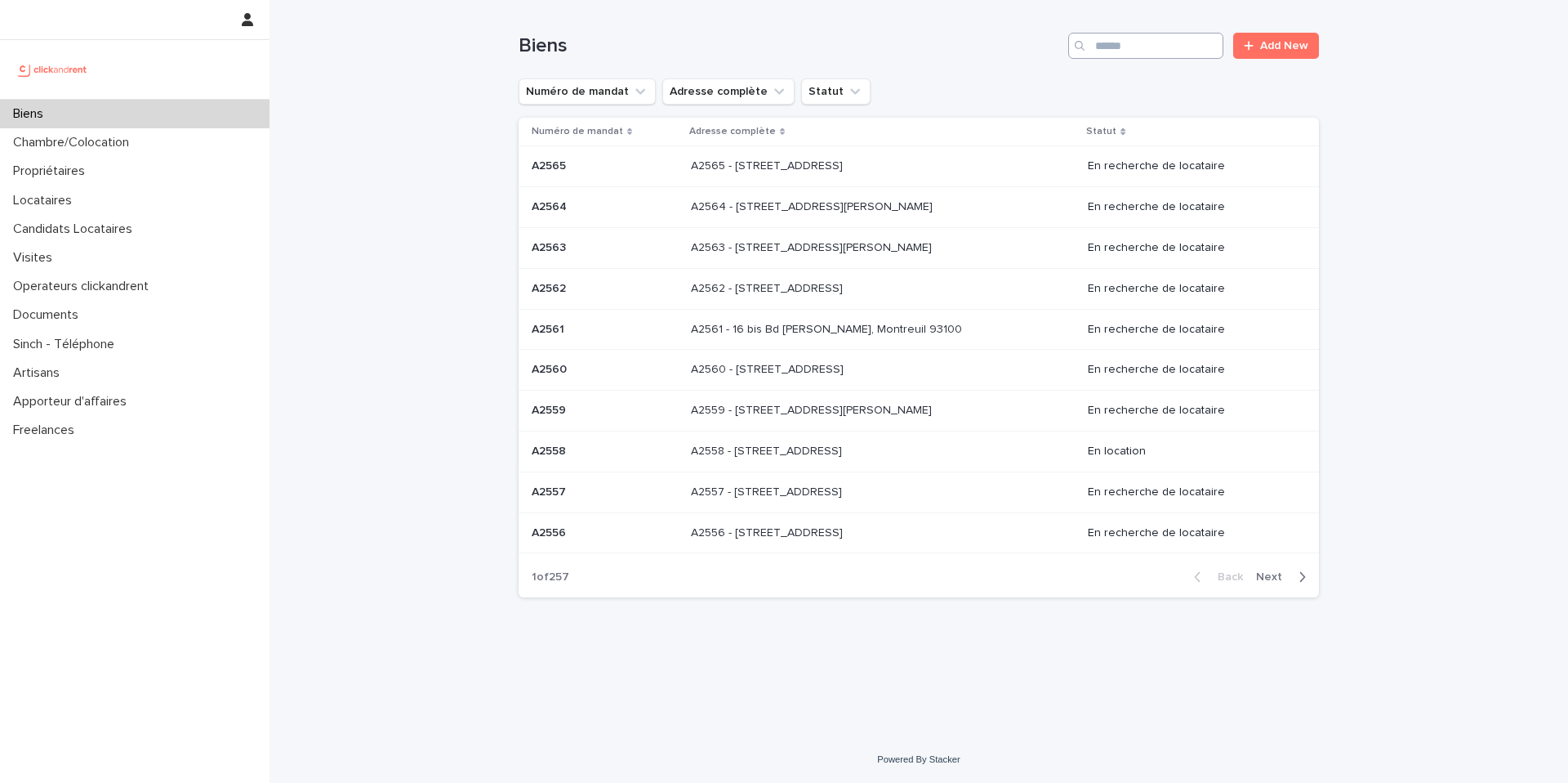
drag, startPoint x: 1091, startPoint y: 39, endPoint x: 1104, endPoint y: 39, distance: 13.0
click at [1101, 39] on div "Search" at bounding box center [1146, 46] width 155 height 26
click at [1104, 39] on input "Search" at bounding box center [1146, 46] width 155 height 26
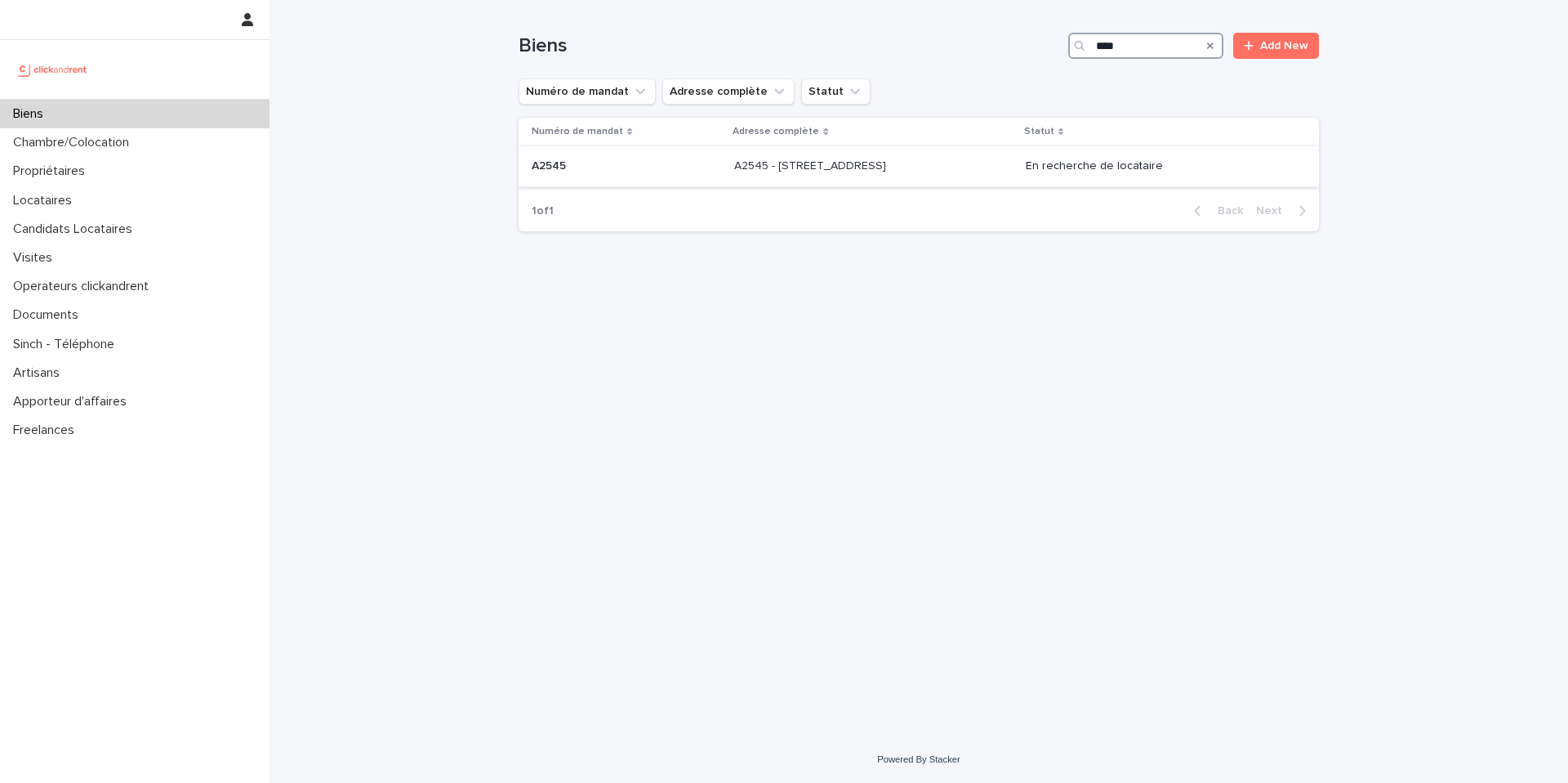
type input "****"
click at [993, 179] on div "A2545 - 45 Rue de Tourtille, Paris 75020 A2545 - 45 Rue de Tourtille, Paris 750…" at bounding box center [874, 166] width 279 height 27
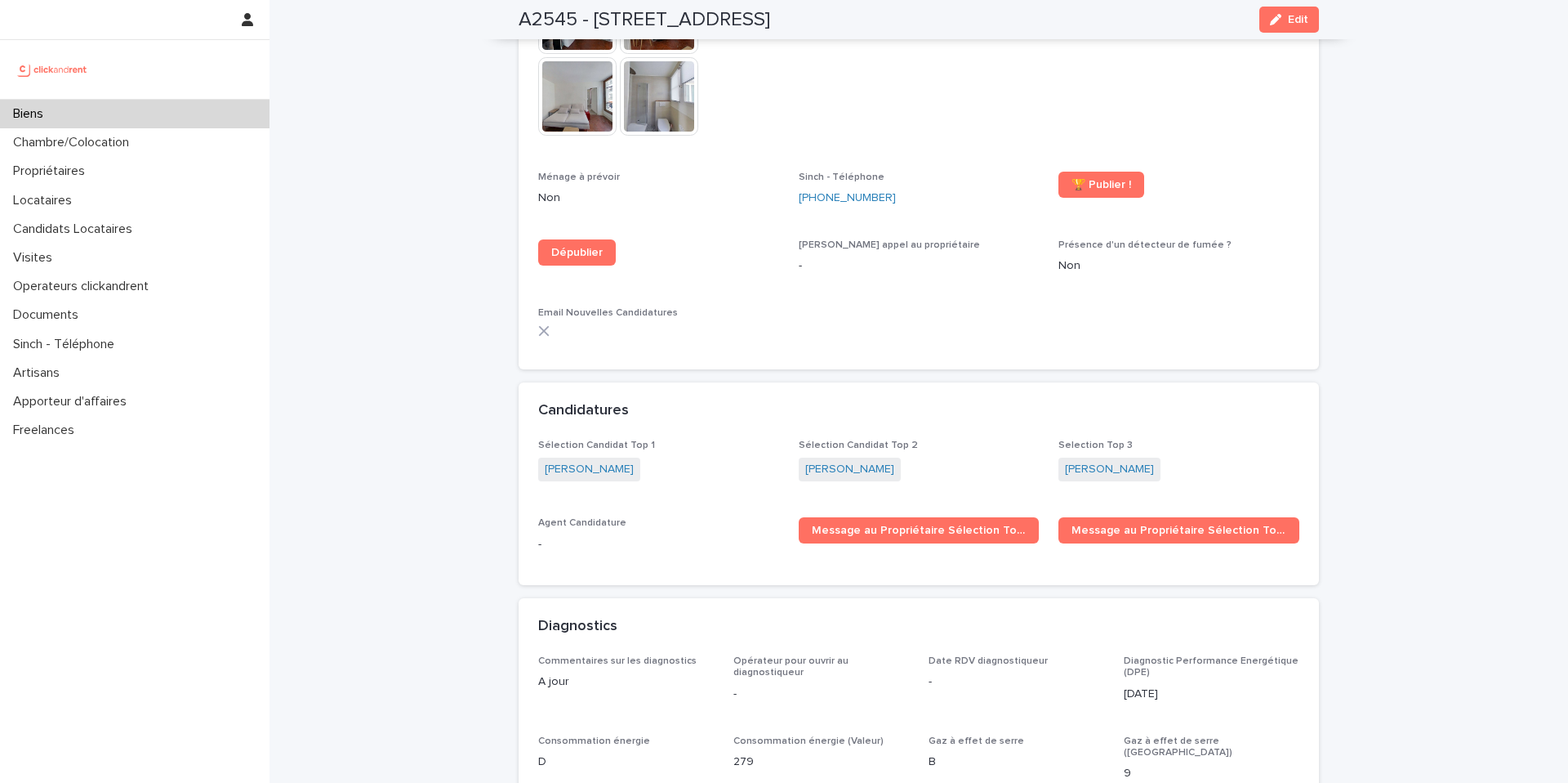
scroll to position [4303, 0]
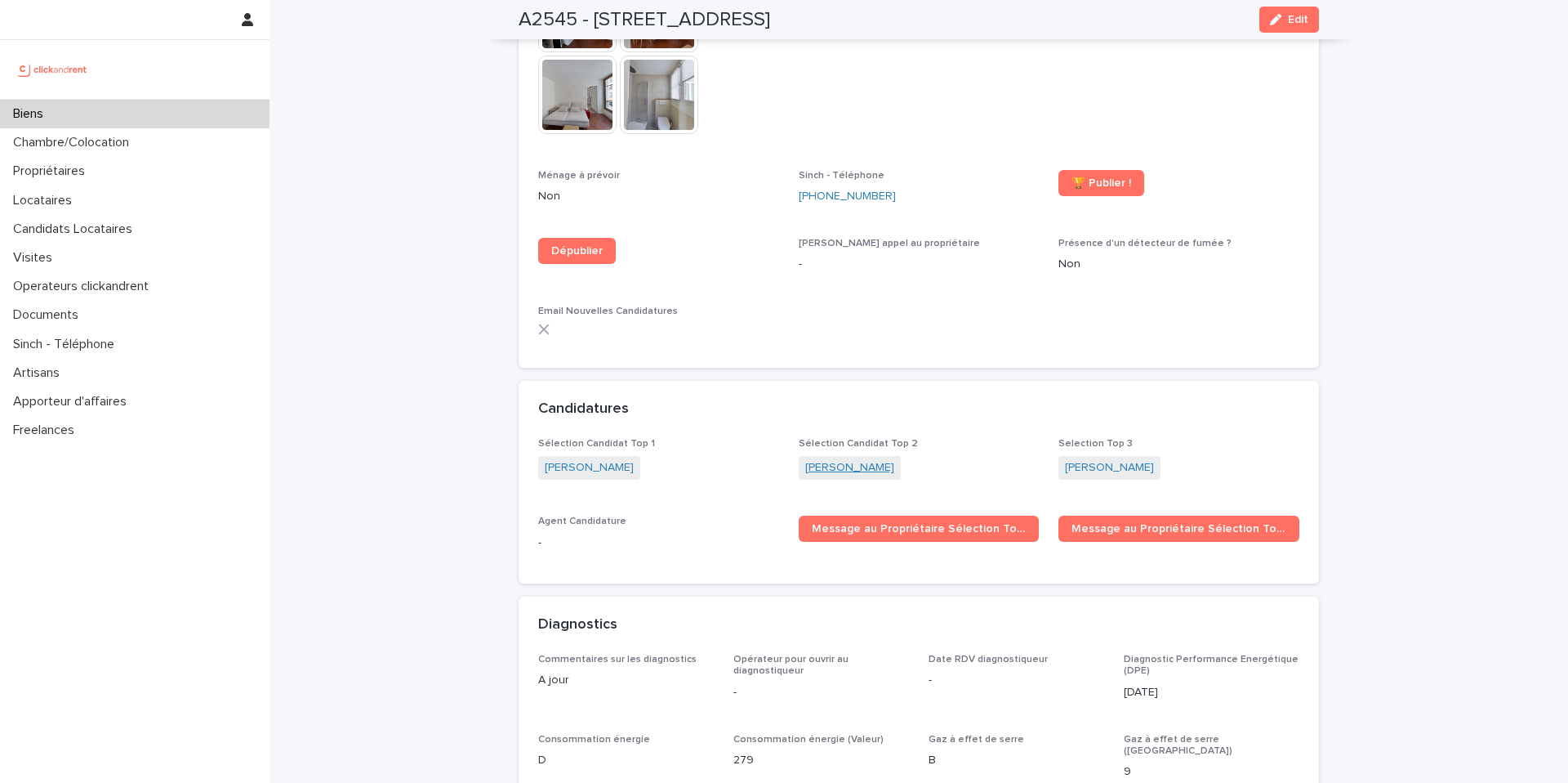
click at [860, 459] on link "Adrien Wenger" at bounding box center [849, 468] width 89 height 17
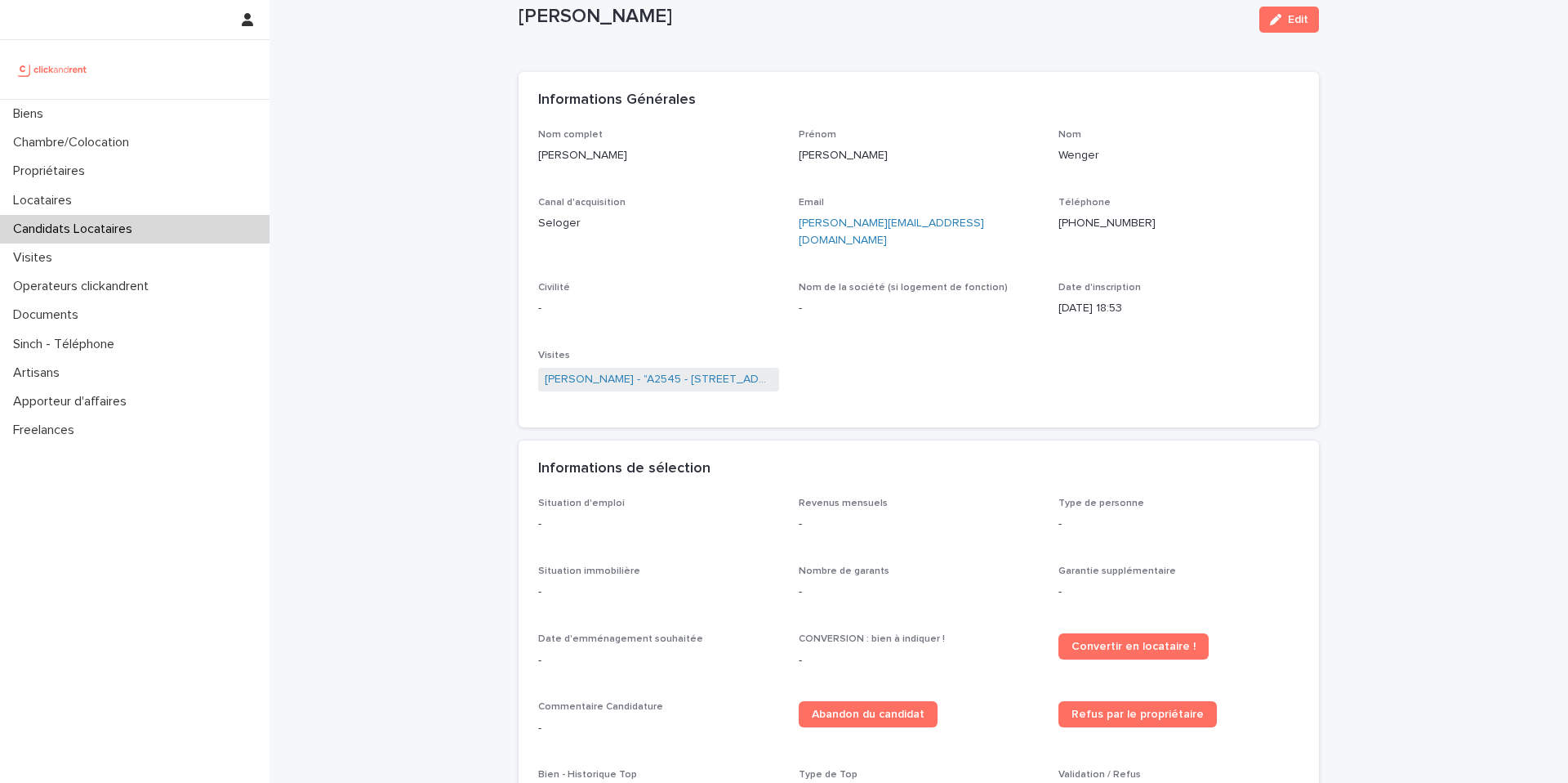
scroll to position [44, 0]
click at [1290, 23] on span "Edit" at bounding box center [1299, 22] width 21 height 11
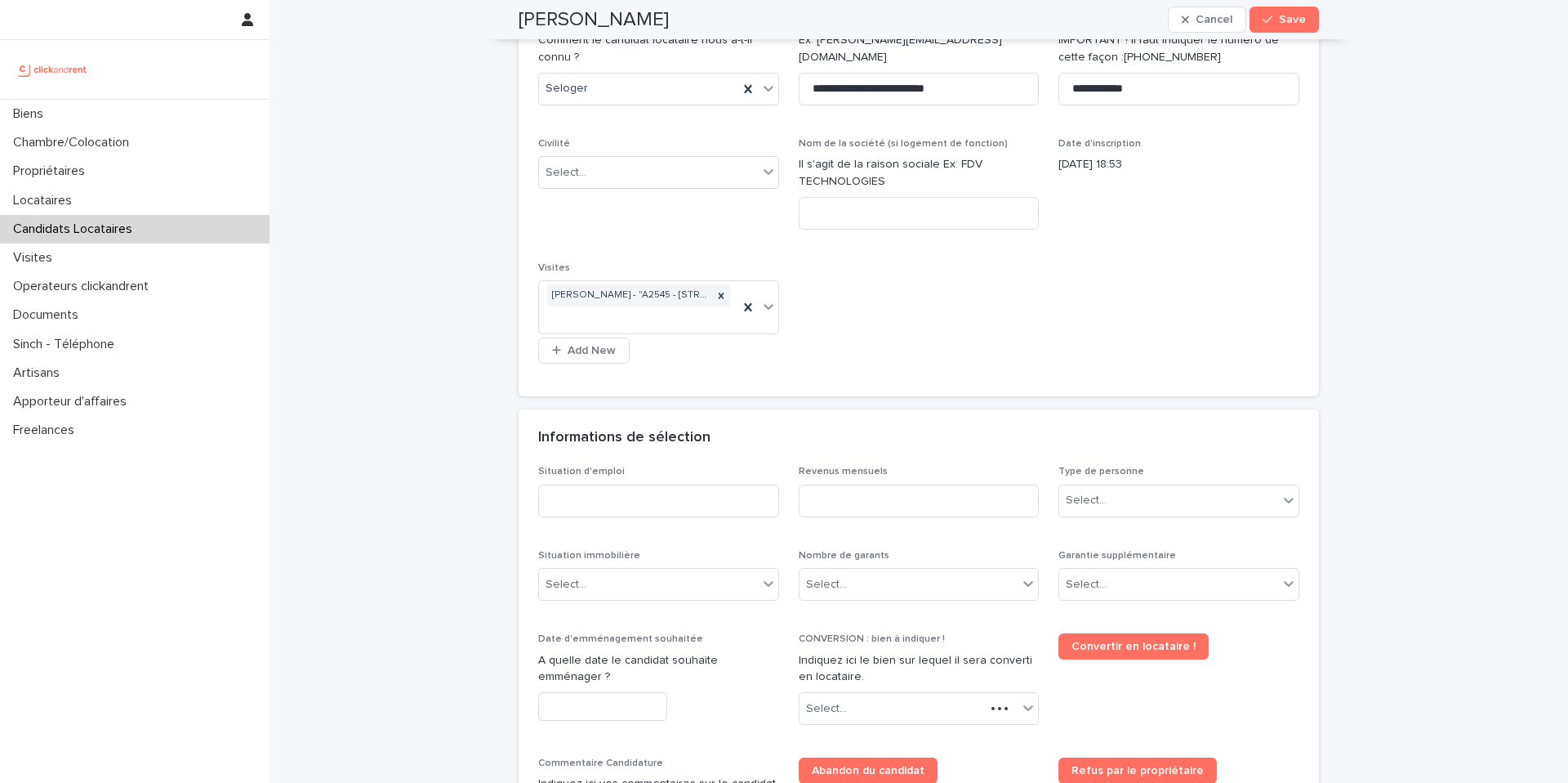
scroll to position [258, 0]
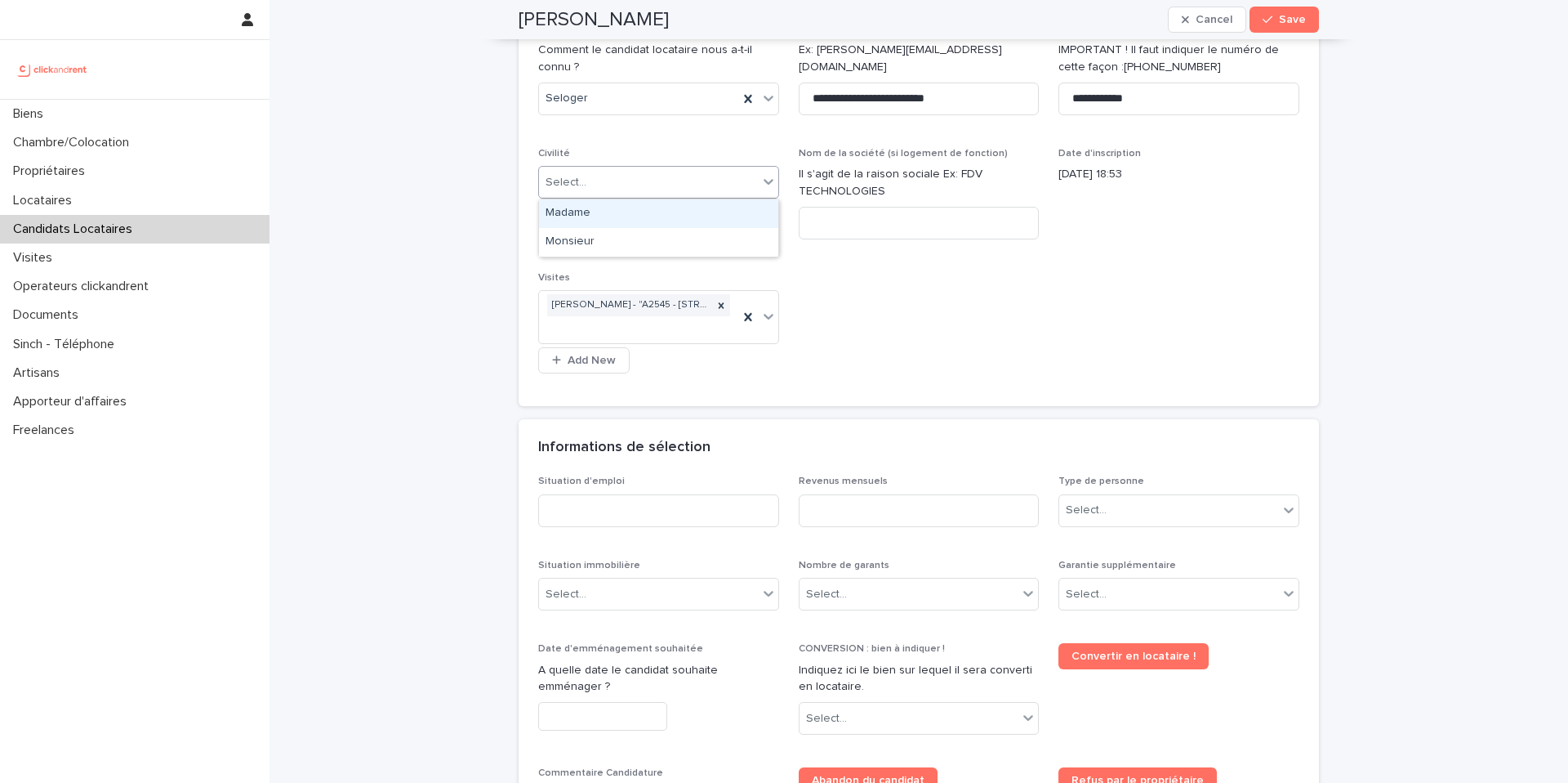
click at [588, 178] on input "text" at bounding box center [589, 182] width 2 height 14
click at [604, 244] on div "Monsieur" at bounding box center [659, 242] width 239 height 28
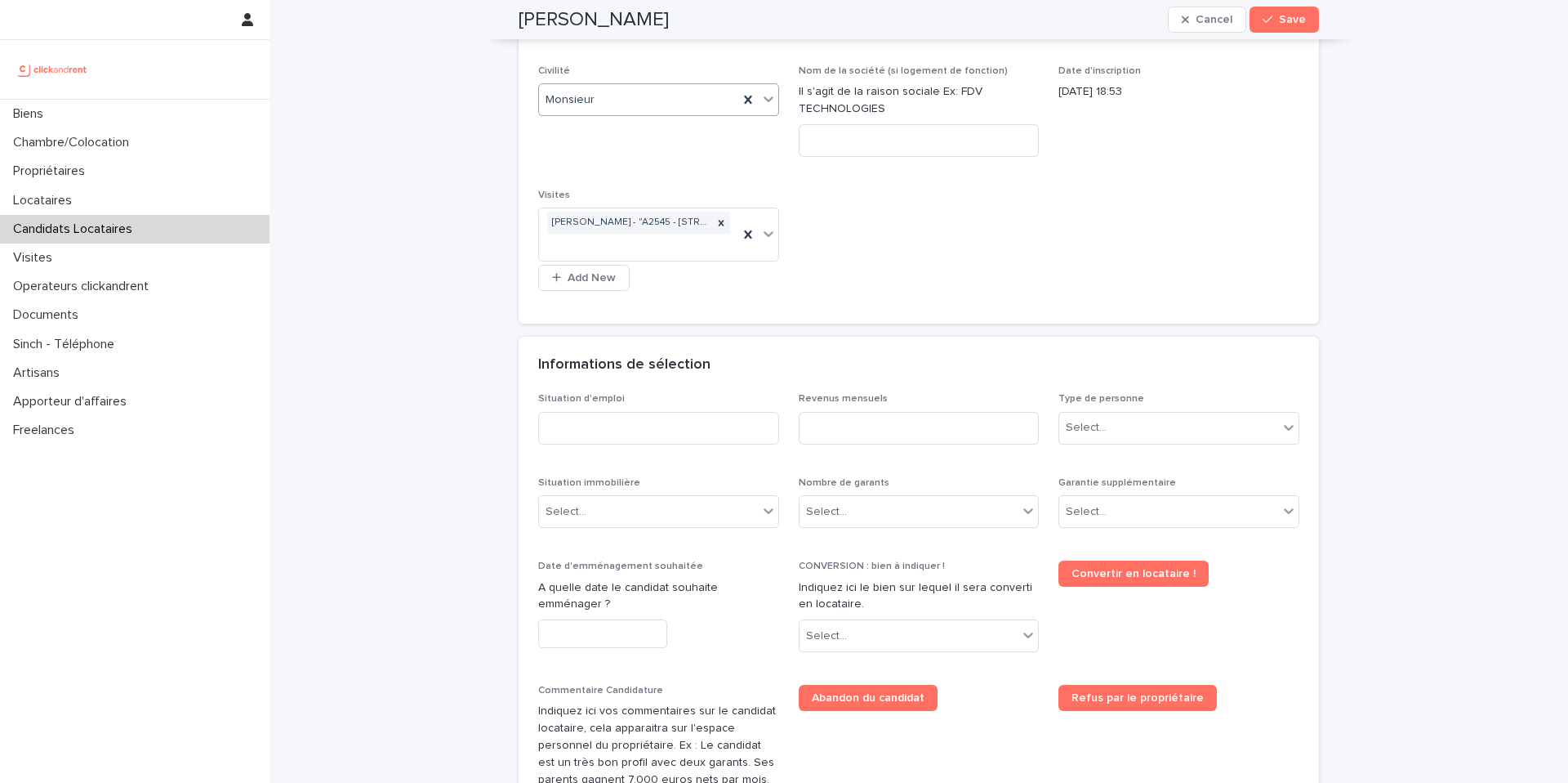
scroll to position [345, 0]
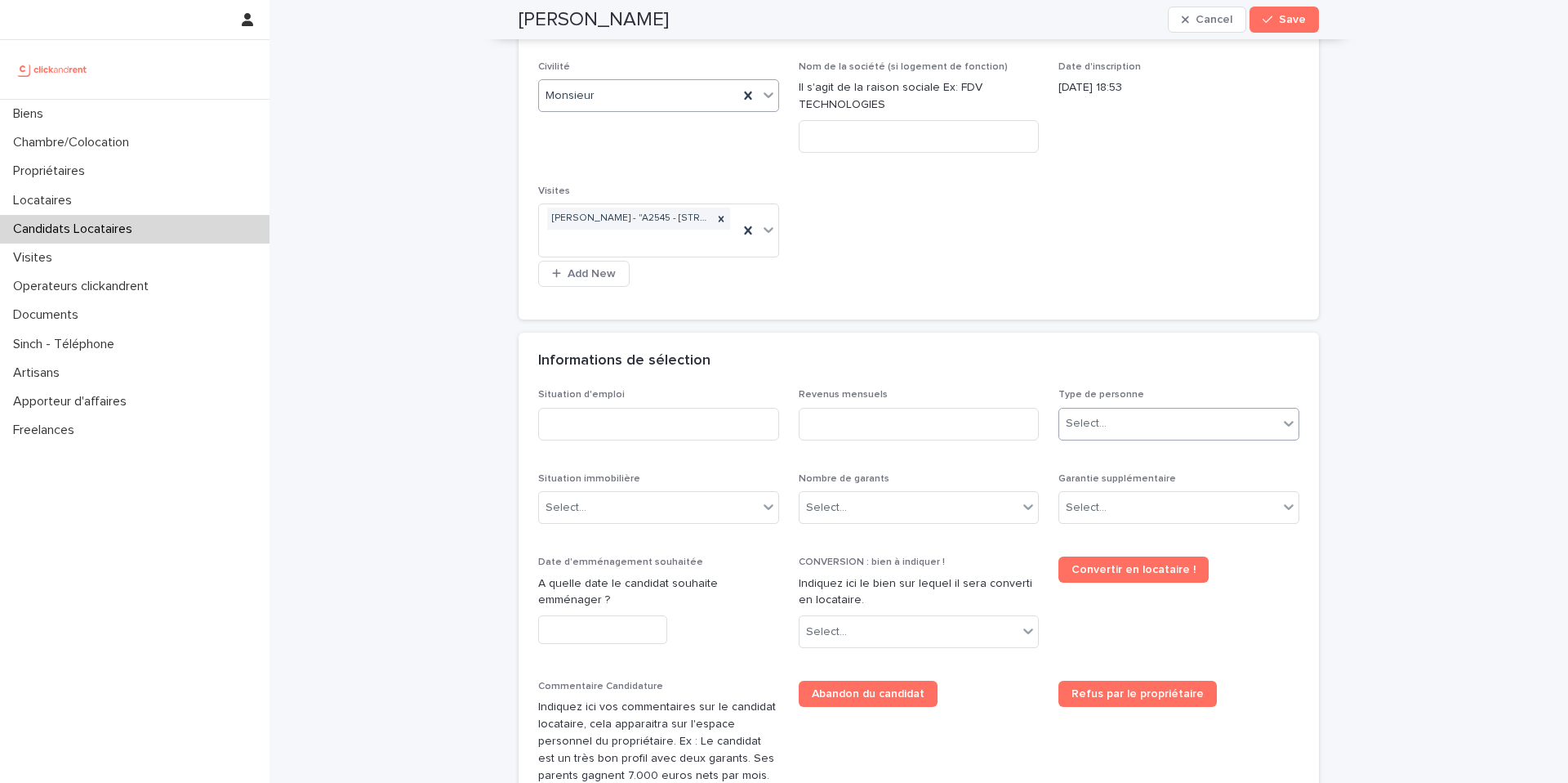
click at [1108, 427] on input "text" at bounding box center [1109, 423] width 2 height 14
click at [1110, 464] on div "Particulier" at bounding box center [1179, 455] width 239 height 28
click at [975, 427] on input at bounding box center [919, 423] width 241 height 33
click at [660, 433] on div "Situation d'emploi" at bounding box center [659, 421] width 241 height 64
click at [659, 433] on input at bounding box center [659, 423] width 241 height 33
